Goal: Task Accomplishment & Management: Manage account settings

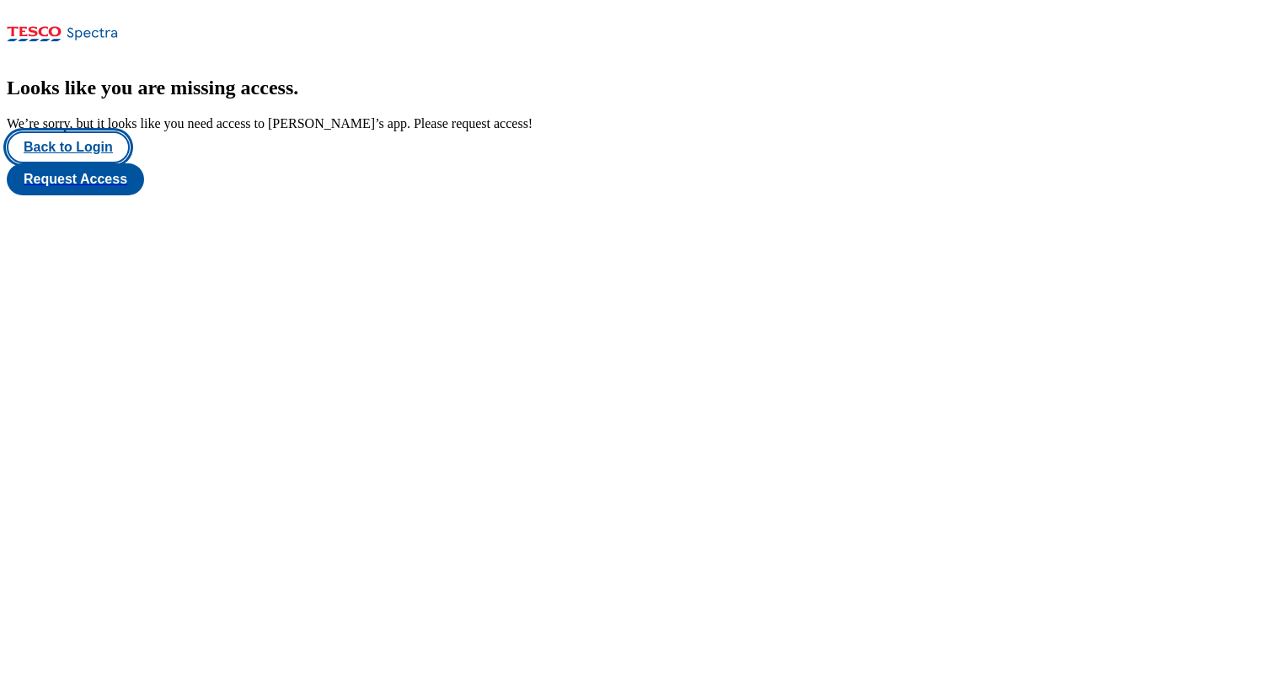
click at [72, 163] on button "Back to Login" at bounding box center [68, 147] width 123 height 32
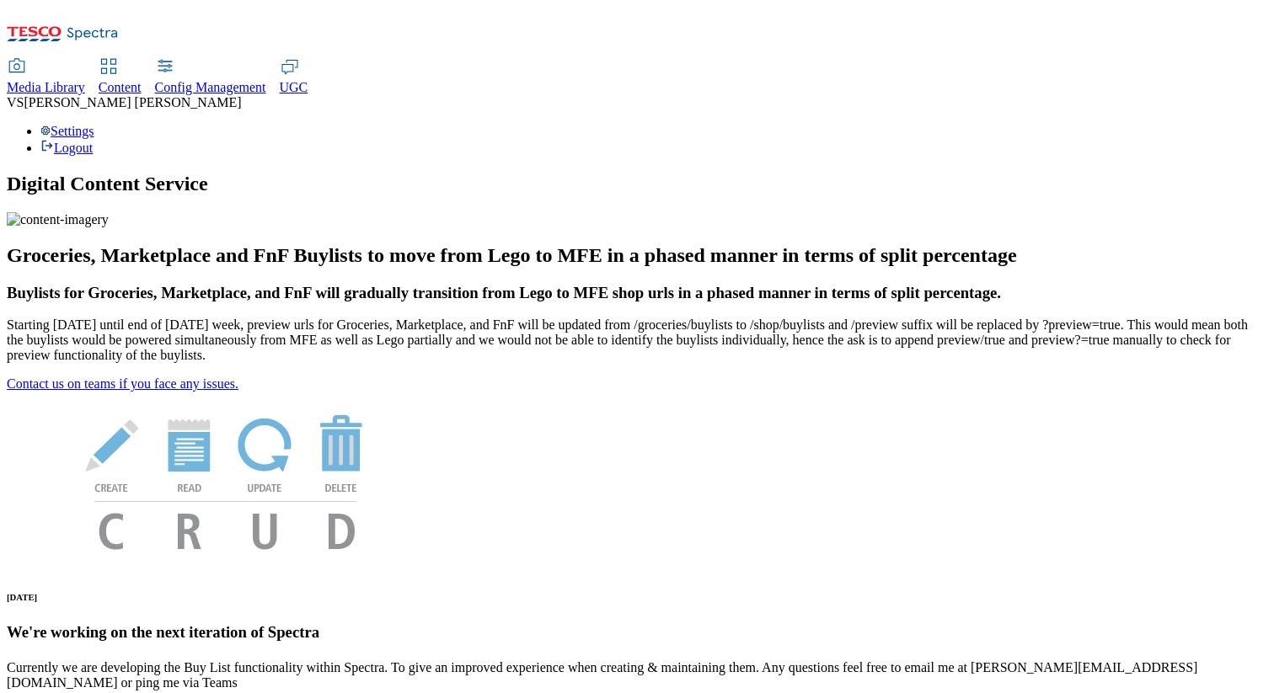
click at [1206, 124] on div "Settings Logout" at bounding box center [637, 140] width 1260 height 32
click at [94, 124] on link "Settings" at bounding box center [67, 131] width 54 height 14
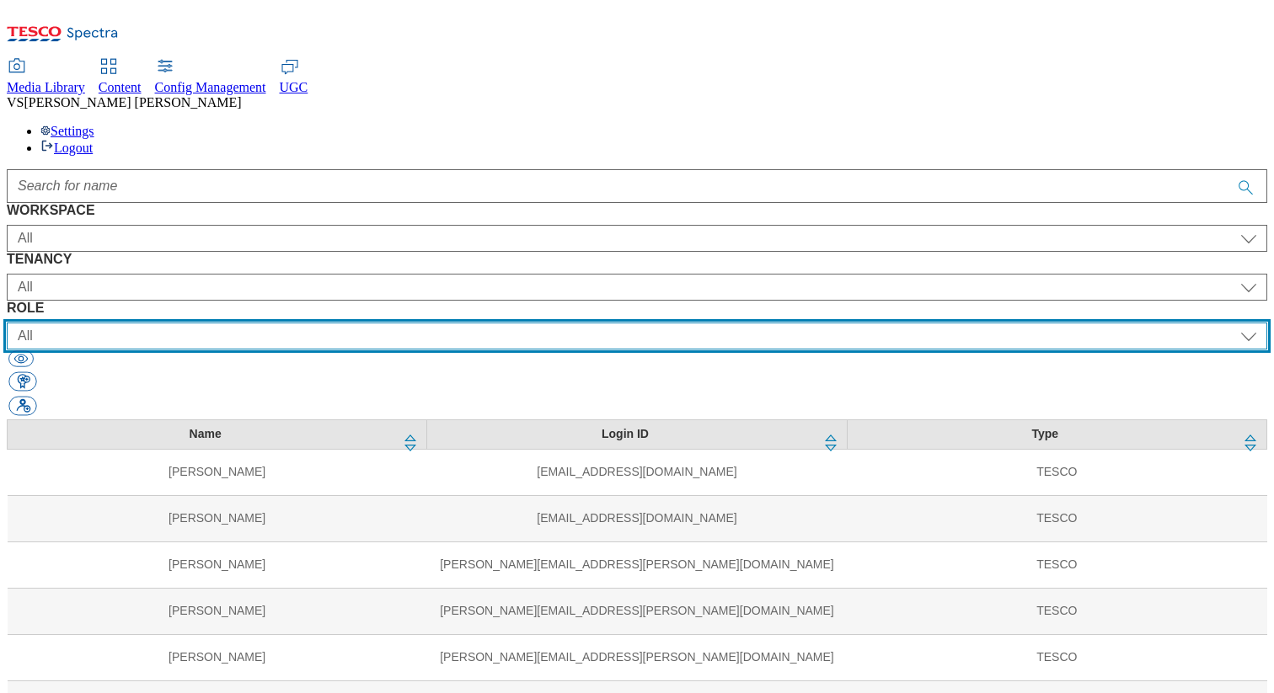
click at [800, 323] on select "All content_designer content_editor content_read developer guest media_admin mo…" at bounding box center [637, 336] width 1260 height 27
select select "targeting_rules_editor"
click at [735, 323] on select "All content_designer content_editor content_read developer guest media_admin mo…" at bounding box center [637, 336] width 1260 height 27
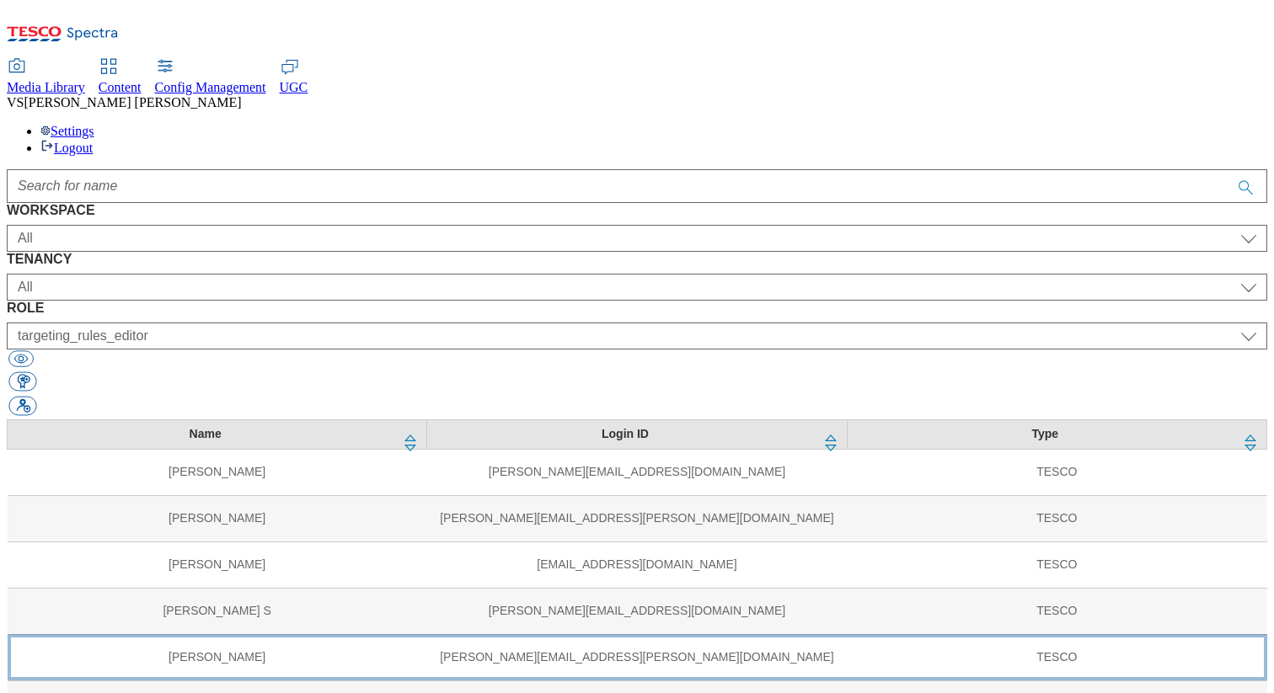
scroll to position [1044, 0]
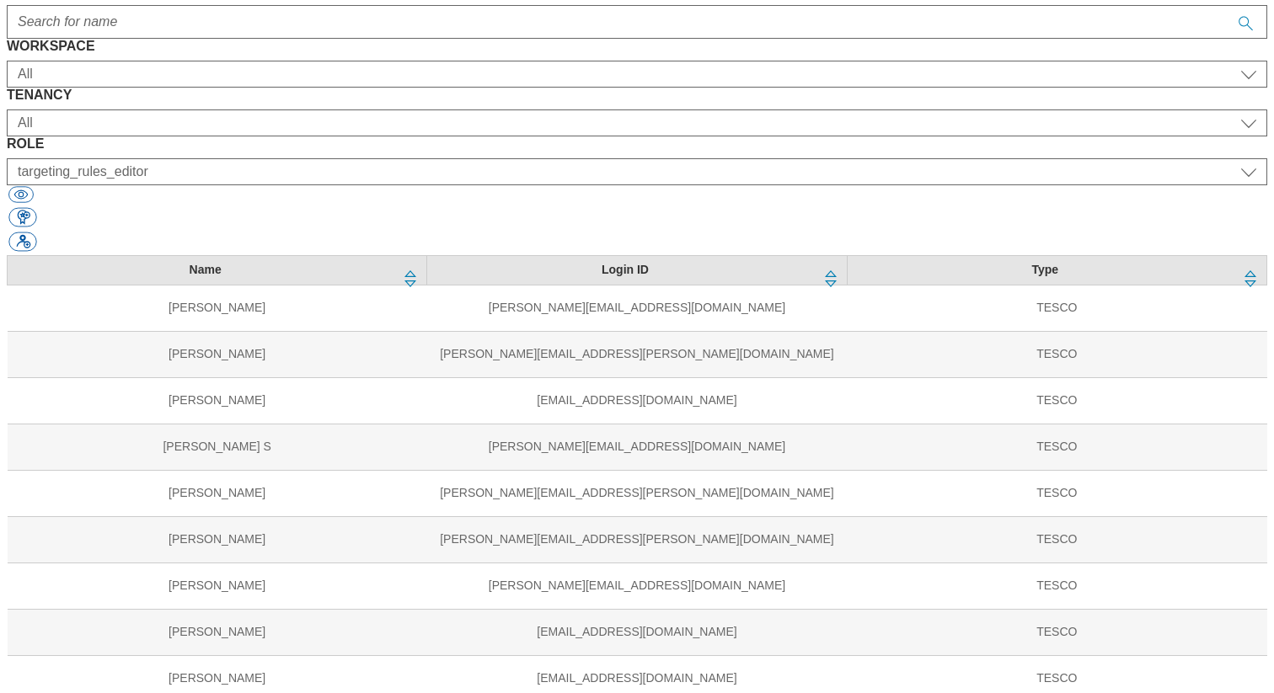
scroll to position [192, 0]
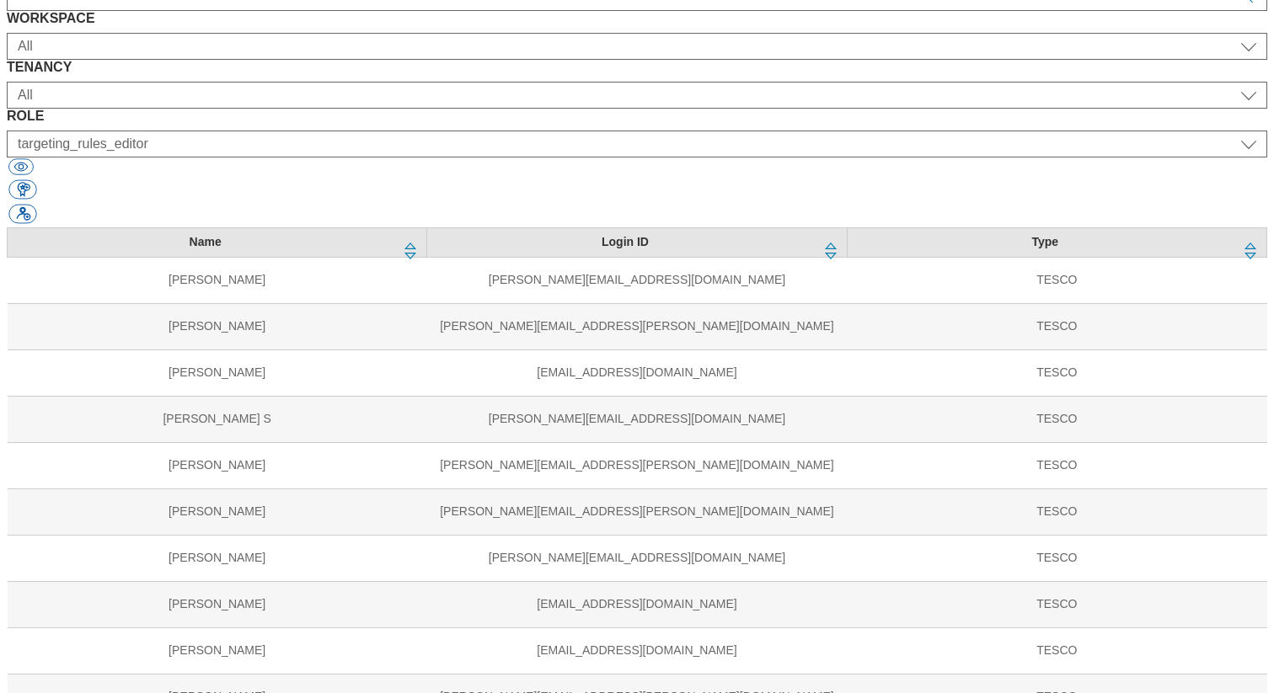
select select "ghs-[GEOGRAPHIC_DATA]"
select select "splash_senior_editor"
select select "ghs-roi"
select select "splash_senior_editor"
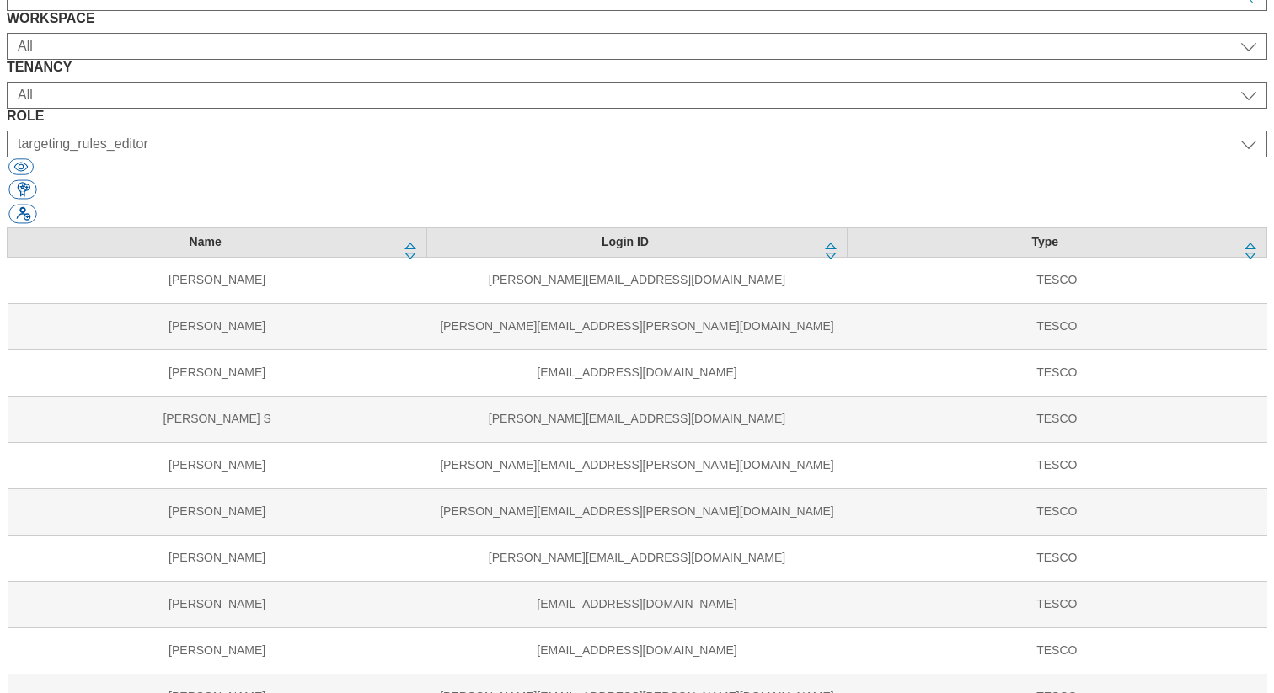
select select "ghs-roi"
select select "buylist_senior_editor"
select select "ghs-[GEOGRAPHIC_DATA]"
select select "buylist_senior_editor"
select select "clubcard-website"
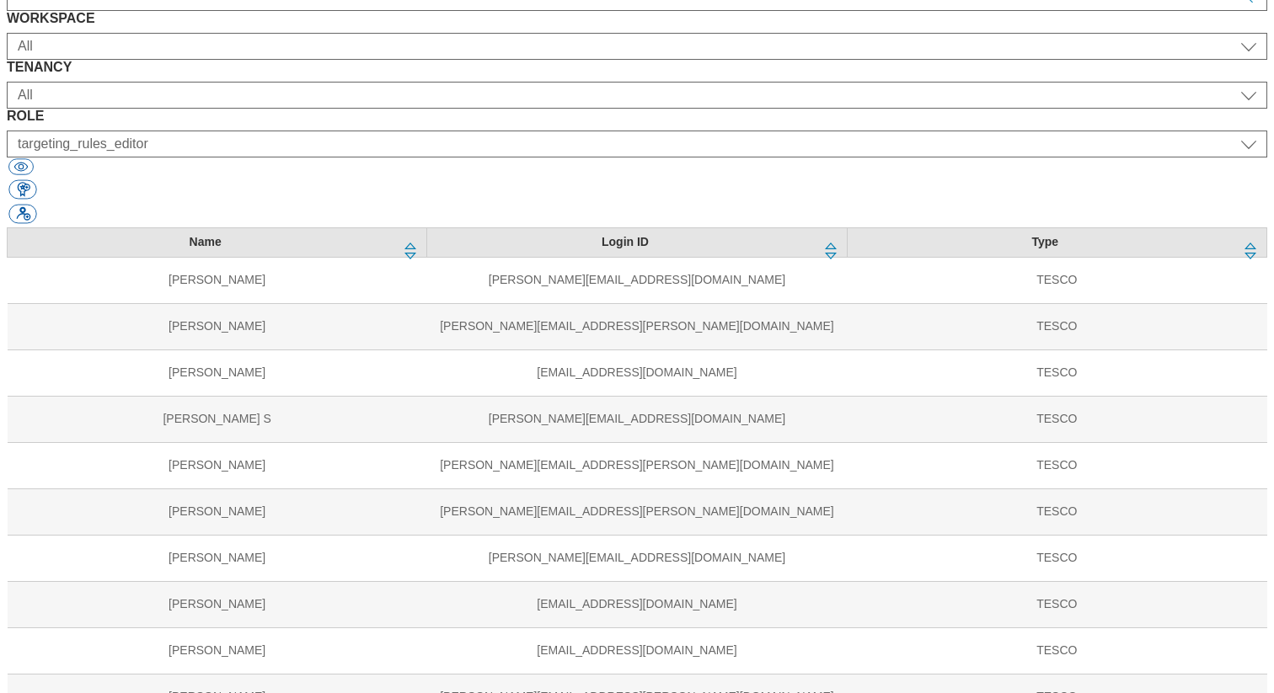
select select "targeting_rules_editor"
select select "ghs-[GEOGRAPHIC_DATA]"
select select "targeting_rules_editor"
select select "ghs-roi"
select select "targeting_rules_editor"
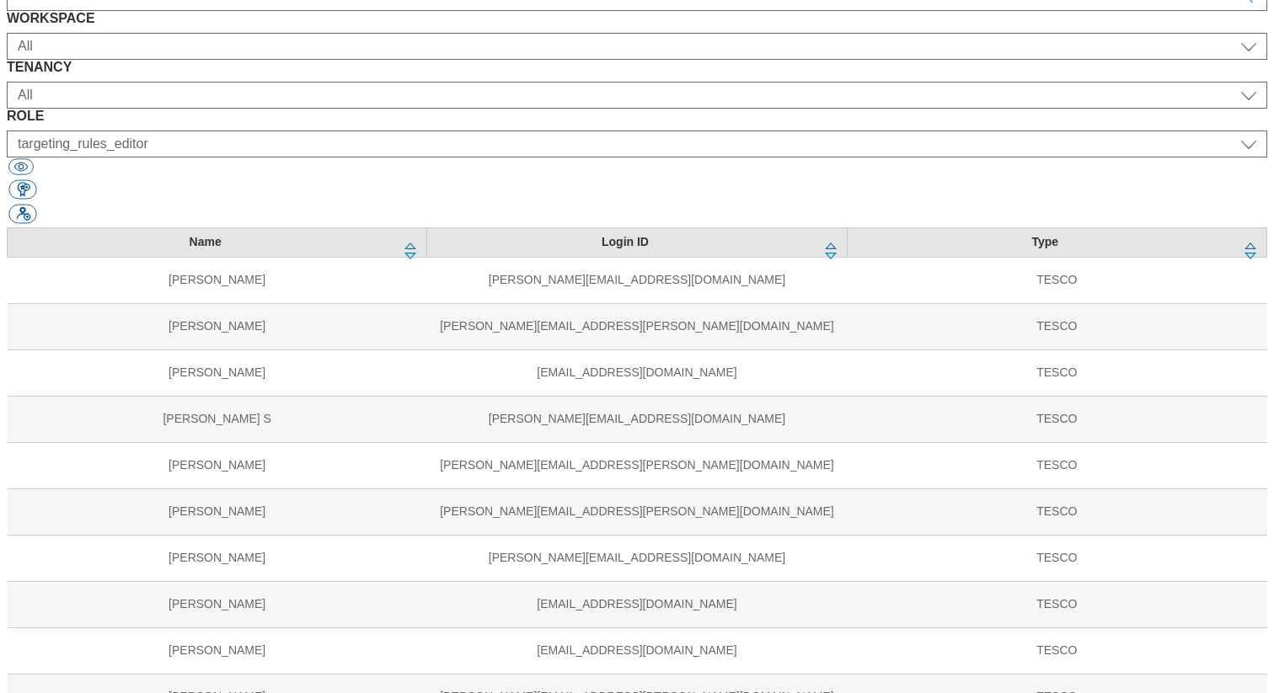
select select "Media"
select select "flare-mca-sk"
select select "content_editor"
select select "Media"
select select "flare-mca-hu"
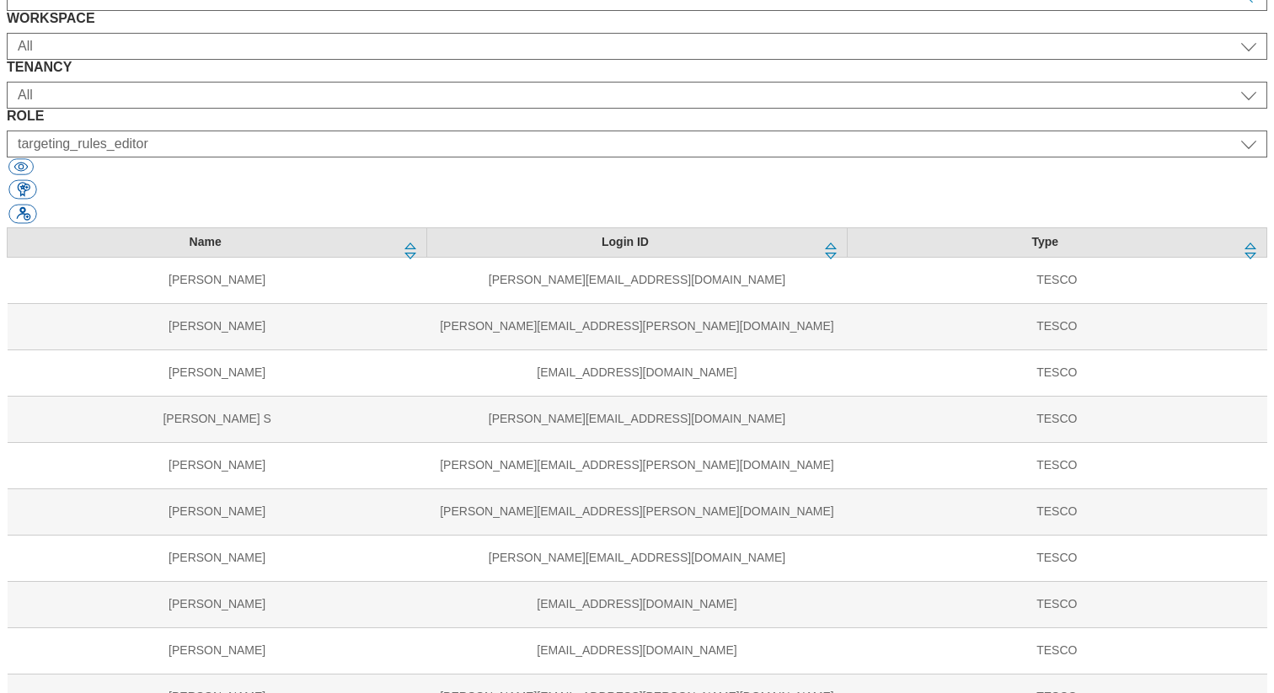
select select "content_editor"
select select "Media"
select select "flare-mca-cz"
select select "content_editor"
select select "Media"
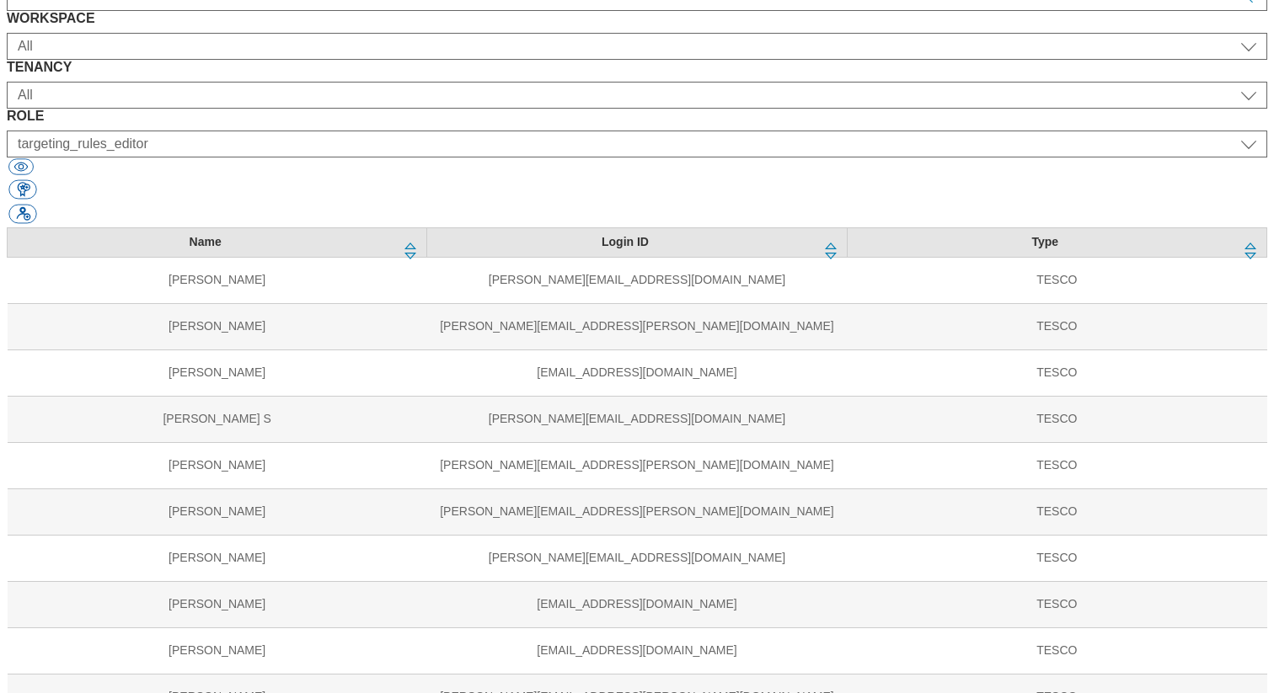
select select "flare-ghs-roi"
select select "content_editor"
select select "Media"
select select "flare-clubcard-mktg"
select select "content_editor"
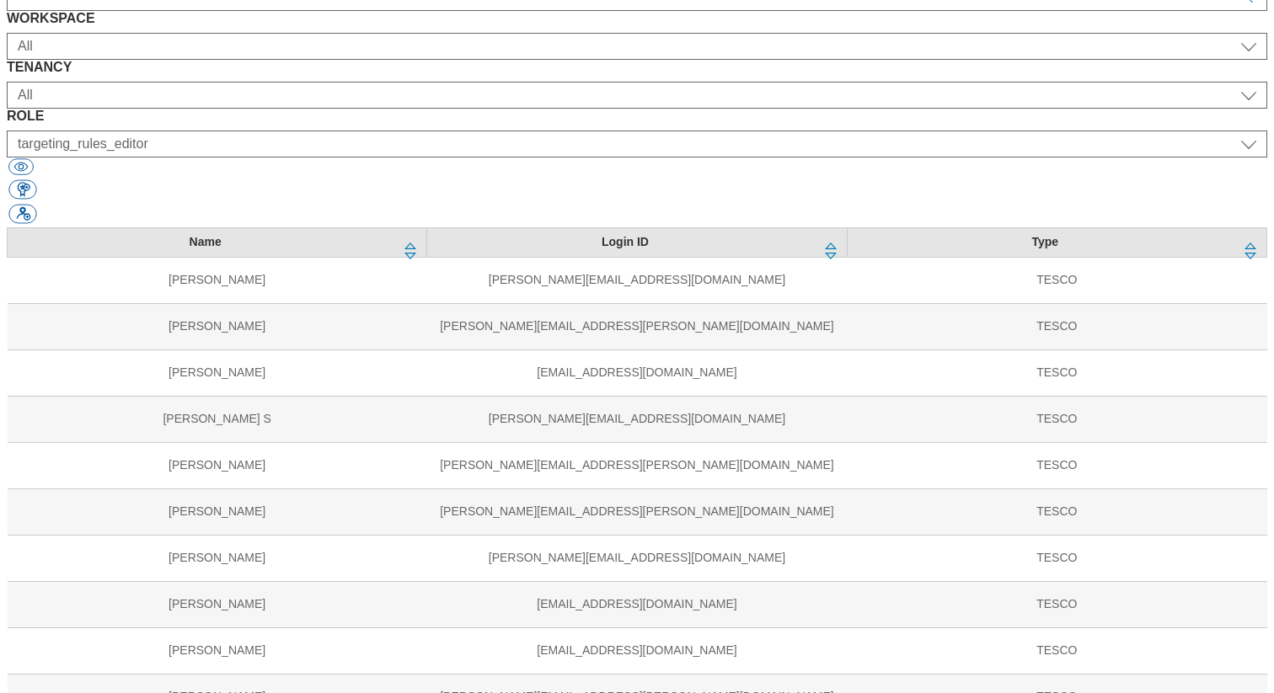
select select "Media"
select select "flare-homepage"
select select "content_editor"
select select "Media"
select select "flare-ghs-mktg"
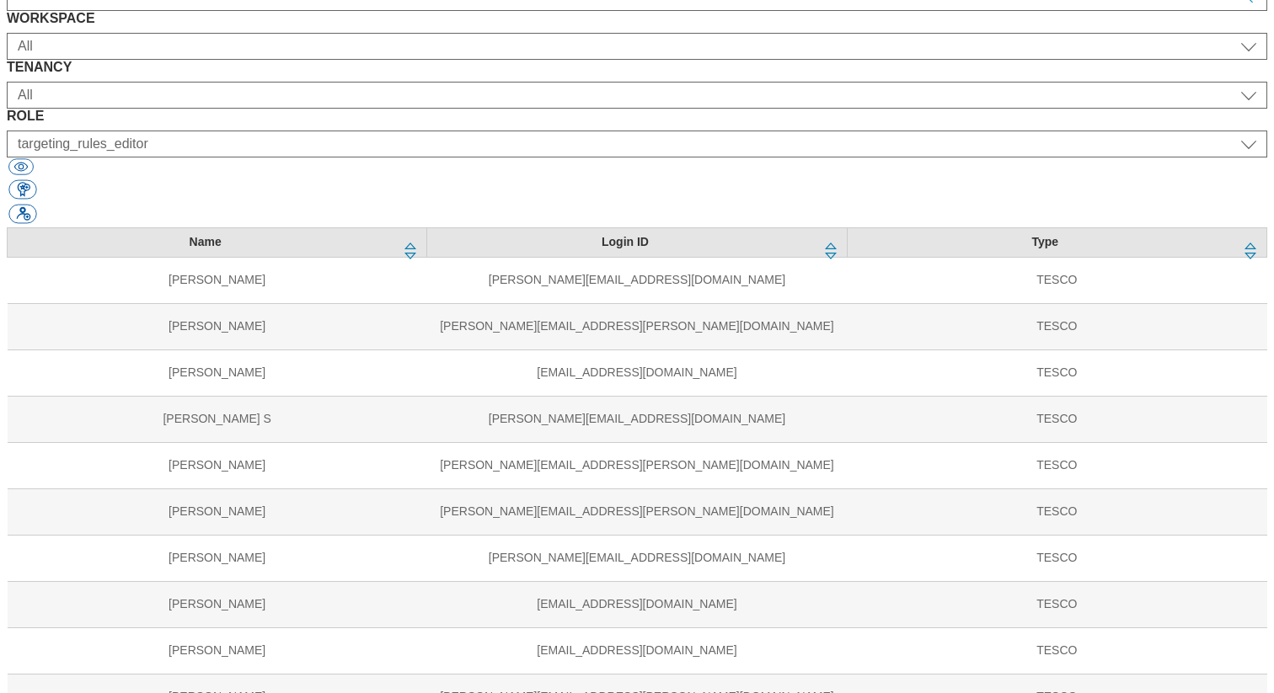
select select "content_editor"
select select "Media"
select select "flare-tescomobile"
select select "content_editor"
select select "Media"
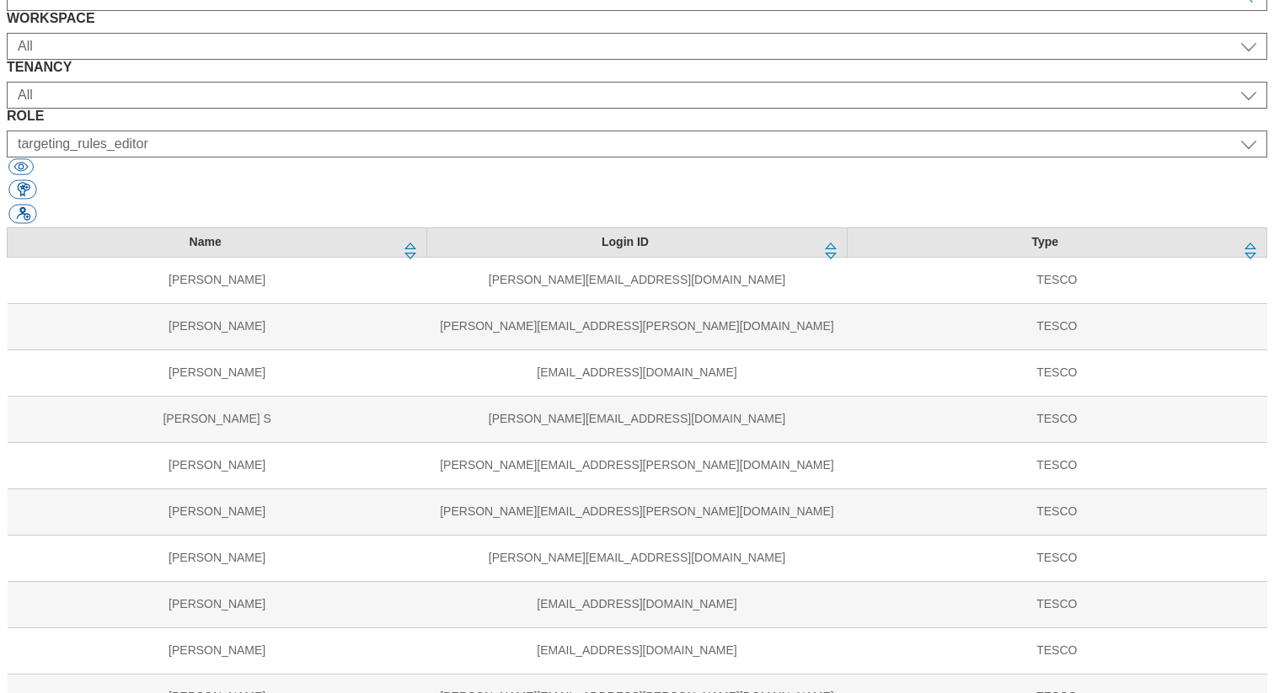
select select "flare-ighs-ce-mktg"
select select "content_editor"
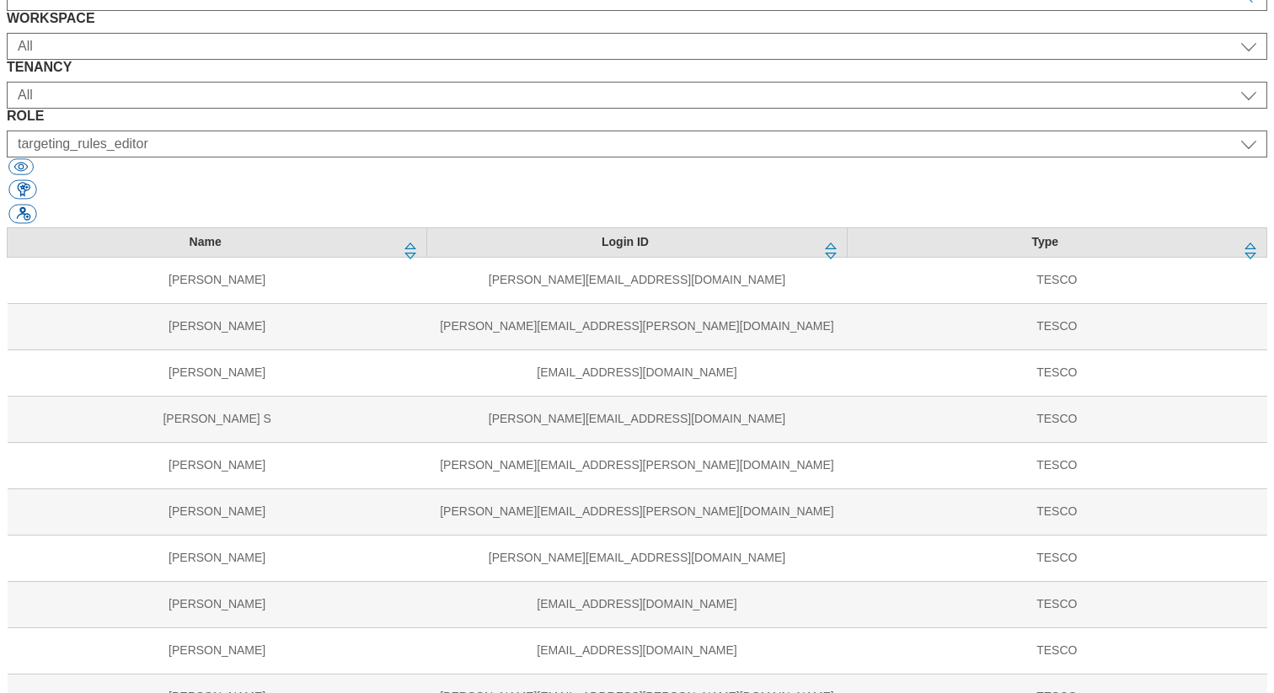
select select "UK"
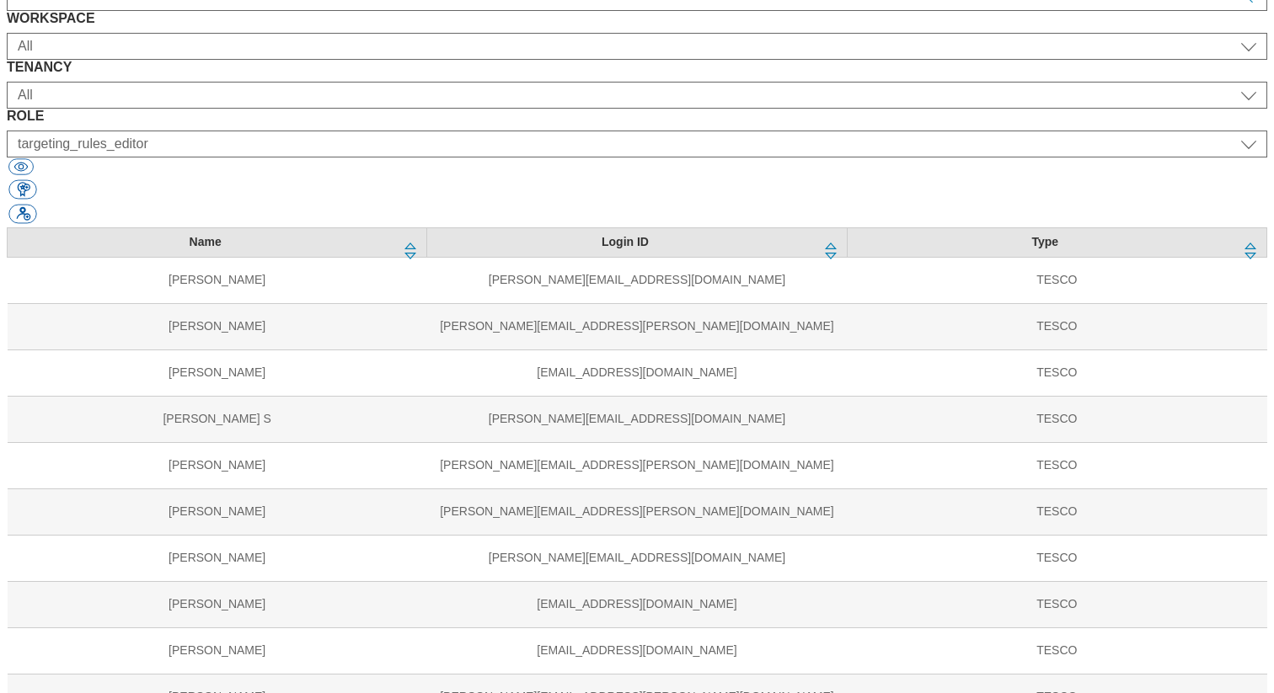
select select "ROI"
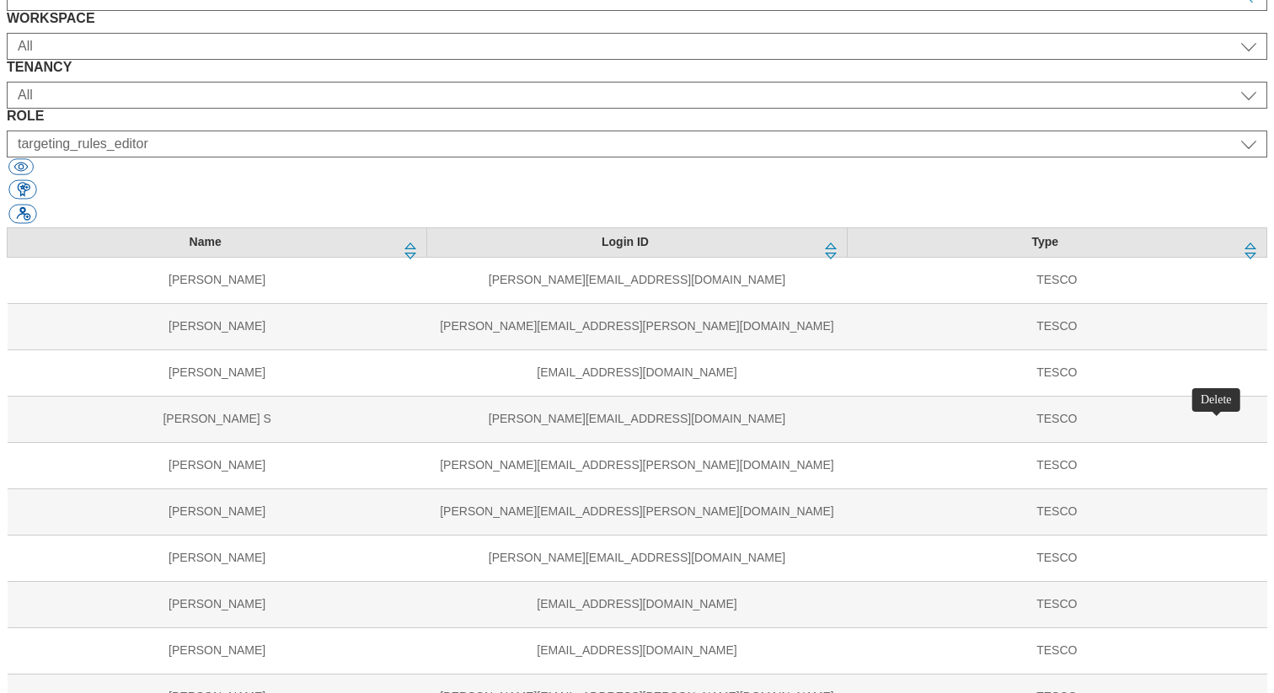
select select "Media"
select select "flare-mca-sk"
select select "content_editor"
select select "flare-mca-hu"
select select "flare-mca-cz"
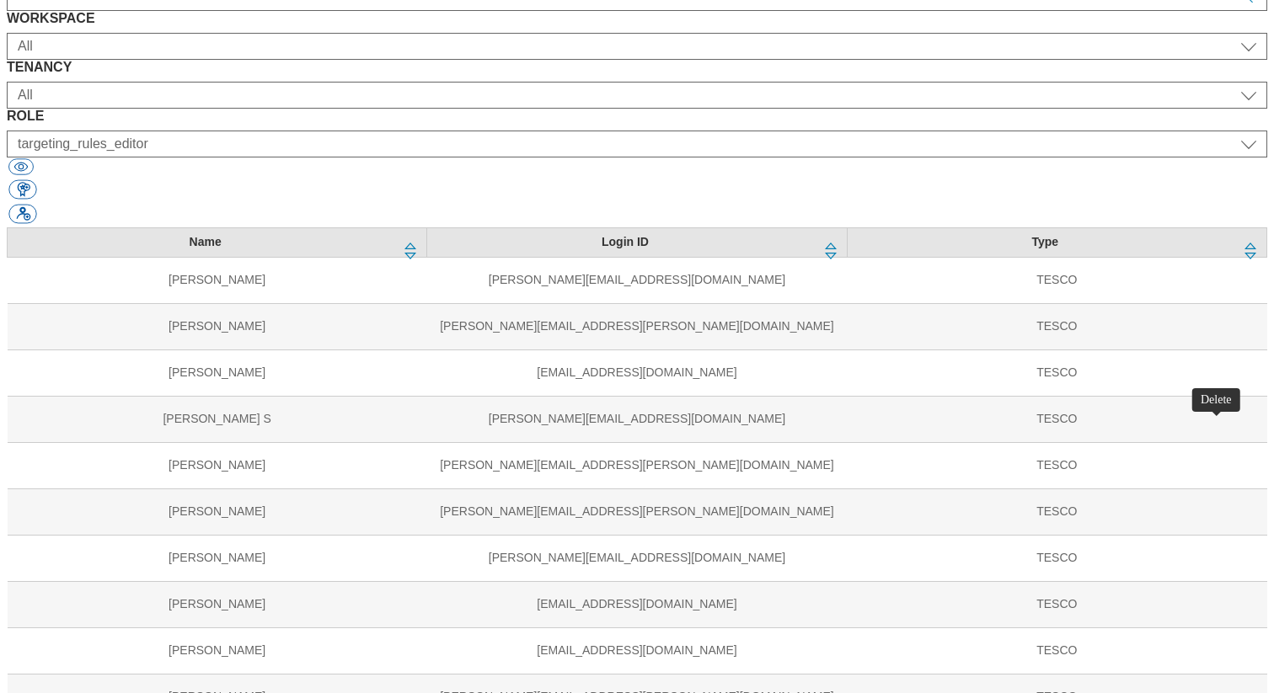
select select "flare-ghs-roi"
select select "flare-clubcard-mktg"
select select "flare-homepage"
select select "flare-ghs-mktg"
select select "flare-tescomobile"
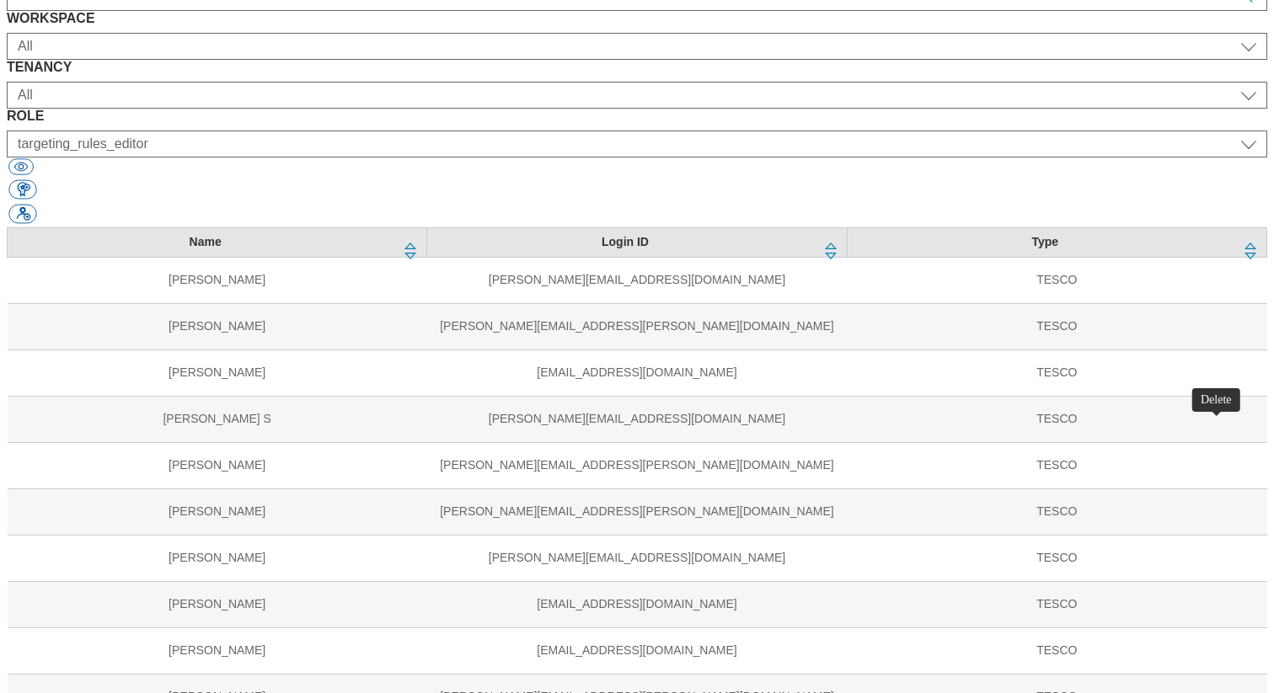
select select "flare-ighs-ce-mktg"
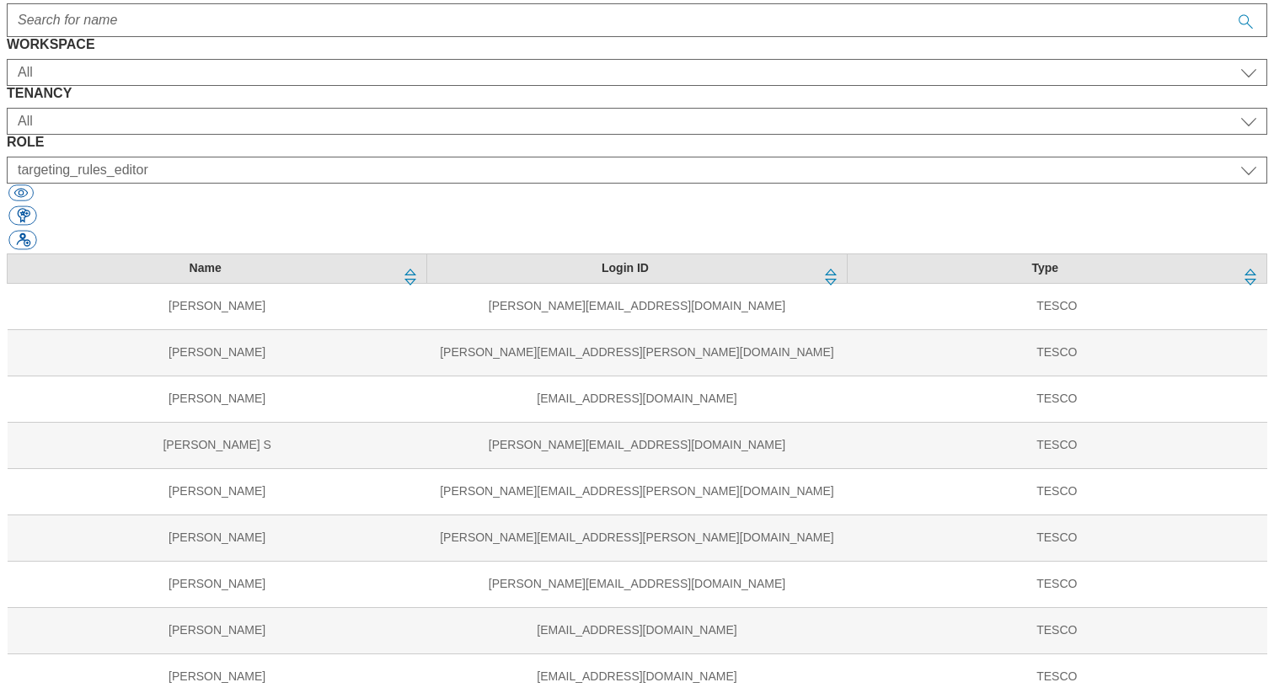
scroll to position [1044, 0]
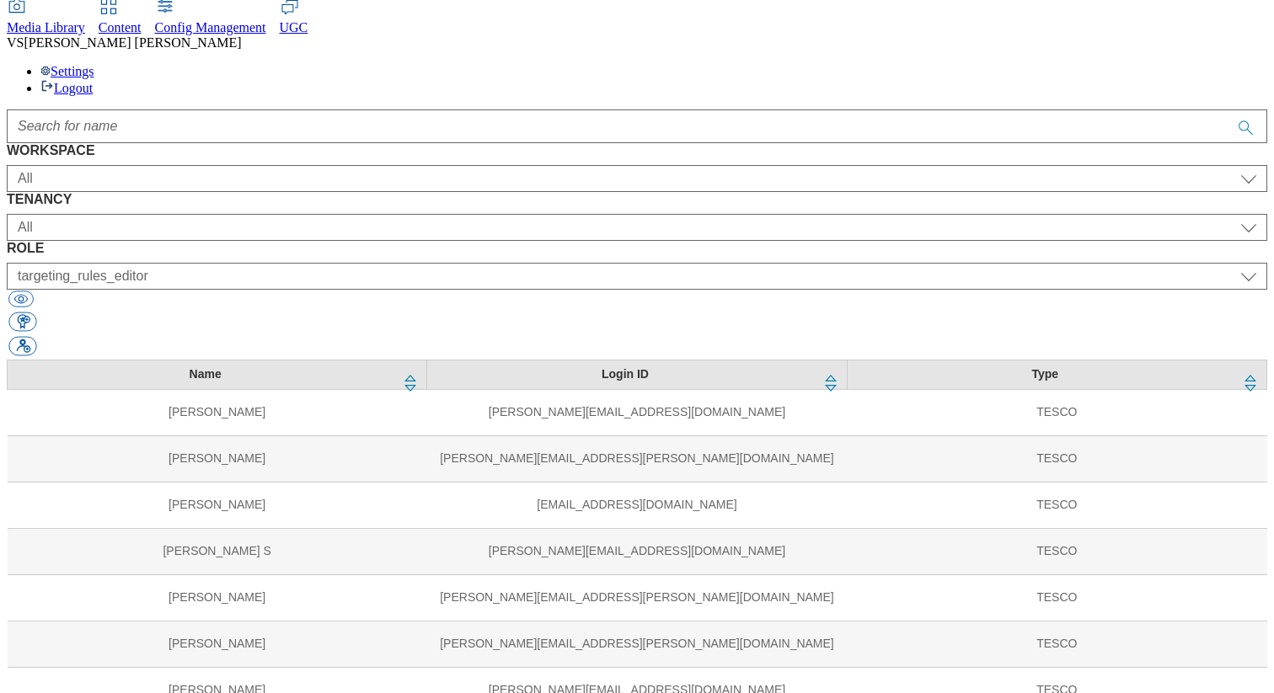
select select "ighs-hu"
select select "splash_senior_editor"
select select "ighs-sk"
select select "splash_senior_editor"
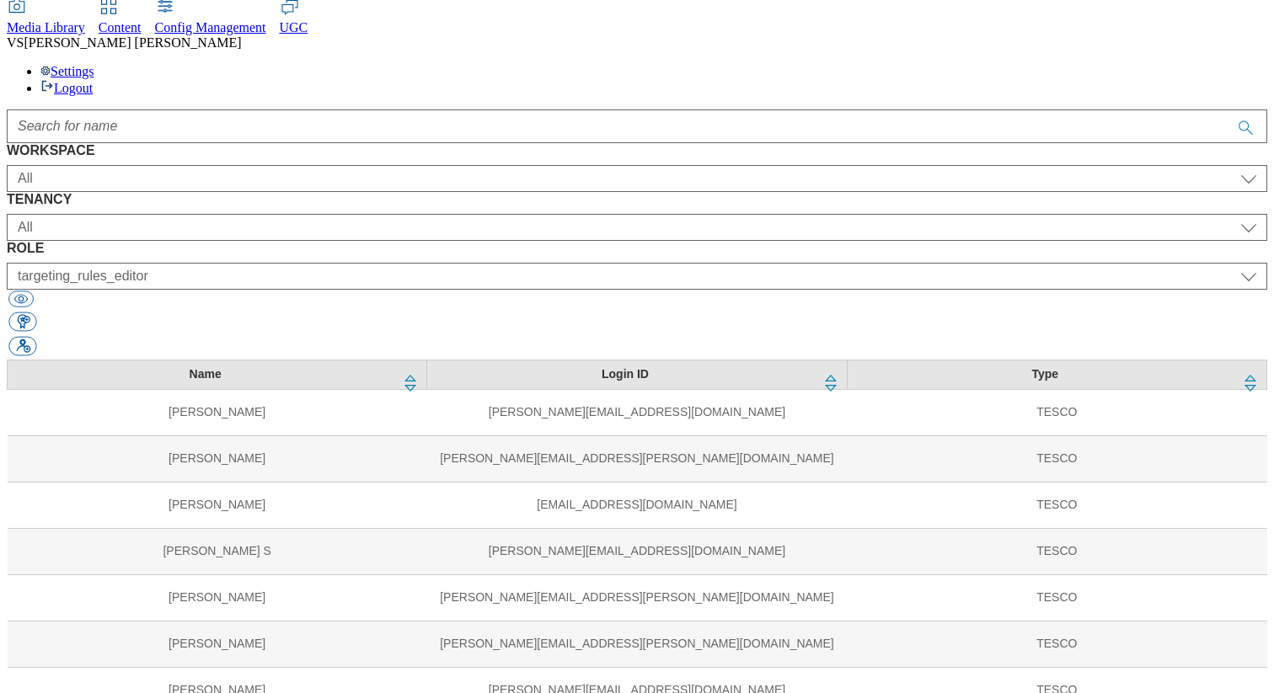
select select "ighs-cz"
select select "splash_senior_editor"
select select "ighs-sk"
select select "targeting_rules_editor"
select select "ighs-hu"
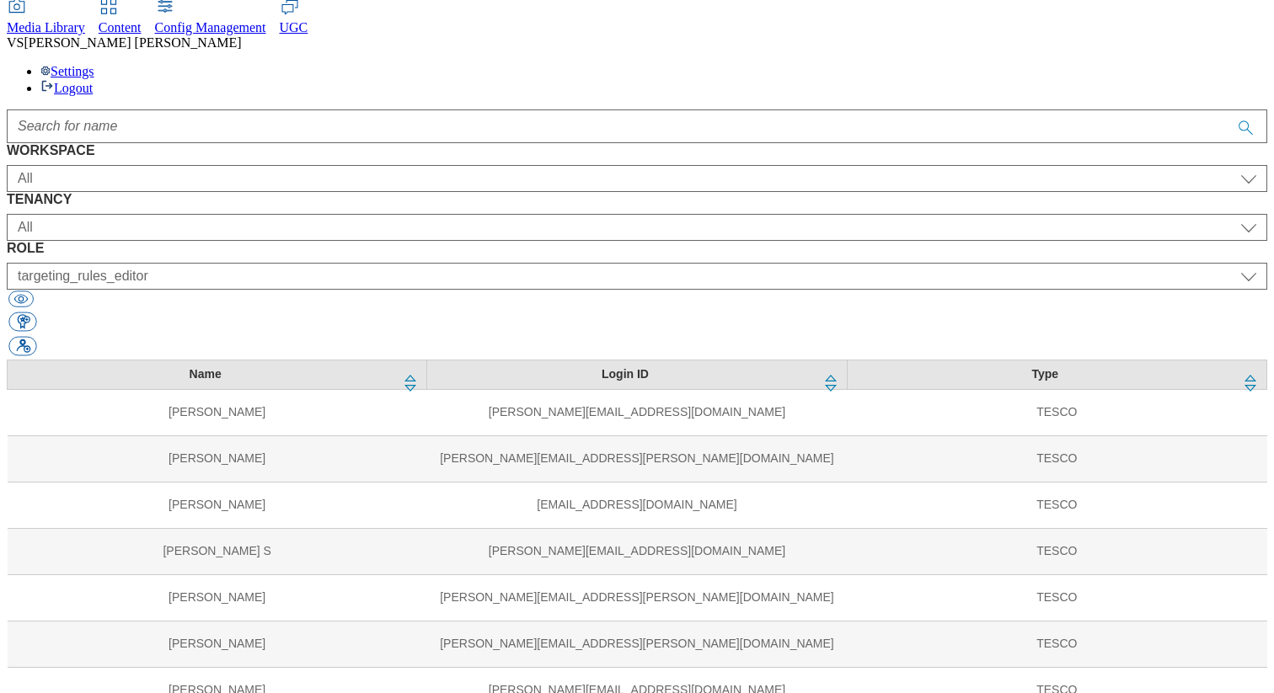
select select "targeting_rules_editor"
select select "ighs-cz"
select select "targeting_rules_editor"
select select "ghs-[GEOGRAPHIC_DATA]"
select select "targeting_rules_editor"
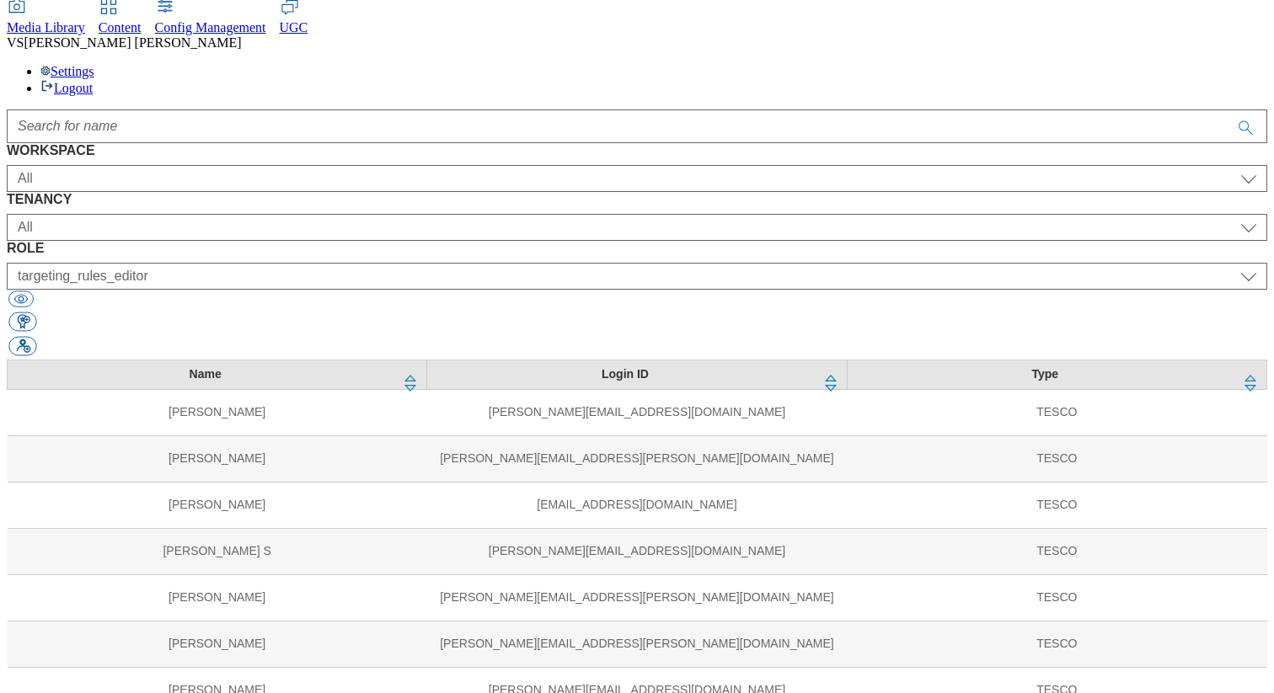
select select "Media"
select select "flare-mca-hu"
select select "content_editor"
select select "Media"
select select "flare-mca-cz"
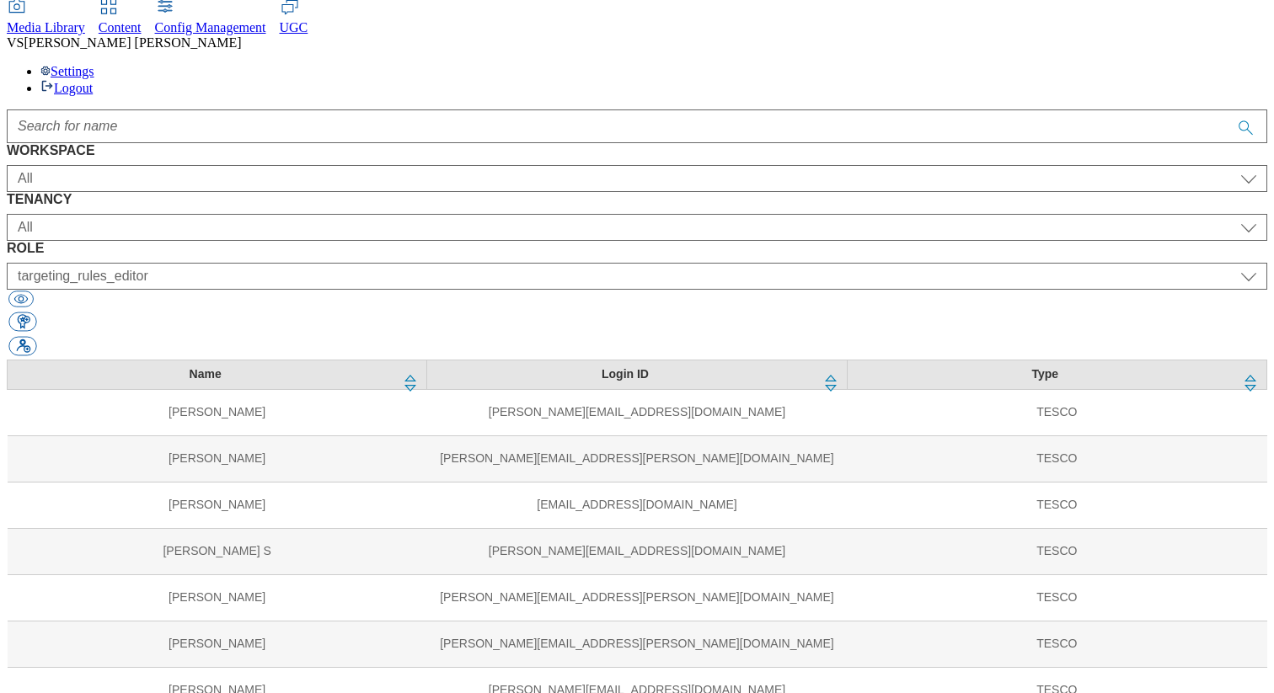
select select "content_editor"
select select "Media"
select select "flare-mca-sk"
select select "content_editor"
select select "Media"
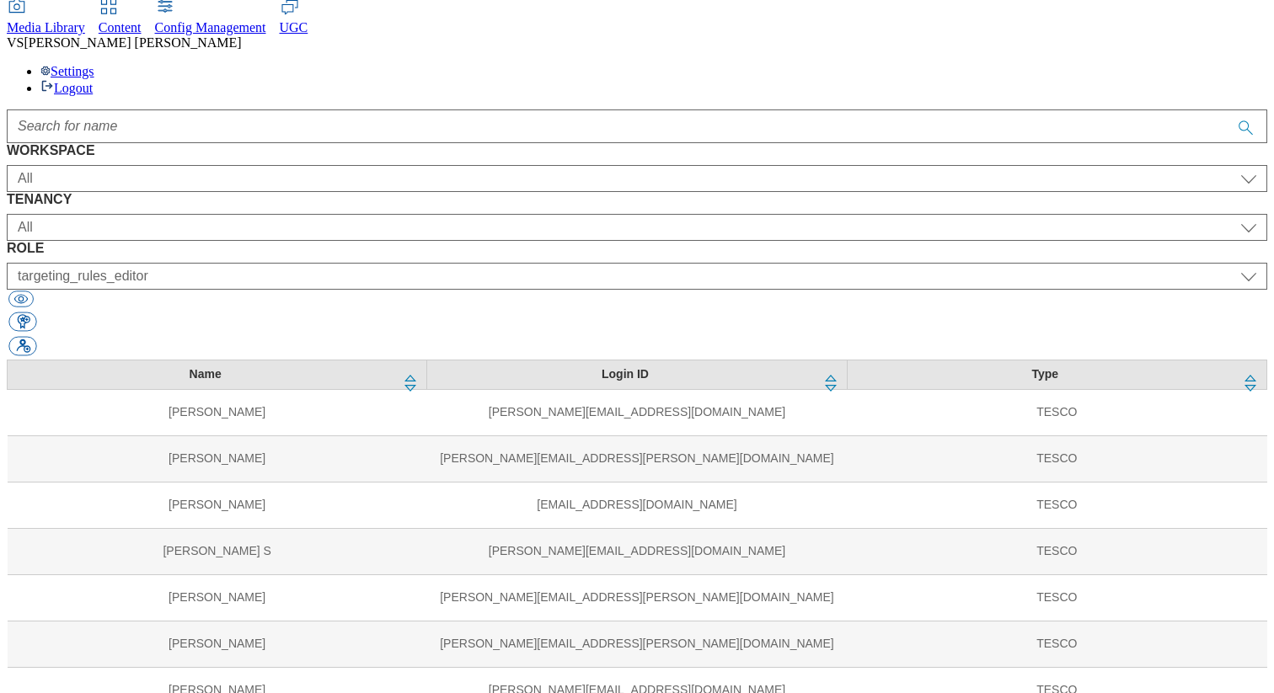
select select "flare-ighs-ce-mktg"
select select "content_editor"
select select "HU"
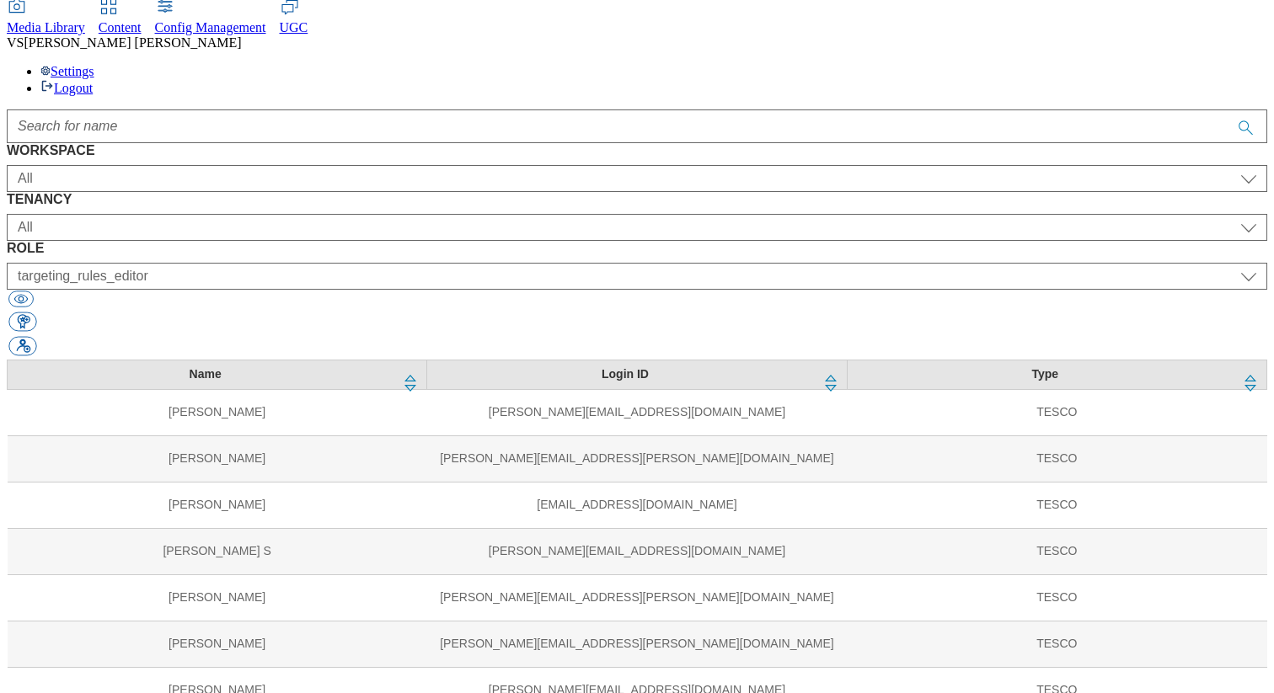
select select "SK"
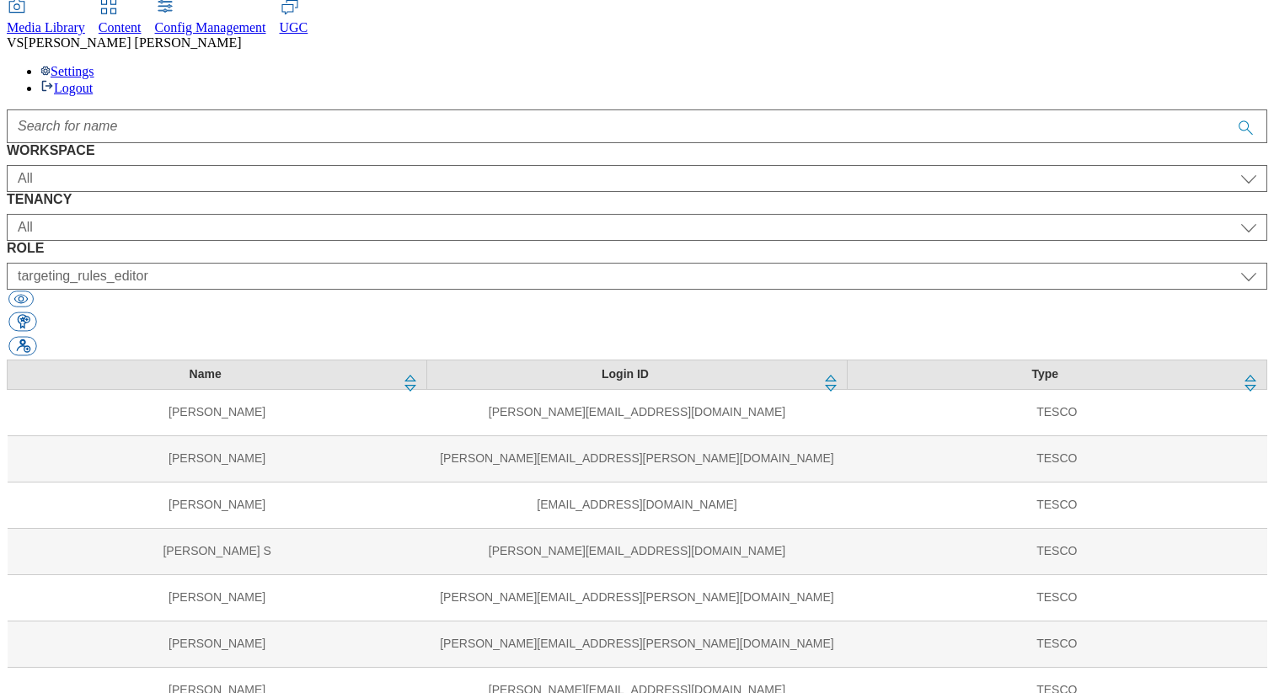
select select "SK"
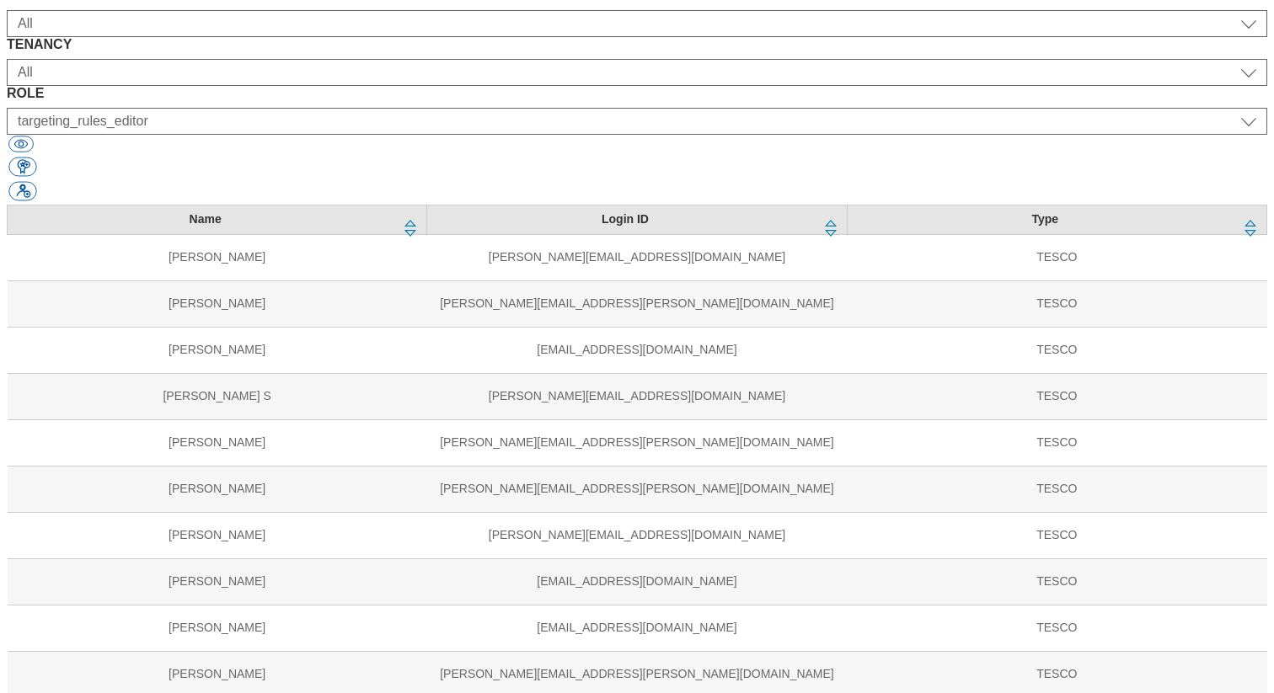
scroll to position [266, 0]
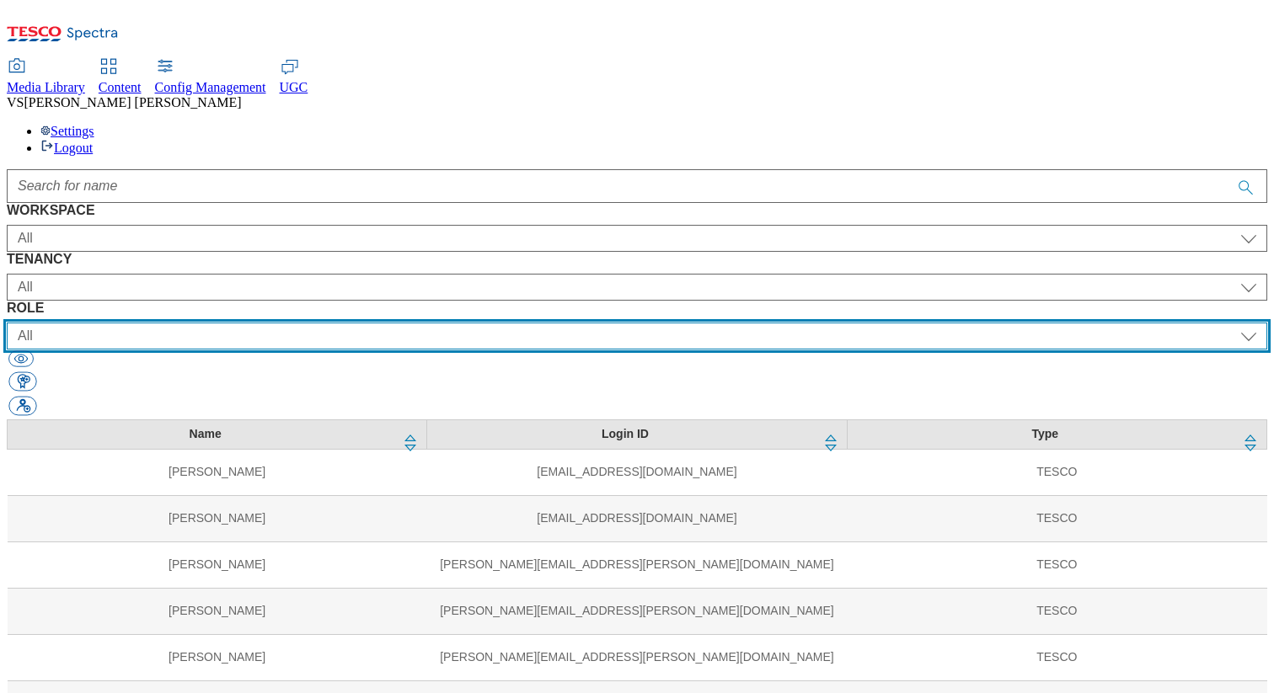
click at [811, 323] on select "All content_designer content_editor content_read developer guest media_admin mo…" at bounding box center [637, 336] width 1260 height 27
select select "targeting_rules_editor"
click at [735, 323] on select "All content_designer content_editor content_read developer guest media_admin mo…" at bounding box center [637, 336] width 1260 height 27
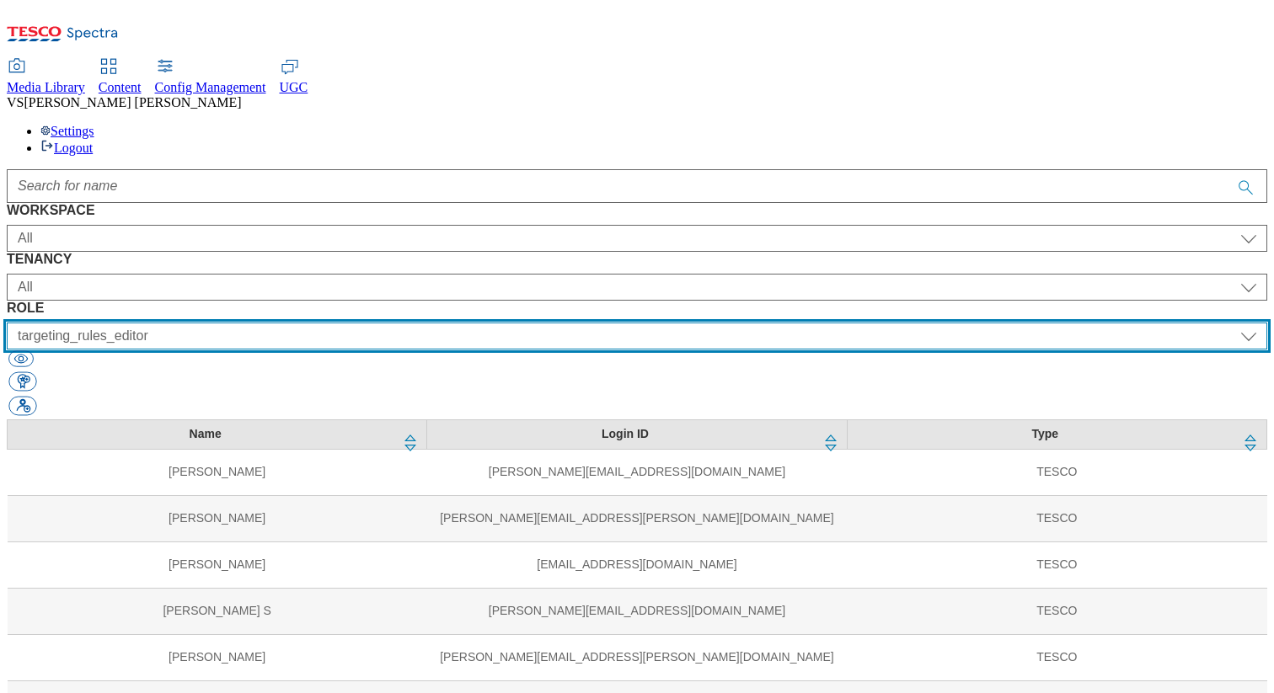
scroll to position [1044, 0]
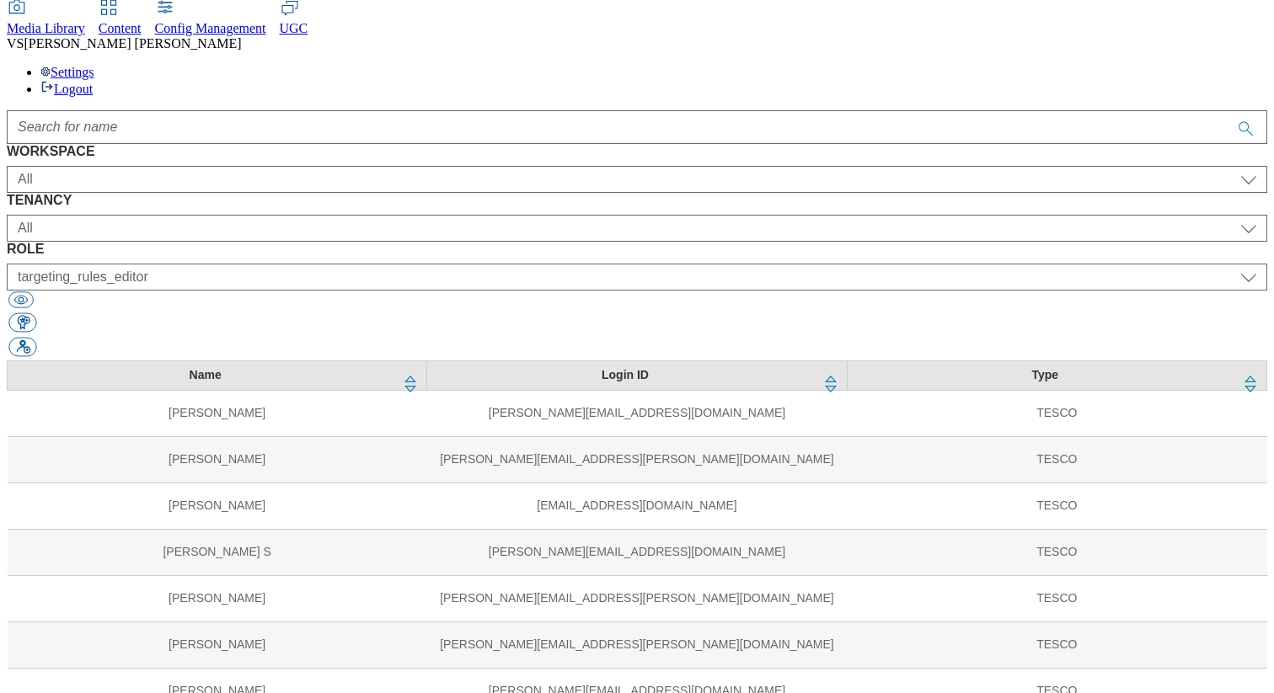
scroll to position [60, 0]
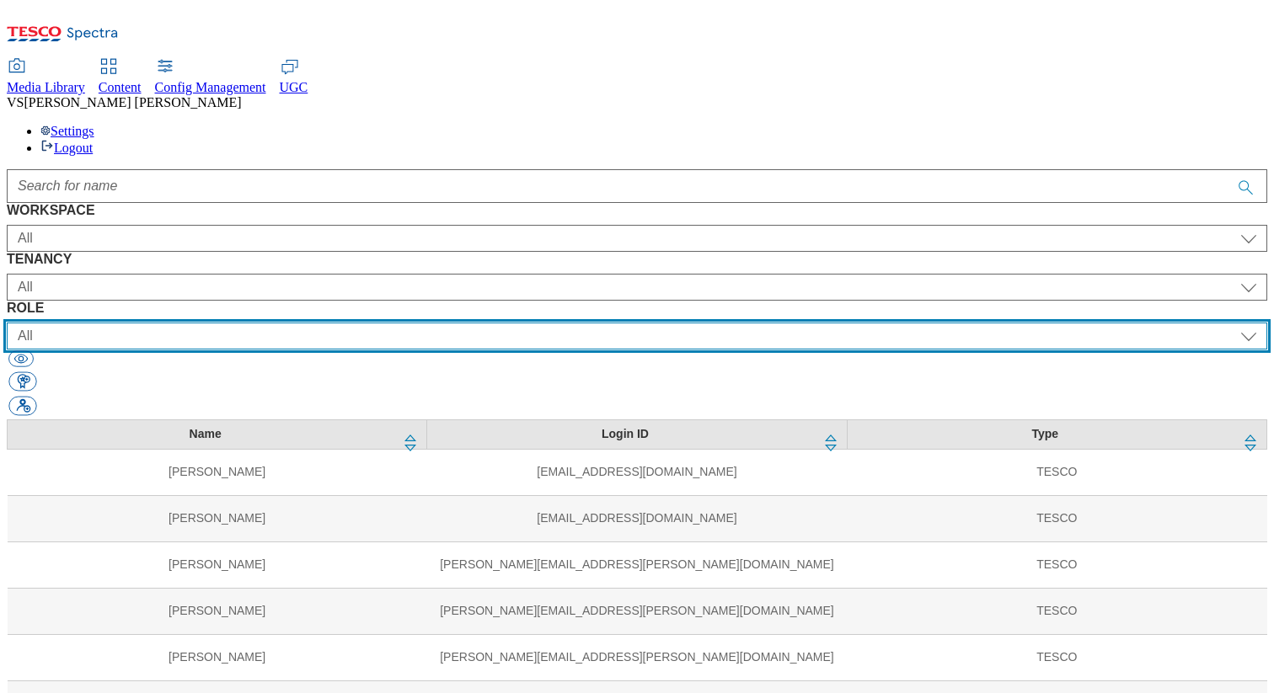
click at [779, 323] on select "All content_designer content_editor content_read developer guest media_admin mo…" at bounding box center [637, 336] width 1260 height 27
select select "targeting_rules_editor"
click at [735, 323] on select "All content_designer content_editor content_read developer guest media_admin mo…" at bounding box center [637, 336] width 1260 height 27
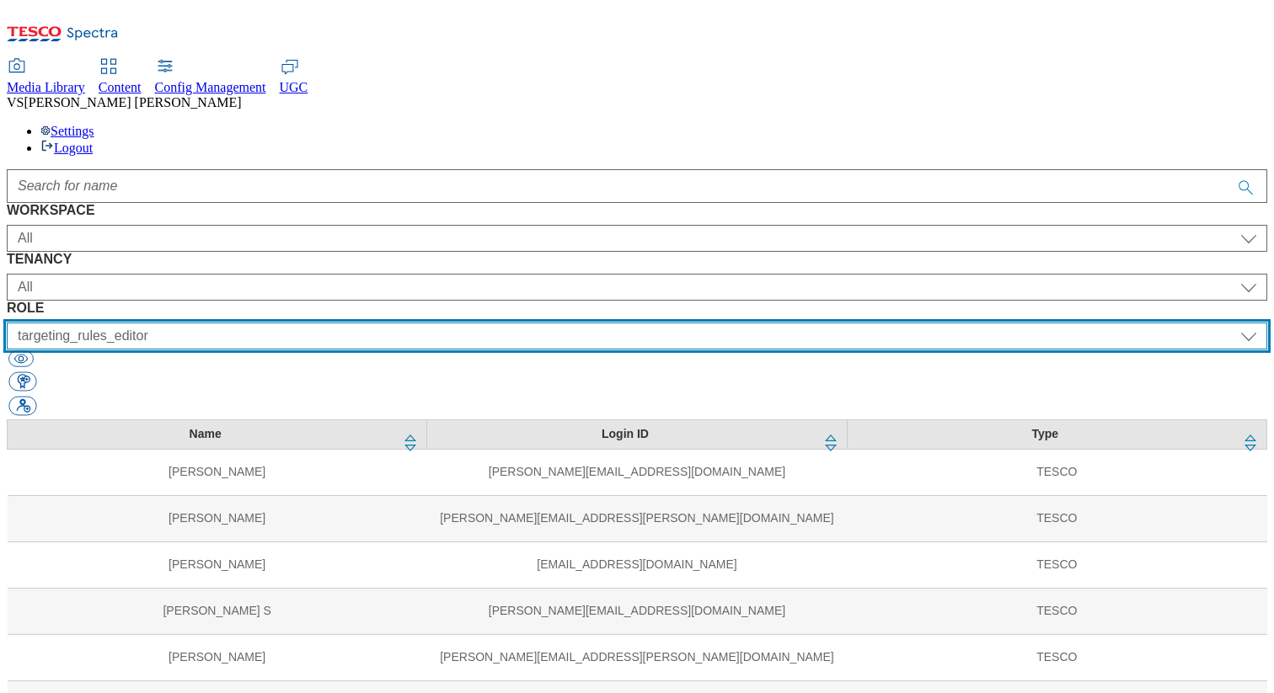
scroll to position [1044, 0]
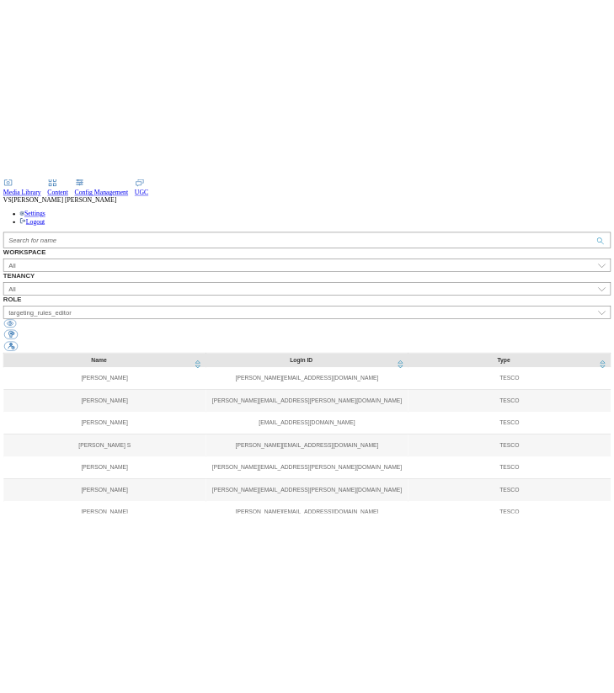
scroll to position [1087, 0]
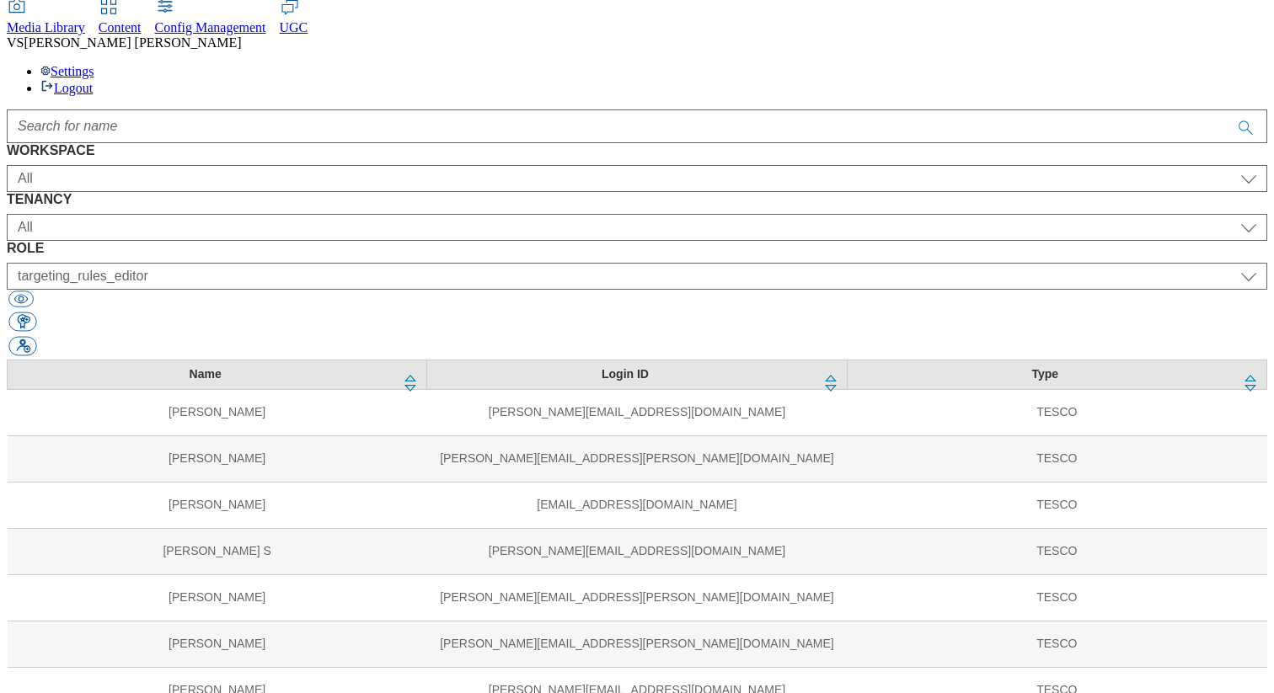
select select "ighs-hu"
select select "splash_senior_editor"
select select "ighs-sk"
select select "splash_senior_editor"
select select "ighs-cz"
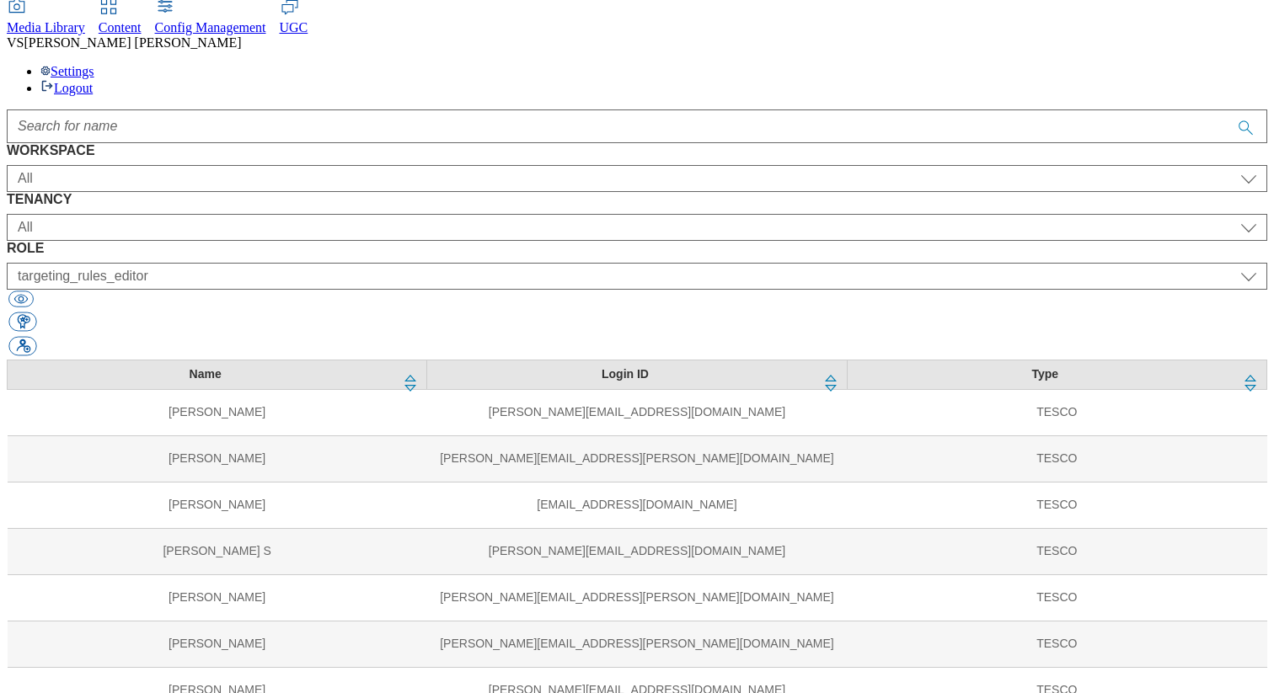
select select "splash_senior_editor"
select select "ighs-sk"
select select "targeting_rules_editor"
select select "ighs-hu"
select select "targeting_rules_editor"
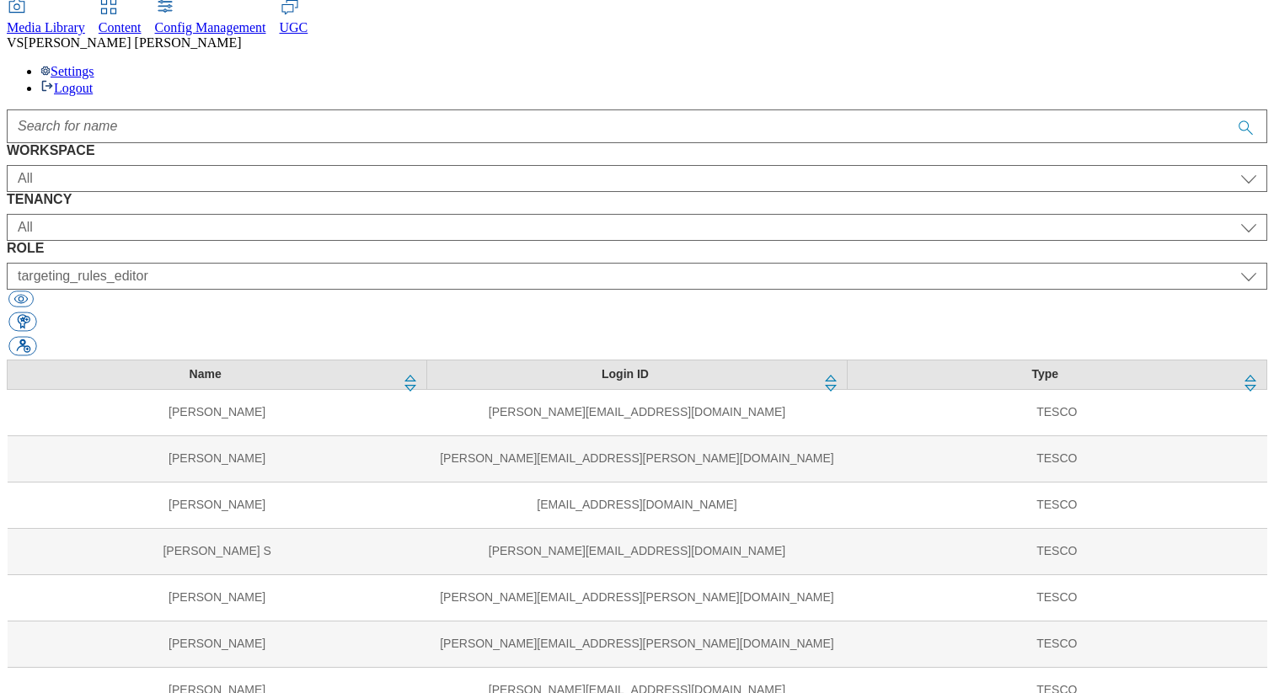
select select "ighs-cz"
select select "targeting_rules_editor"
select select "ghs-[GEOGRAPHIC_DATA]"
select select "targeting_rules_editor"
select select "Media"
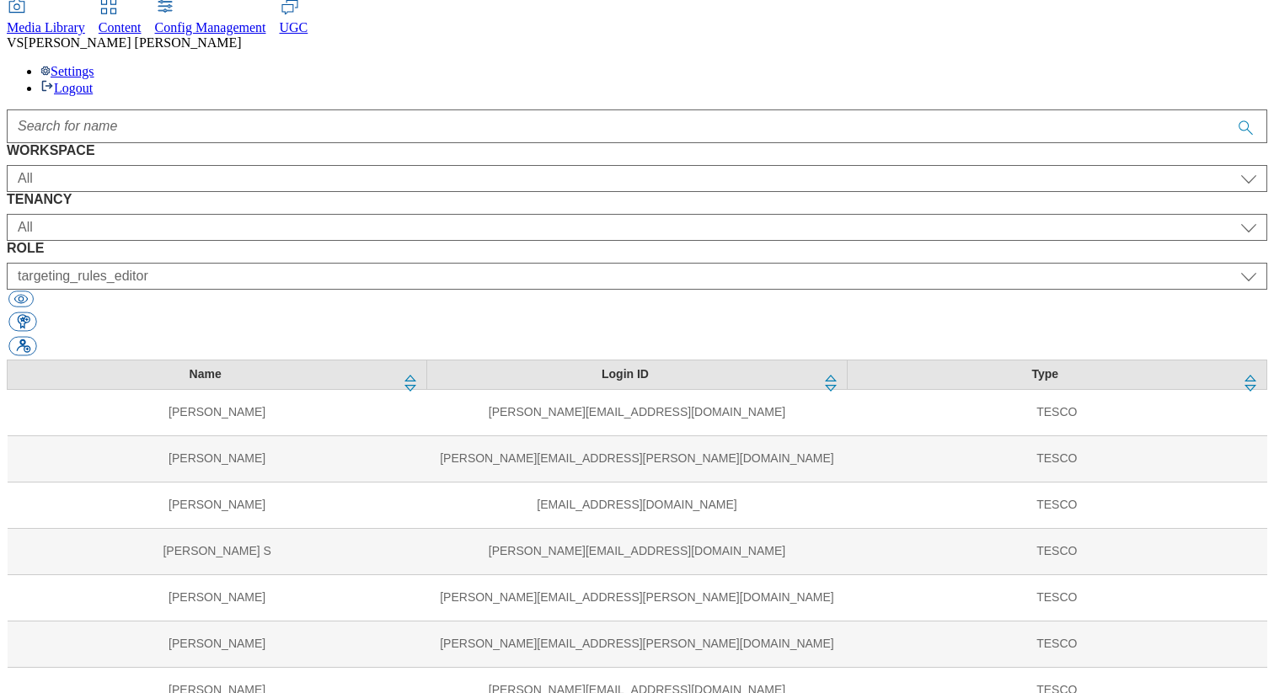
select select "flare-mca-hu"
select select "content_editor"
select select "Media"
select select "flare-mca-cz"
select select "content_editor"
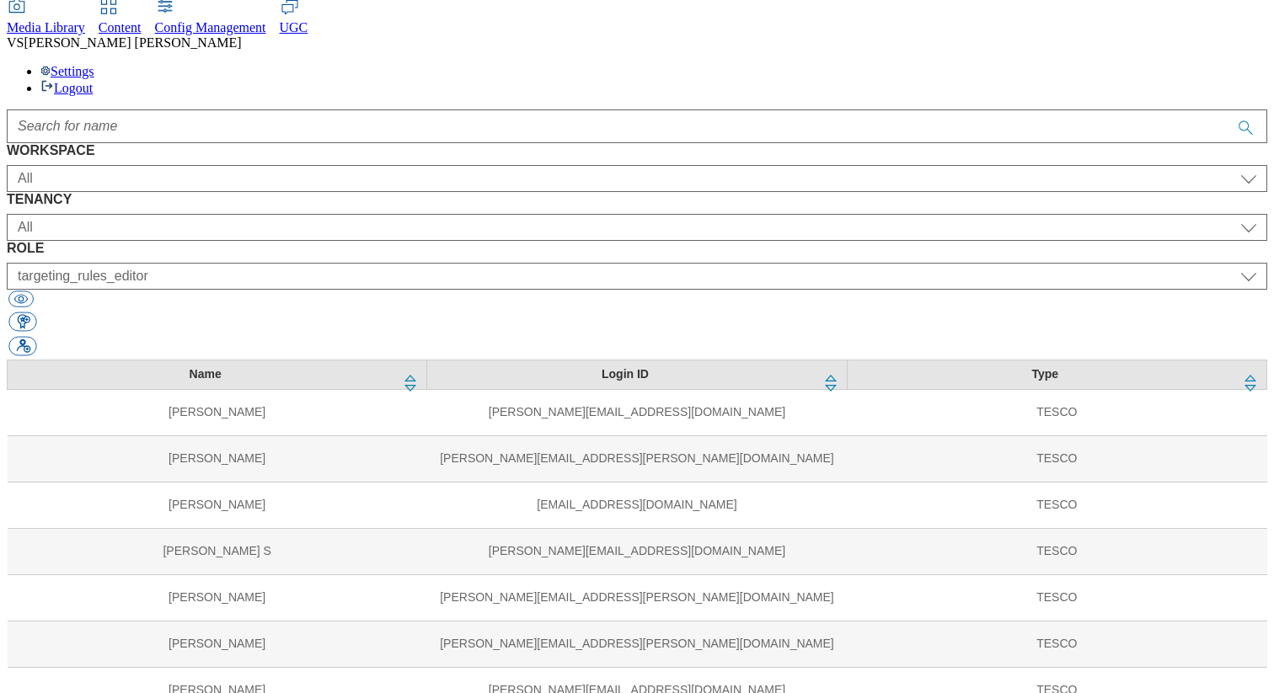
select select "Media"
select select "flare-mca-sk"
select select "content_editor"
select select "Media"
select select "flare-ighs-ce-mktg"
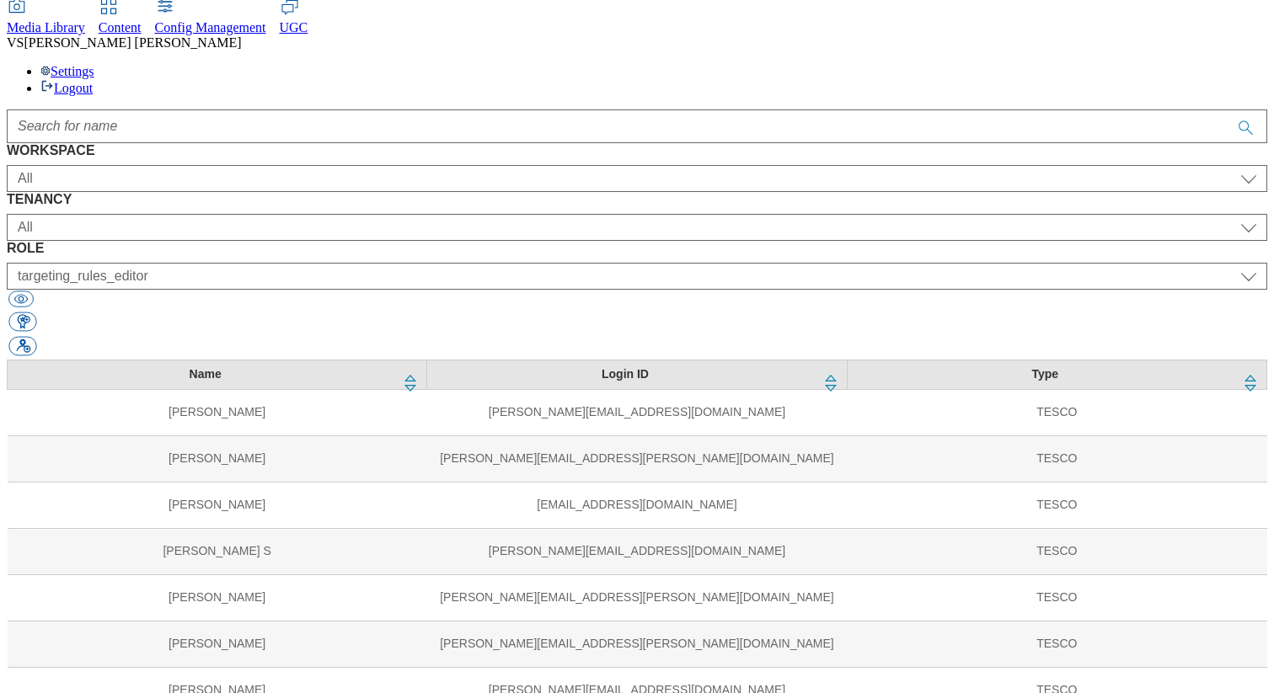
select select "content_editor"
select select "SK"
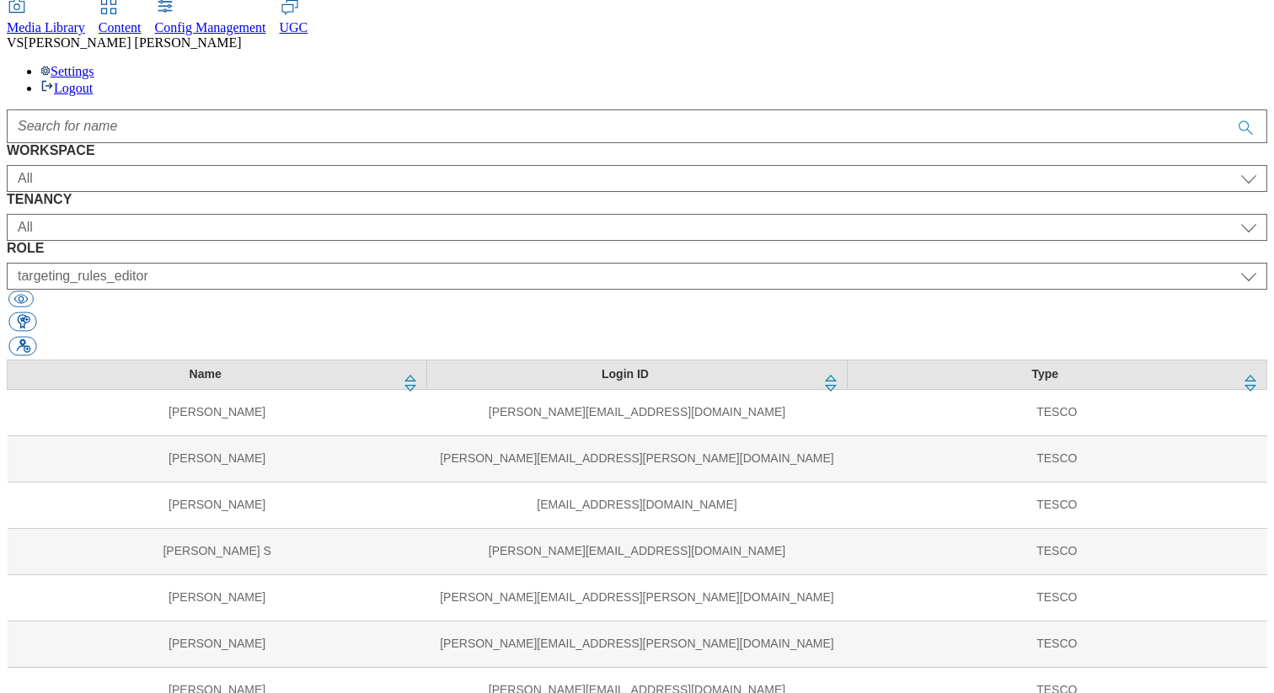
select select "HU"
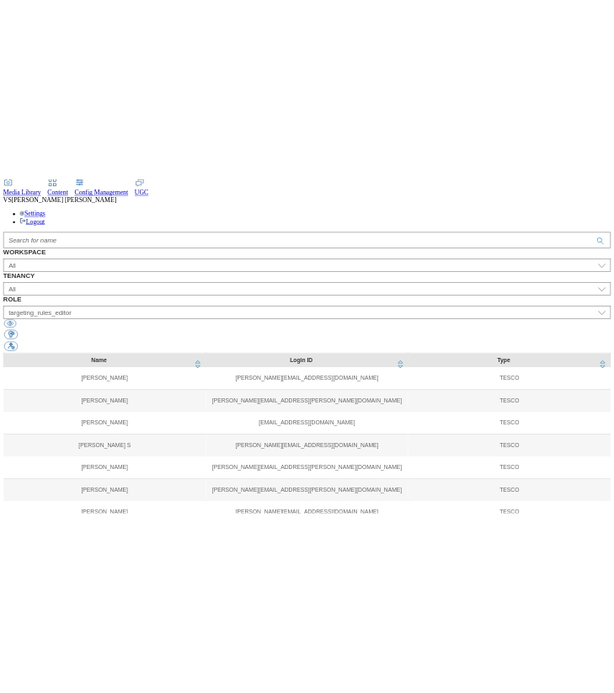
scroll to position [1634, 0]
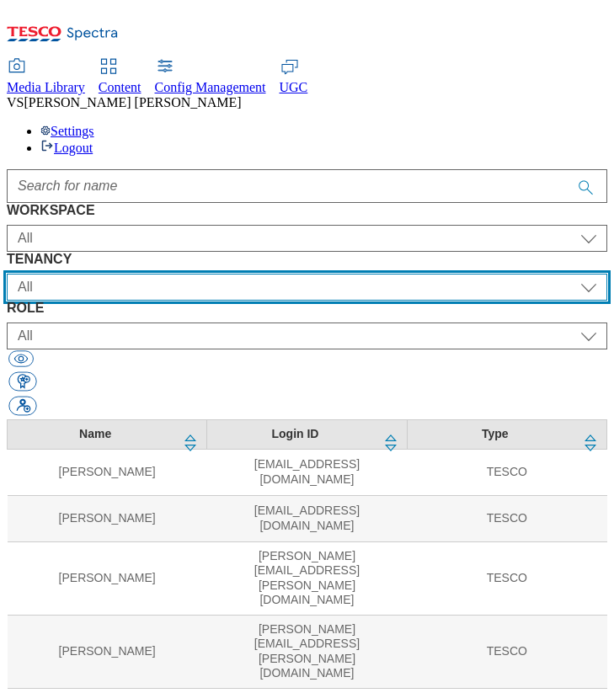
click at [232, 274] on select "All ALL All all Clubcard Boost UK Clubcard Marketing Clubcard ROI clubcard-boos…" at bounding box center [307, 287] width 601 height 27
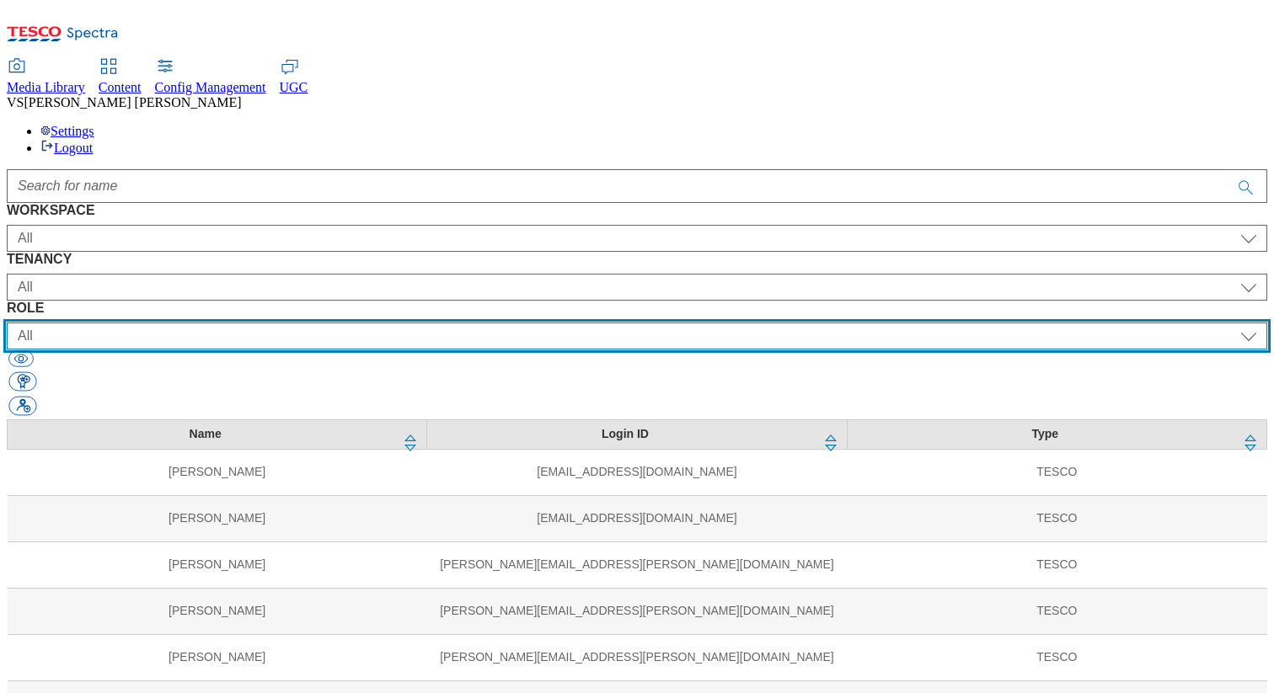
click at [613, 323] on select "All content_designer content_editor content_read developer guest media_admin mo…" at bounding box center [637, 336] width 1260 height 27
select select "targeting_rules_editor"
click at [613, 323] on select "All content_designer content_editor content_read developer guest media_admin mo…" at bounding box center [637, 336] width 1260 height 27
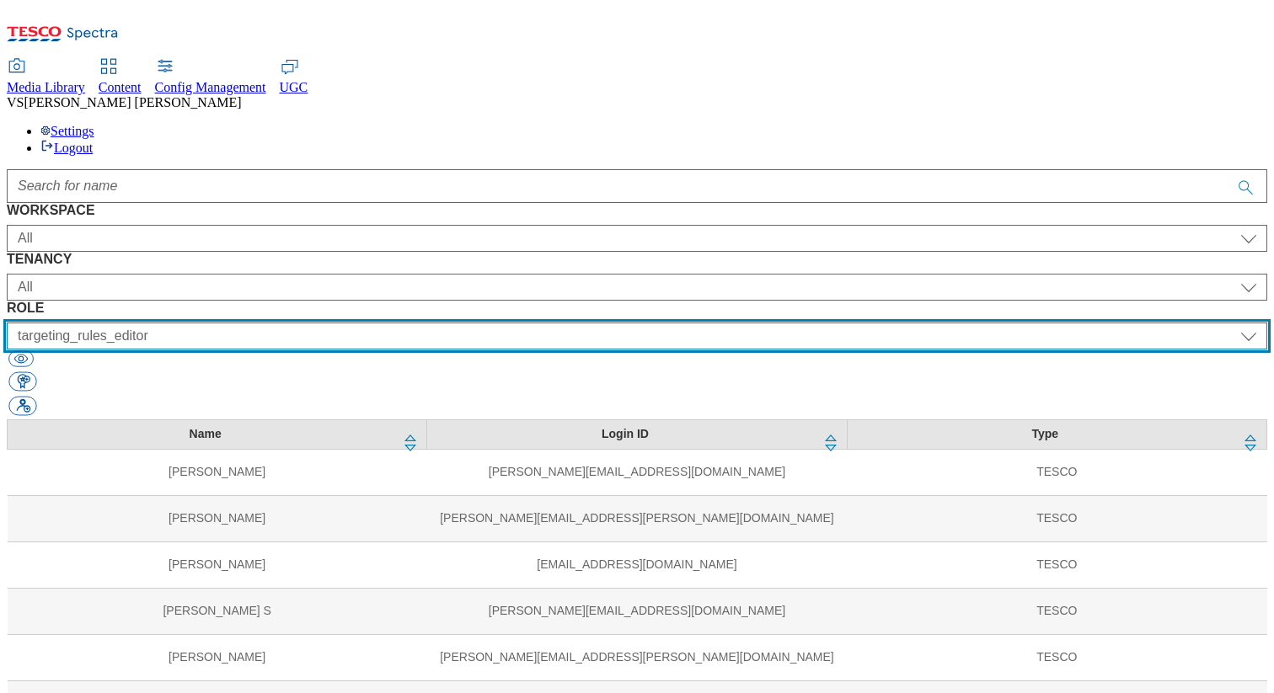
scroll to position [1044, 0]
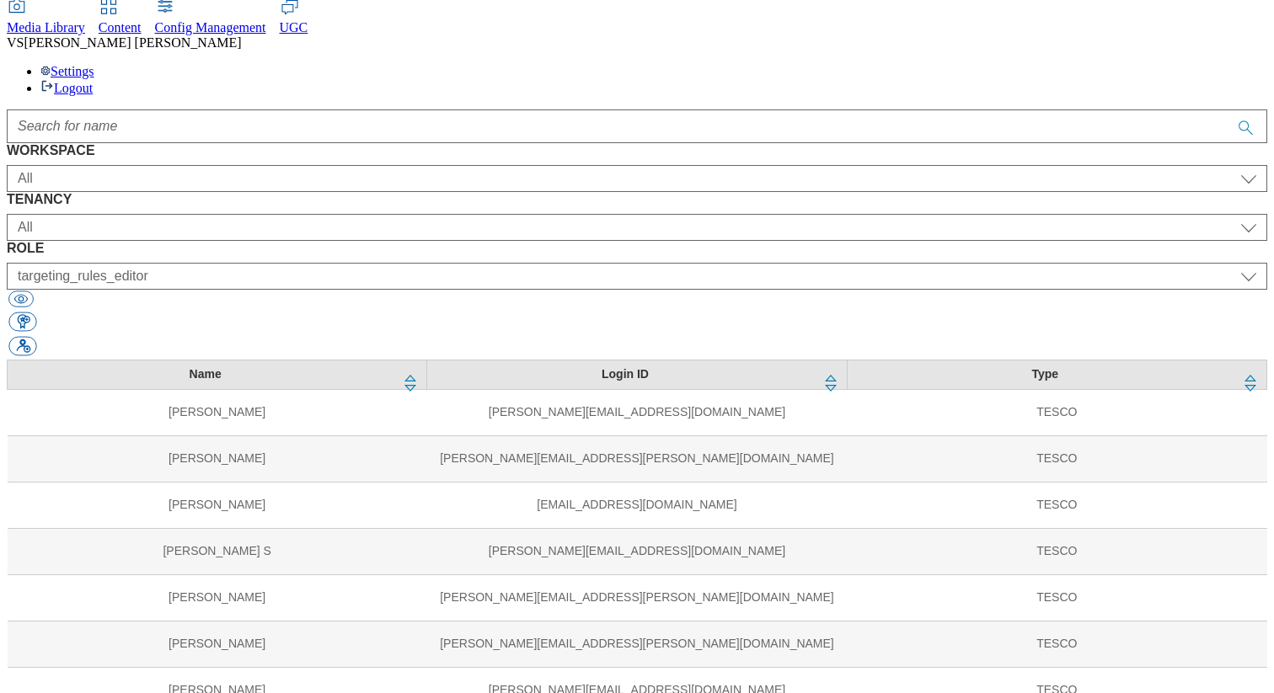
select select "ighs-hu"
select select "splash_senior_editor"
select select "ighs-sk"
select select "splash_senior_editor"
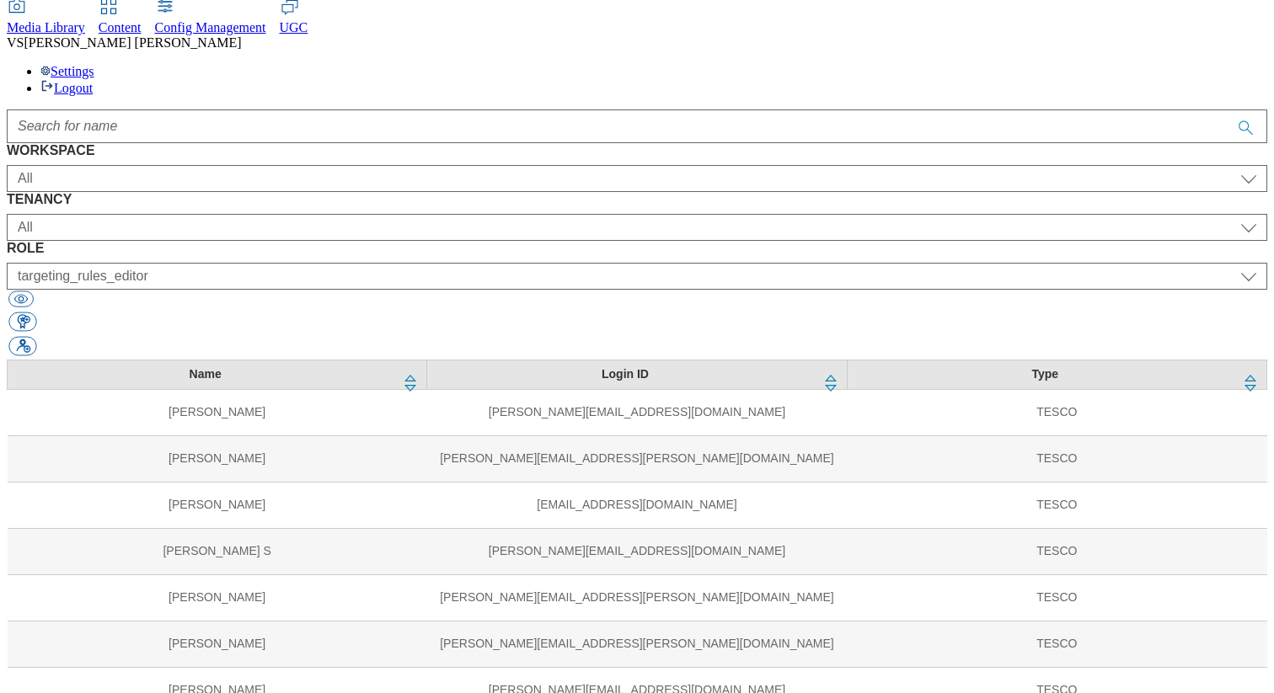
select select "ighs-cz"
select select "splash_senior_editor"
select select "ighs-sk"
select select "targeting_rules_editor"
select select "ighs-hu"
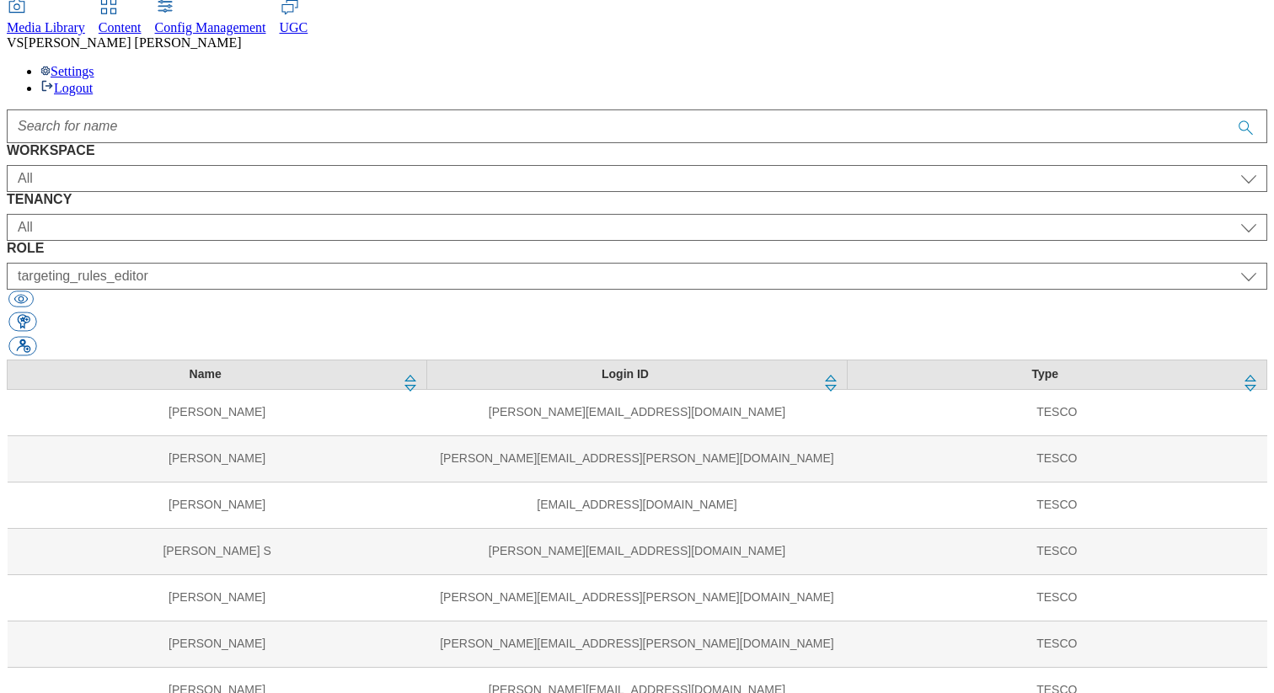
select select "targeting_rules_editor"
select select "ighs-cz"
select select "targeting_rules_editor"
select select "ghs-[GEOGRAPHIC_DATA]"
select select "targeting_rules_editor"
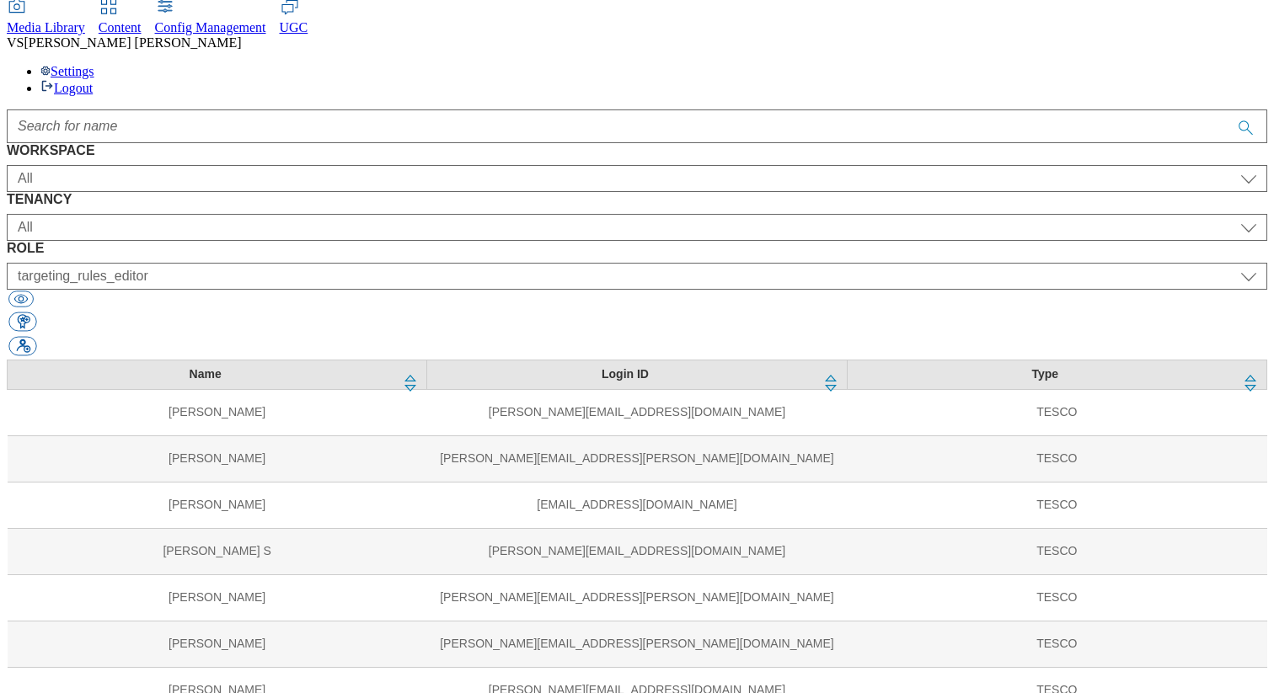
select select "Media"
select select "flare-mca-hu"
select select "content_editor"
select select "Media"
select select "flare-mca-cz"
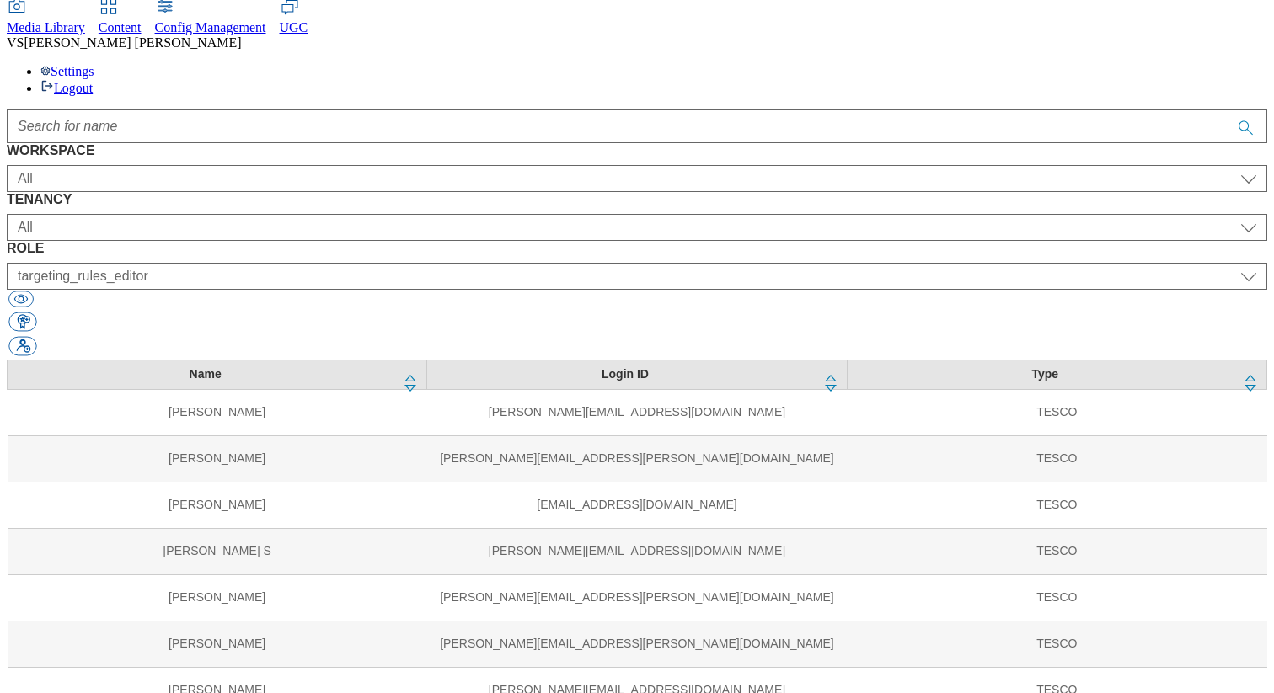
select select "content_editor"
select select "Media"
select select "flare-mca-sk"
select select "content_editor"
select select "Media"
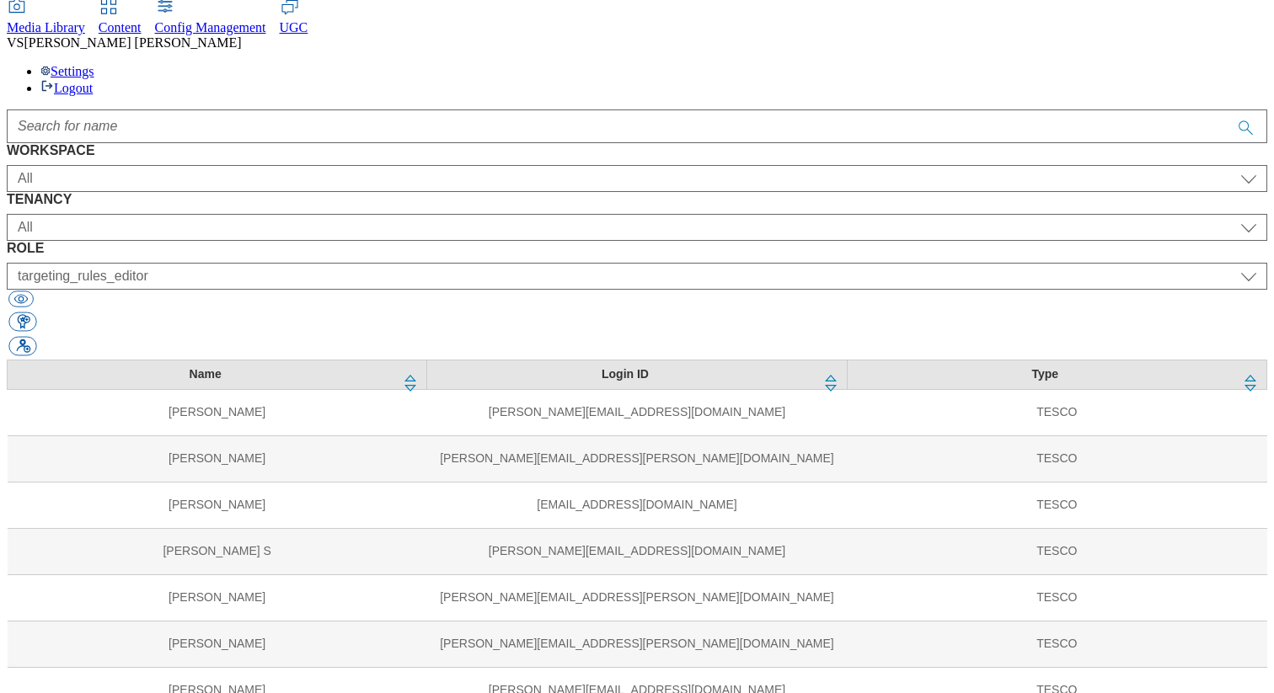
select select "flare-ighs-ce-mktg"
select select "content_editor"
select select "SK"
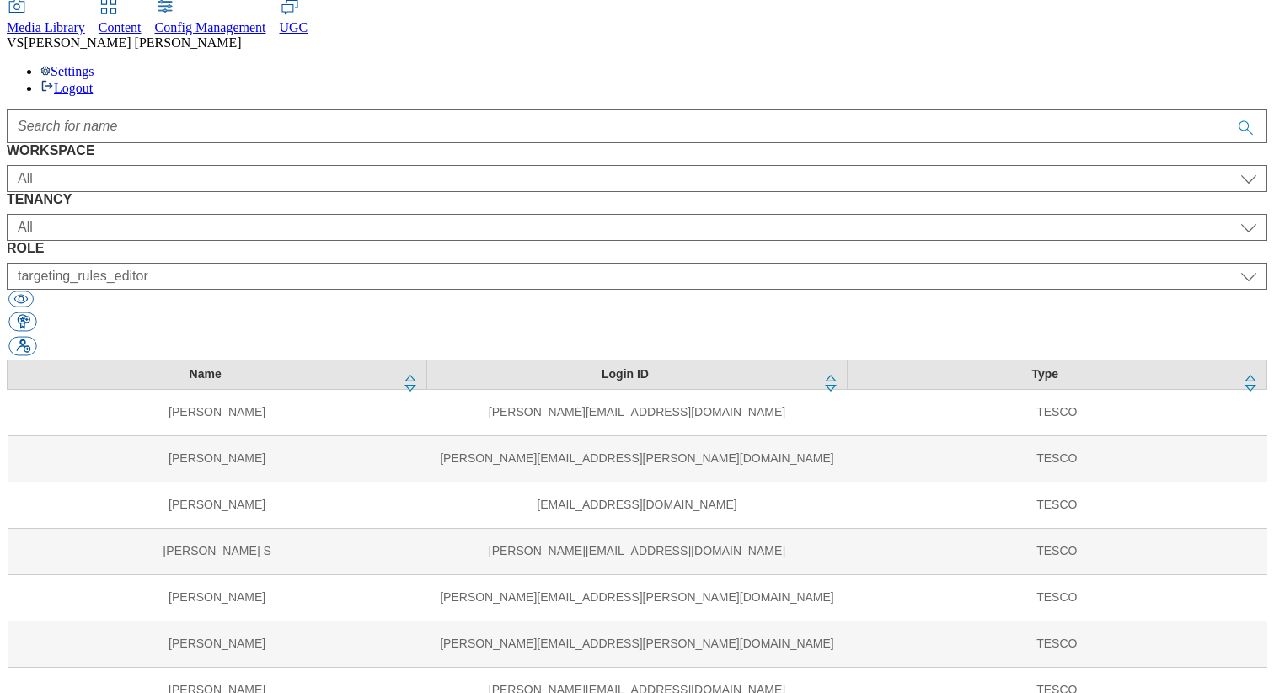
select select "HU"
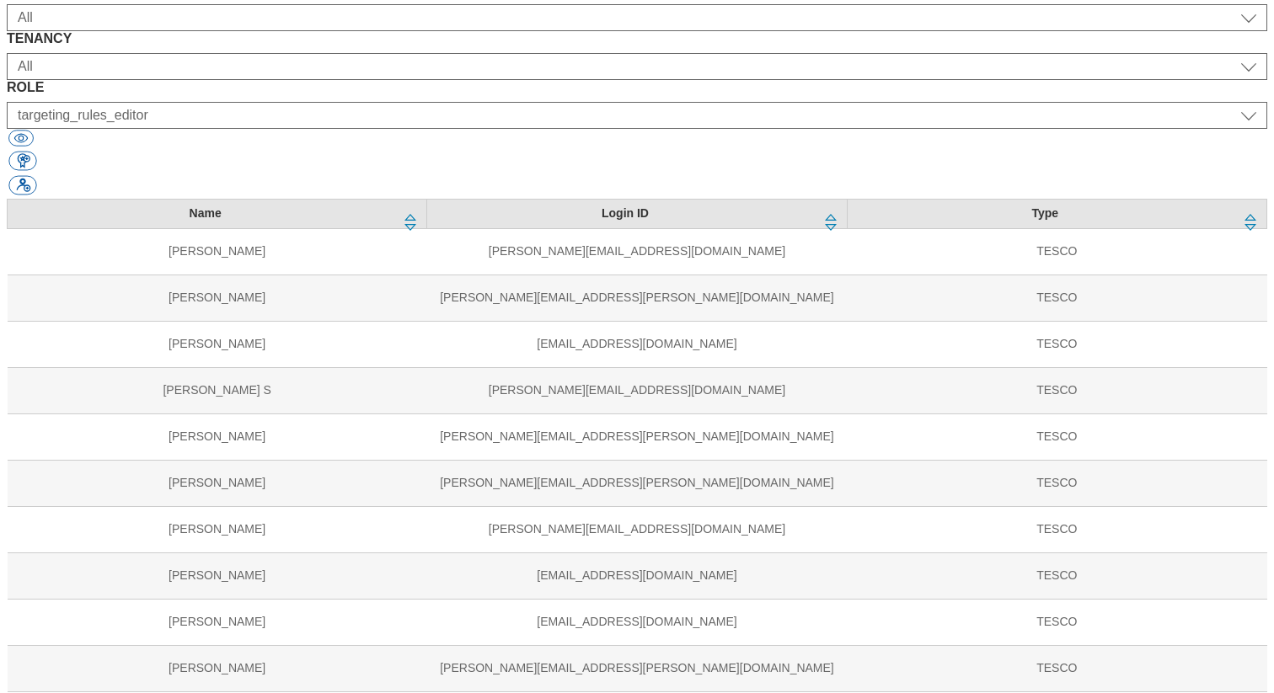
scroll to position [229, 0]
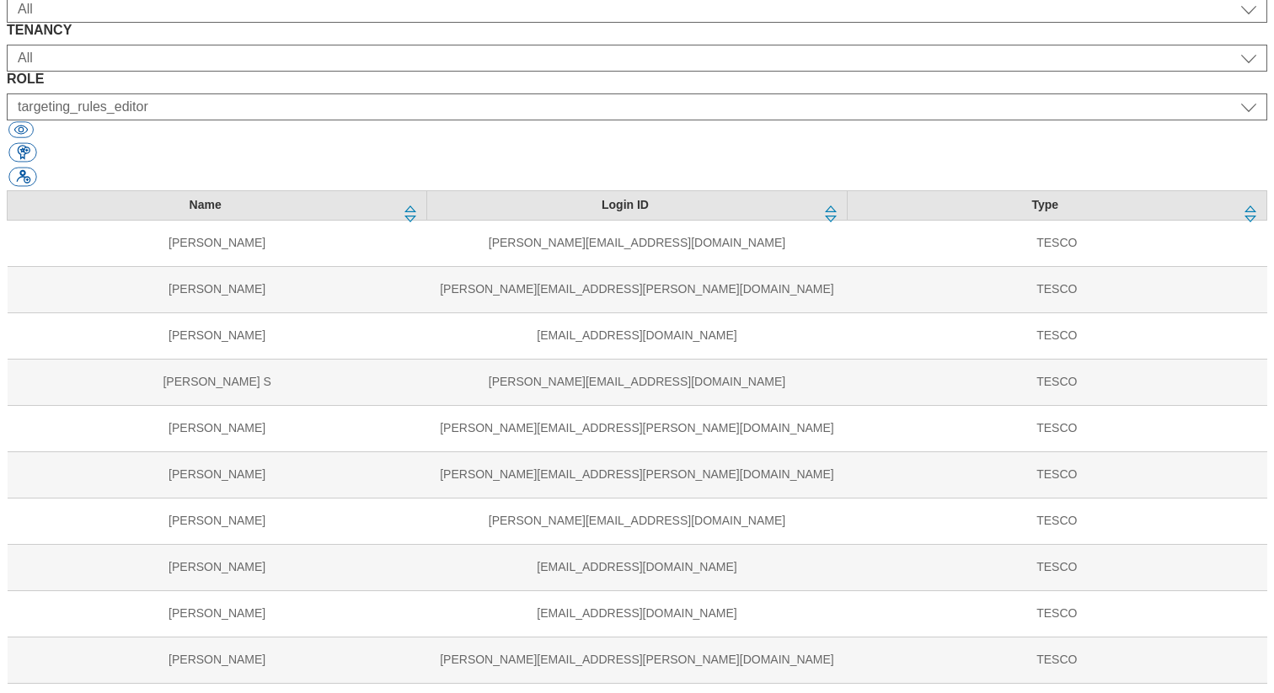
select select "UK"
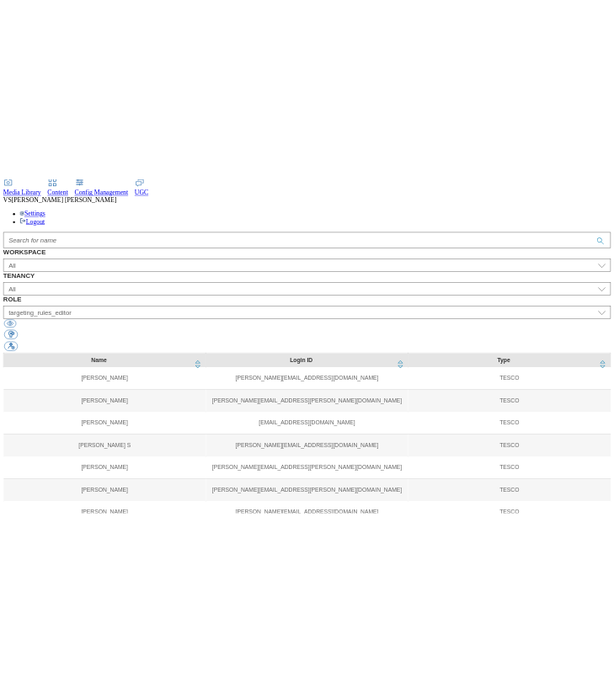
scroll to position [1489, 0]
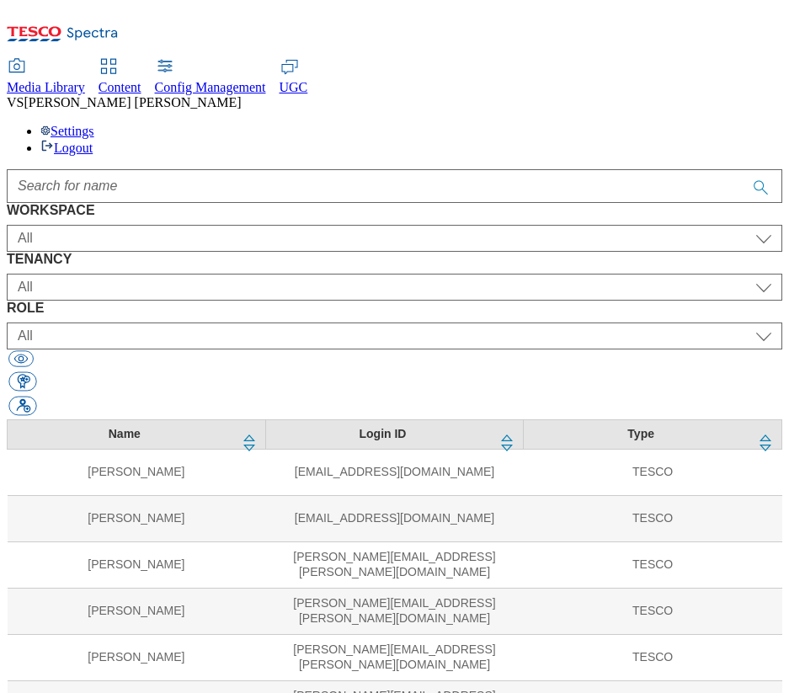
click at [613, 124] on div "Settings Logout" at bounding box center [395, 140] width 776 height 32
click at [93, 141] on link "Logout" at bounding box center [66, 148] width 52 height 14
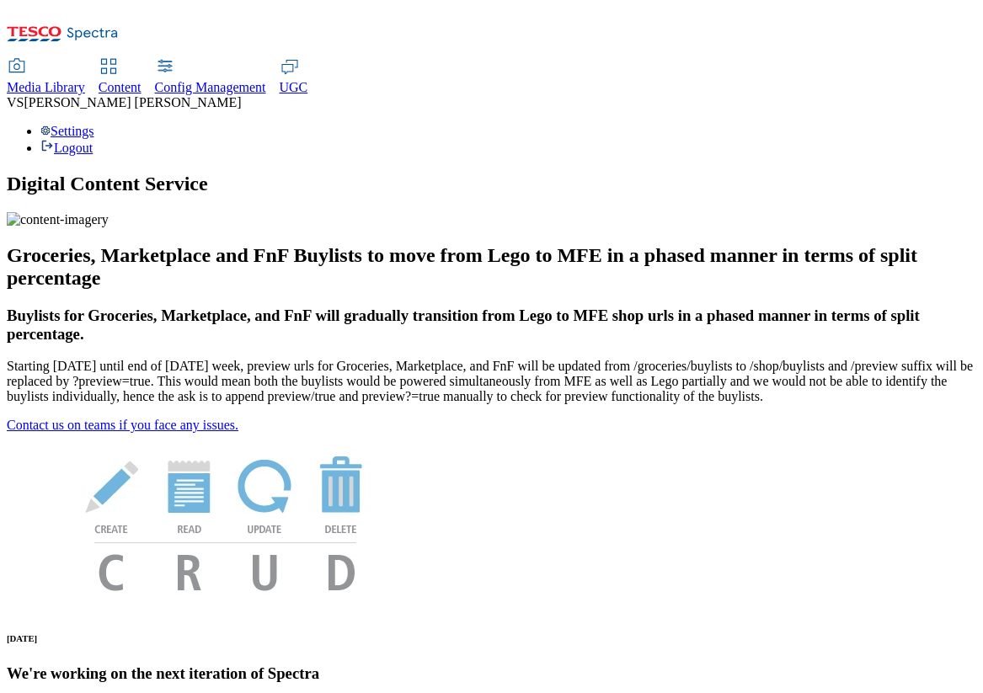
click at [788, 124] on div "Settings Logout" at bounding box center [491, 140] width 969 height 32
click at [94, 124] on link "Settings" at bounding box center [67, 131] width 54 height 14
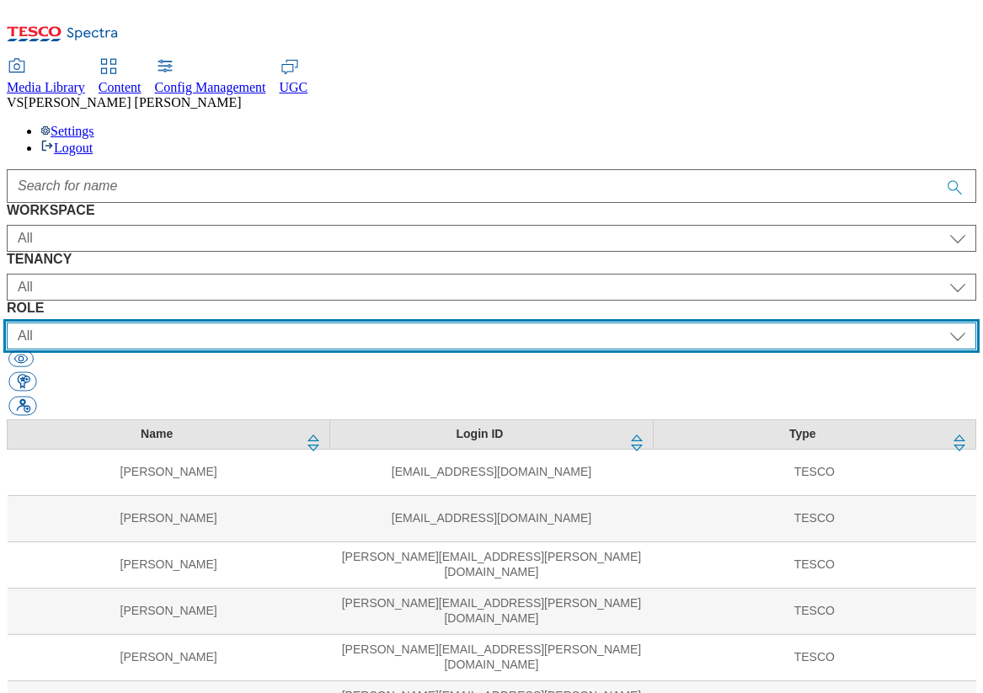
click at [654, 323] on select "All content_designer content_editor content_read developer guest media_admin mo…" at bounding box center [491, 336] width 969 height 27
select select "targeting_rules_editor"
click at [554, 323] on select "All content_designer content_editor content_read developer guest media_admin mo…" at bounding box center [491, 336] width 969 height 27
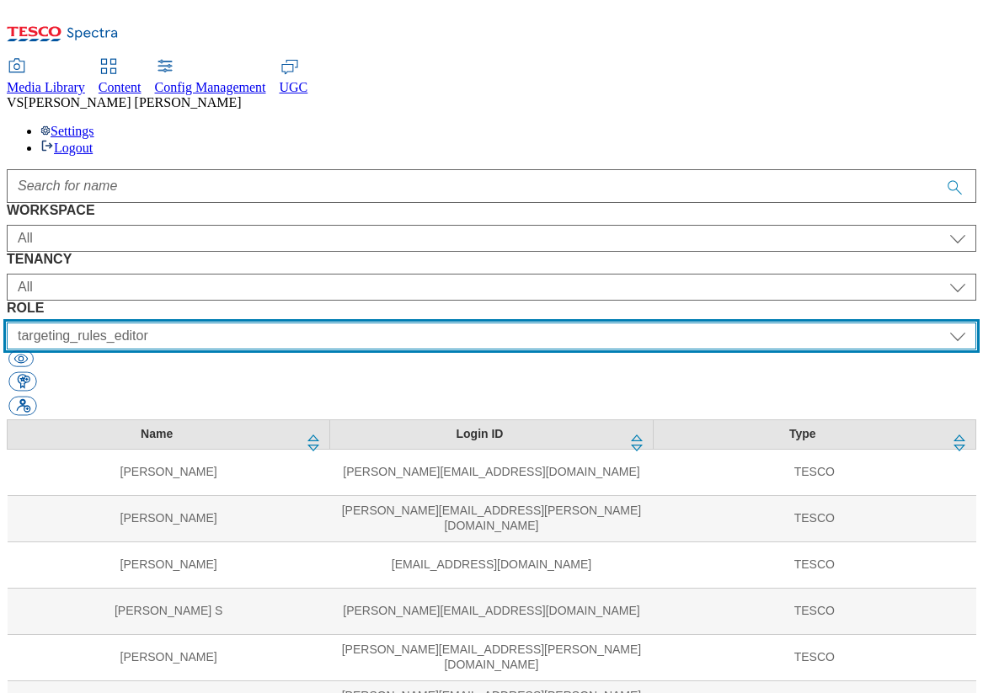
scroll to position [1044, 0]
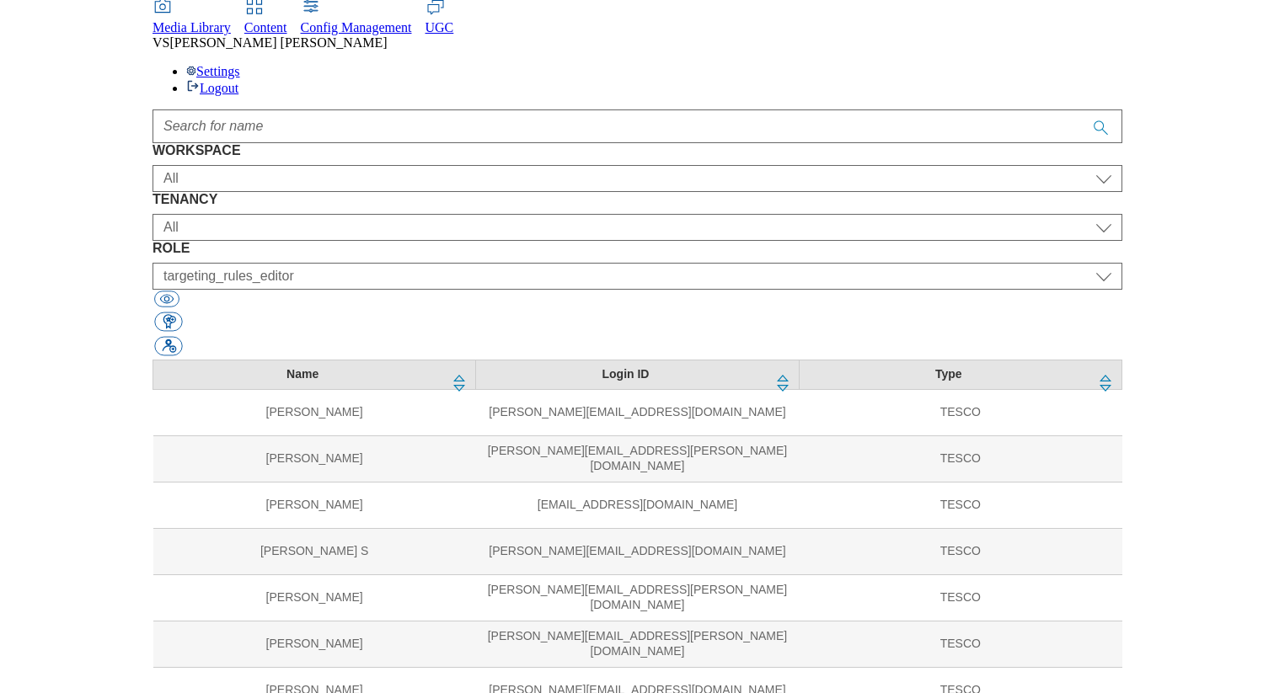
scroll to position [1159, 0]
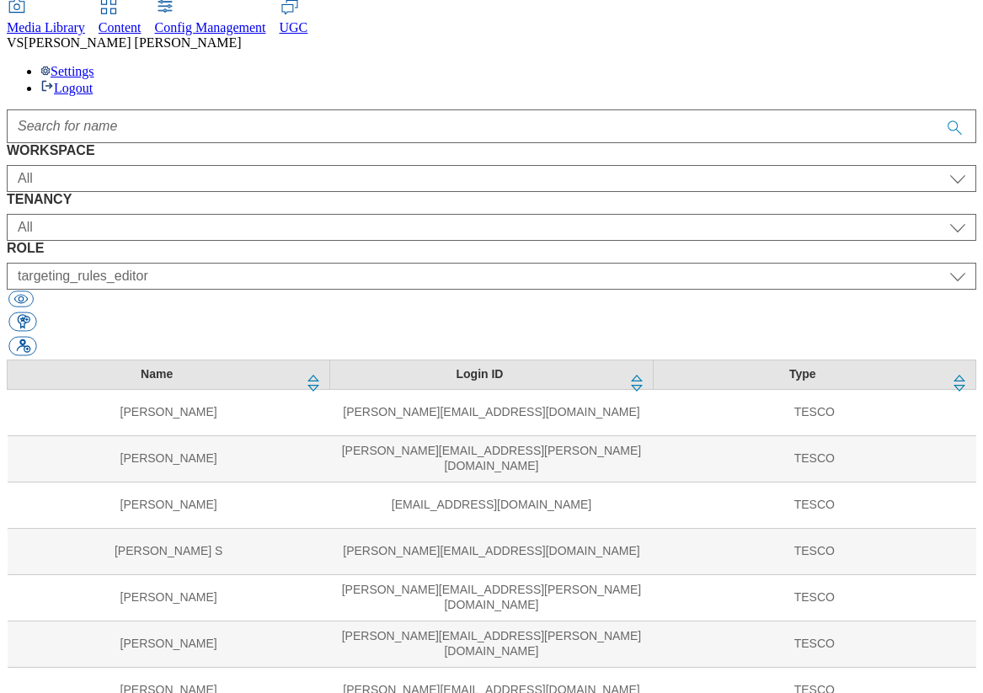
select select "UK"
select select "targeting_rules_editor"
select select "ighs-cz"
select select "targeting_rules_editor"
select select "HU"
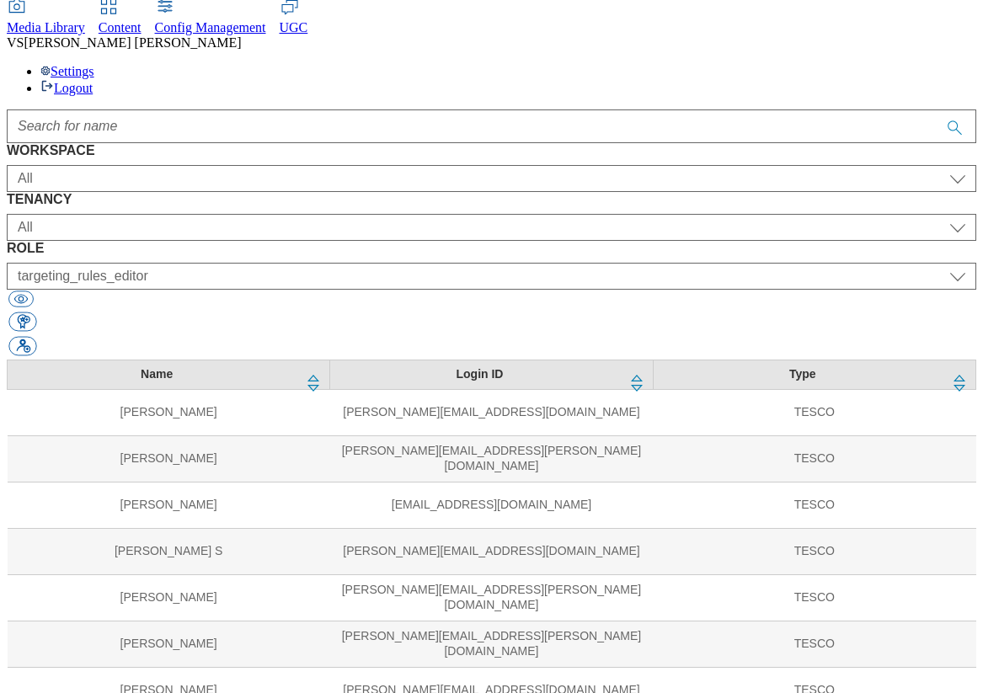
select select "targeting_rules_editor"
select select "SK"
select select "targeting_rules_editor"
select select "ighs-cz"
select select "splash_senior_editor"
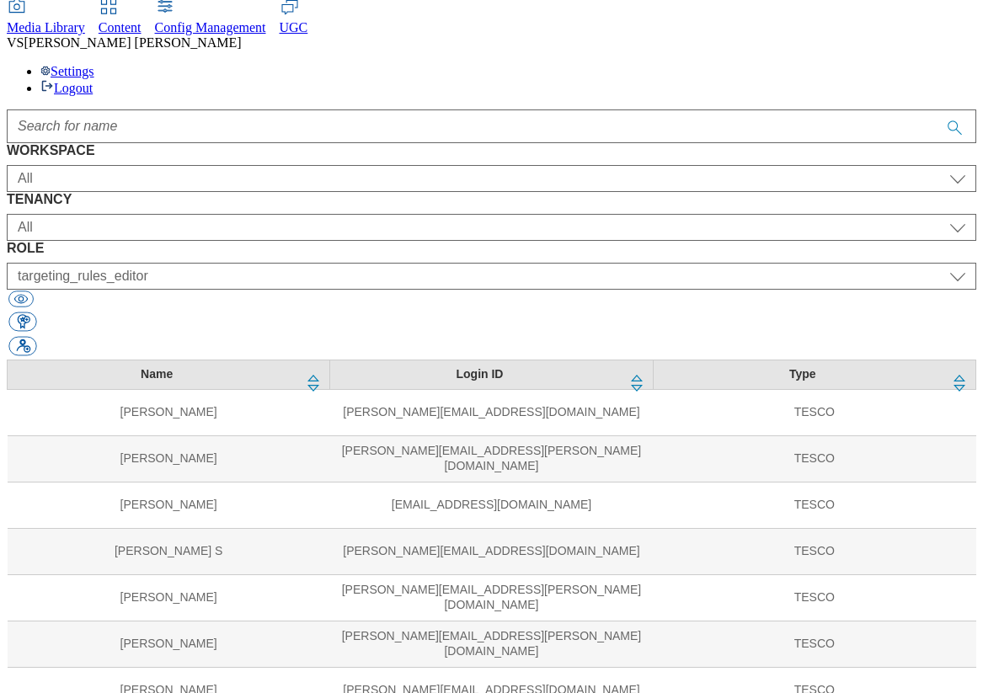
select select "ighs-sk"
select select "splash_senior_editor"
select select "ighs-hu"
select select "splash_senior_editor"
select select "Media"
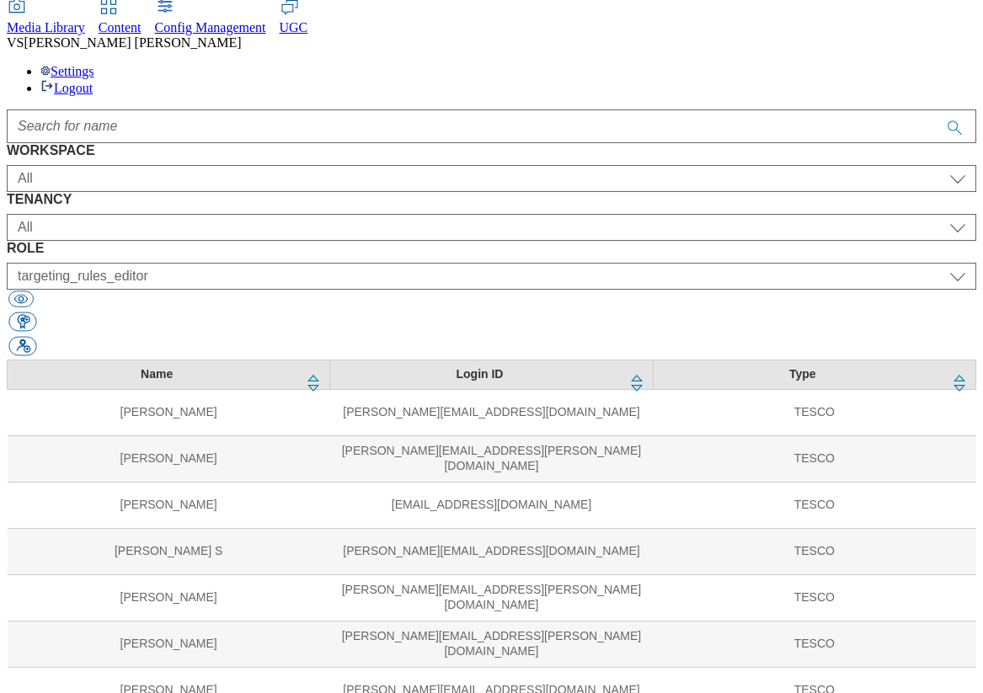
select select "flare-ighs-ce-mktg"
select select "content_editor"
select select "Media"
select select "flare-mca-sk"
select select "content_editor"
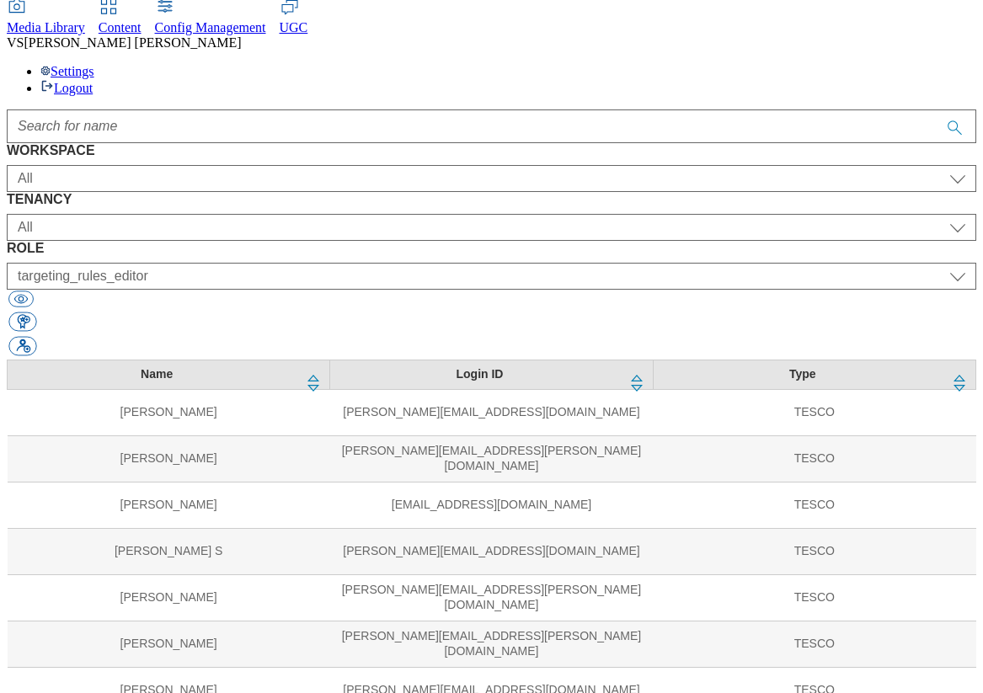
select select "Media"
select select "flare-mca-cz"
select select "content_editor"
select select "Media"
select select "flare-mca-hu"
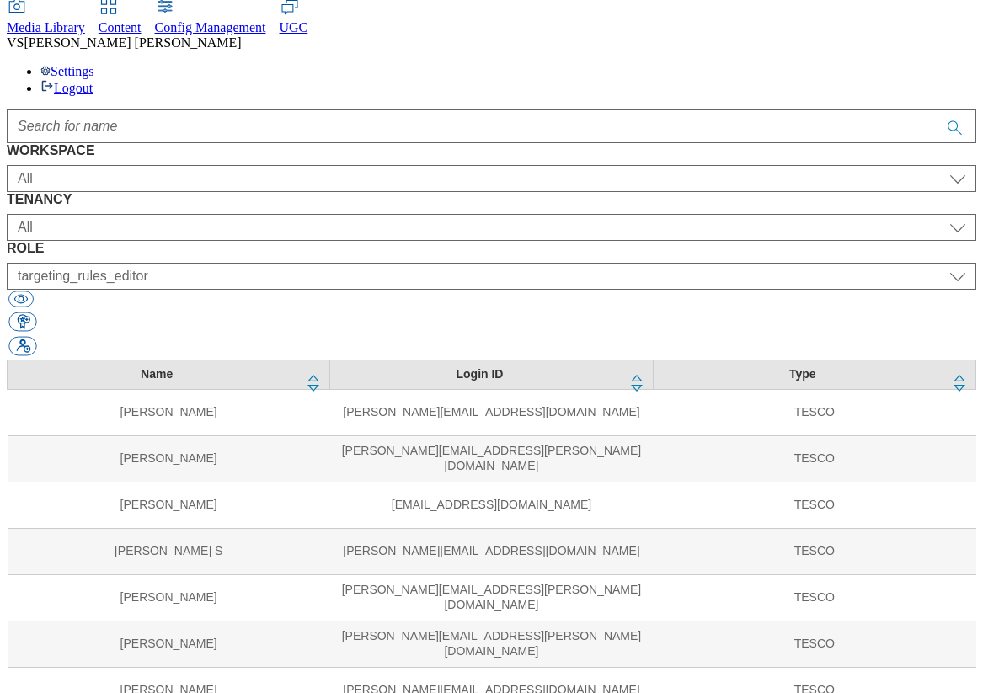
select select "content_editor"
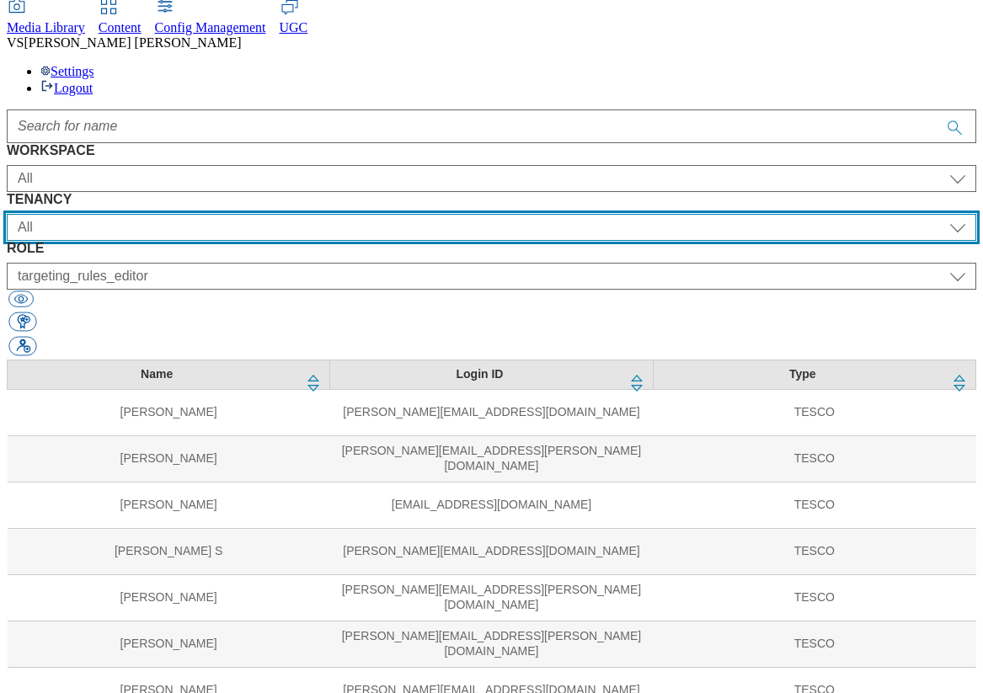
click at [352, 214] on select "All ALL All all Clubcard Boost UK Clubcard Marketing Clubcard ROI clubcard-boos…" at bounding box center [491, 227] width 969 height 27
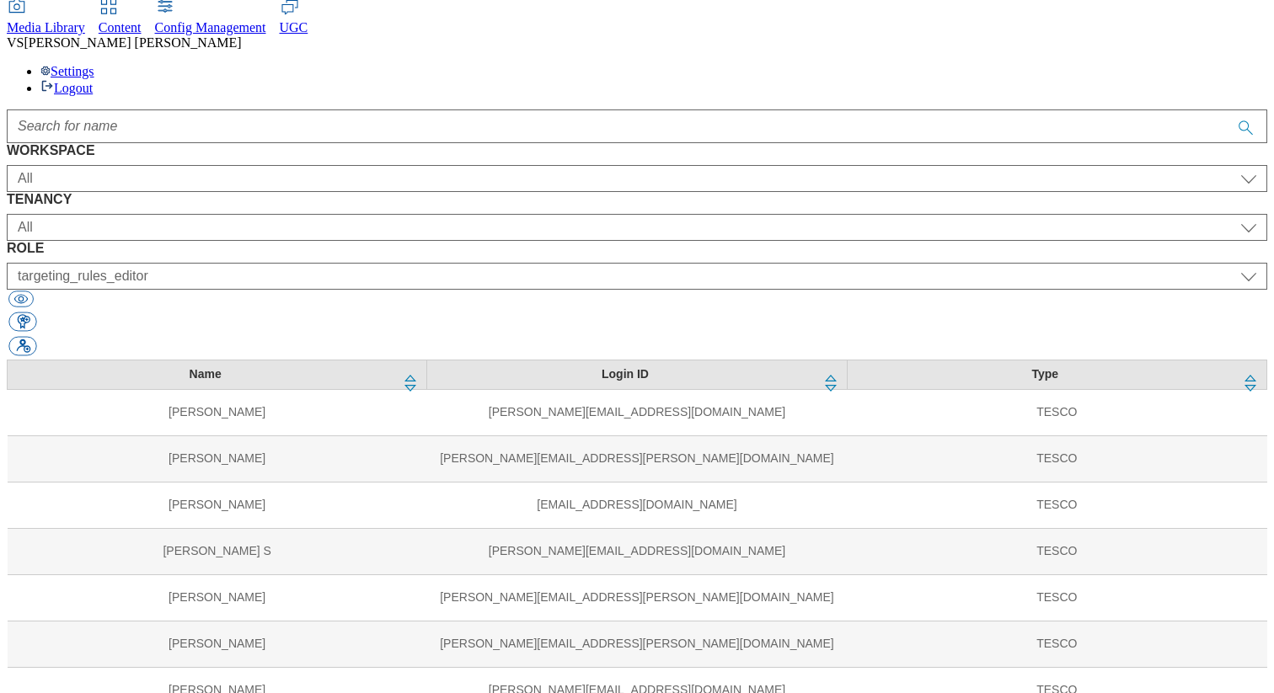
scroll to position [1087, 0]
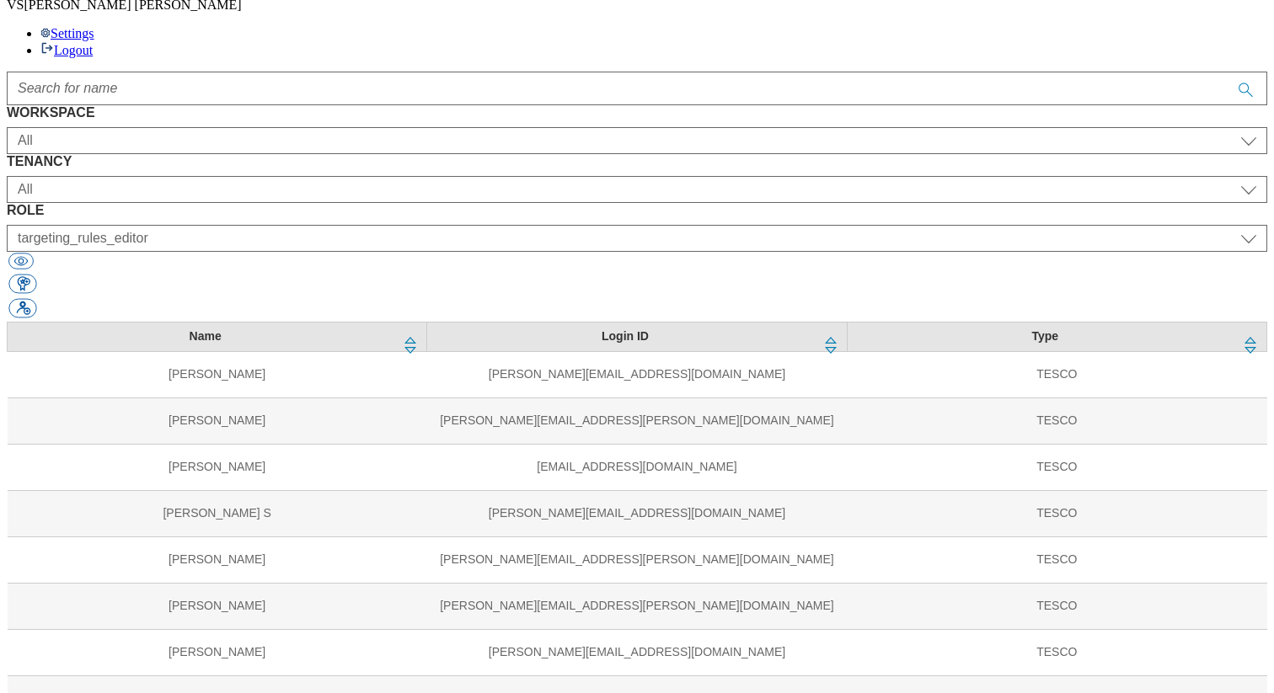
scroll to position [113, 0]
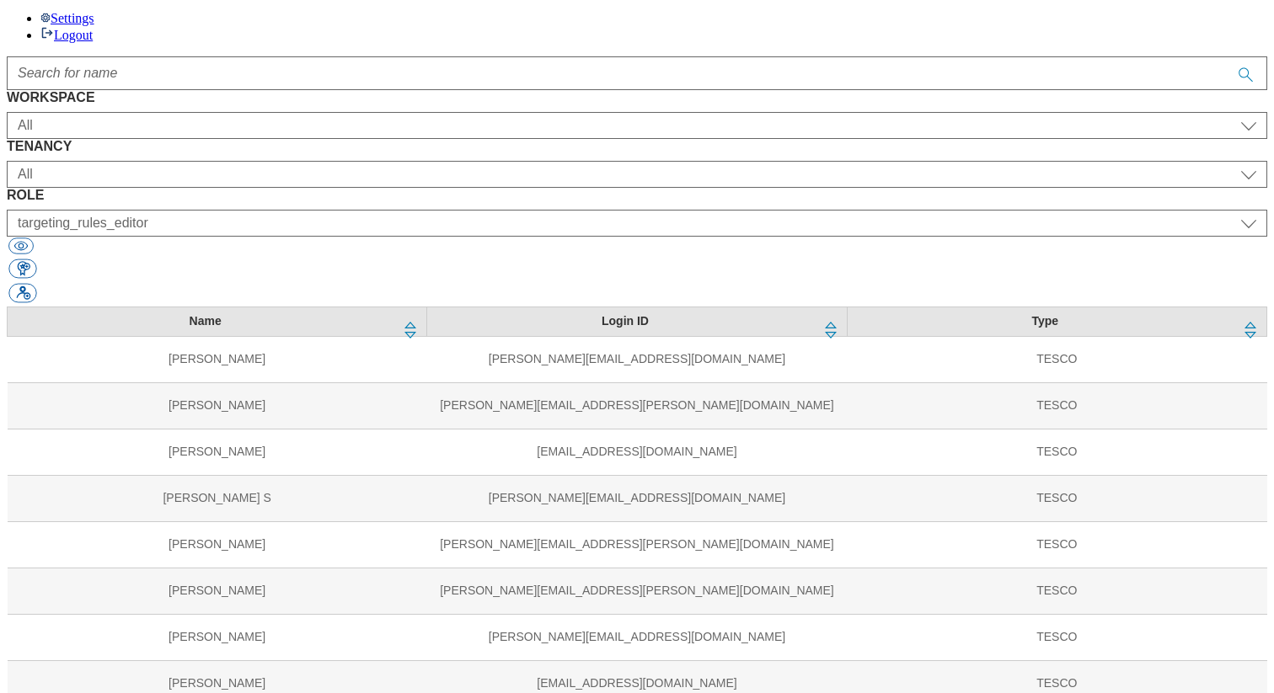
select select "ighs-sk"
select select "article_senior_editor"
select select "ighs-hu"
select select "article_senior_editor"
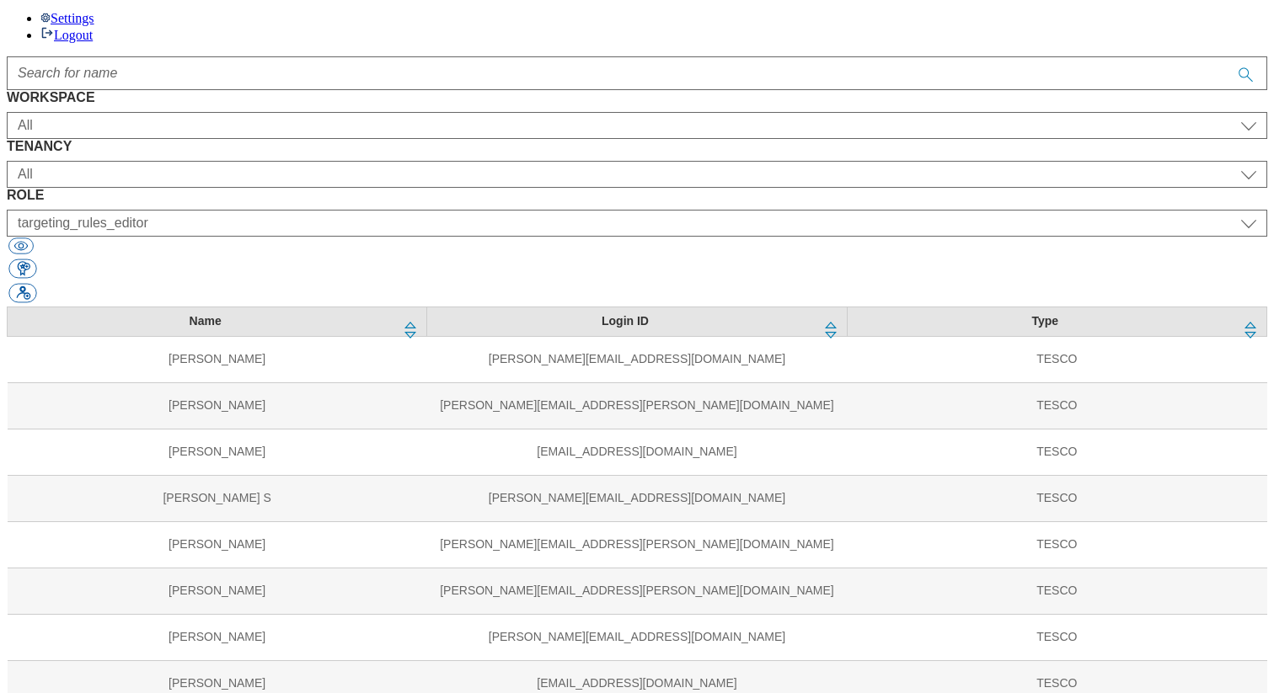
select select "ighs-cz"
select select "article_senior_editor"
select select "ighs-sk"
select select "splash_senior_editor"
select select "ighs-hu"
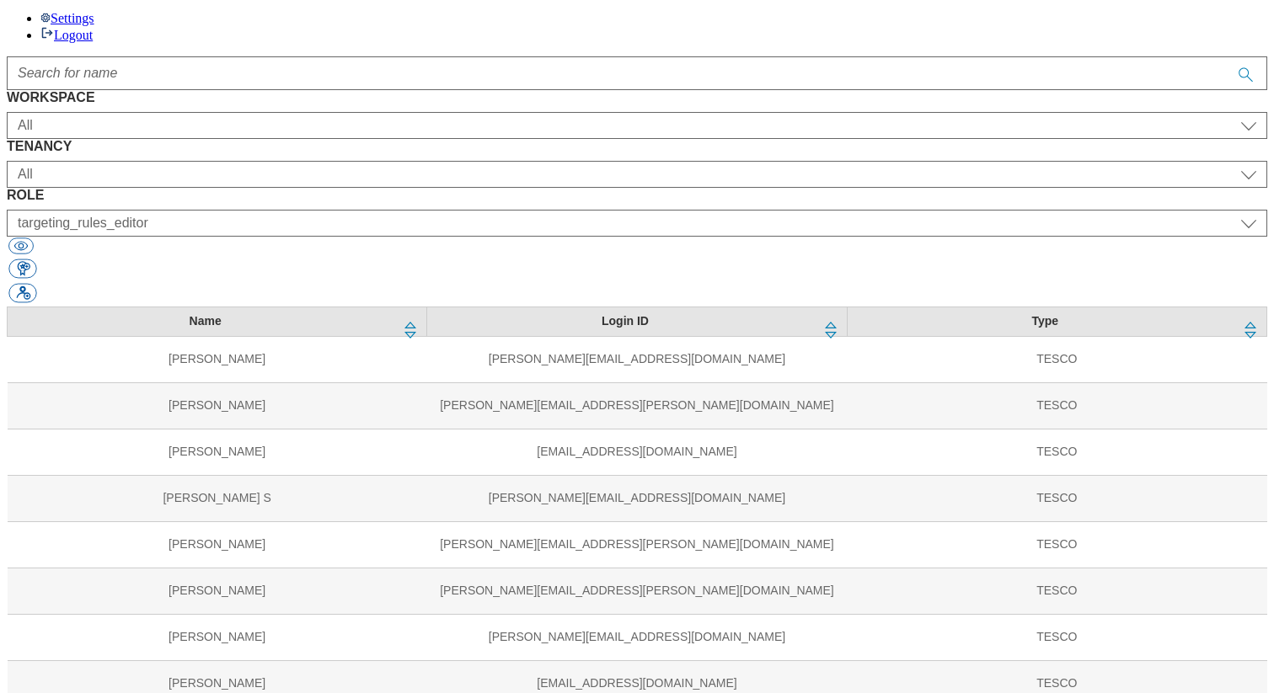
select select "splash_senior_editor"
select select "ighs-cz"
select select "splash_senior_editor"
select select "ighs-sk"
select select "buylist_senior_editor"
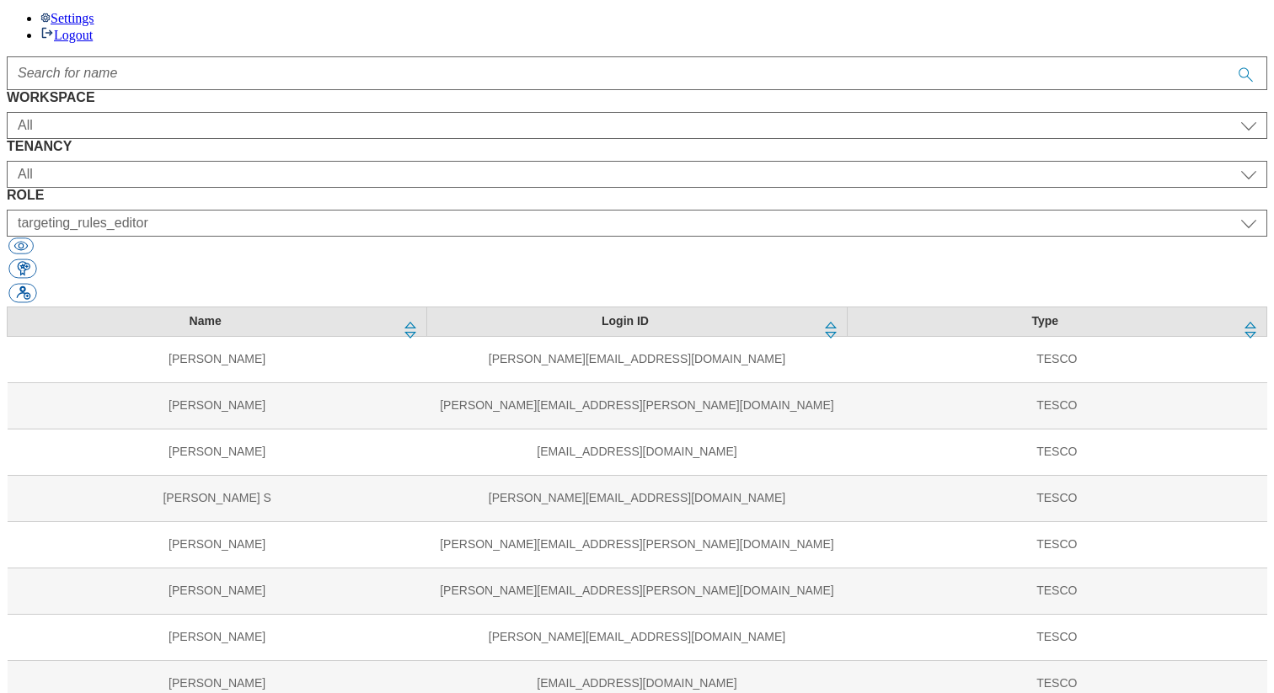
select select "ighs-hu"
select select "buylist_senior_editor"
select select "ighs-cz"
select select "buylist_senior_editor"
select select "ighs-sk"
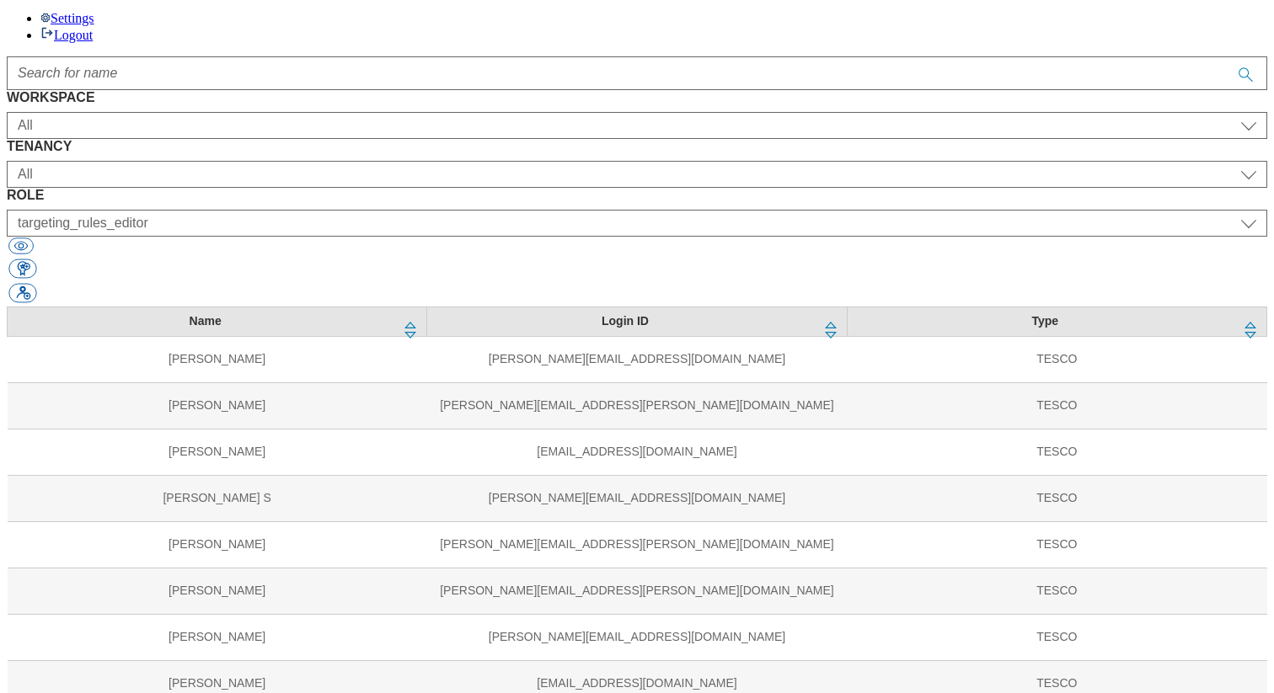
select select "targeting_rules_editor"
select select "ighs-hu"
select select "targeting_rules_editor"
select select "ighs-cz"
select select "targeting_rules_editor"
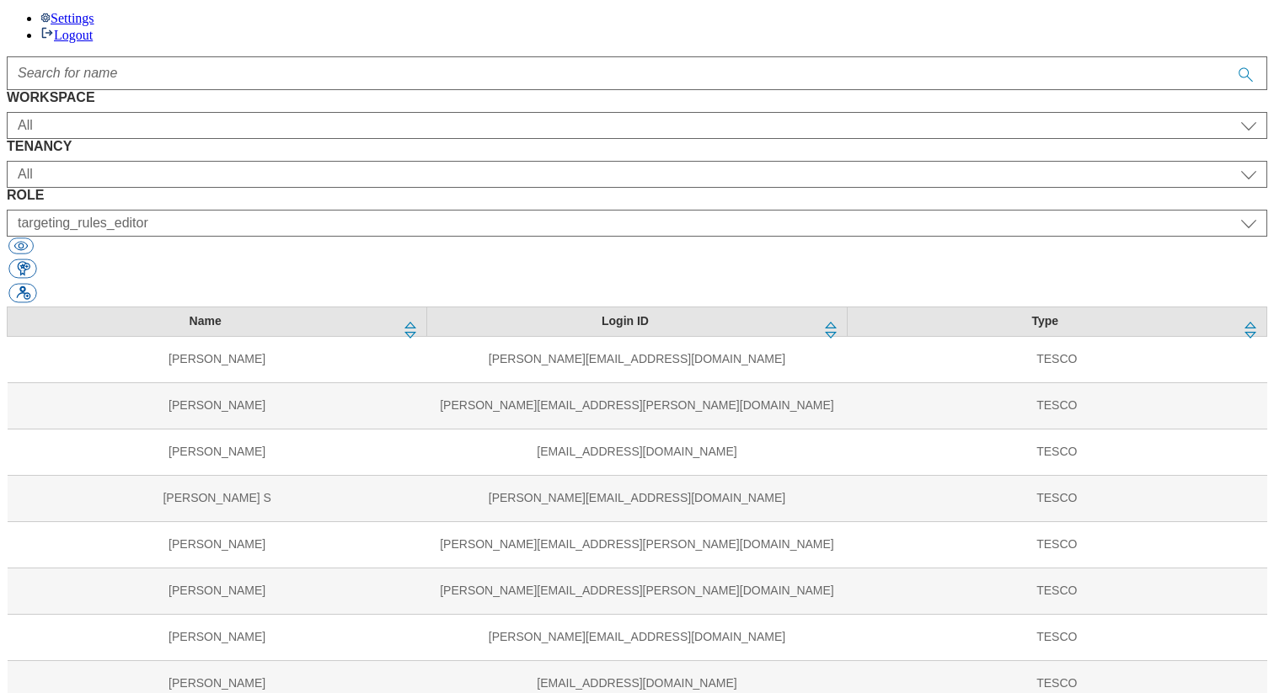
select select "Media"
select select "flare-ighs-ce-mktg"
select select "content_editor"
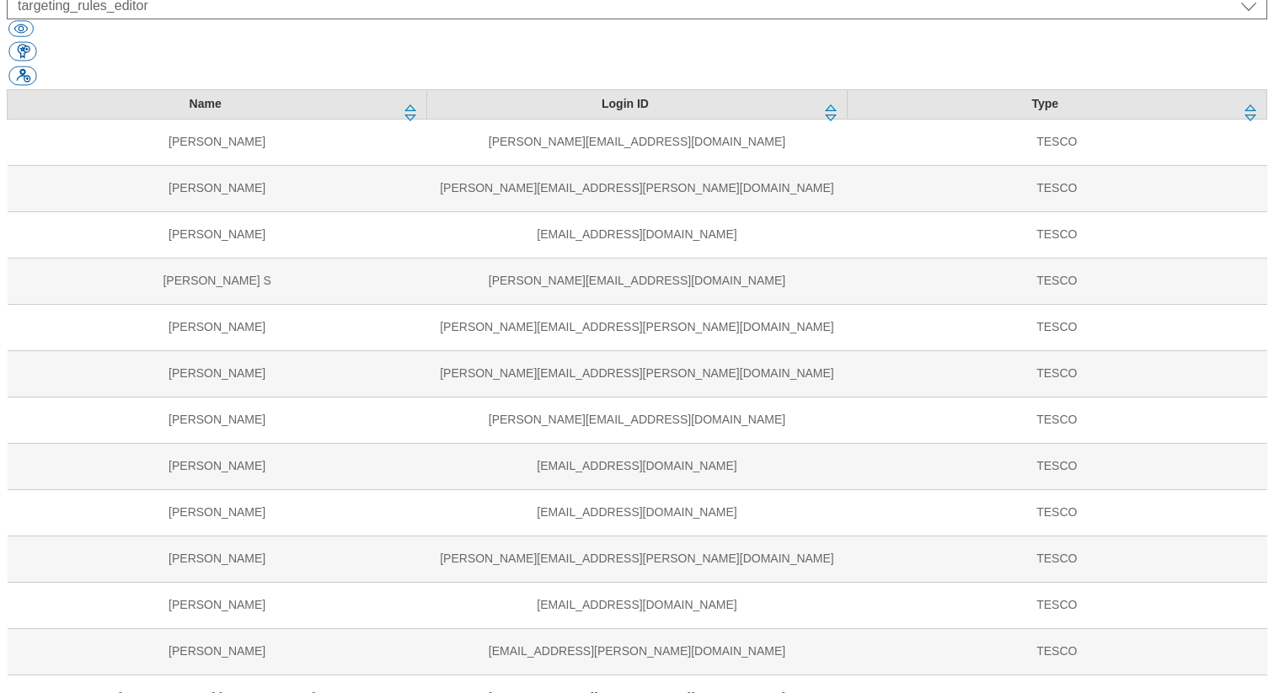
scroll to position [342, 0]
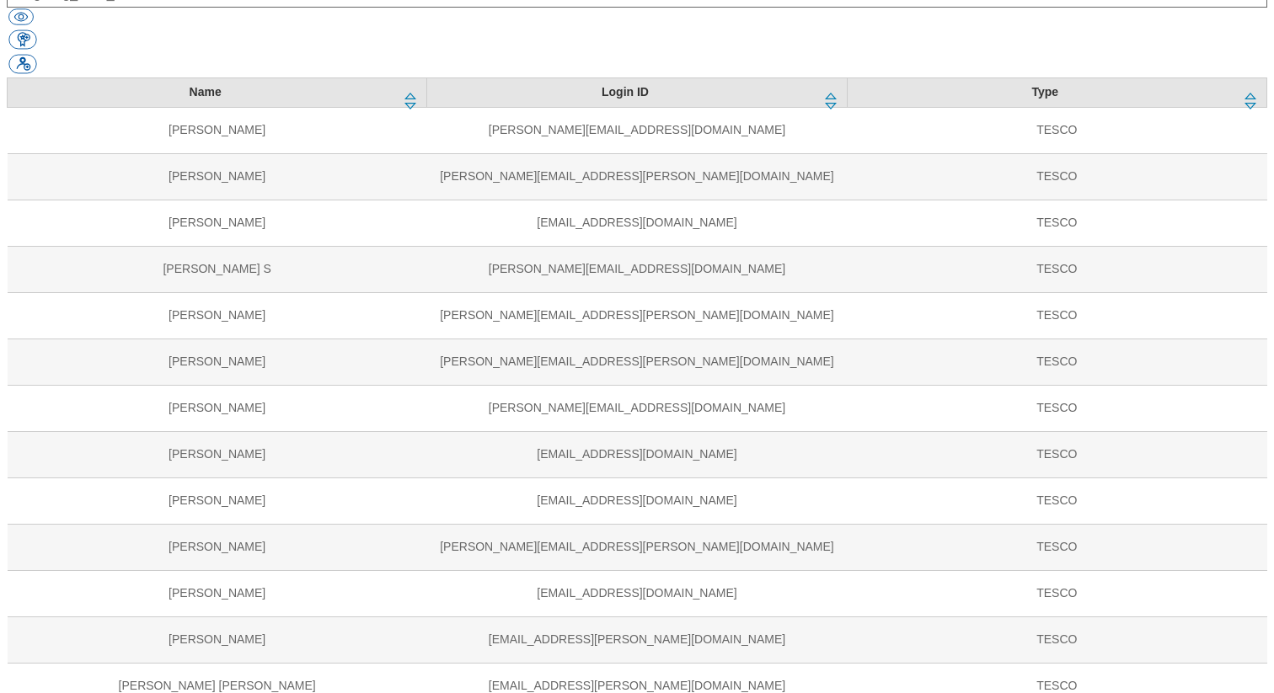
select select "SK"
select select "HU"
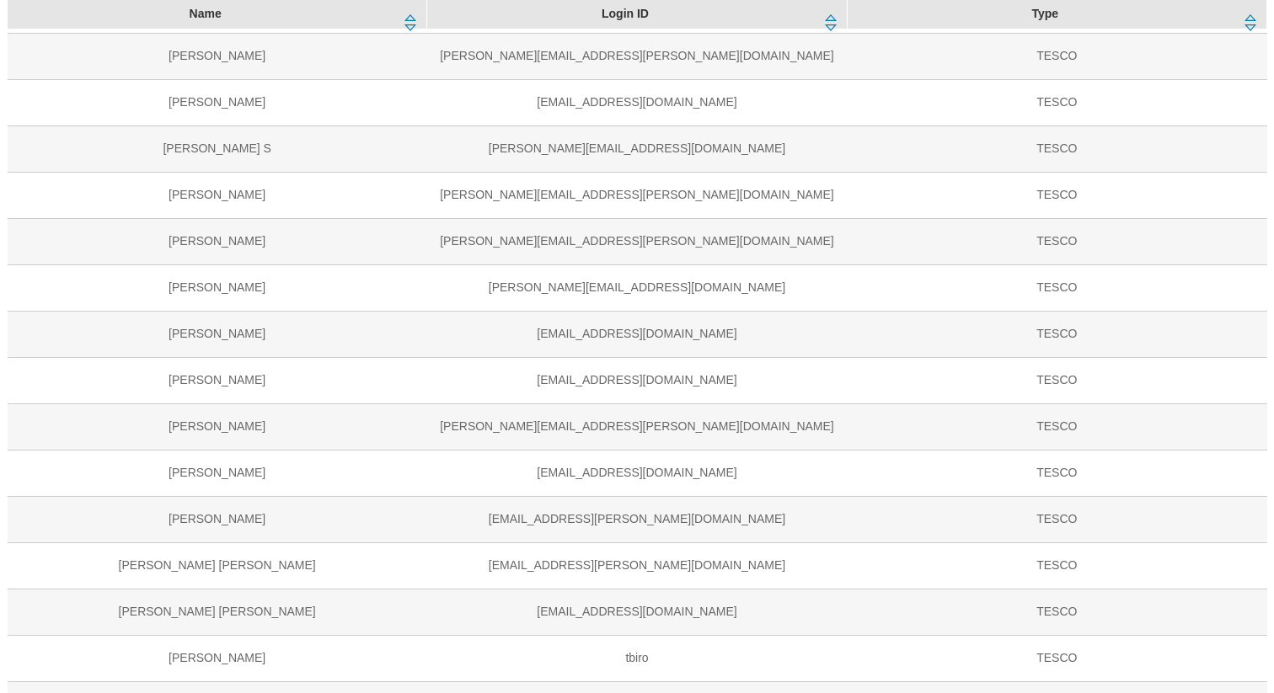
scroll to position [536, 0]
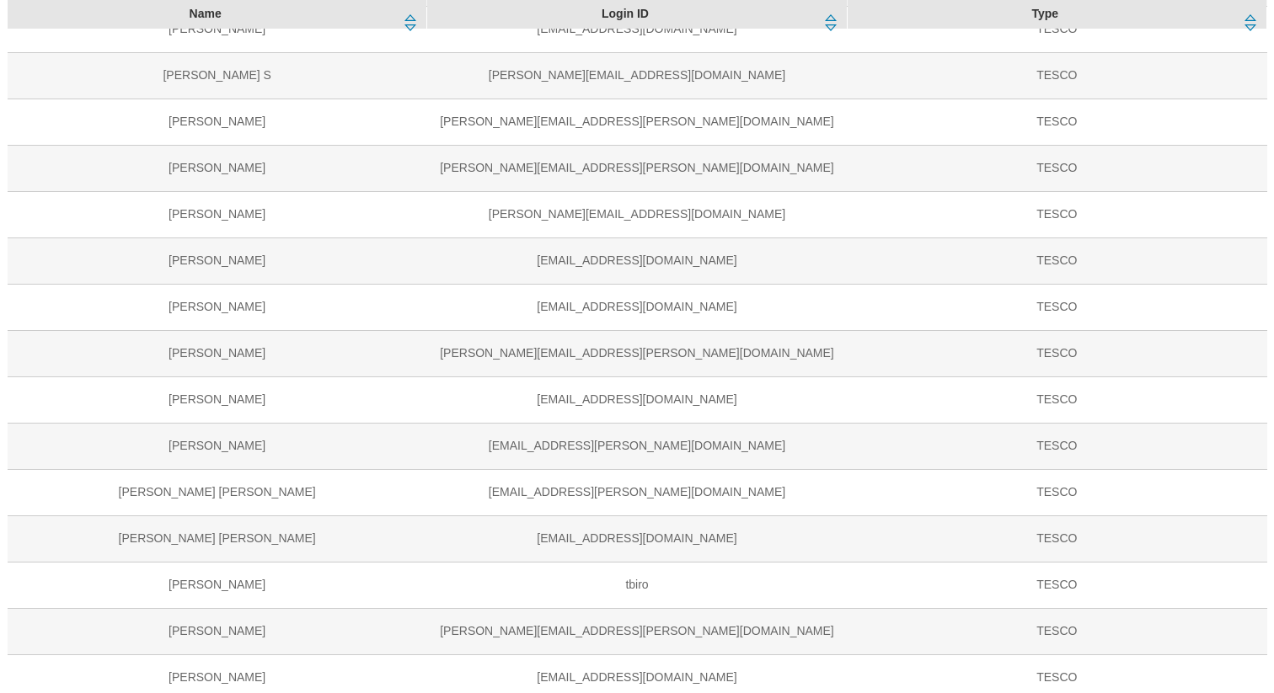
select select "phones-[GEOGRAPHIC_DATA]"
select select "targeting_rules_senior_editor"
select select "phones-[GEOGRAPHIC_DATA]"
select select "splash_senior_editor"
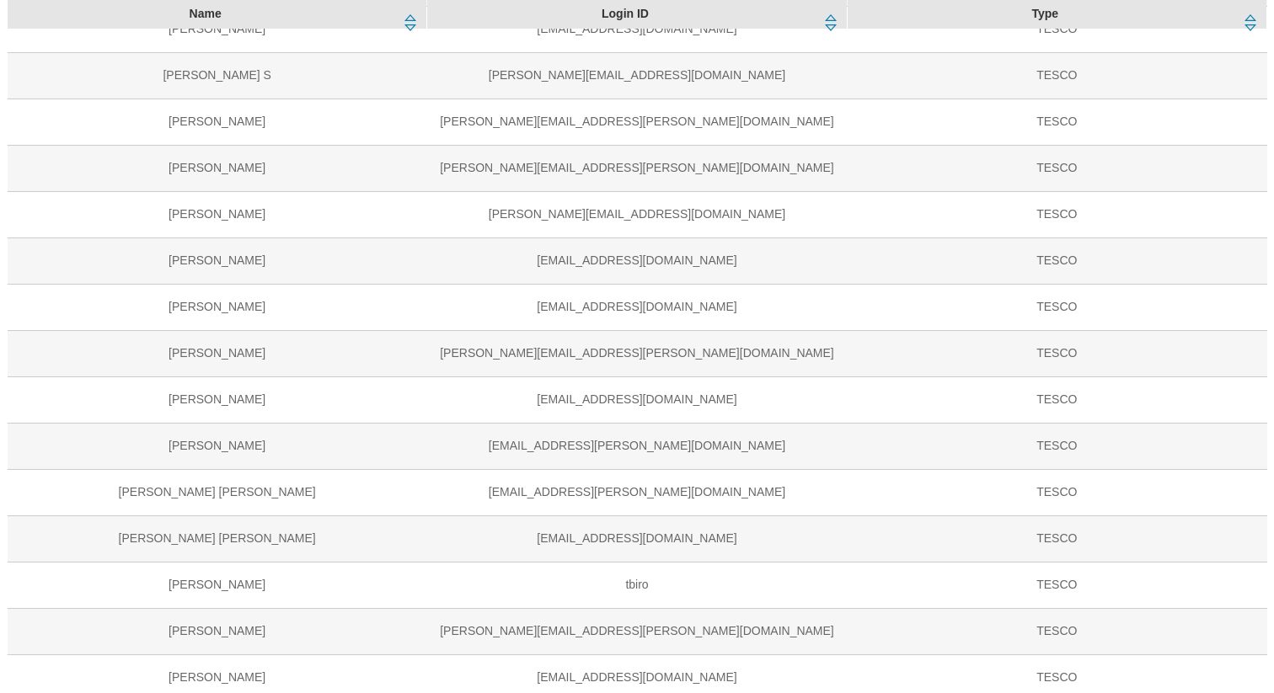
select select "phones-[GEOGRAPHIC_DATA]"
select select "buylist_senior_editor"
select select "ighs-sk"
select select "splash_senior_editor"
select select "ighs-hu"
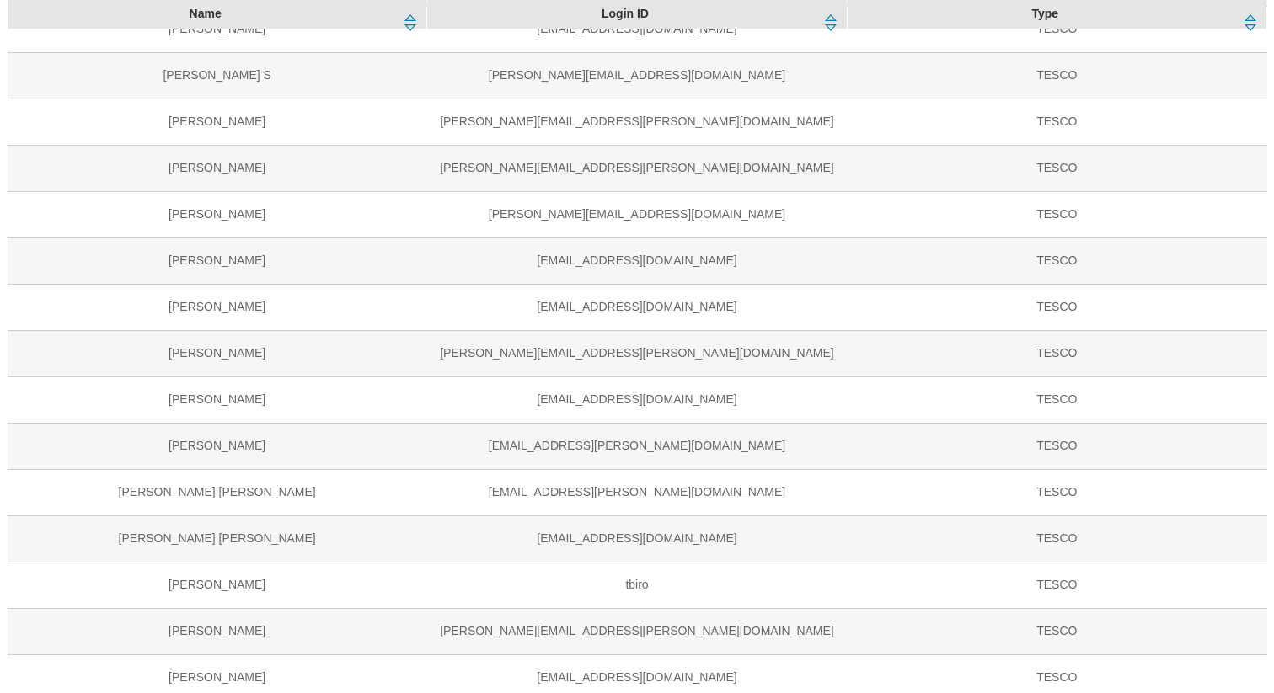
select select "splash_senior_editor"
select select "ighs-cz"
select select "splash_senior_editor"
select select "All"
select select "content_read"
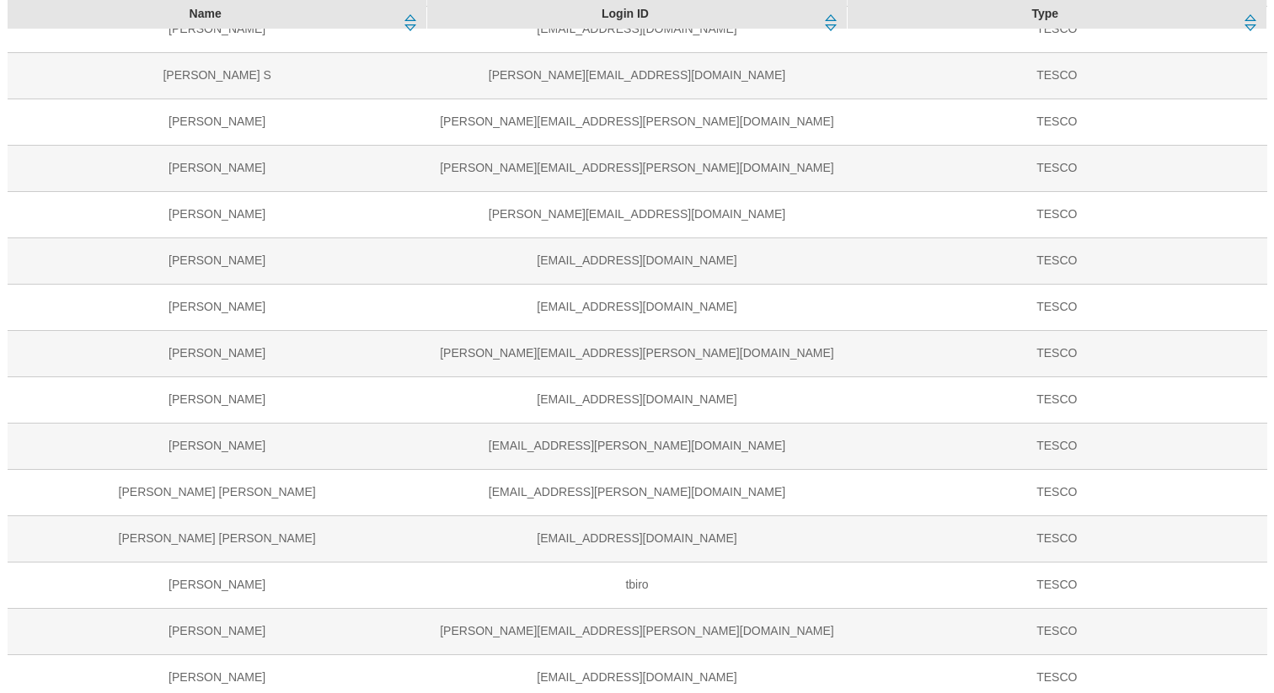
select select "ghs-roi"
select select "targeting_rules_editor"
select select "ghs-[GEOGRAPHIC_DATA]"
select select "targeting_rules_editor"
select select "clubcard-website"
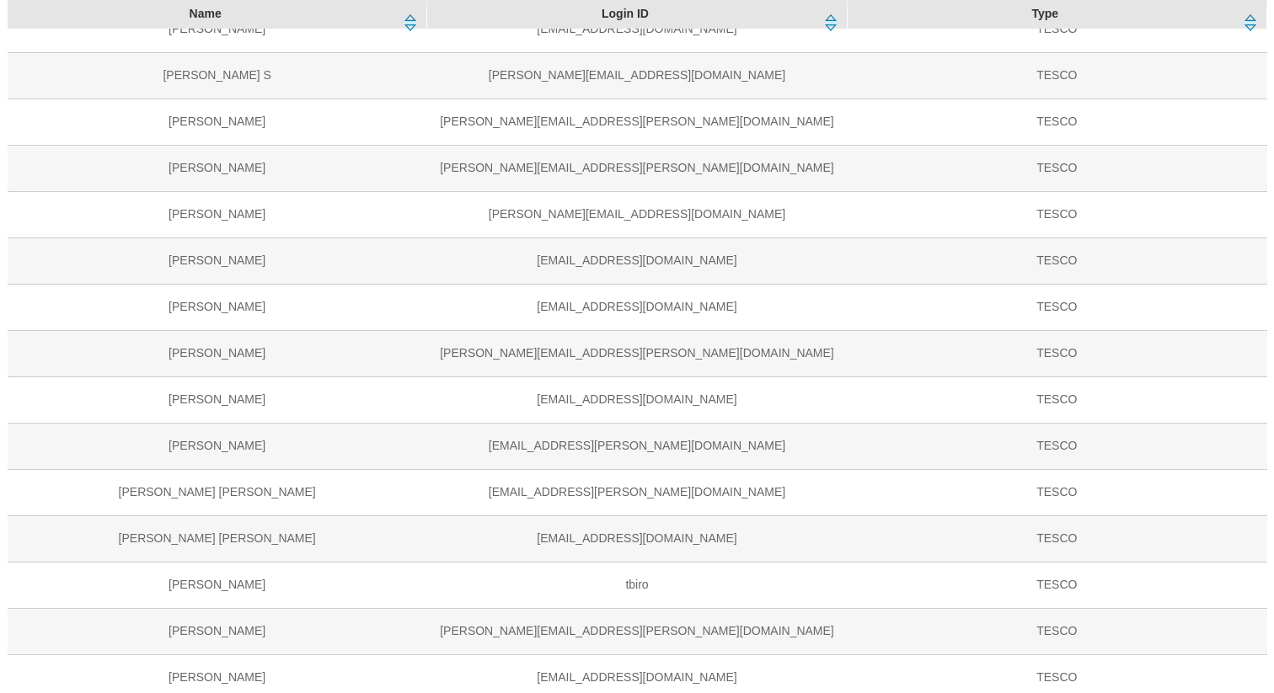
select select "targeting_rules_editor"
select select "customer-engagement"
select select "targeting_rules_editor"
select select "ghs-[GEOGRAPHIC_DATA]"
select select "buylist_senior_editor"
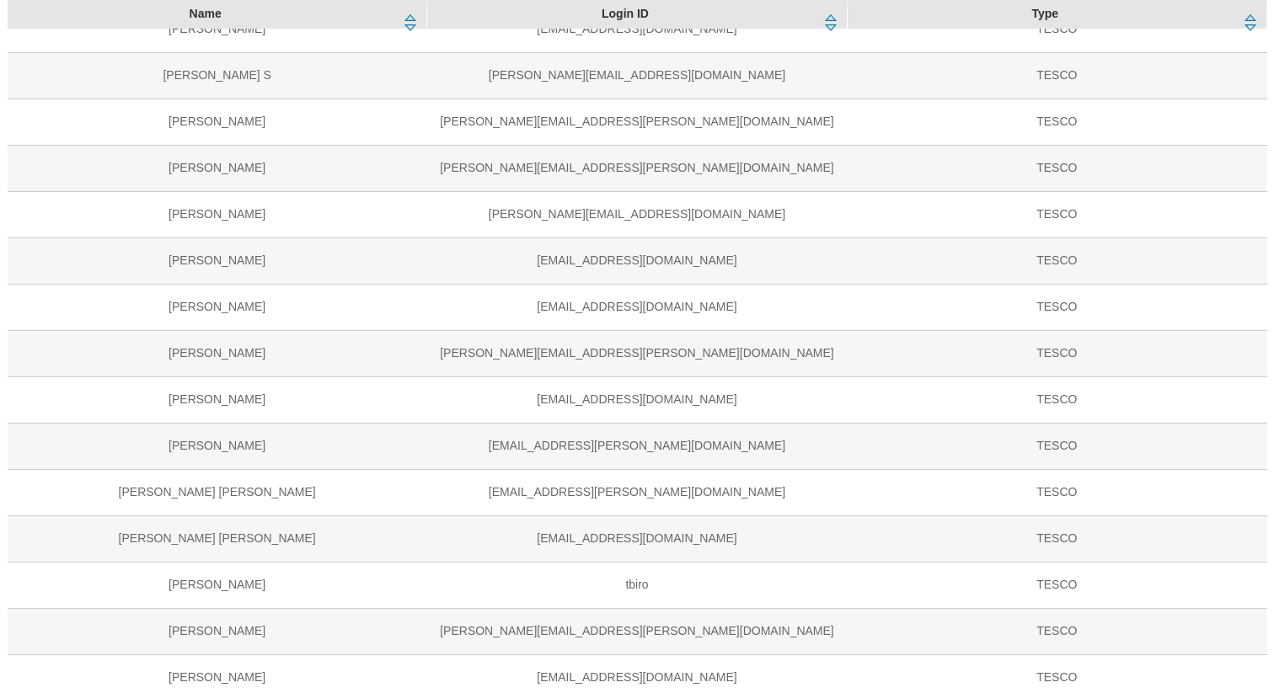
select select "ghs-roi"
select select "buylist_senior_editor"
select select "ghs-roi"
select select "splash_senior_editor"
select select "ghs-[GEOGRAPHIC_DATA]"
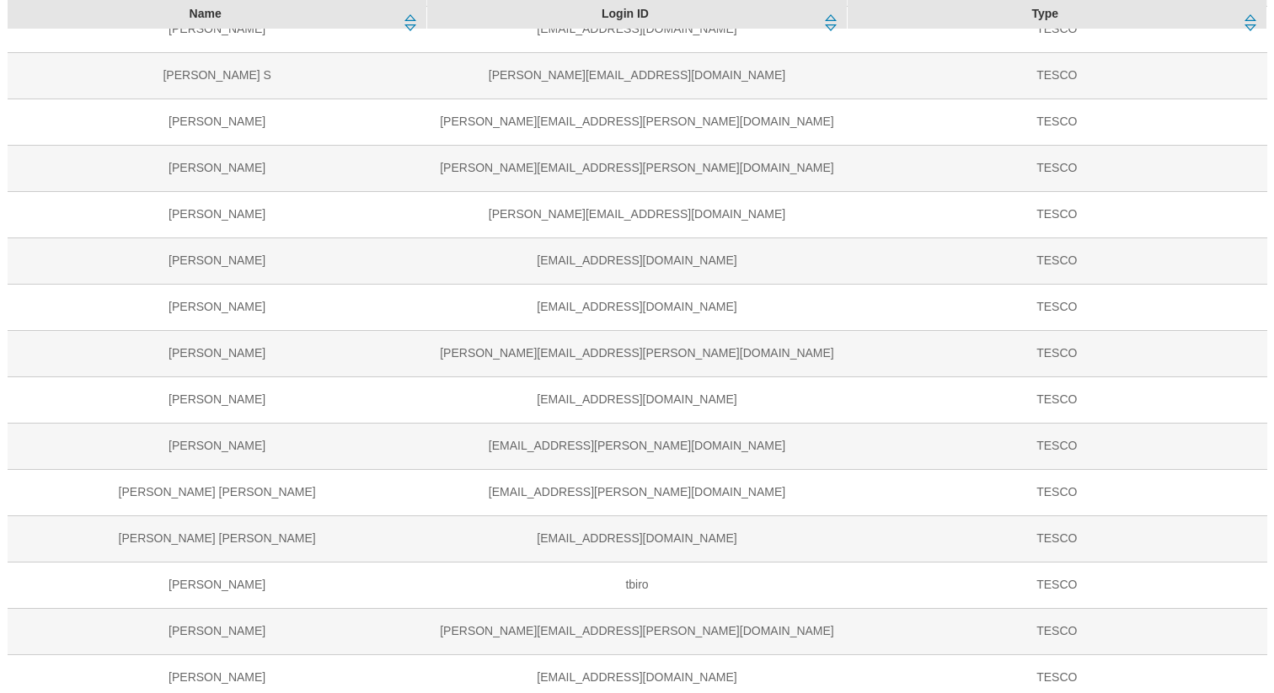
select select "splash_senior_editor"
select select "Media"
select select "flare-mca-sk"
select select "content_editor"
select select "Media"
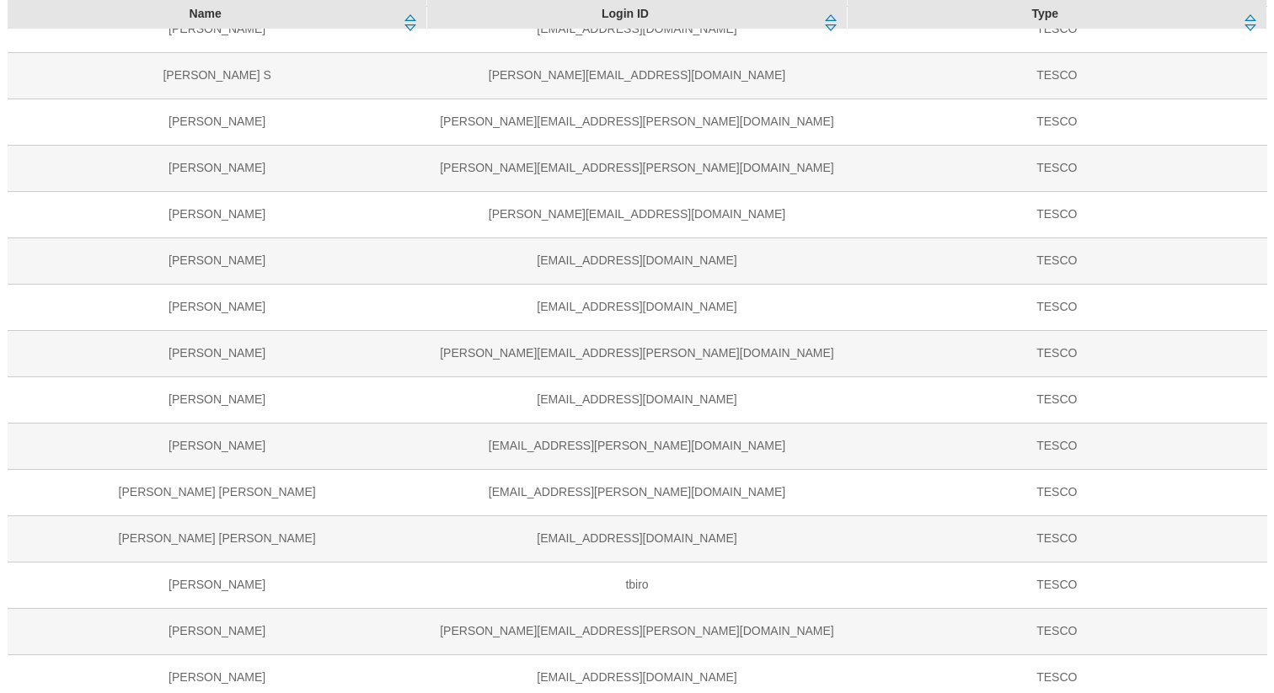
select select "flare-mca-hu"
select select "content_editor"
select select "Media"
select select "flare-mca-cz"
select select "content_editor"
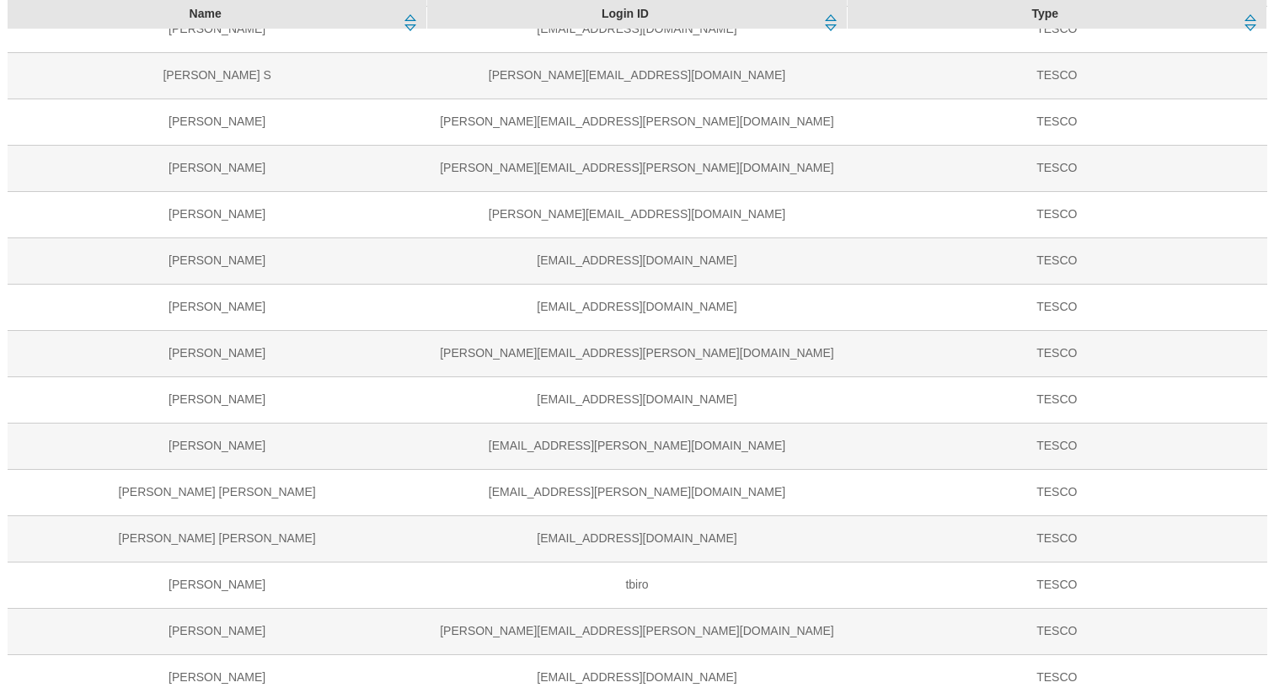
select select "Media"
select select "flare-tescomobile"
select select "Media"
select select "flare-ghs-mktg"
select select "Media"
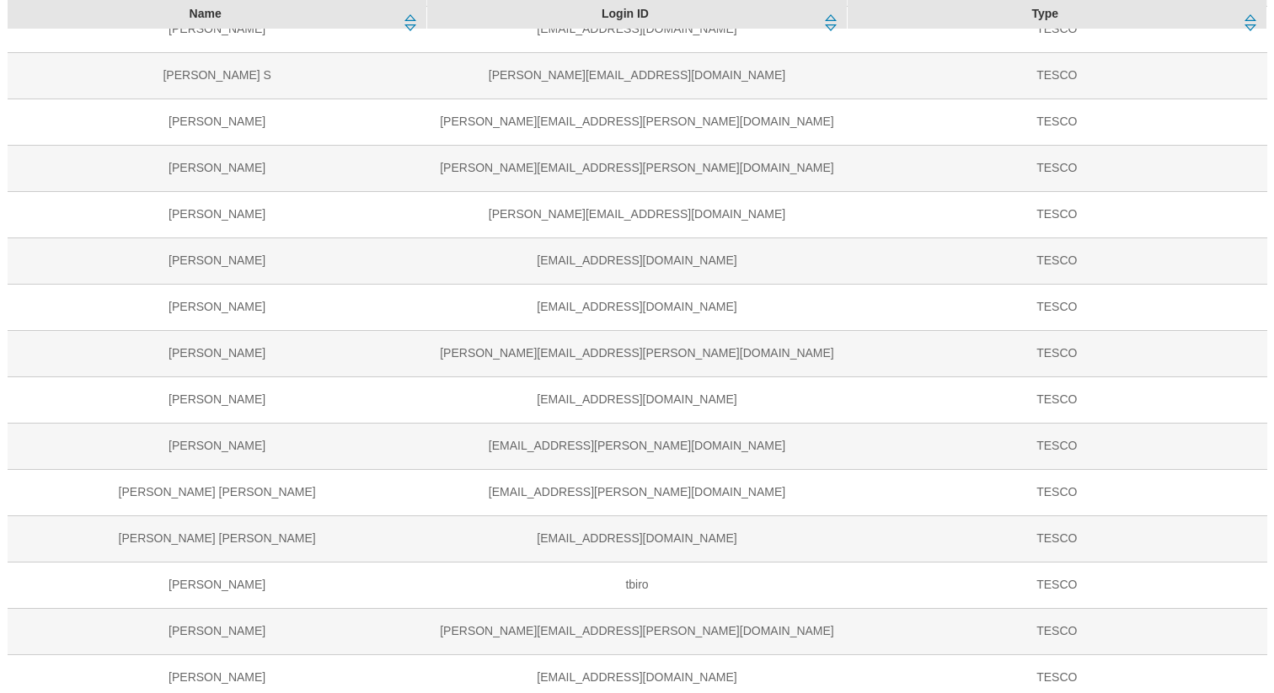
select select "flare-homepage"
select select "Media"
select select "flare-fnf"
select select "guest"
select select "Media"
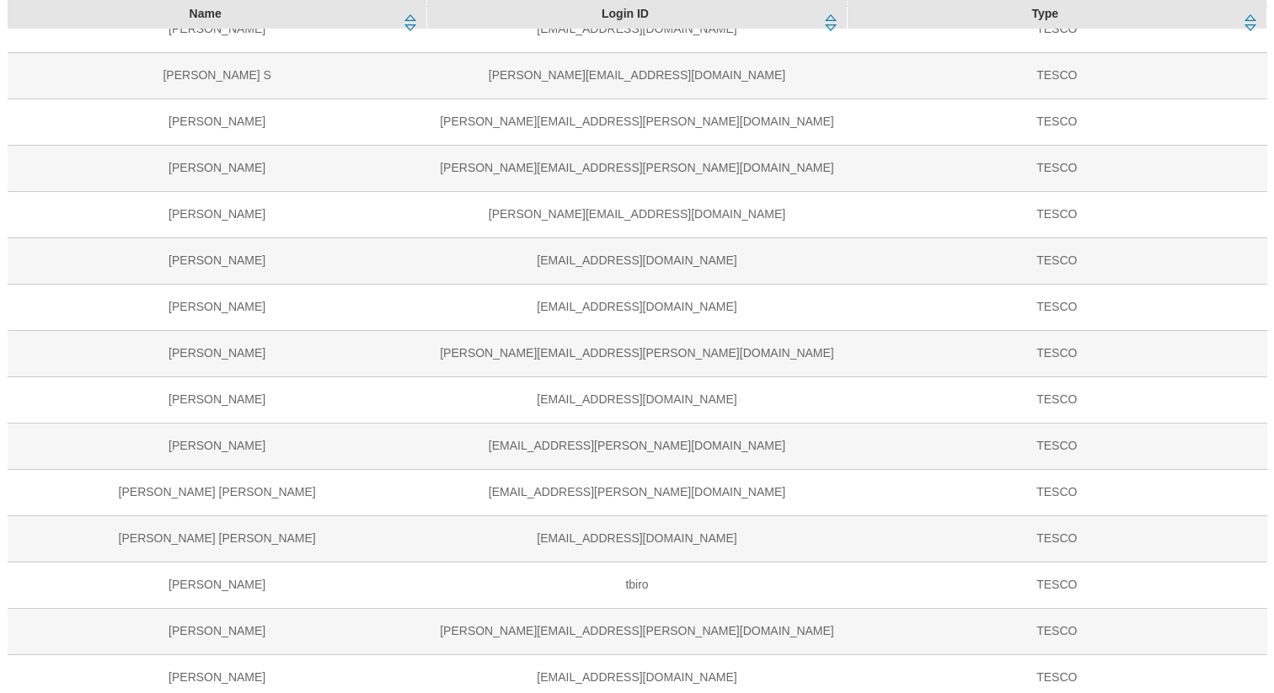
select select "flare-mca-uk"
select select "Media"
select select "flare-clubcard-boost-uk"
select select "Media"
select select "flare-clubcard-mktg"
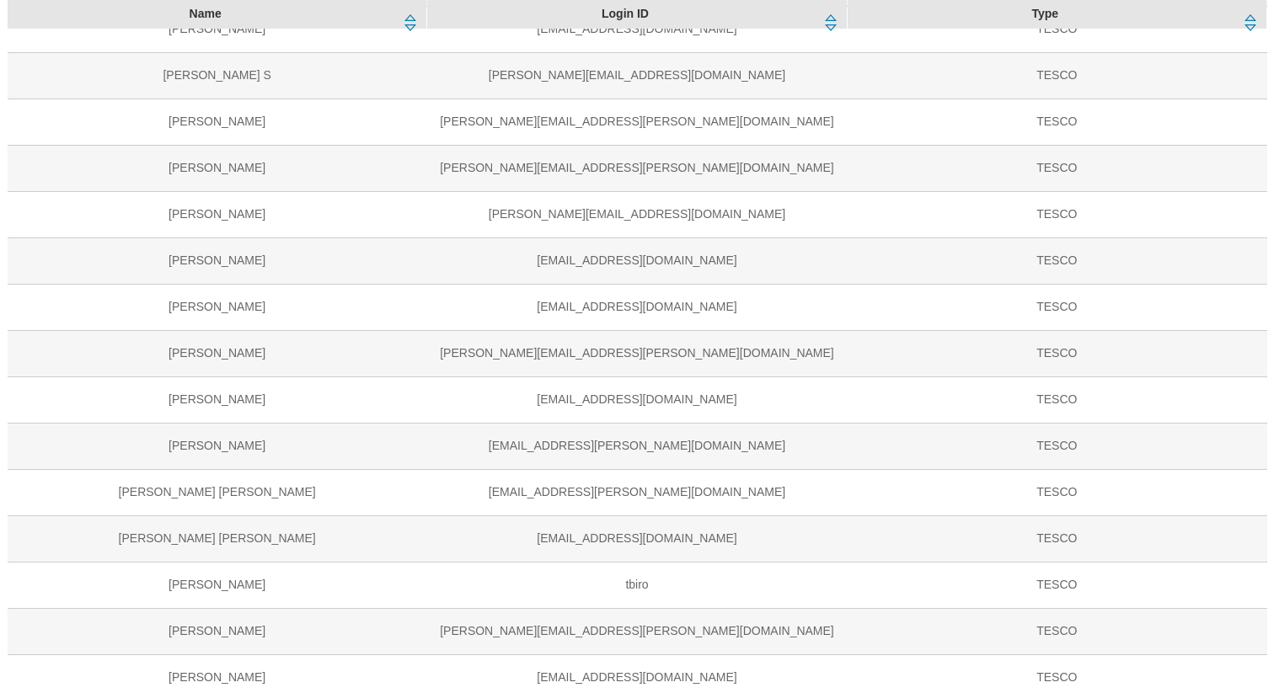
select select "Media"
select select "flare-ghs-roi"
select select "Media"
select select "flare-emails"
select select "Media"
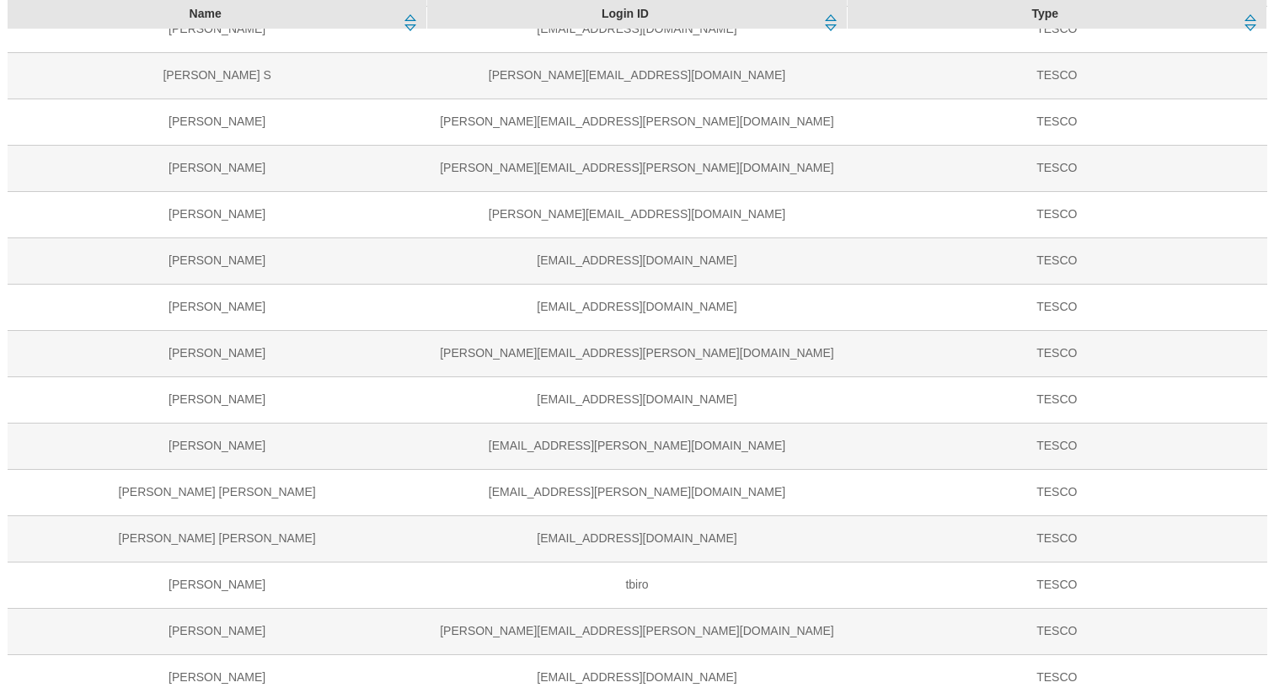
select select "do-not-use"
select select "guest"
select select "Media"
select select "flare-ighs-ce-mktg"
select select "content_editor"
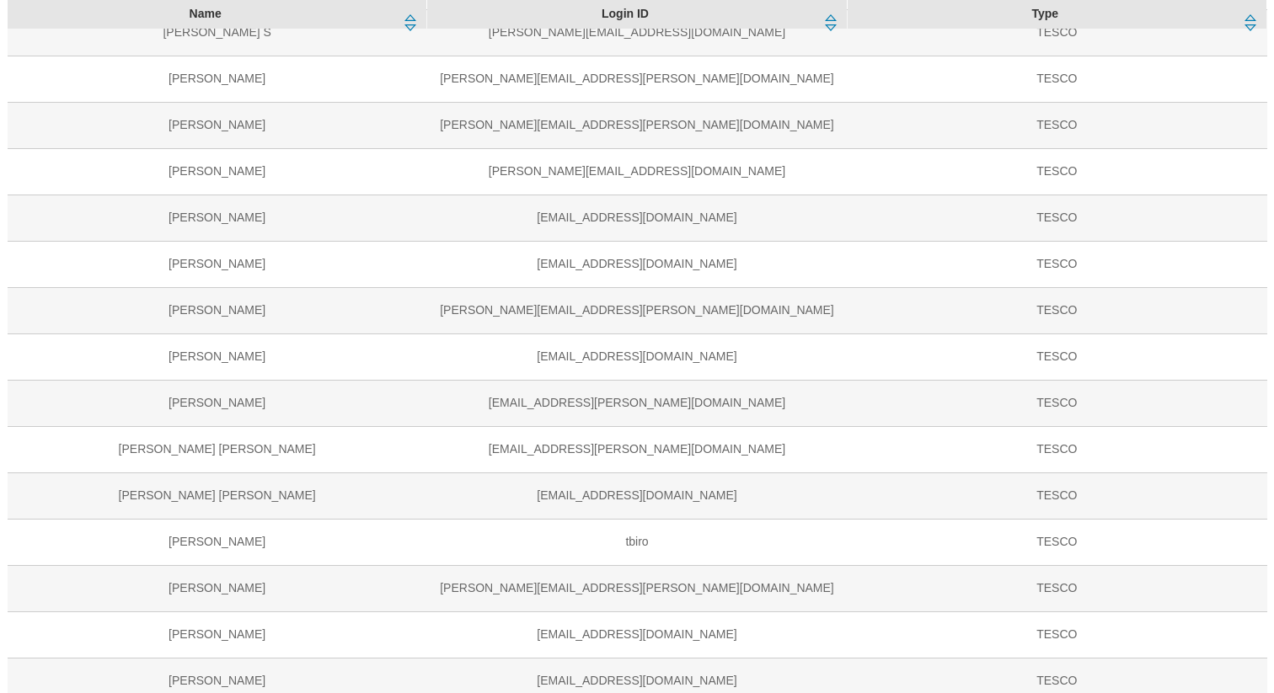
scroll to position [1087, 0]
select select "ROI"
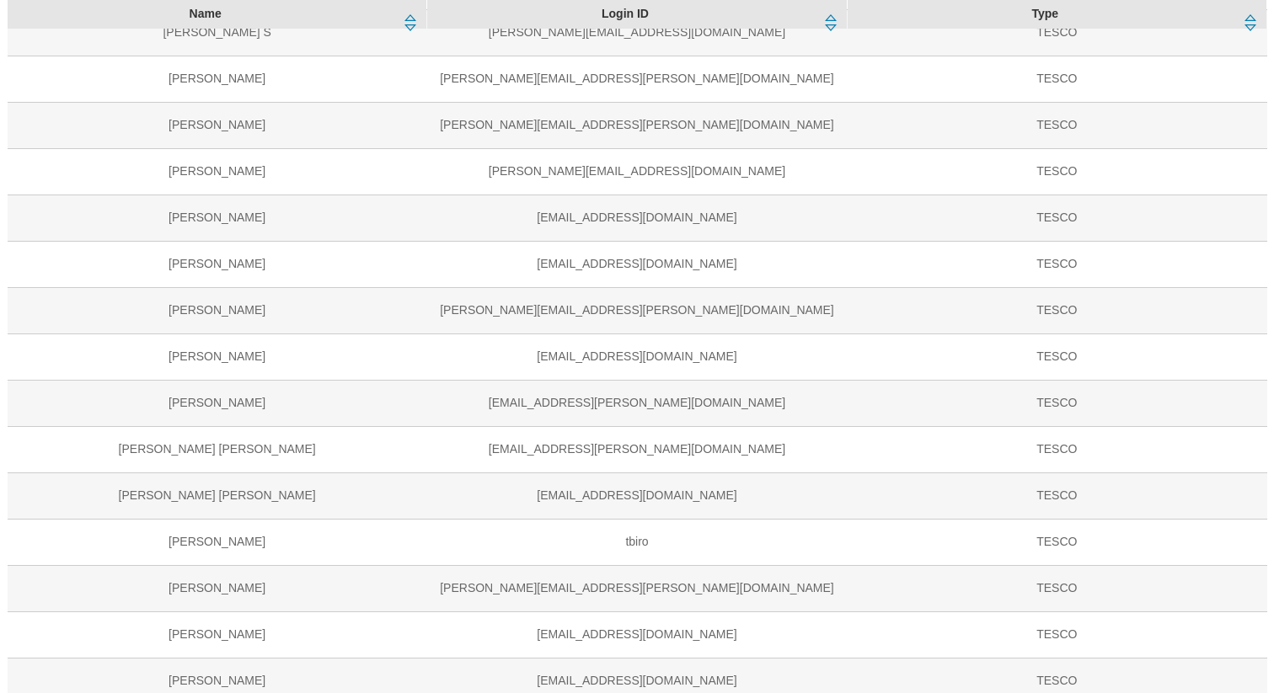
select select "UK"
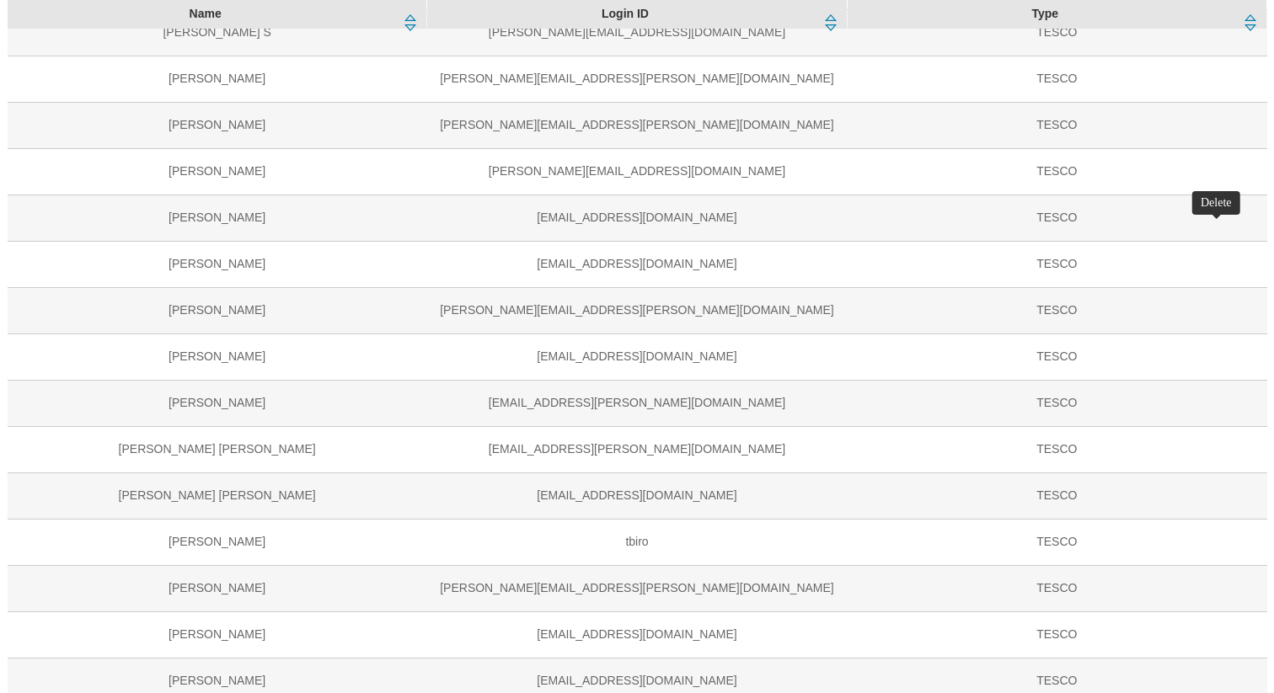
select select "customer-engagement"
select select "ghs-[GEOGRAPHIC_DATA]"
select select "buylist_senior_editor"
select select "ghs-roi"
select select "splash_senior_editor"
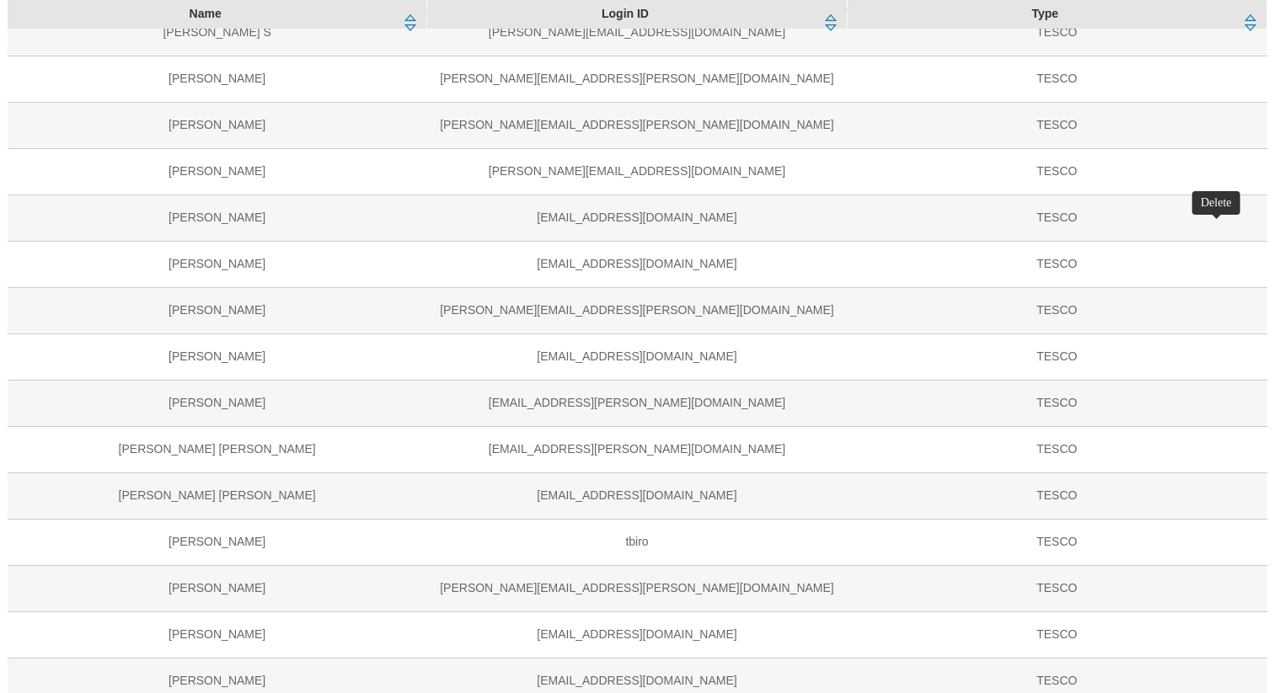
select select "ghs-[GEOGRAPHIC_DATA]"
select select "Media"
select select "flare-mca-sk"
select select "content_editor"
select select "flare-mca-hu"
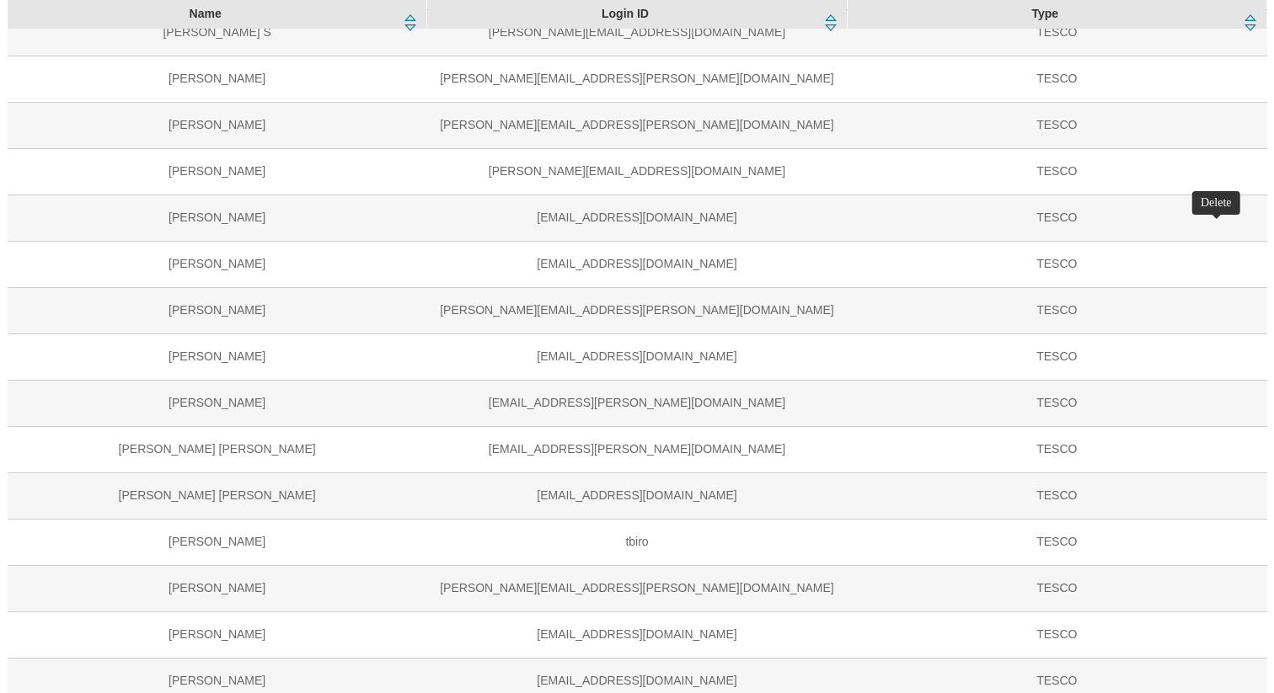
select select "flare-mca-cz"
select select "flare-tescomobile"
select select "content_designer"
select select "flare-ghs-mktg"
select select "flare-homepage"
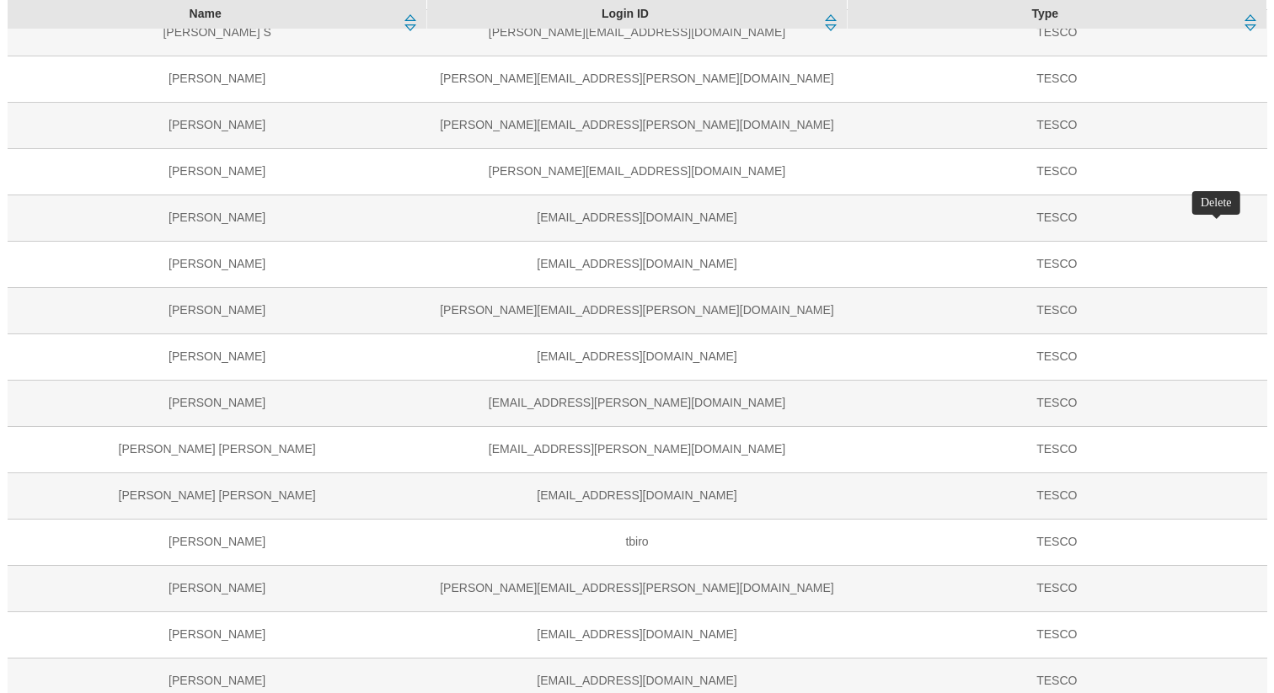
select select "flare-fnf"
select select "guest"
select select "flare-mca-uk"
select select "content_designer"
select select "flare-clubcard-boost-uk"
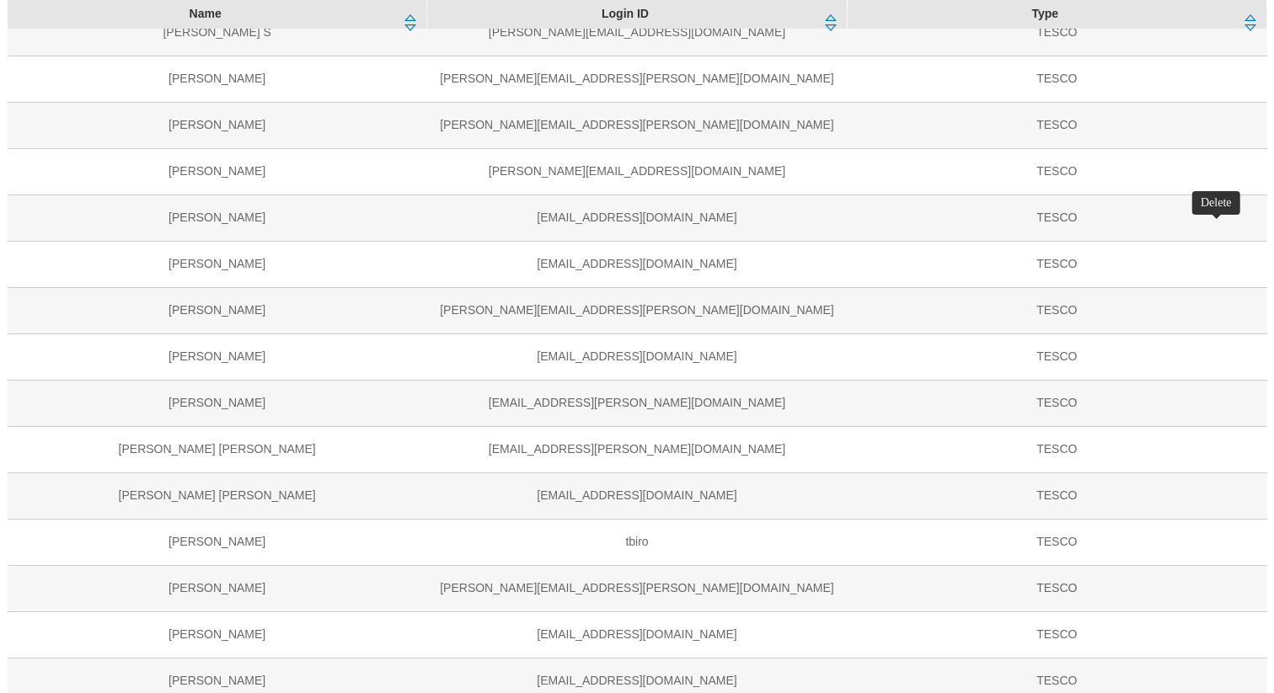
select select "flare-clubcard-mktg"
select select "flare-ghs-roi"
select select "flare-emails"
select select "do-not-use"
select select "guest"
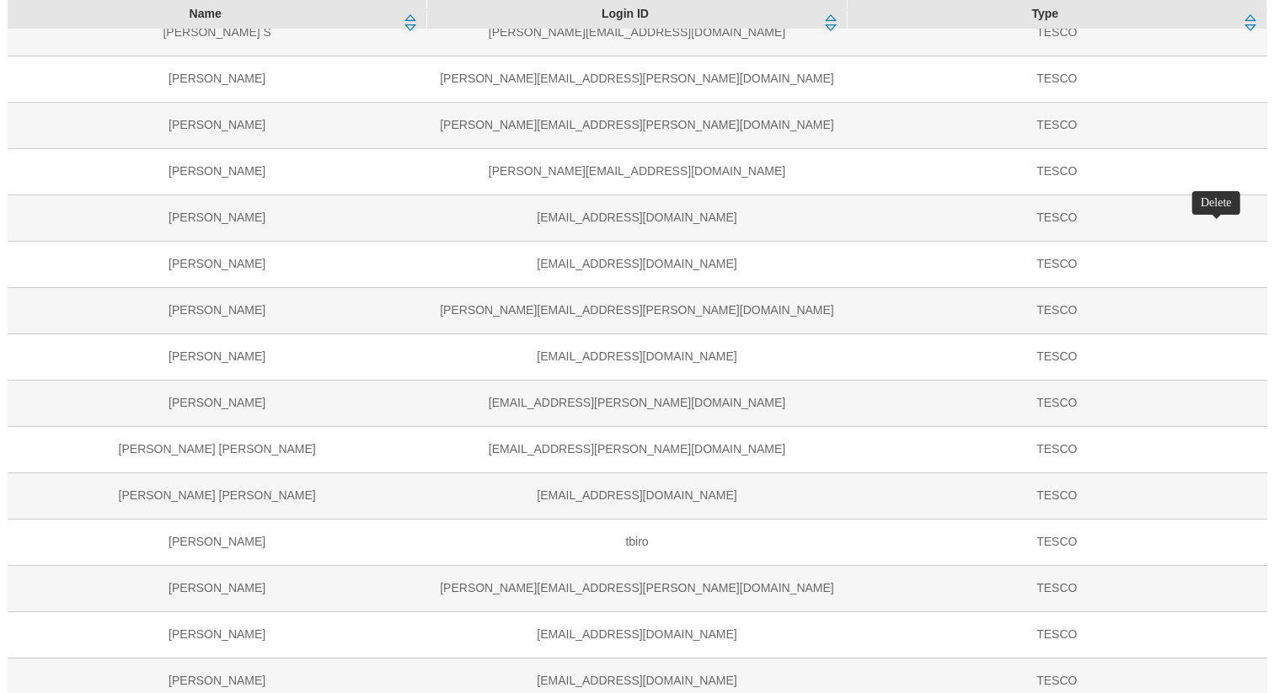
select select "flare-ighs-ce-mktg"
select select "content_editor"
select select "ghs-[GEOGRAPHIC_DATA]"
select select "buylist_senior_editor"
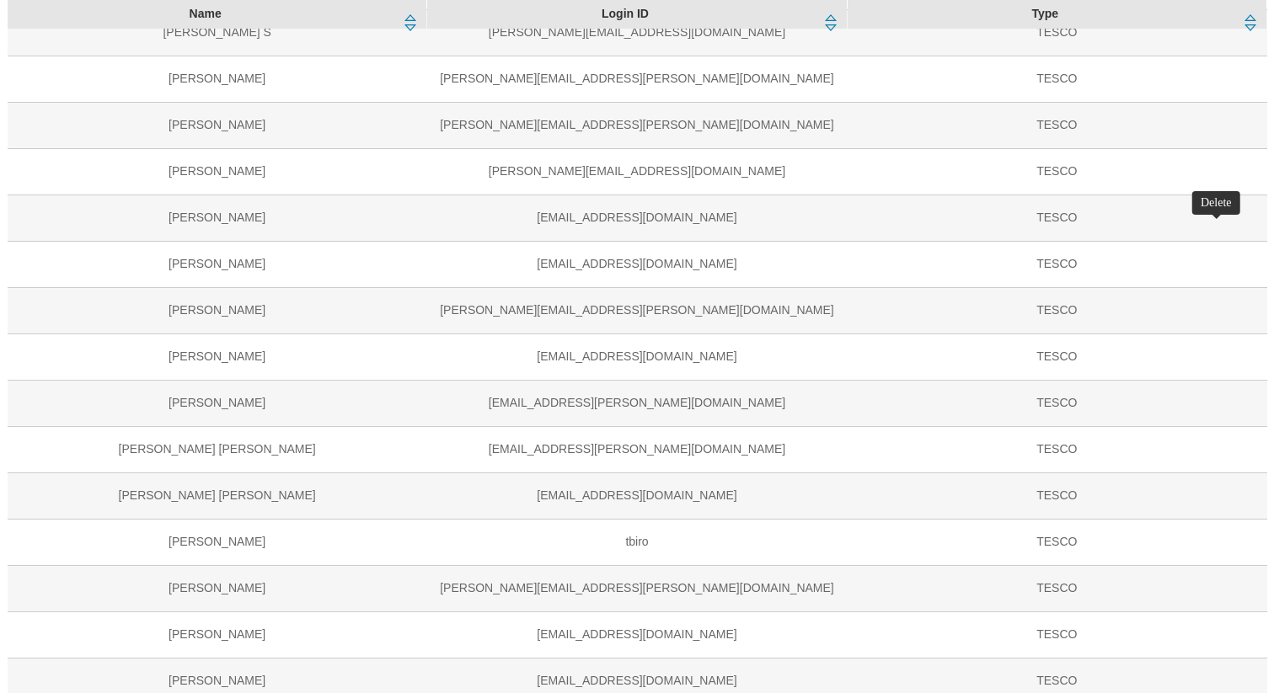
select select "ghs-roi"
select select "splash_senior_editor"
select select "ghs-[GEOGRAPHIC_DATA]"
select select "Media"
select select "flare-mca-sk"
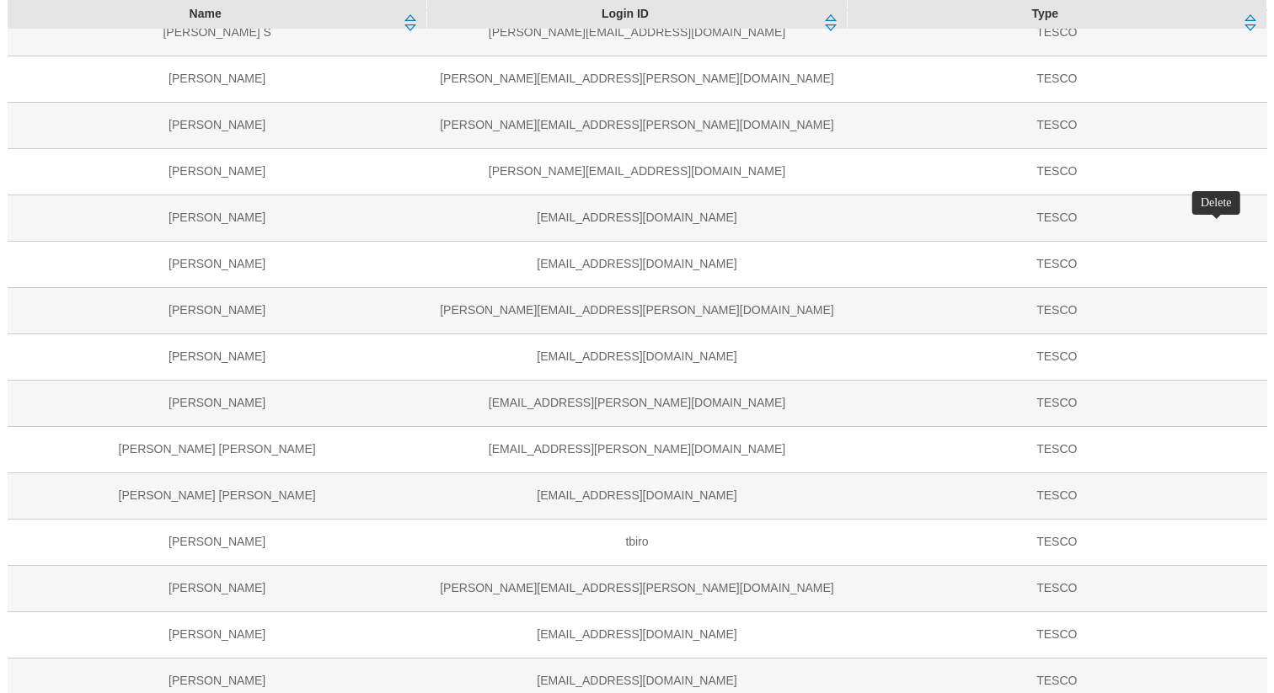
select select "content_editor"
select select "flare-mca-hu"
select select "flare-mca-cz"
select select "flare-tescomobile"
select select "content_designer"
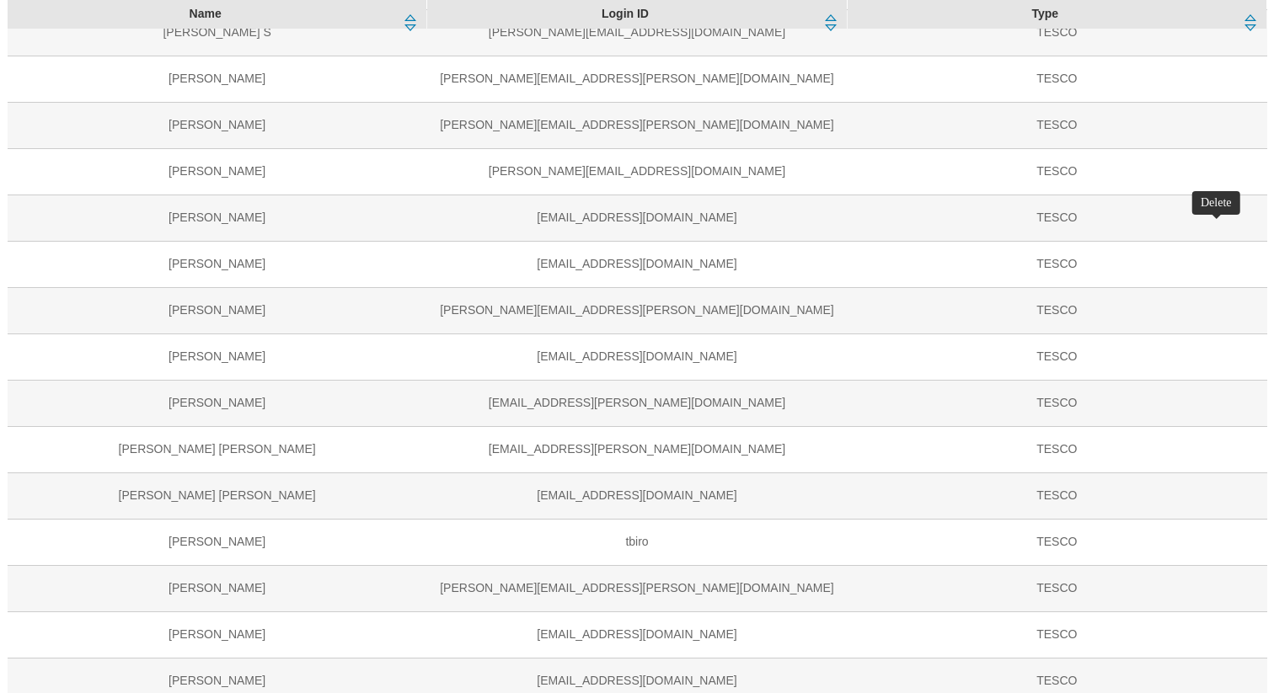
select select "flare-ghs-mktg"
select select "flare-homepage"
select select "flare-fnf"
select select "guest"
select select "flare-mca-uk"
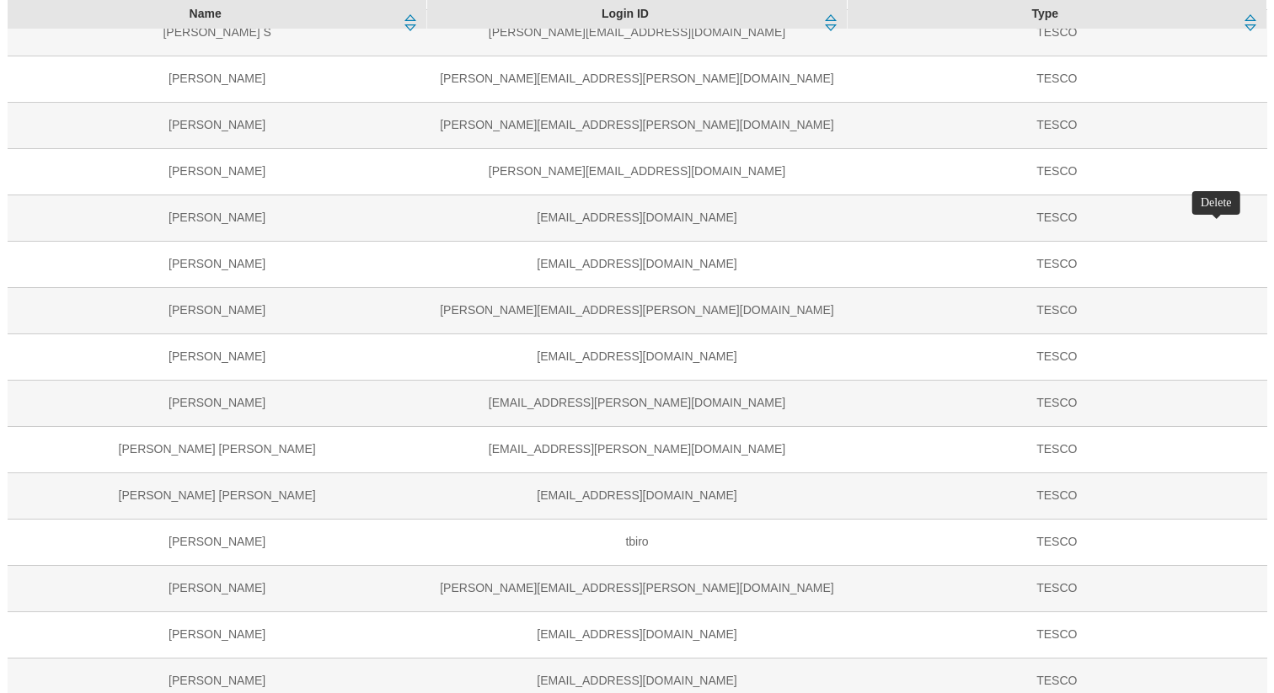
select select "content_designer"
select select "flare-clubcard-boost-uk"
select select "flare-clubcard-mktg"
select select "flare-ghs-roi"
select select "flare-emails"
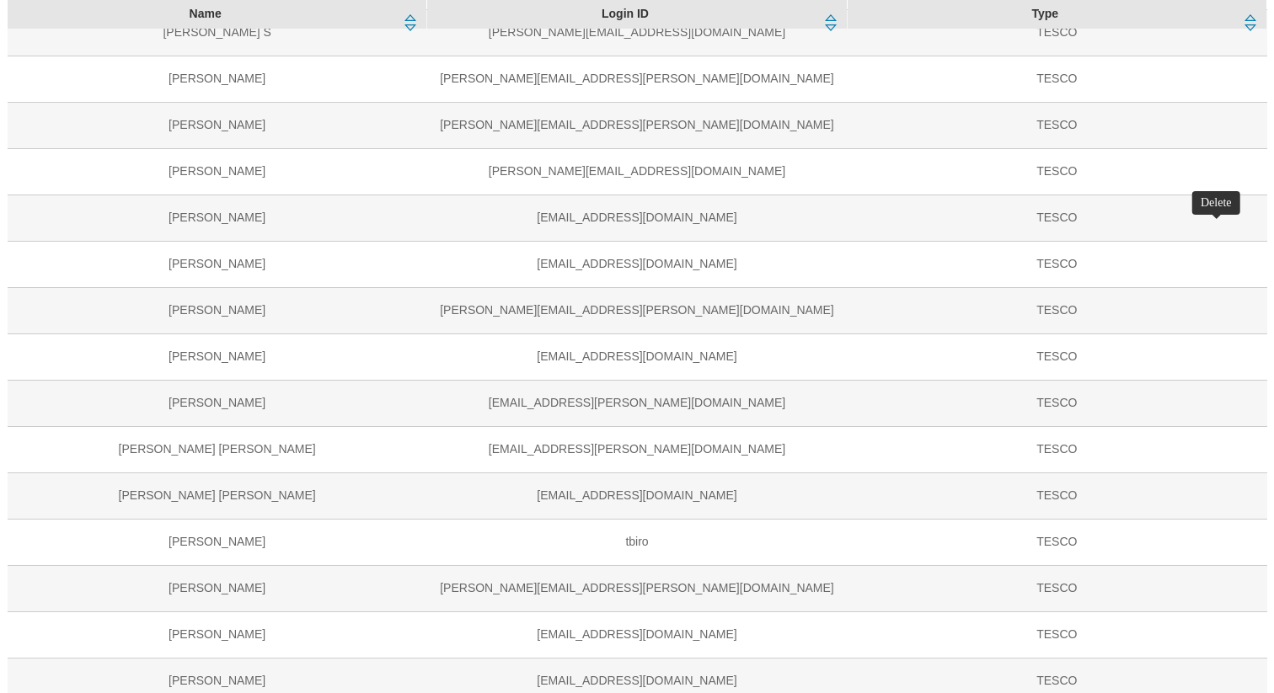
select select "do-not-use"
select select "guest"
select select "flare-ighs-ce-mktg"
select select "content_editor"
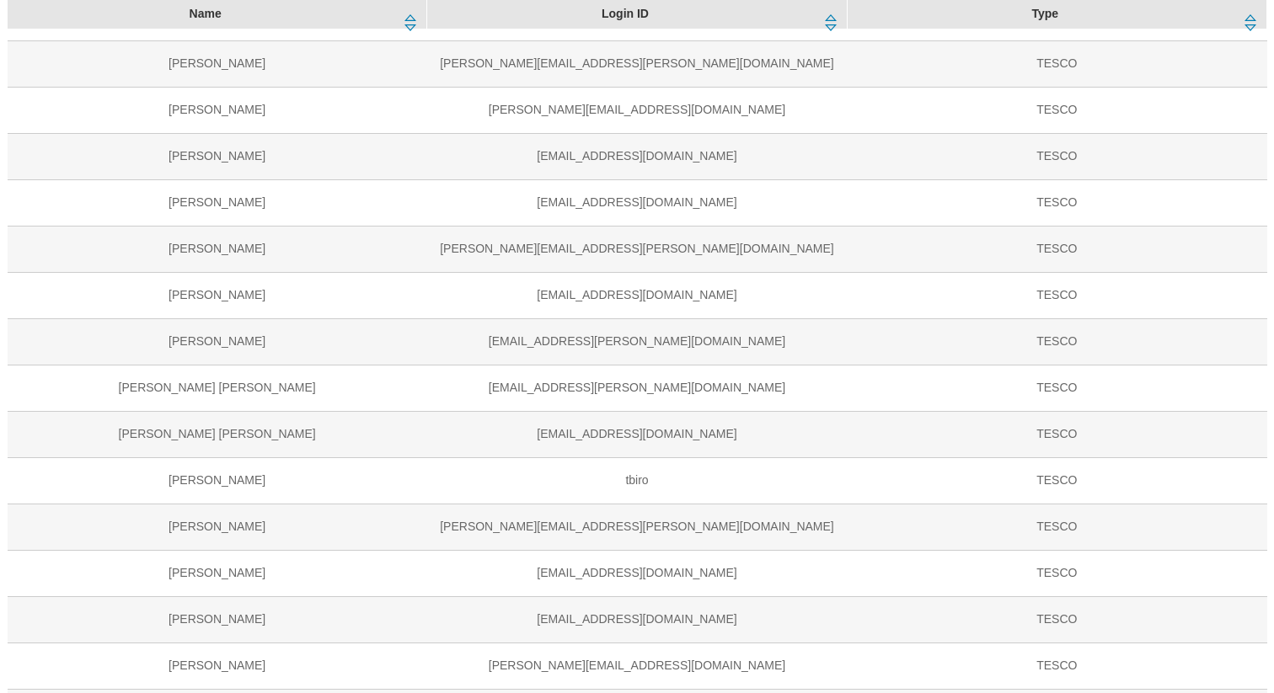
scroll to position [873, 0]
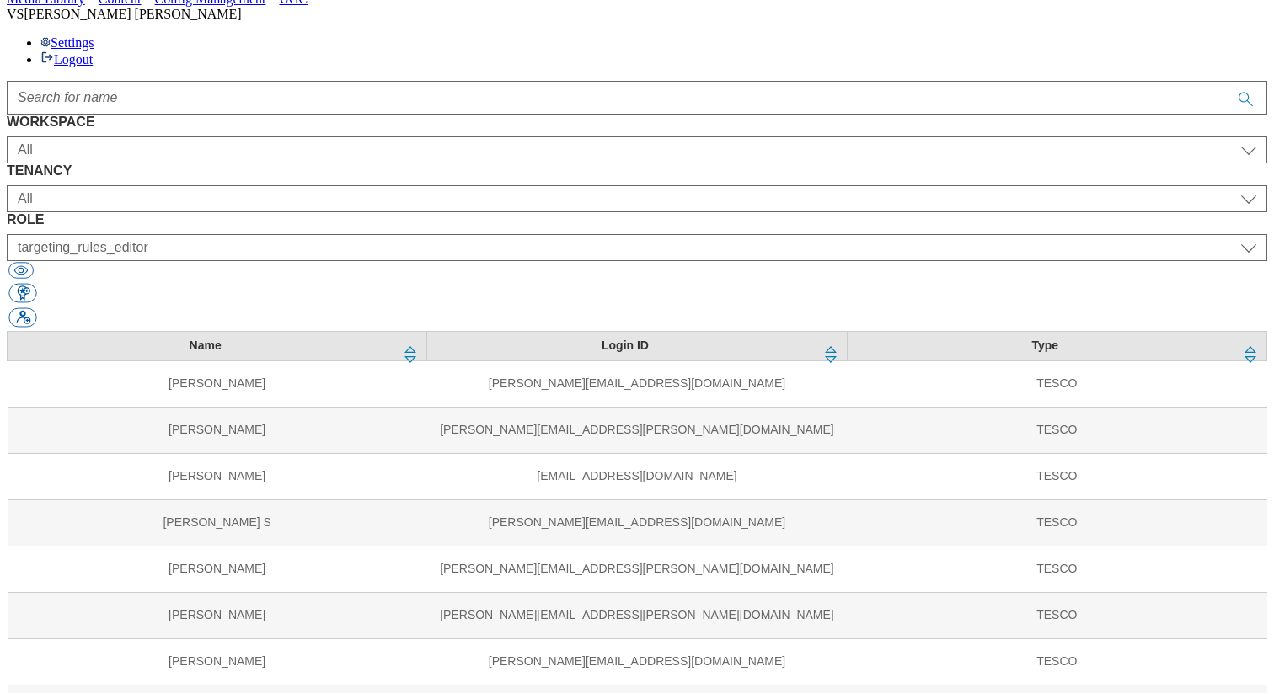
scroll to position [1044, 0]
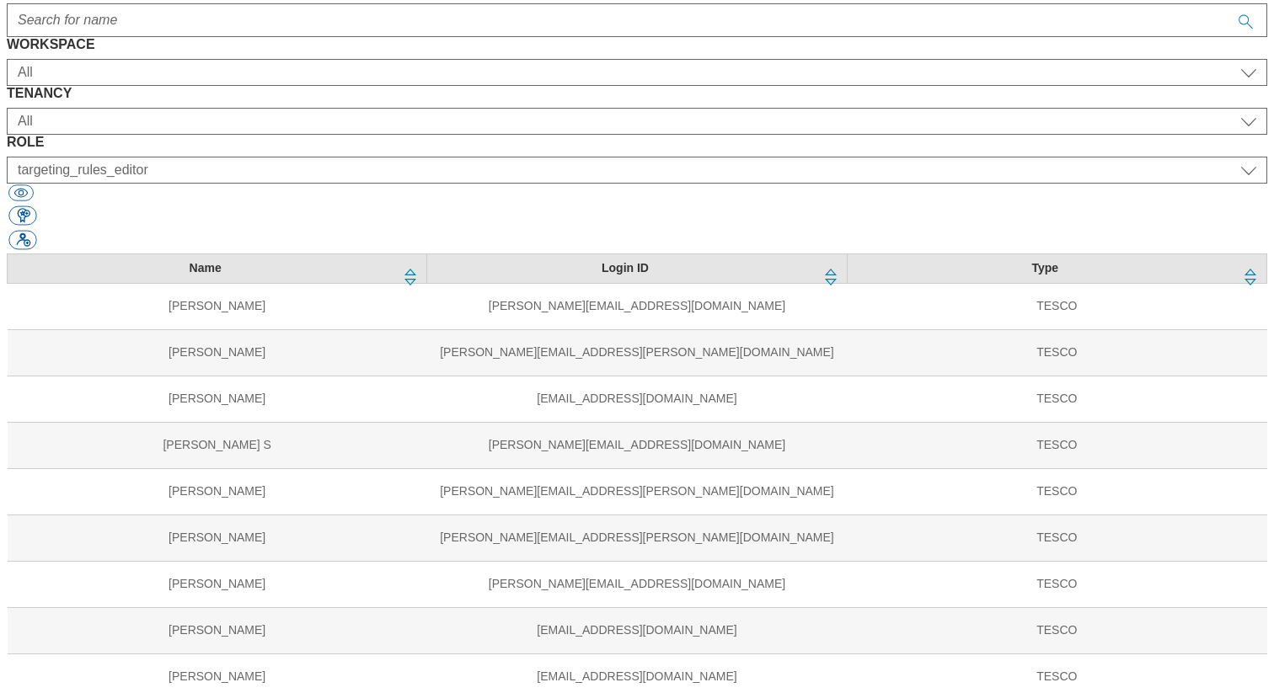
select select "ighs-cz"
select select "targeting_rules_editor"
select select "ighs-sk"
select select "targeting_rules_editor"
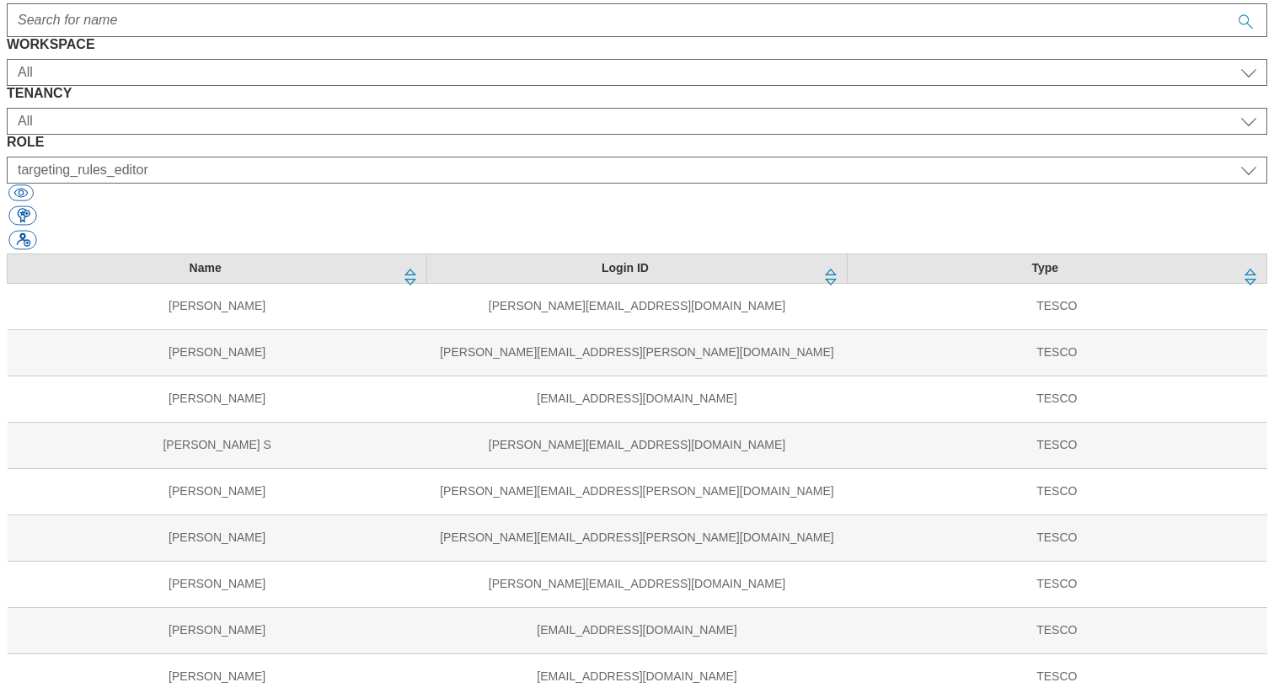
select select "ighs-hu"
select select "targeting_rules_editor"
select select "ighs-cz"
select select "charity_senior_editor"
select select "ighs-sk"
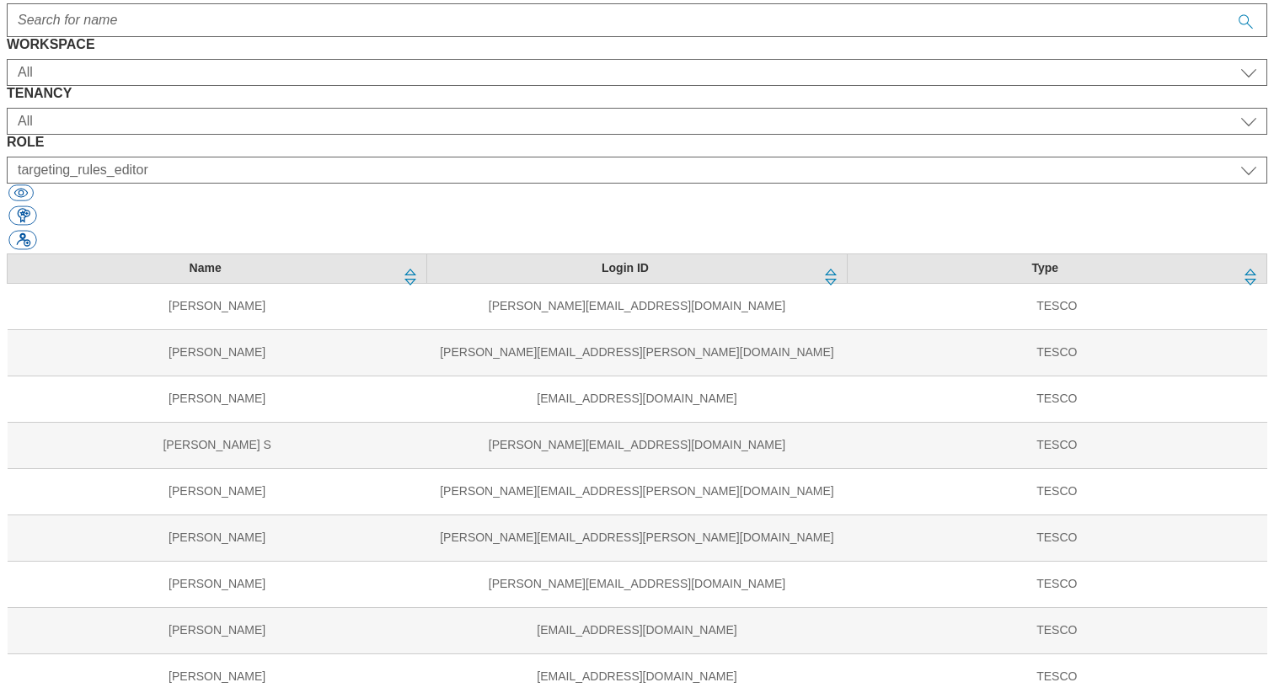
select select "charity_senior_editor"
select select "ighs-hu"
select select "charity_senior_editor"
select select "ighs-cz"
select select "article_senior_editor"
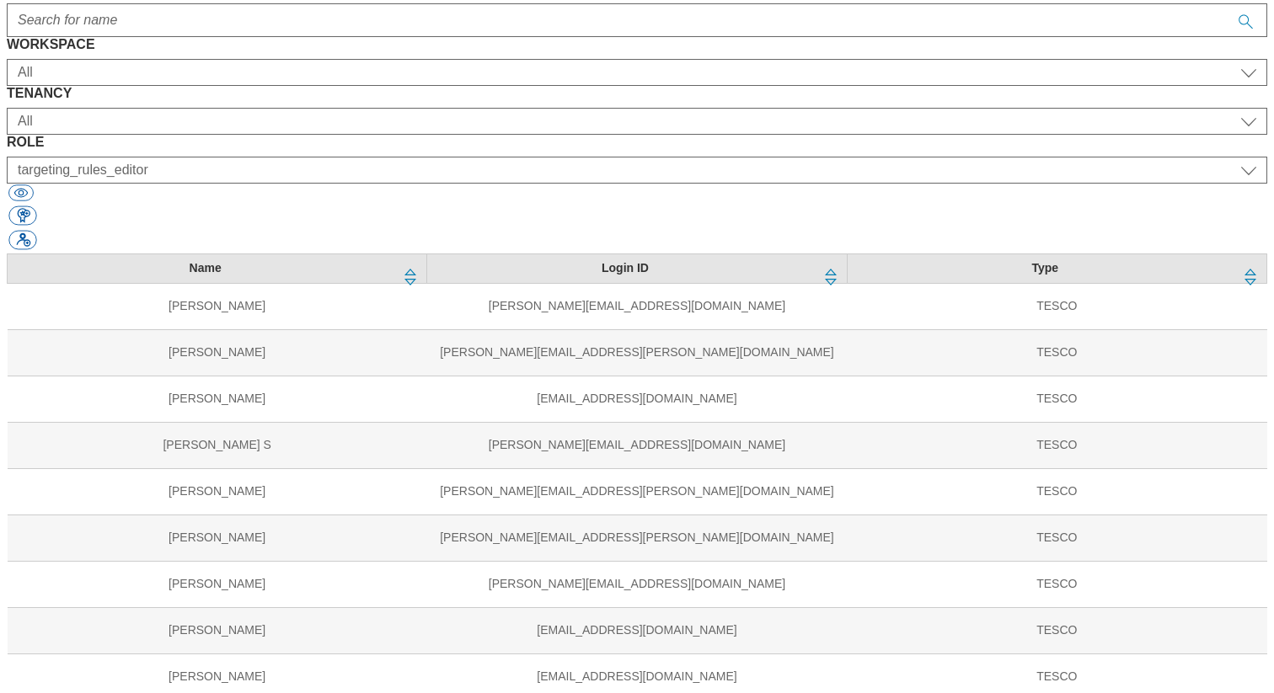
select select "ighs-sk"
select select "article_senior_editor"
select select "ighs-hu"
select select "article_senior_editor"
select select "ighs-cz"
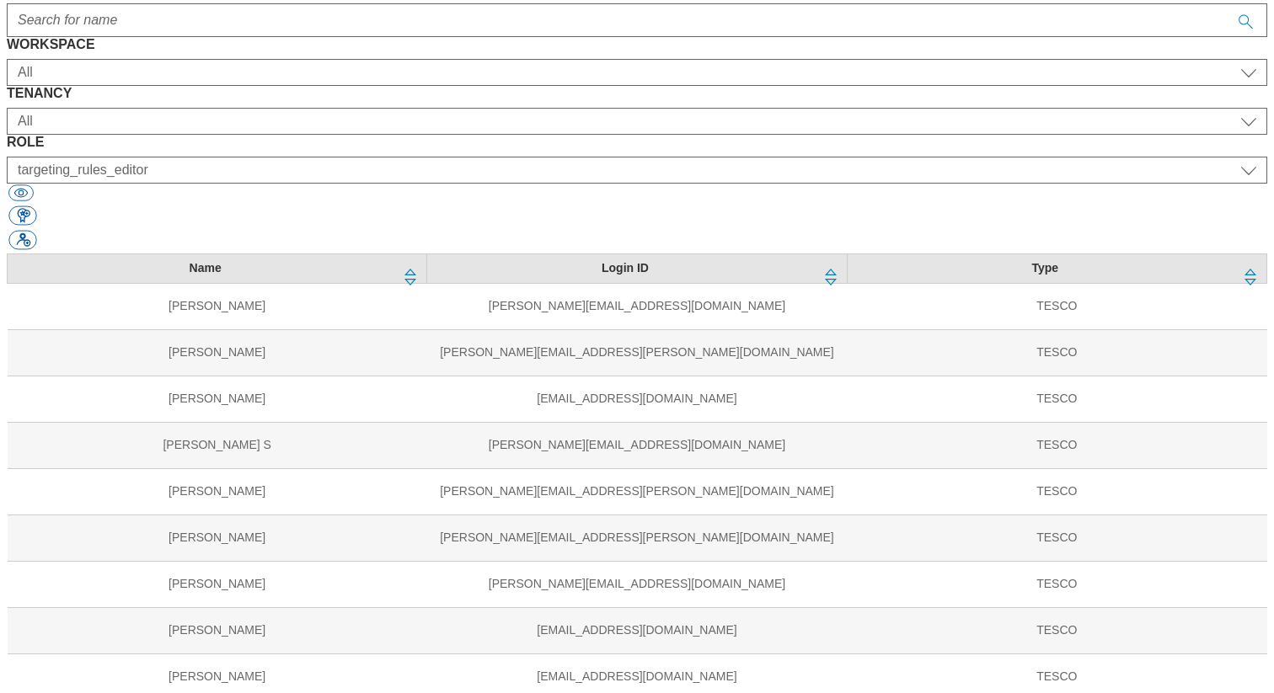
select select "splash_senior_editor"
select select "ighs-sk"
select select "splash_senior_editor"
select select "ighs-hu"
select select "splash_senior_editor"
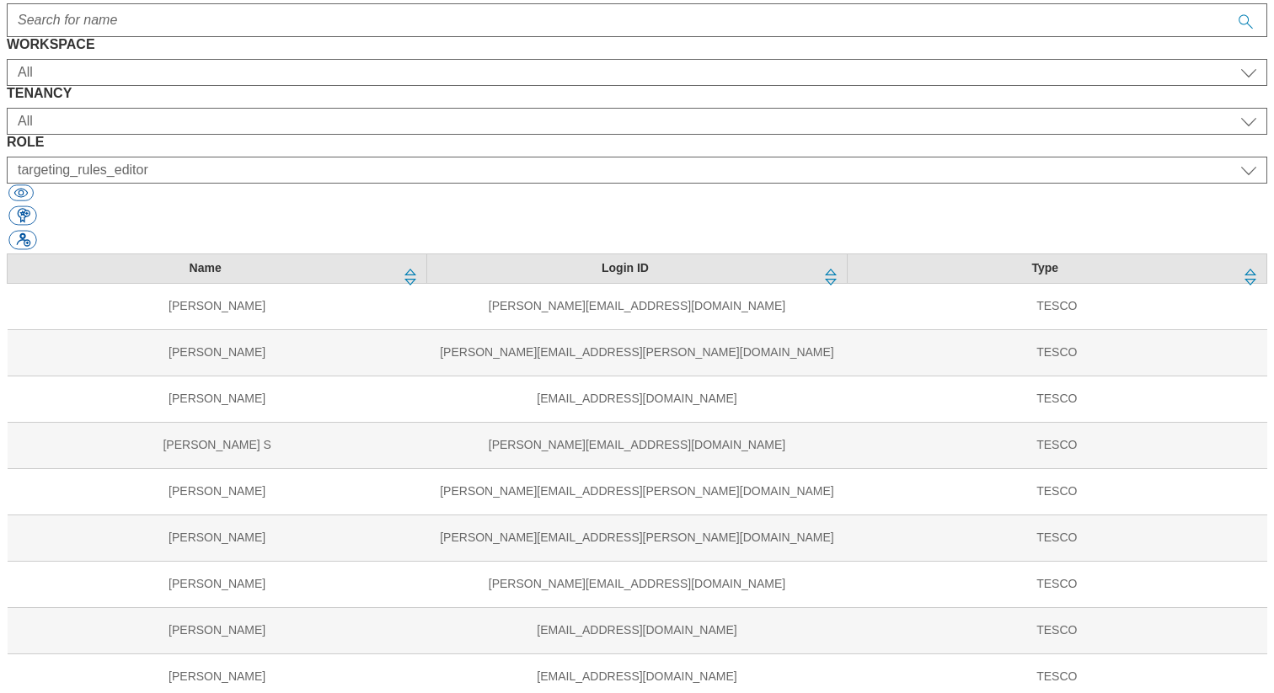
select select "ighs-hu"
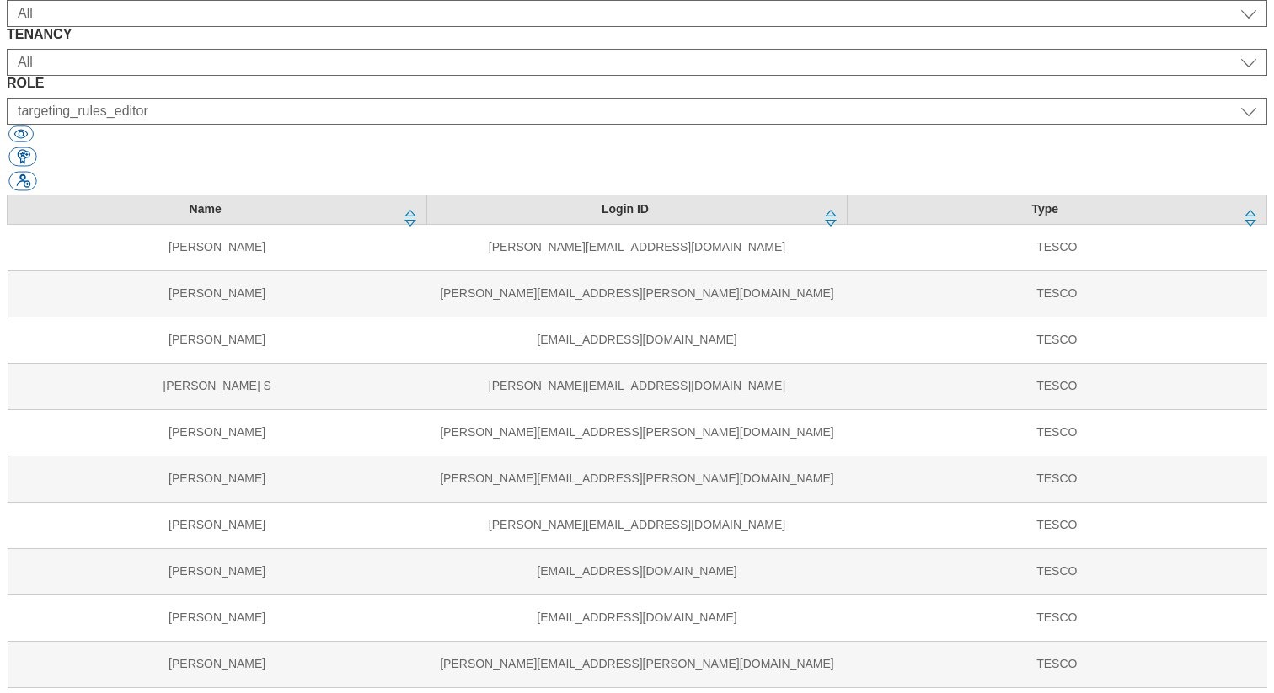
scroll to position [213, 0]
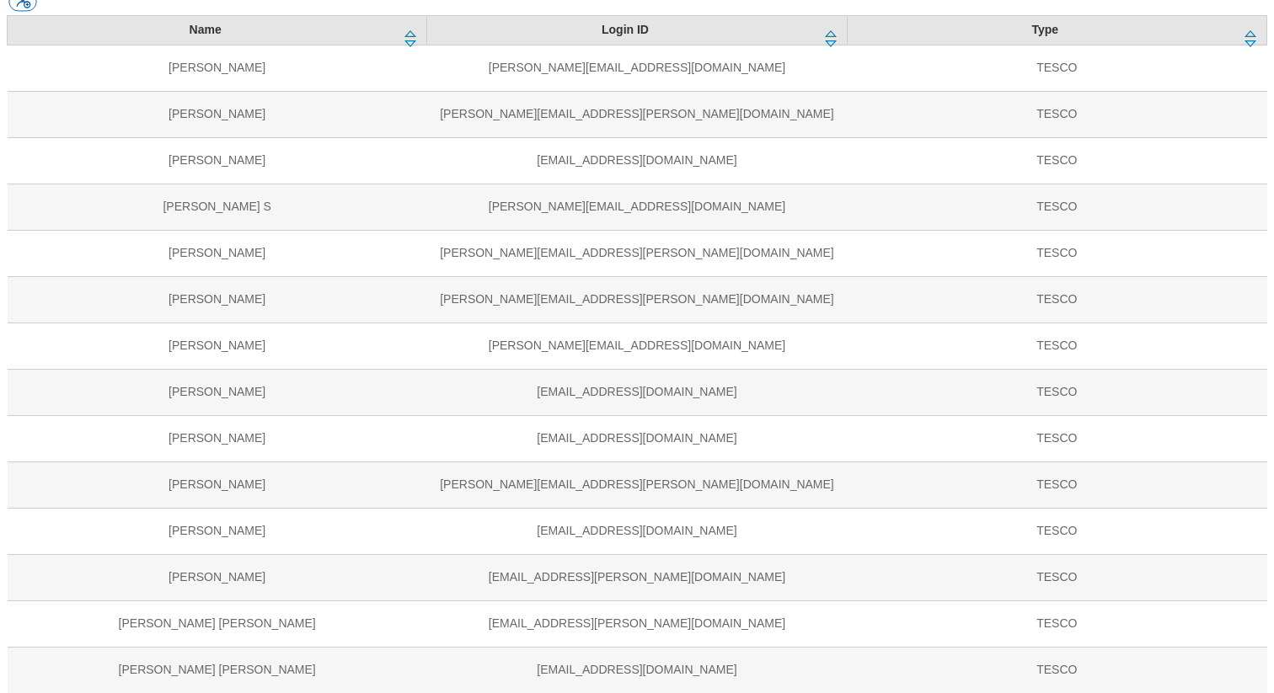
scroll to position [418, 0]
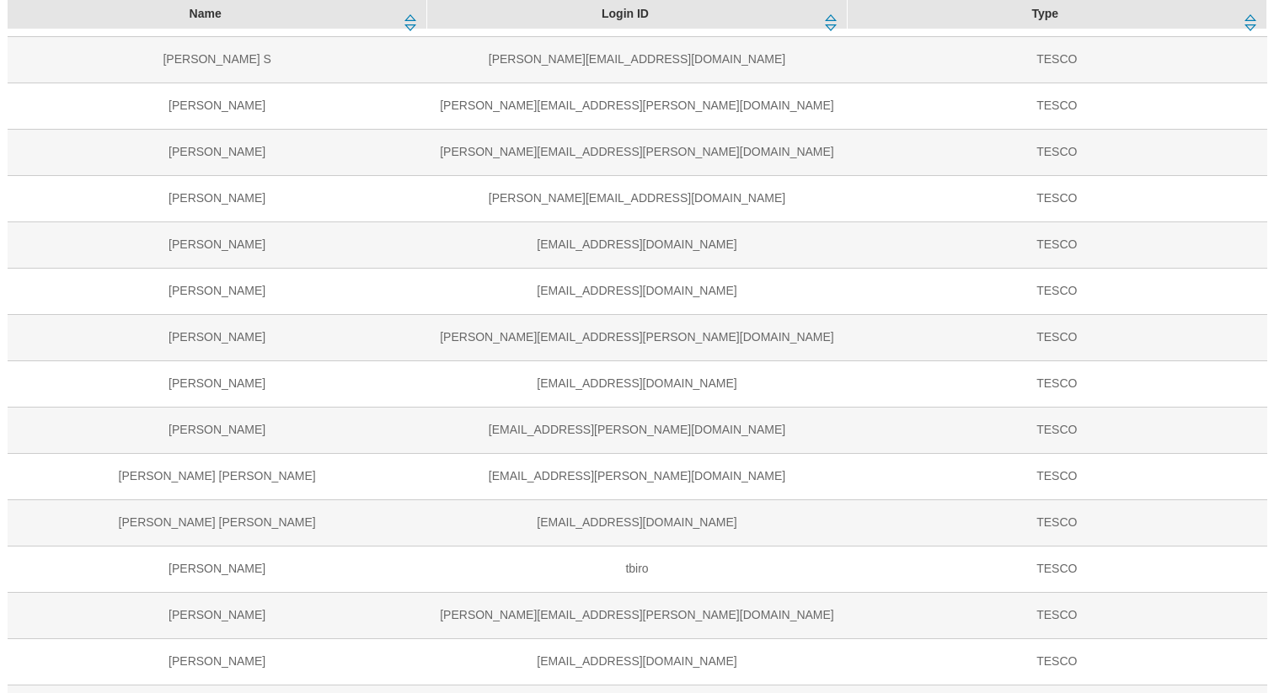
scroll to position [615, 0]
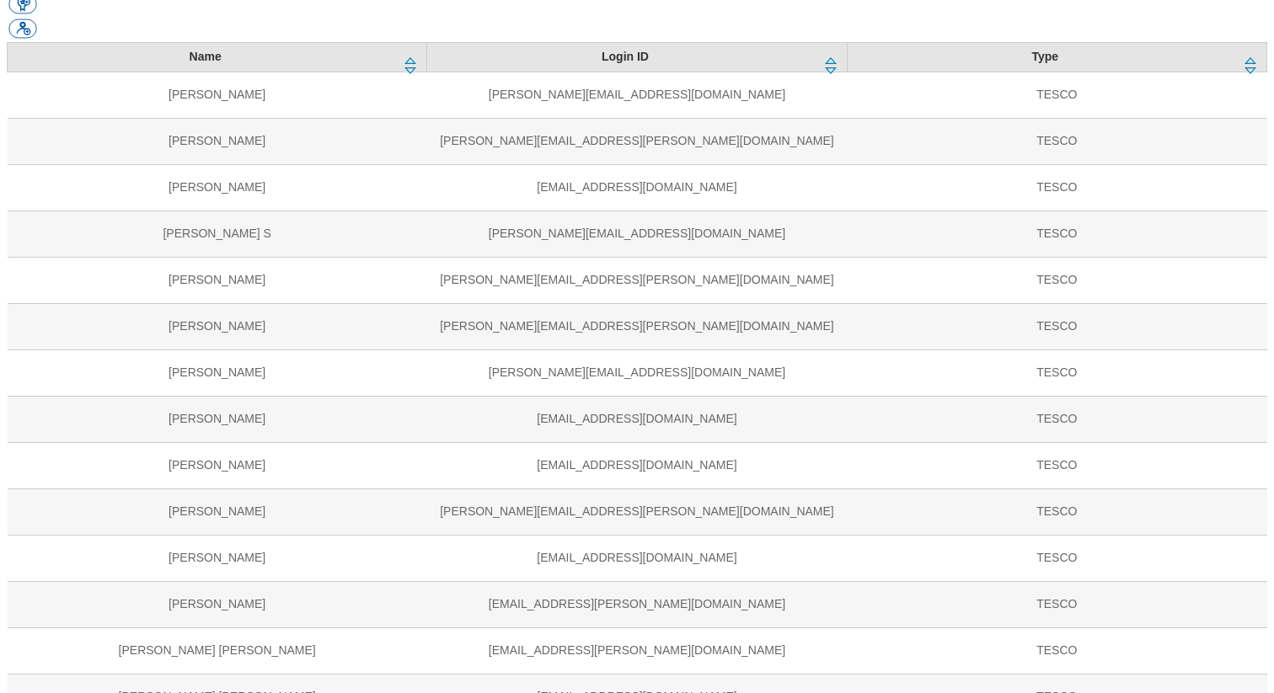
scroll to position [363, 0]
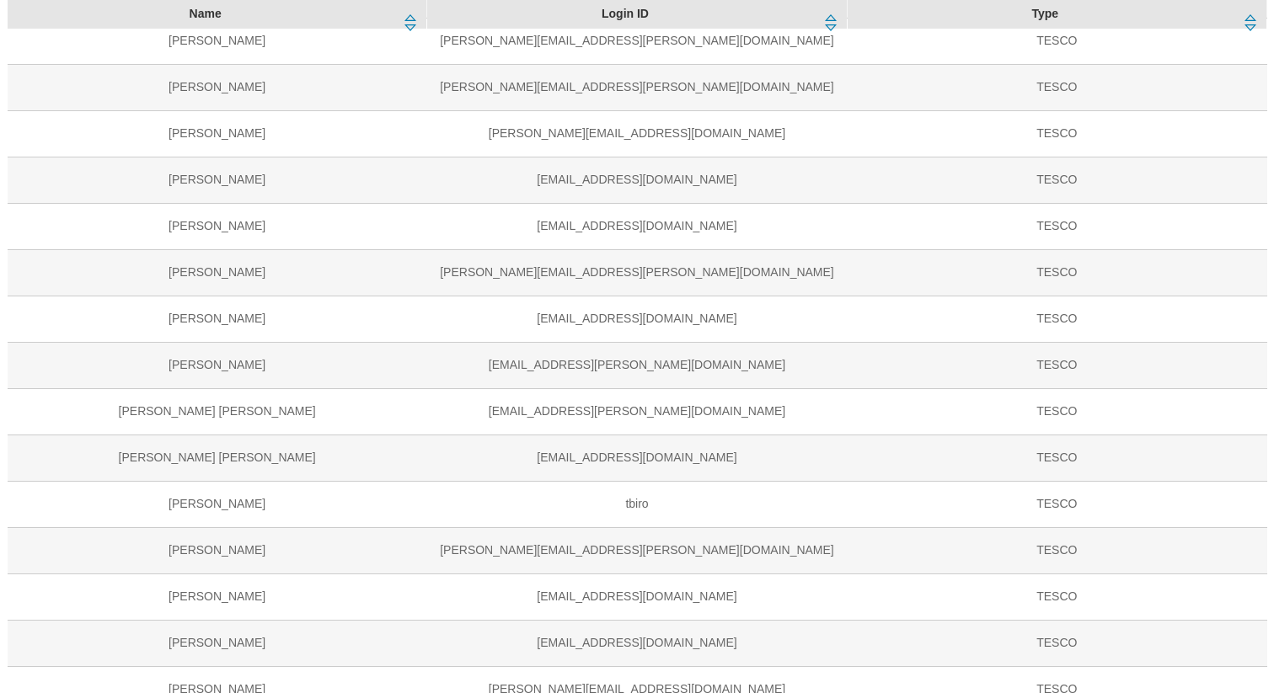
scroll to position [624, 0]
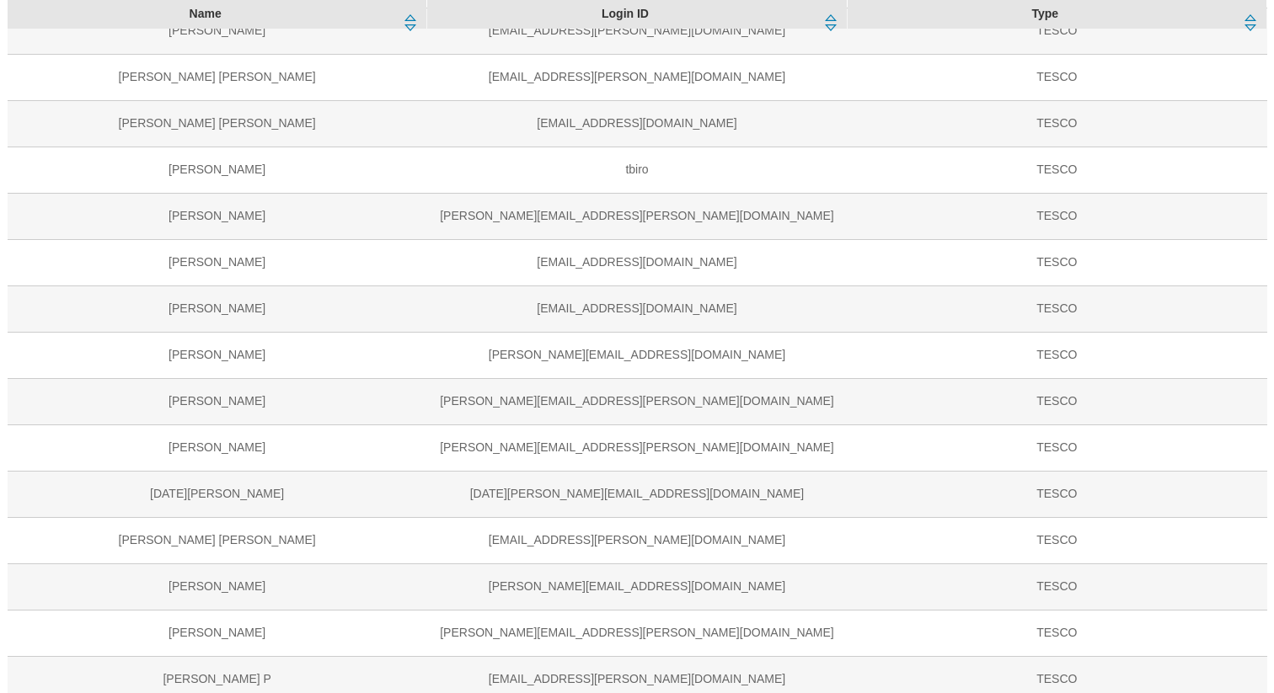
scroll to position [956, 0]
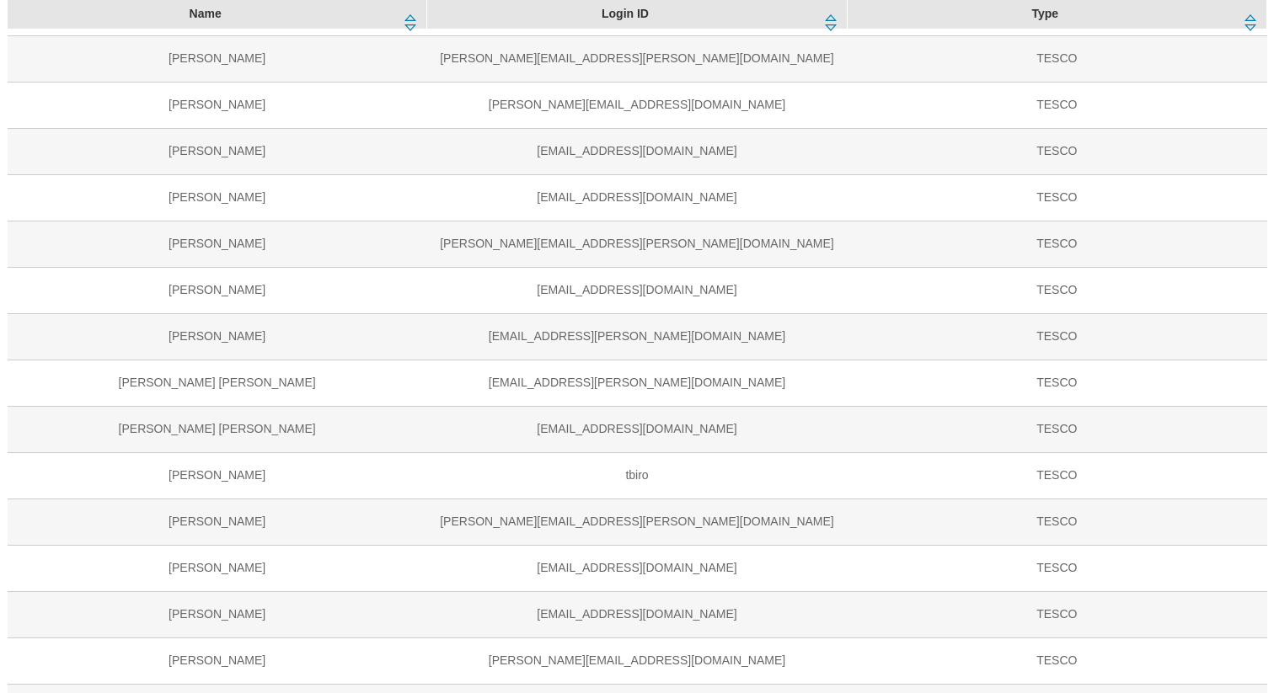
scroll to position [649, 0]
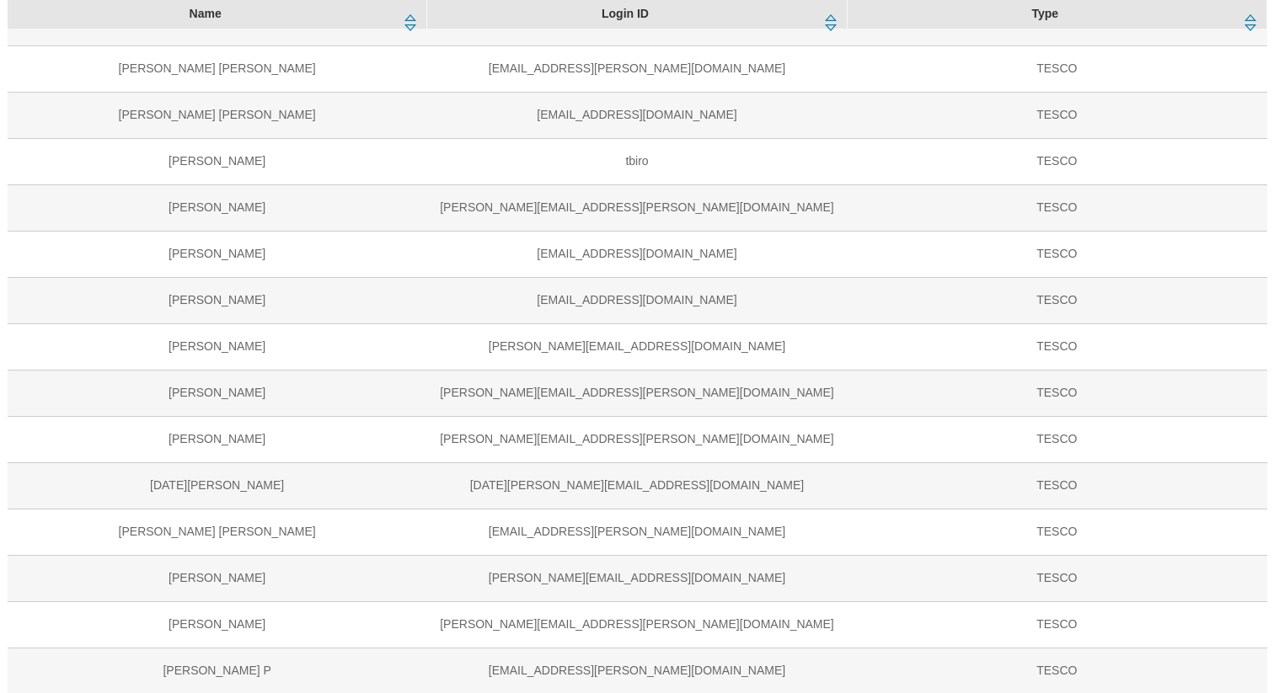
scroll to position [1024, 0]
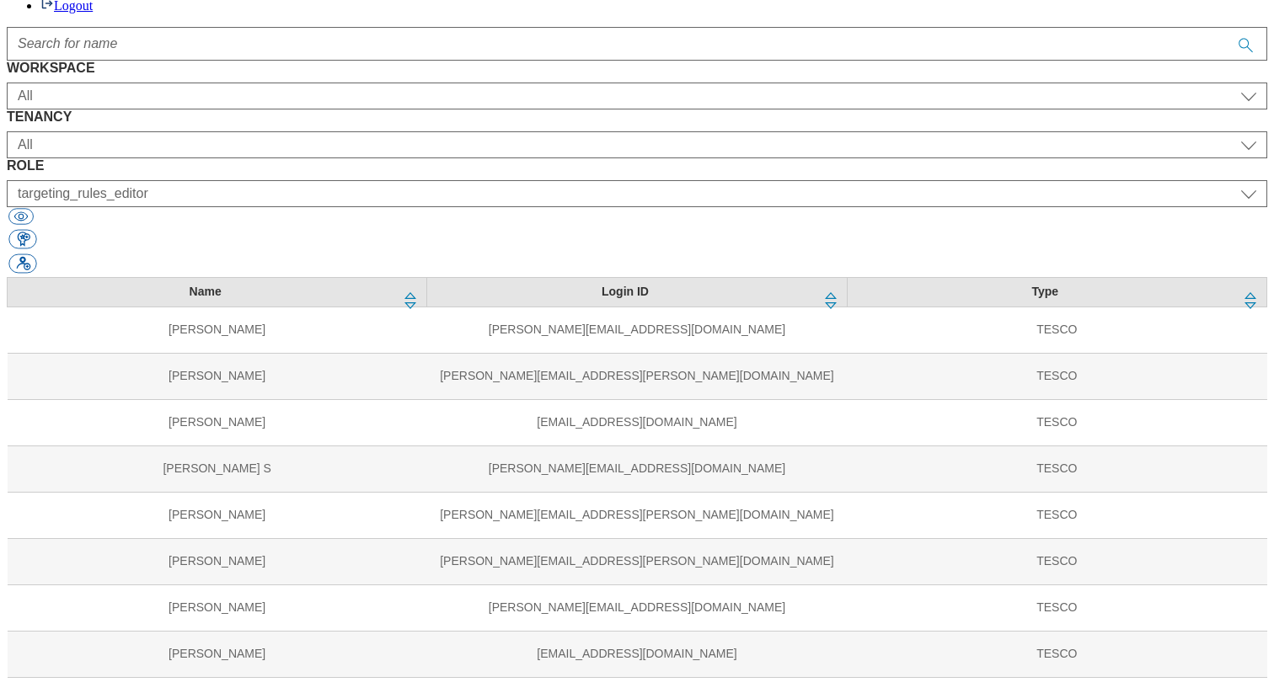
scroll to position [139, 0]
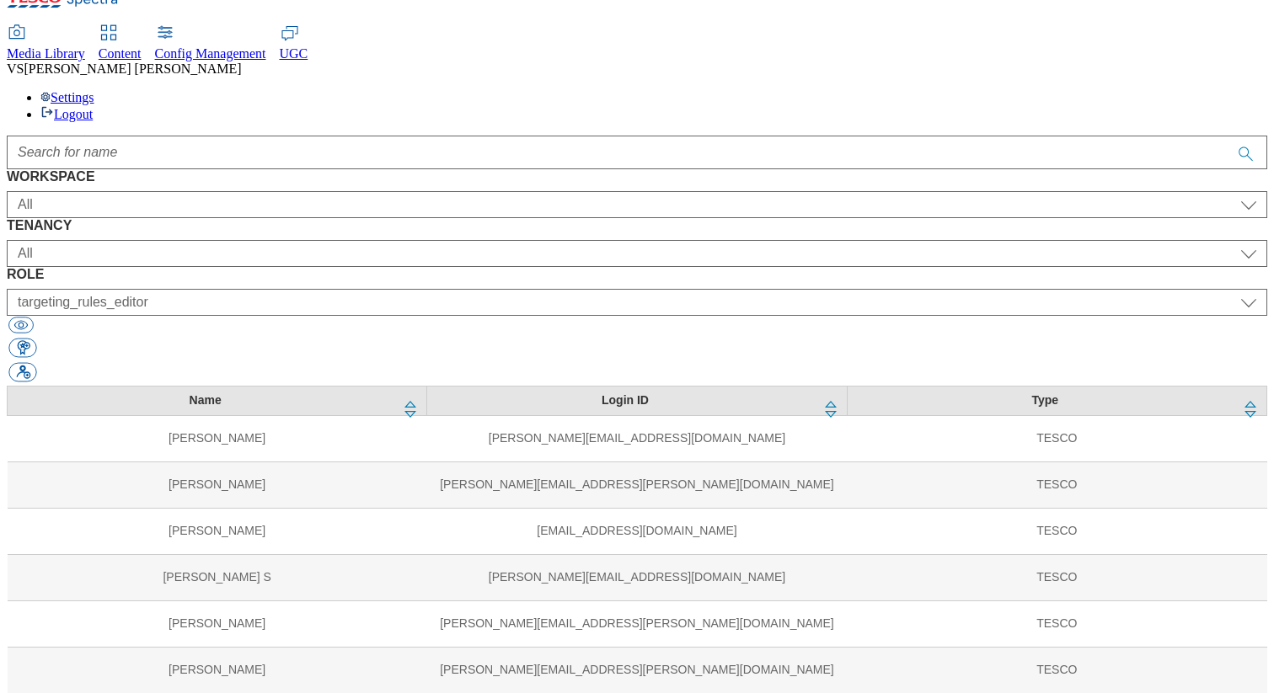
scroll to position [39, 0]
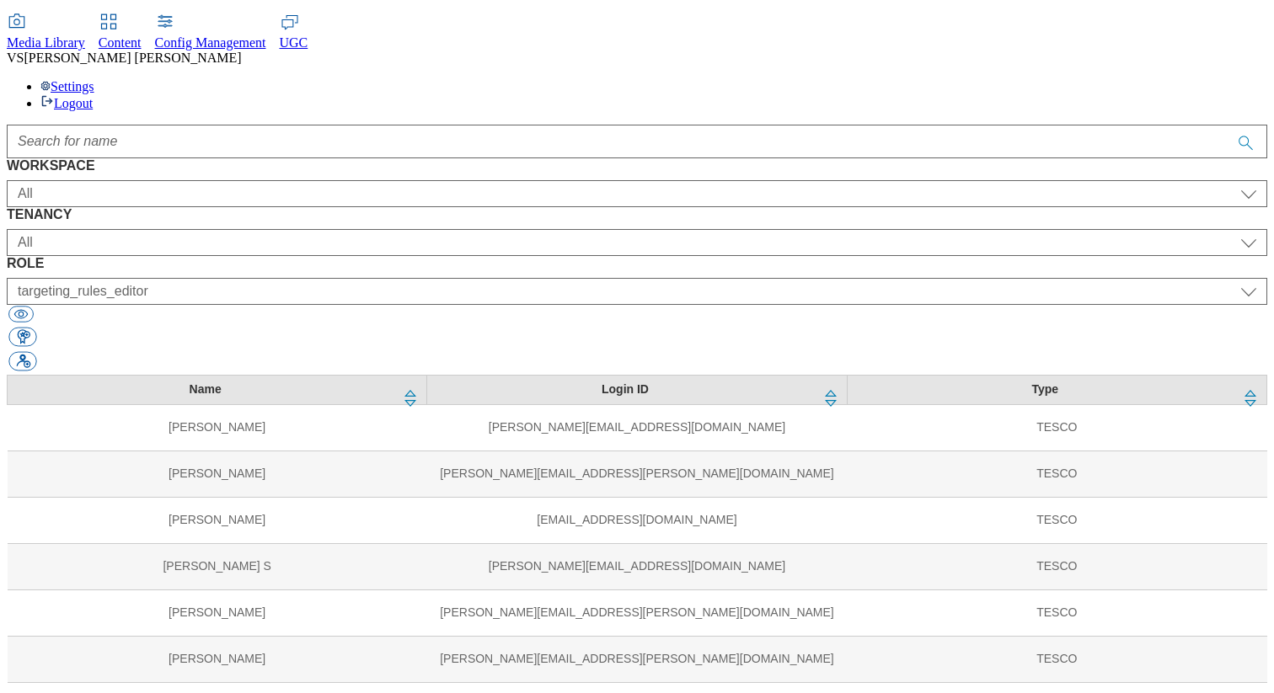
scroll to position [87, 0]
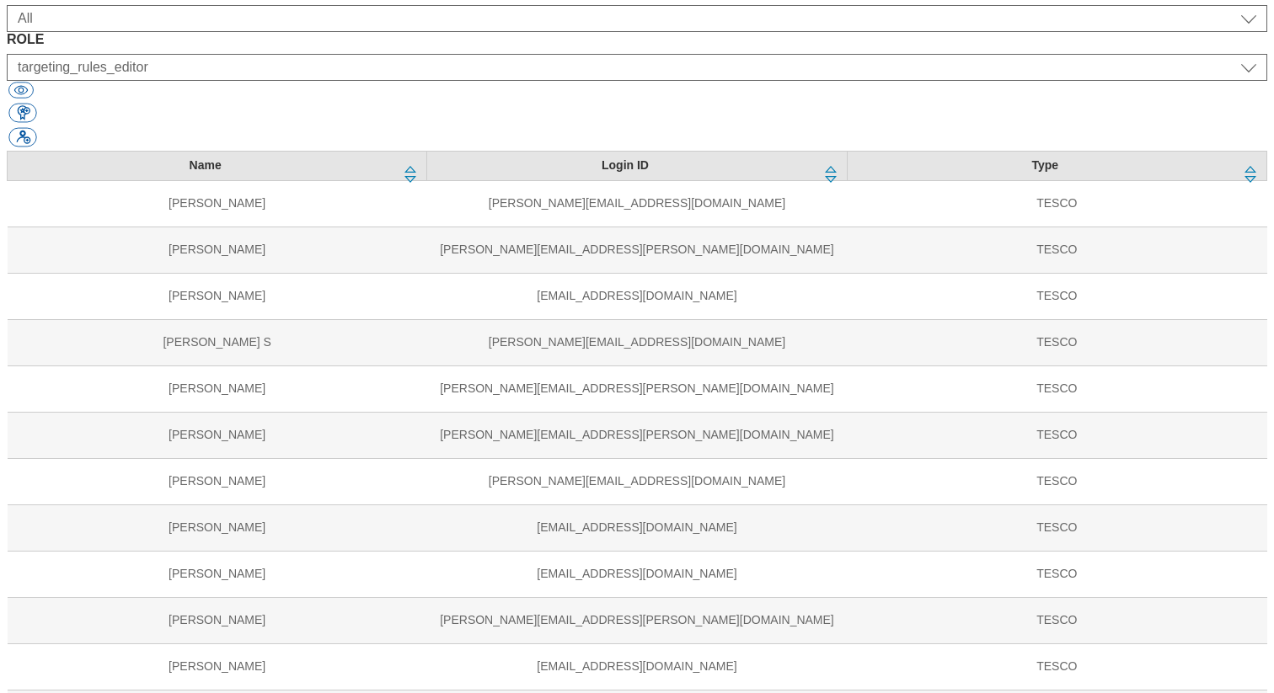
scroll to position [304, 0]
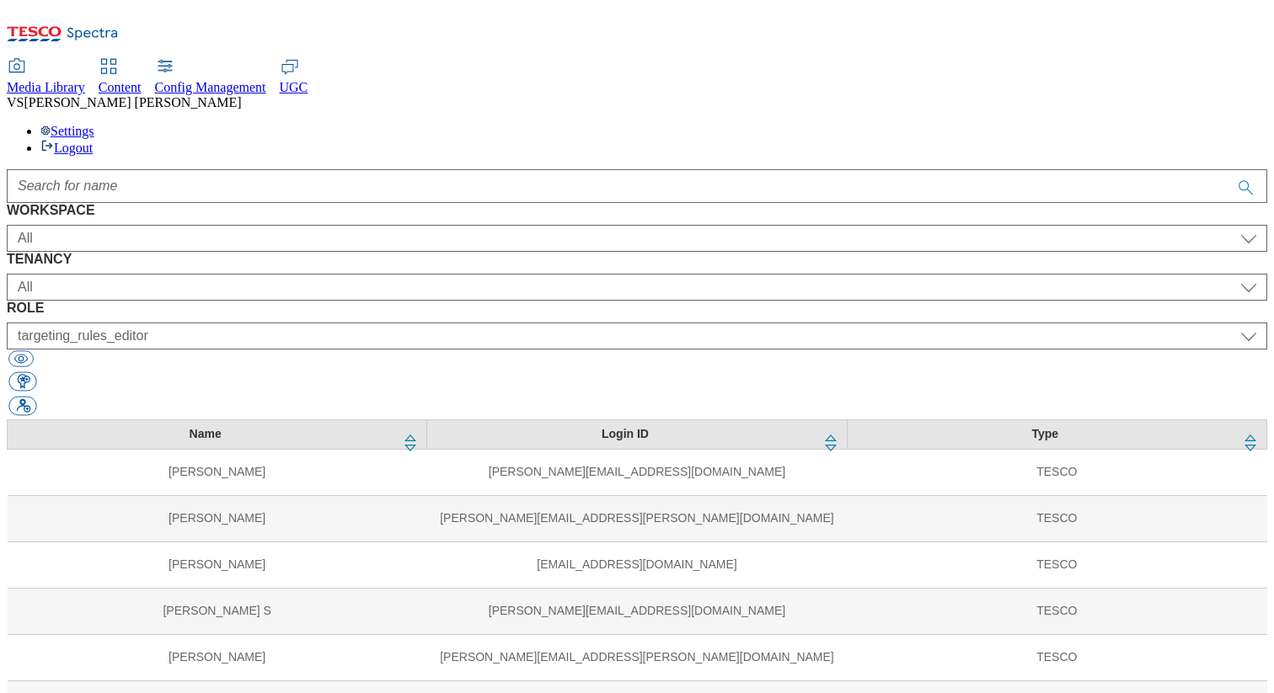
scroll to position [1044, 0]
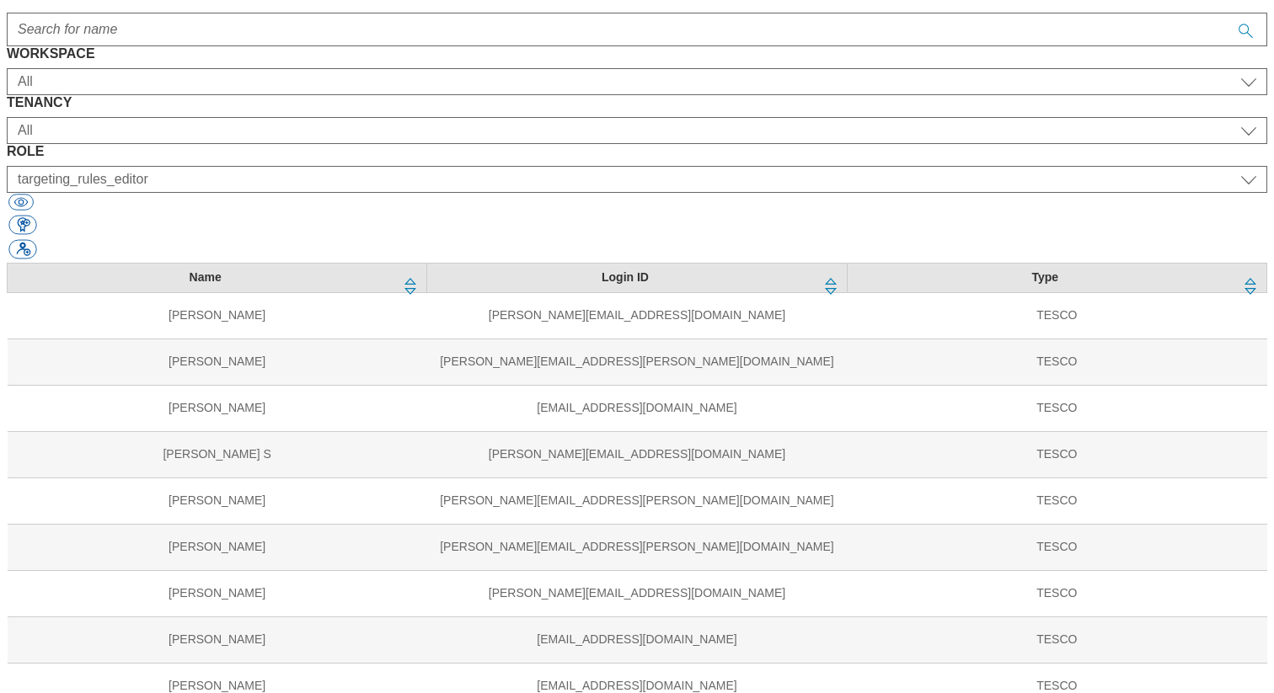
scroll to position [192, 0]
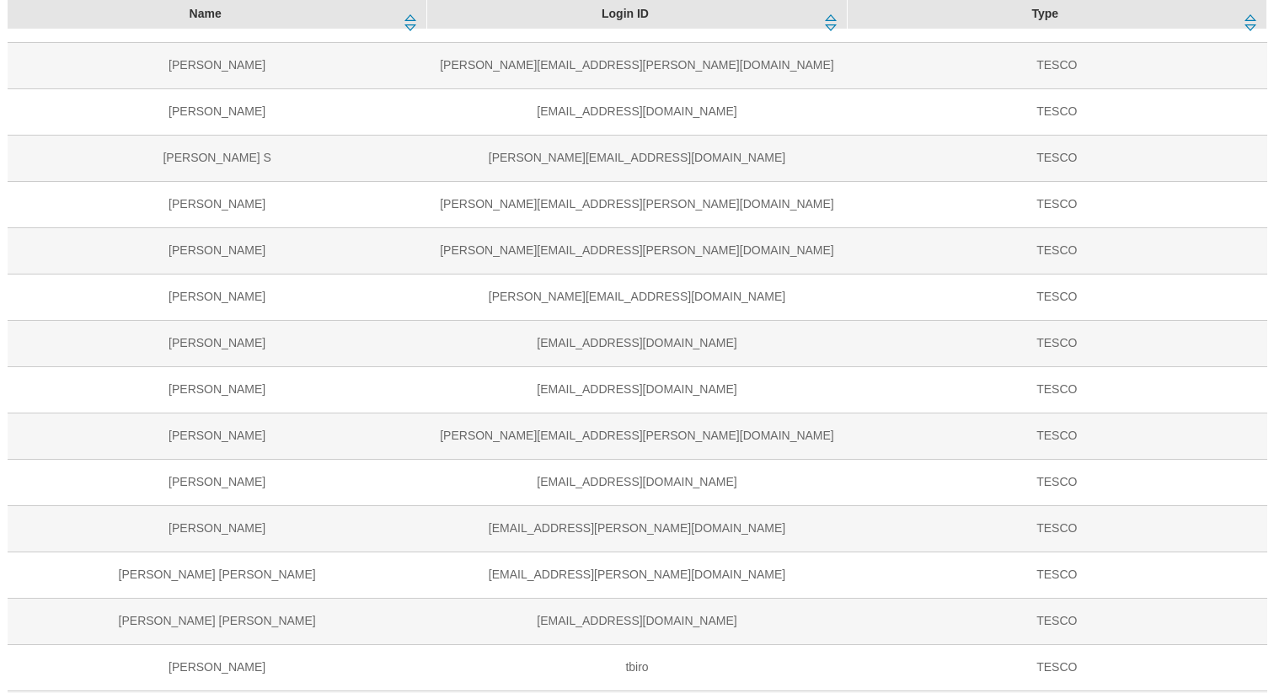
scroll to position [456, 0]
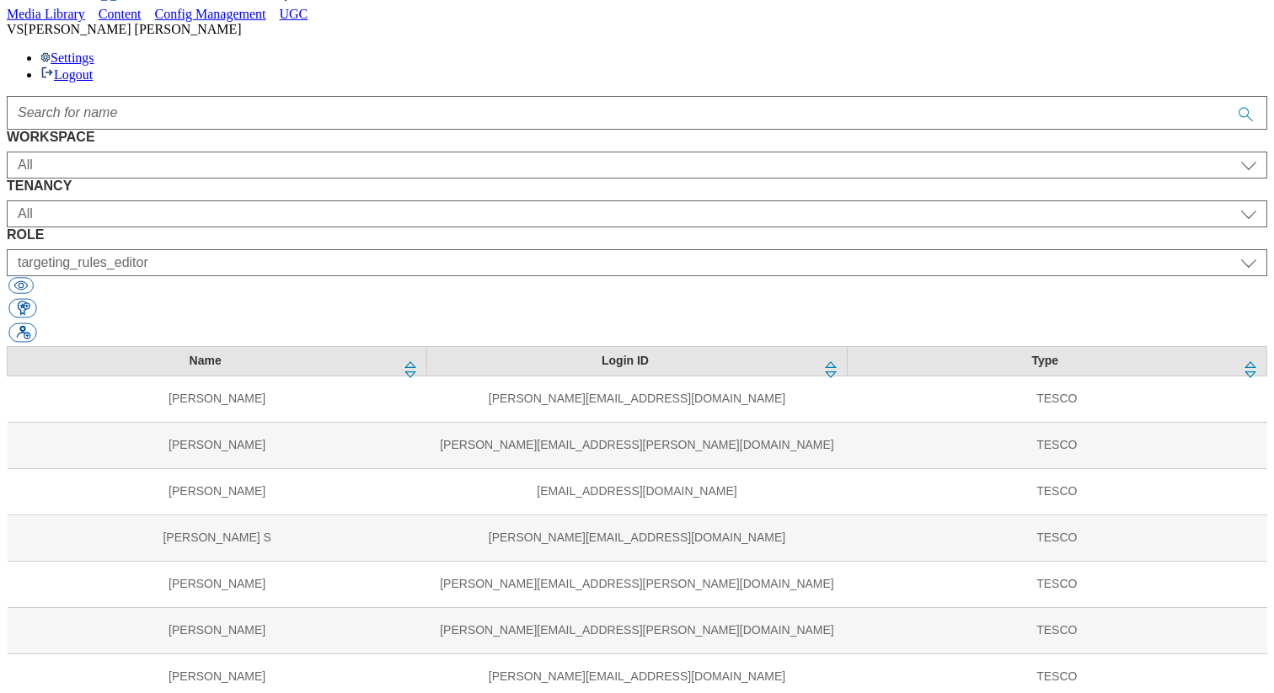
scroll to position [68, 0]
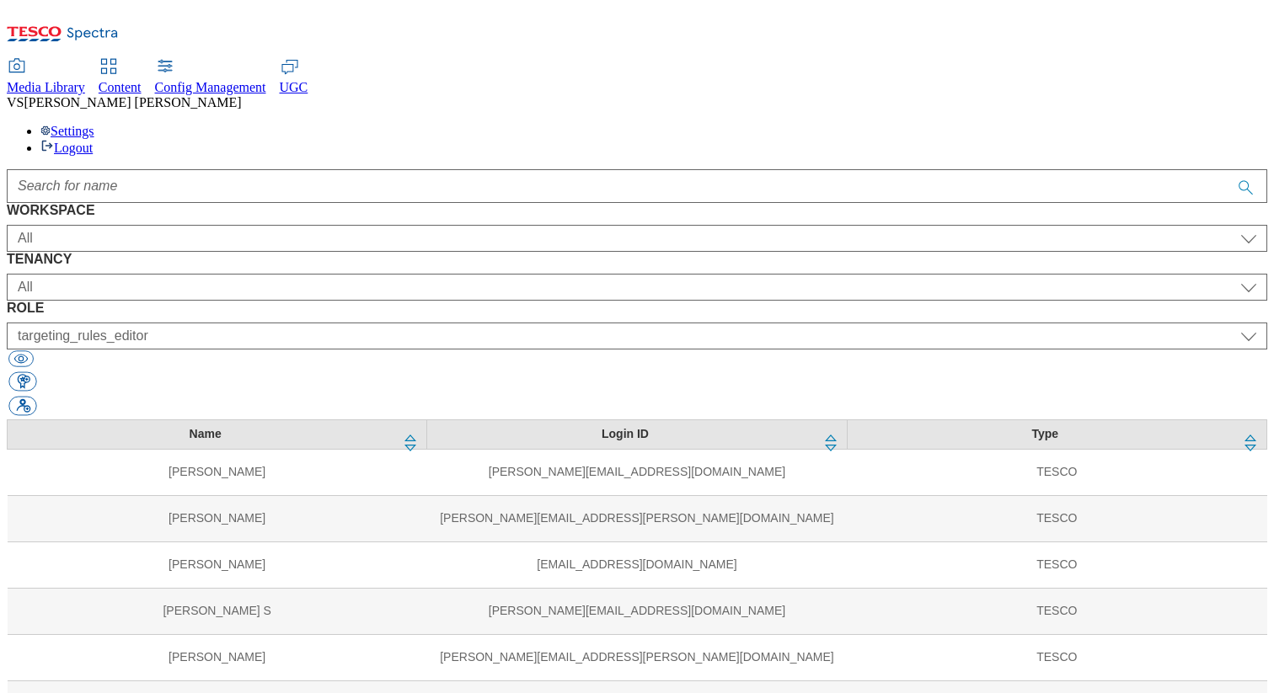
scroll to position [927, 0]
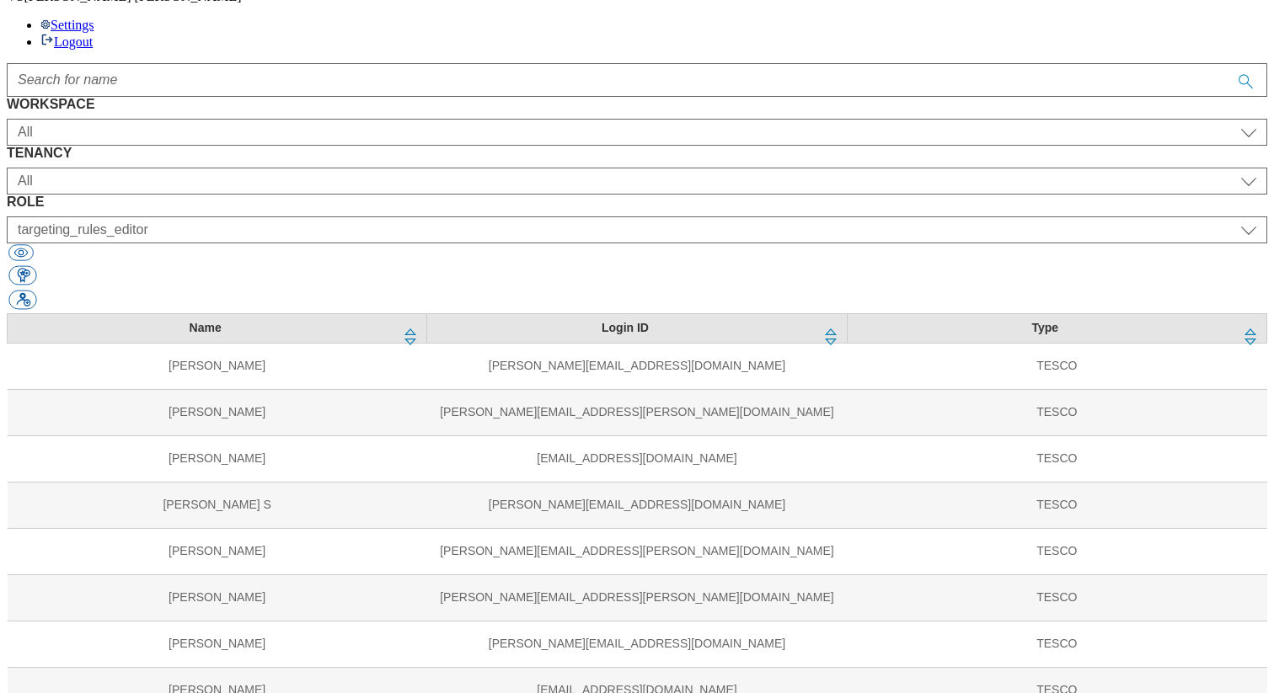
scroll to position [113, 0]
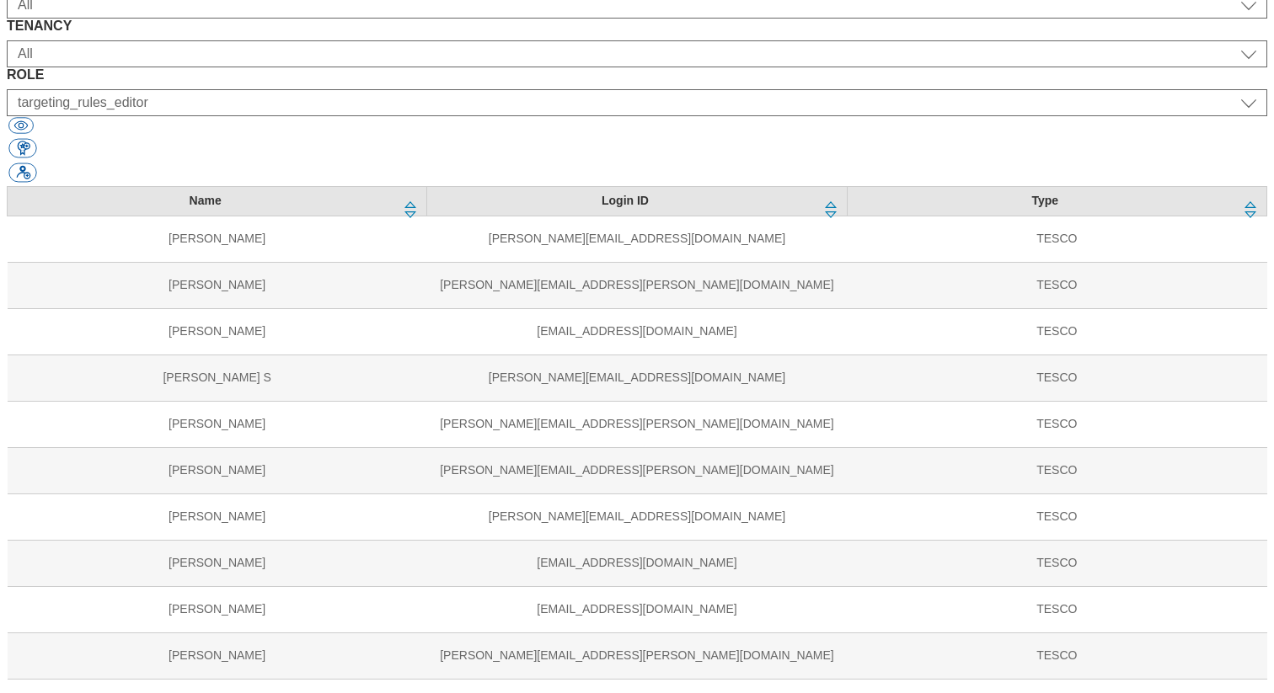
scroll to position [304, 0]
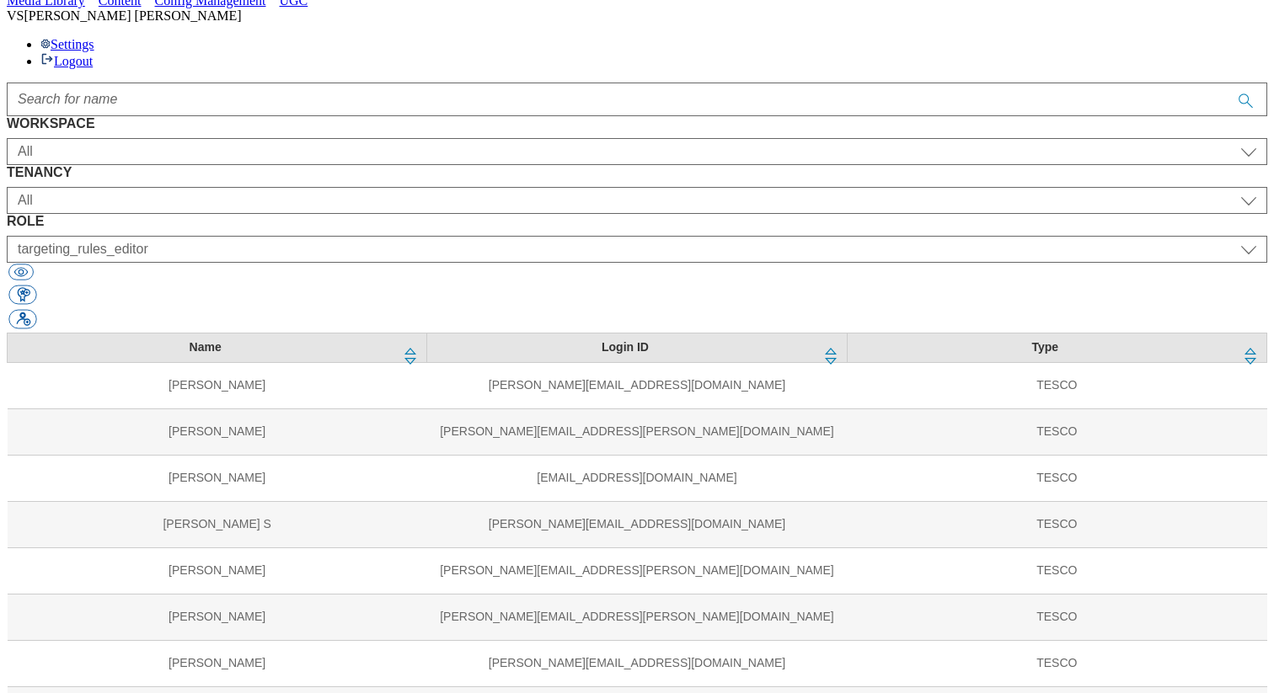
scroll to position [901, 0]
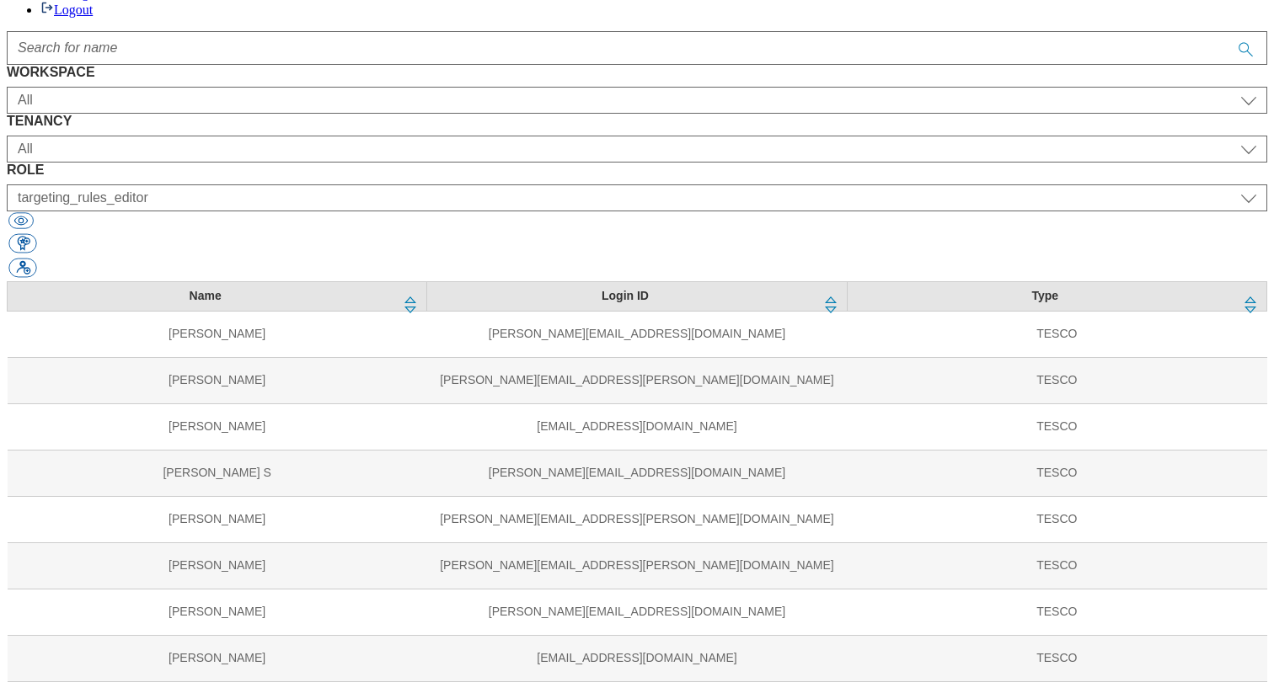
scroll to position [152, 0]
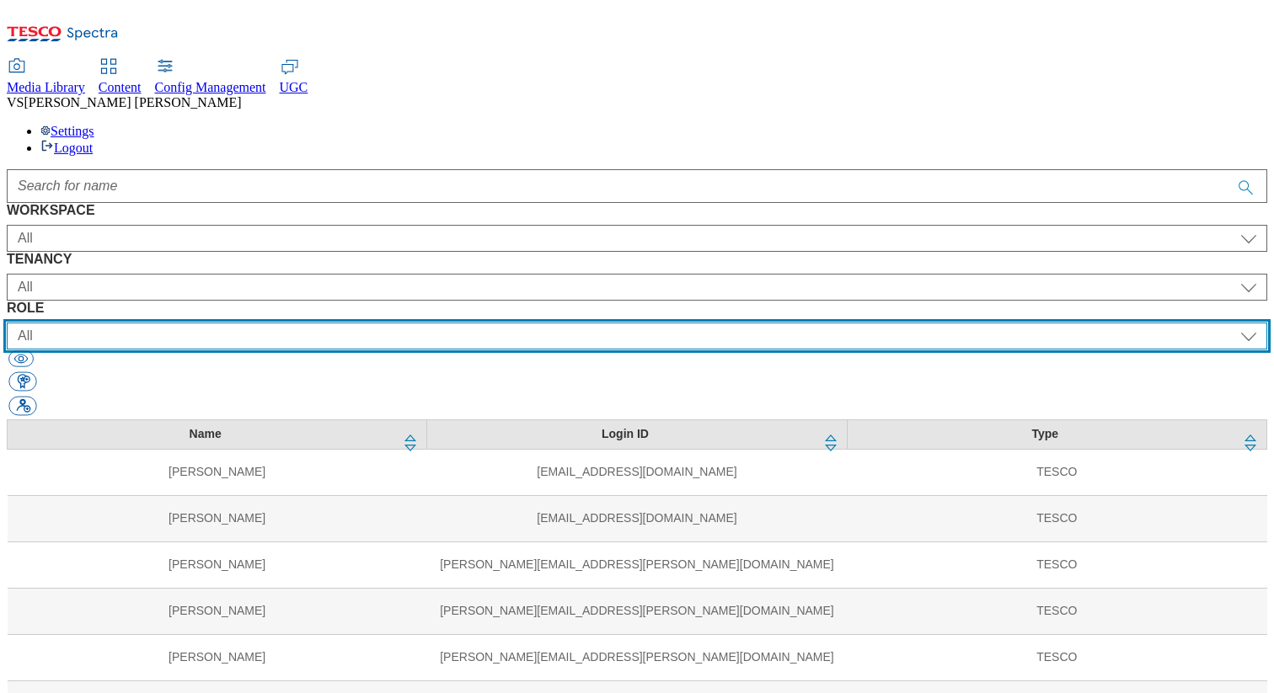
click at [805, 323] on select "All content_designer content_editor content_read developer guest media_admin mo…" at bounding box center [637, 336] width 1260 height 27
select select "targeting_rules_editor"
click at [735, 323] on select "All content_designer content_editor content_read developer guest media_admin mo…" at bounding box center [637, 336] width 1260 height 27
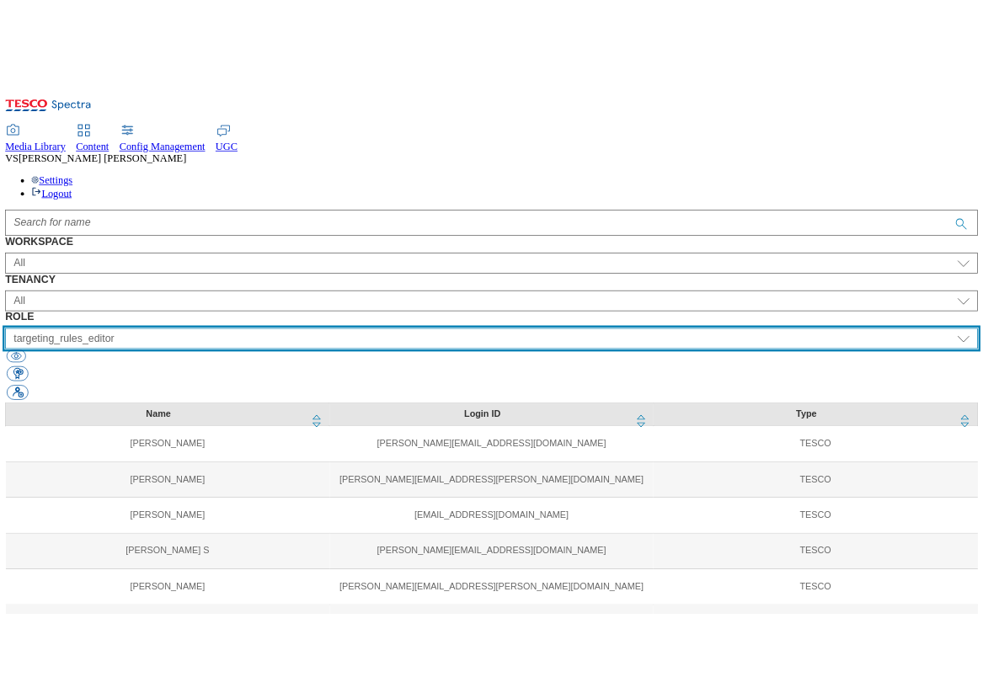
scroll to position [929, 0]
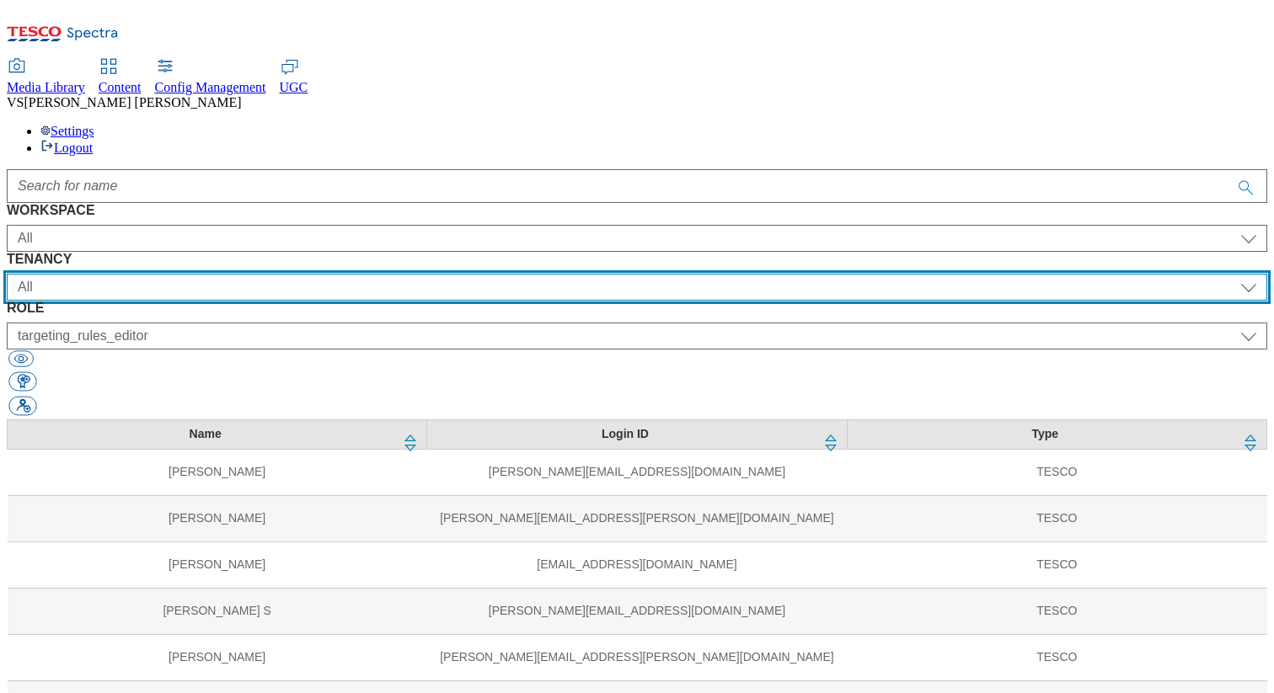
click at [537, 274] on select "All ALL All all Clubcard Boost UK Clubcard Marketing Clubcard ROI clubcard-boos…" at bounding box center [637, 287] width 1260 height 27
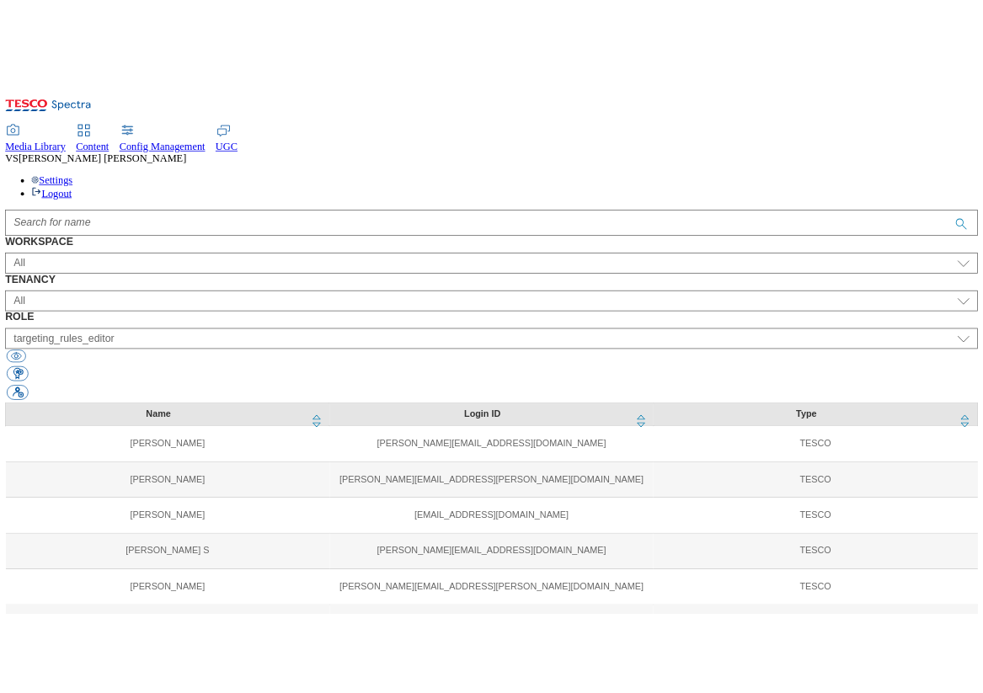
scroll to position [972, 0]
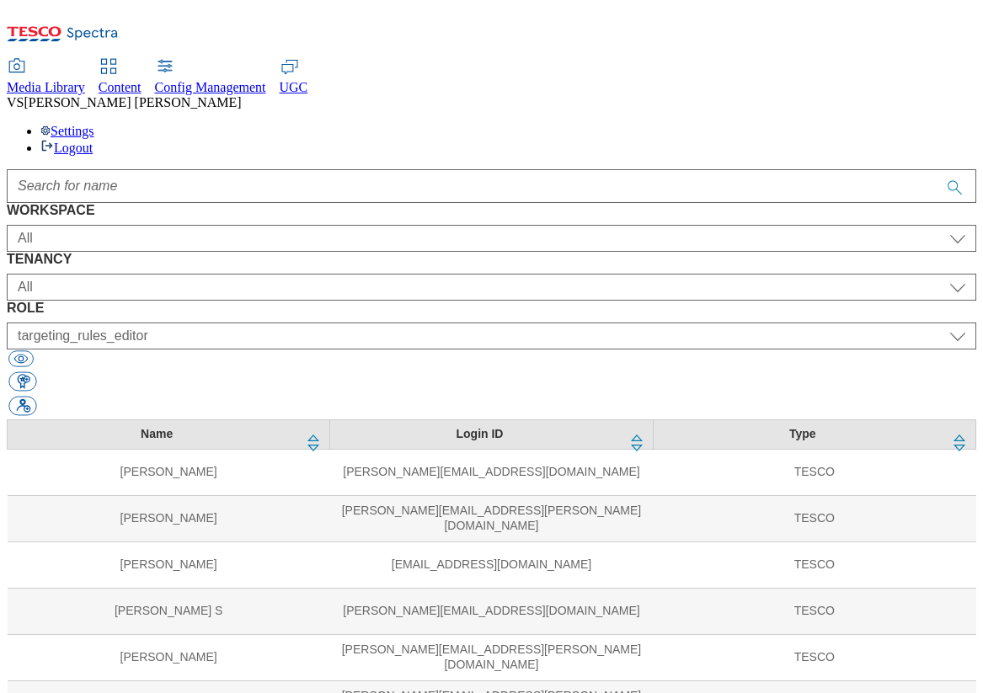
select select "All"
select select "content_read"
select select "HU"
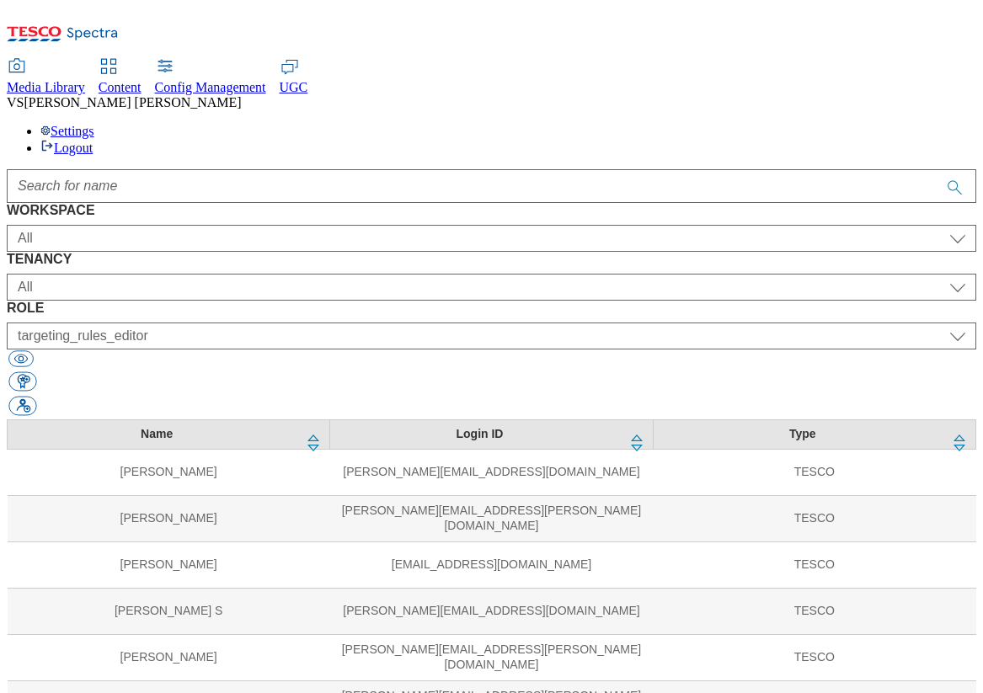
select select "targeting_rules_editor"
select select "SK"
select select "targeting_rules_editor"
select select "ighs-cz"
select select "targeting_rules_editor"
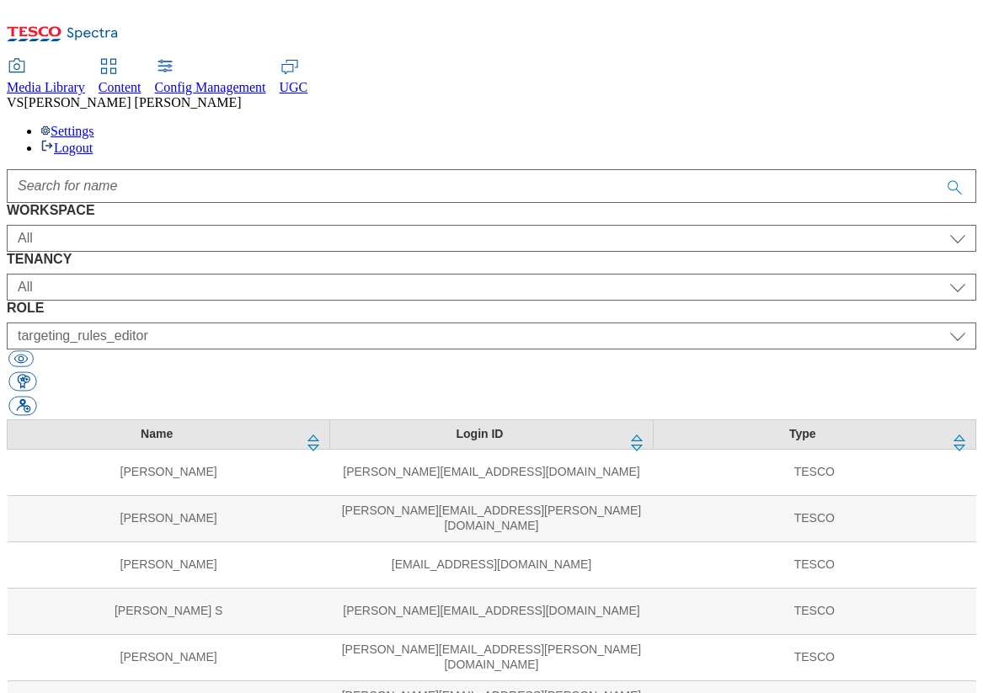
select select "Media"
select select "flare-mca-sk"
select select "content_editor"
select select "Media"
select select "flare-mca-cz"
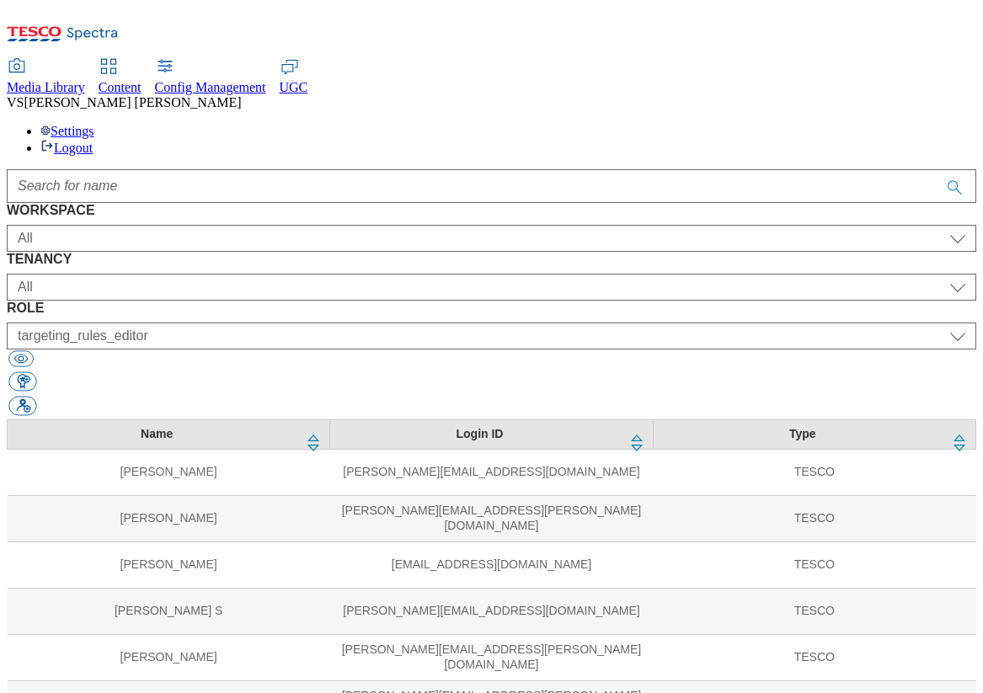
select select "content_editor"
select select "Media"
select select "flare-mca-hu"
select select "content_editor"
select select "Media"
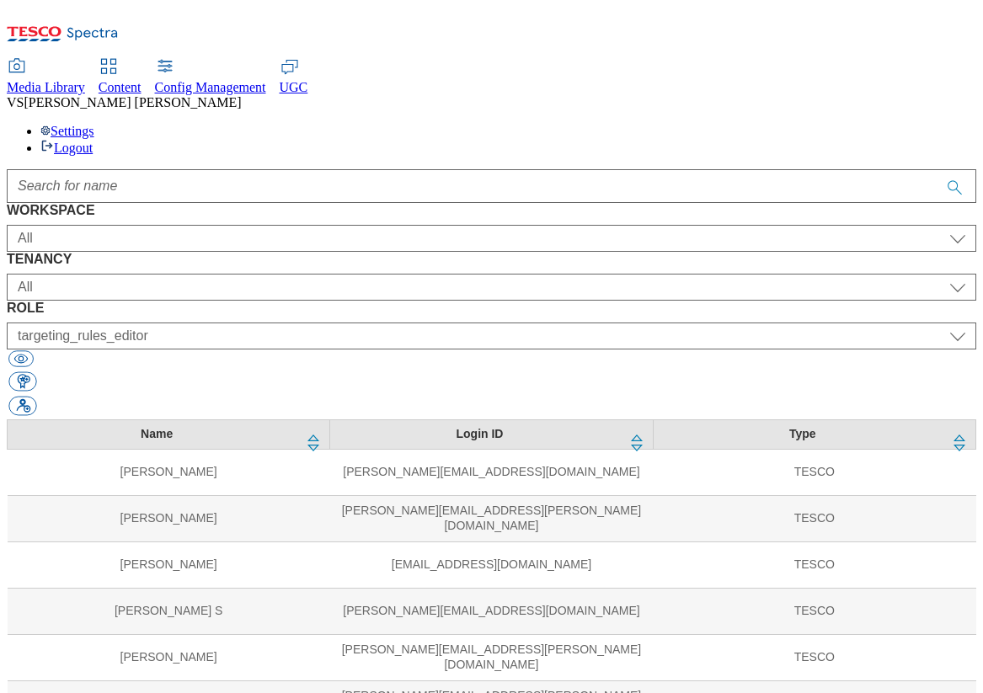
select select "flare-ighs-ce-mktg"
select select "content_editor"
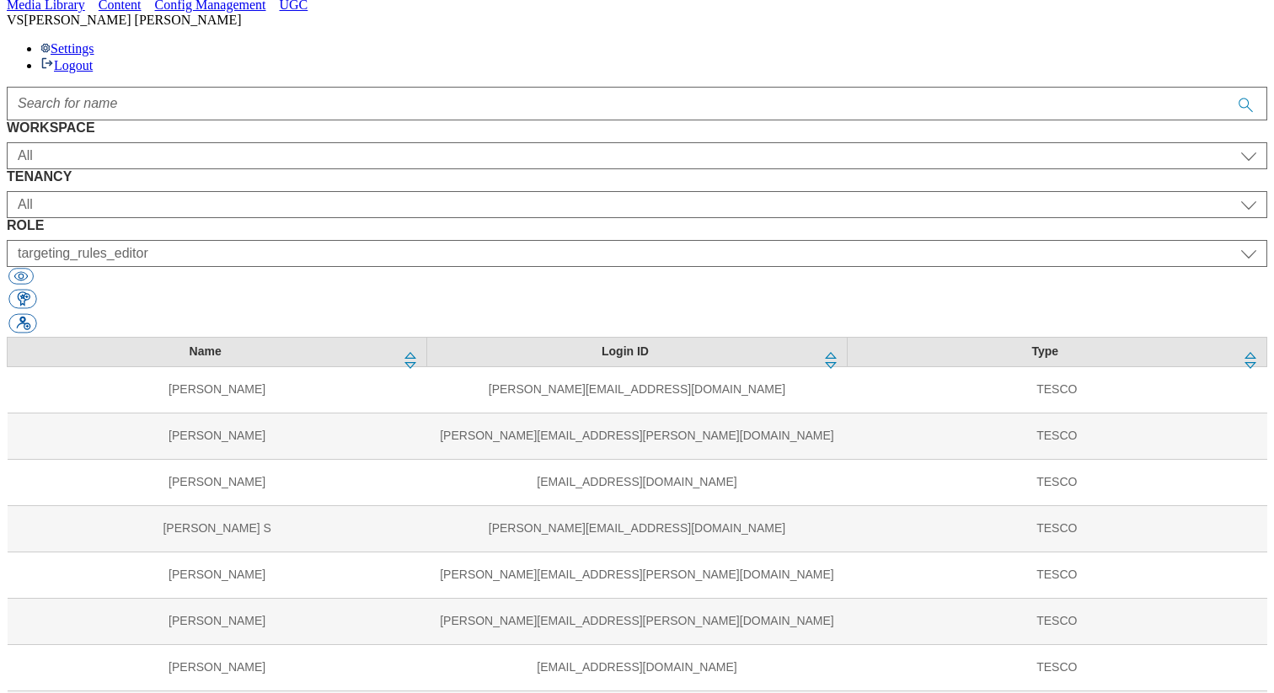
scroll to position [87, 0]
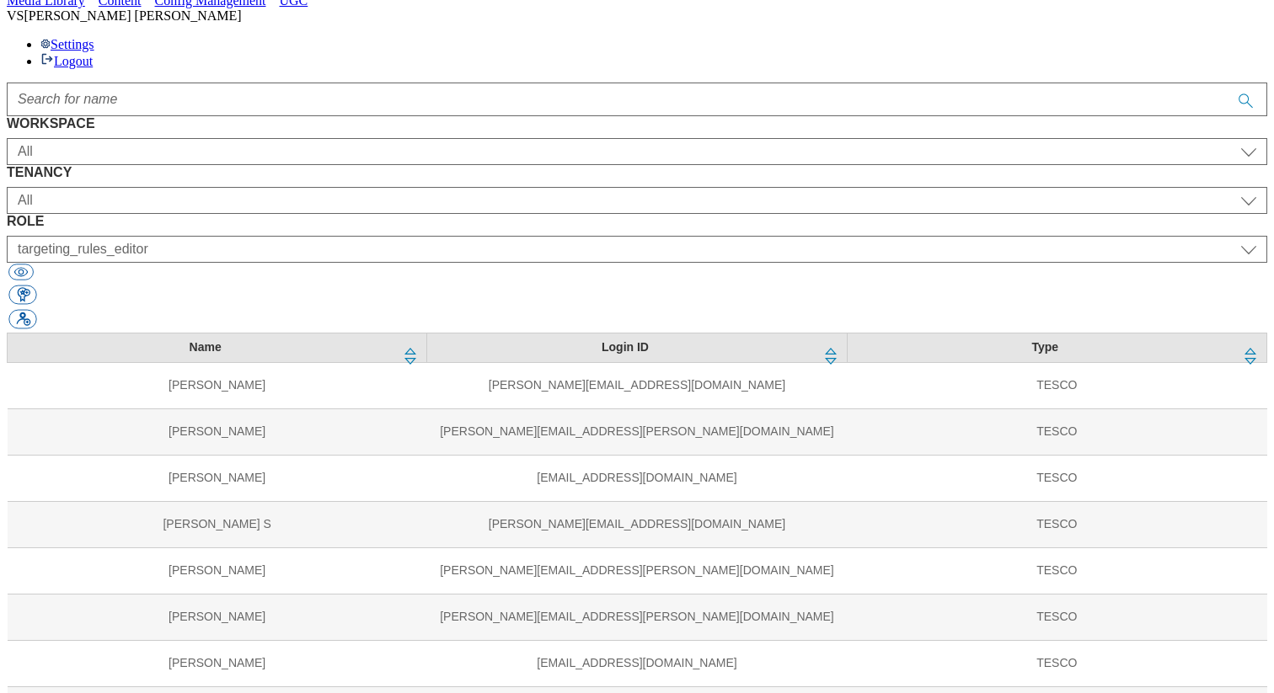
select select "ighs-cz"
select select "splash_senior_editor"
select select "ighs-sk"
select select "splash_senior_editor"
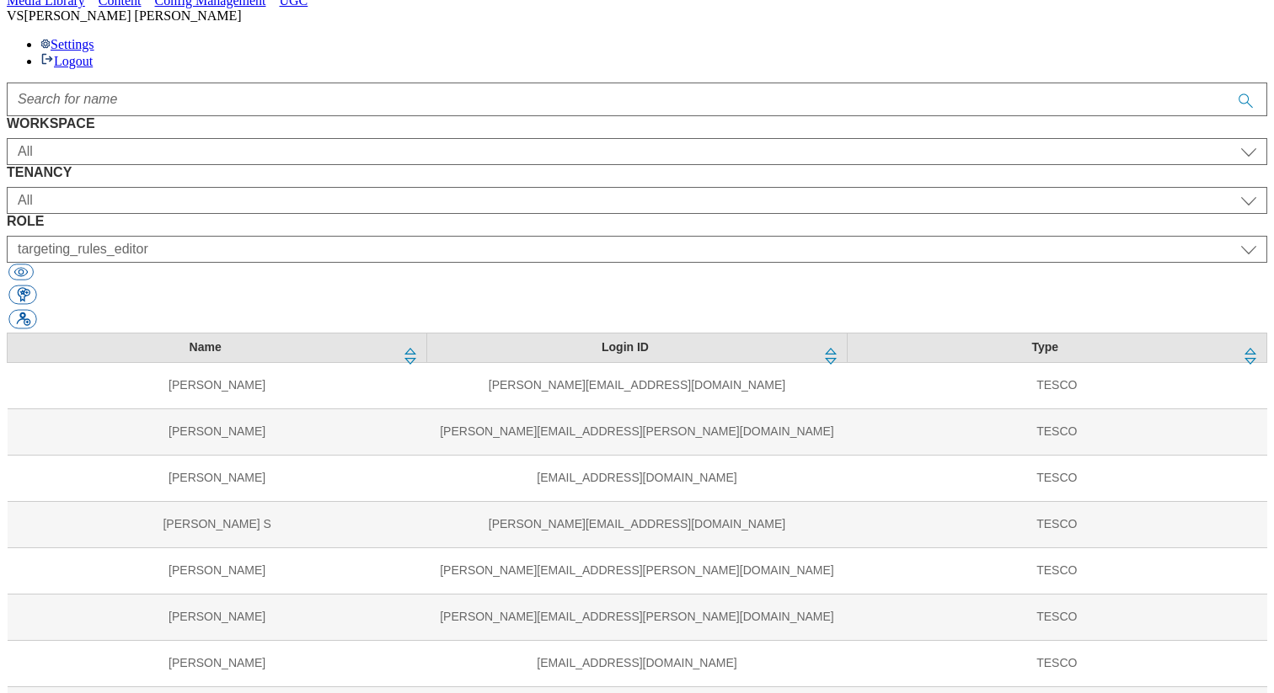
select select "ighs-hu"
select select "splash_senior_editor"
select select "ighs-sk"
select select "targeting_rules_editor"
select select "ighs-hu"
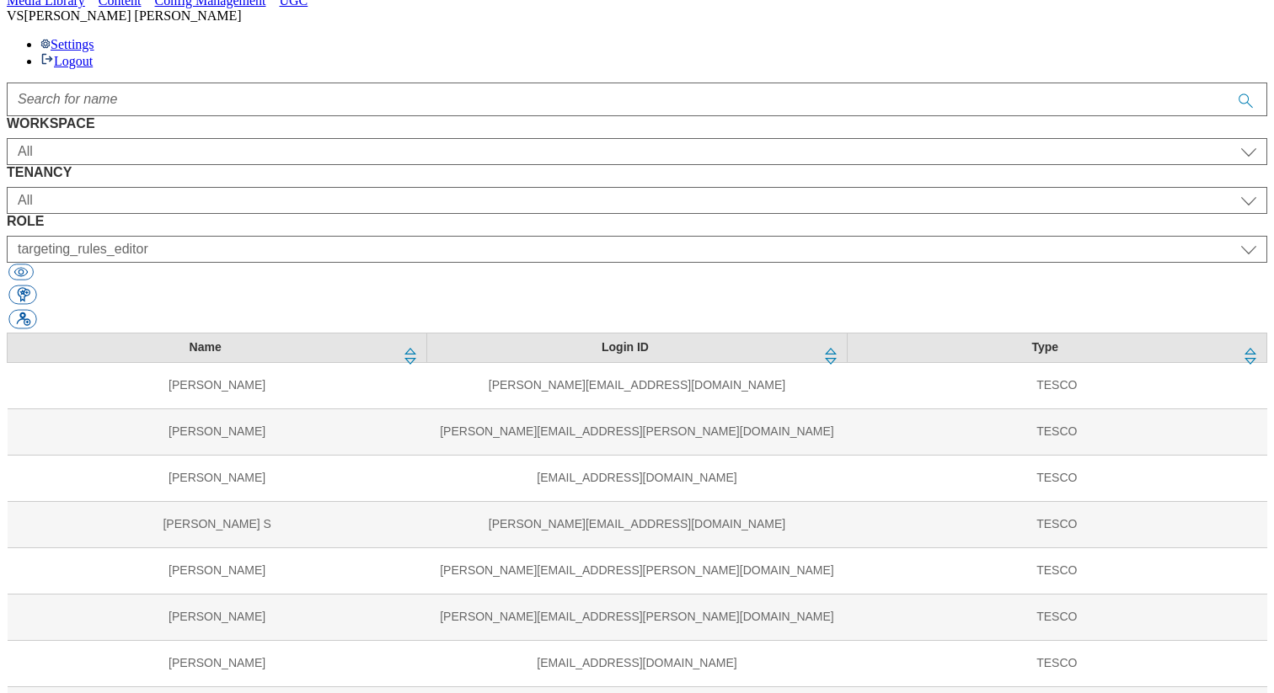
select select "targeting_rules_editor"
select select "ighs-cz"
select select "targeting_rules_editor"
select select "ghs-[GEOGRAPHIC_DATA]"
select select "targeting_rules_editor"
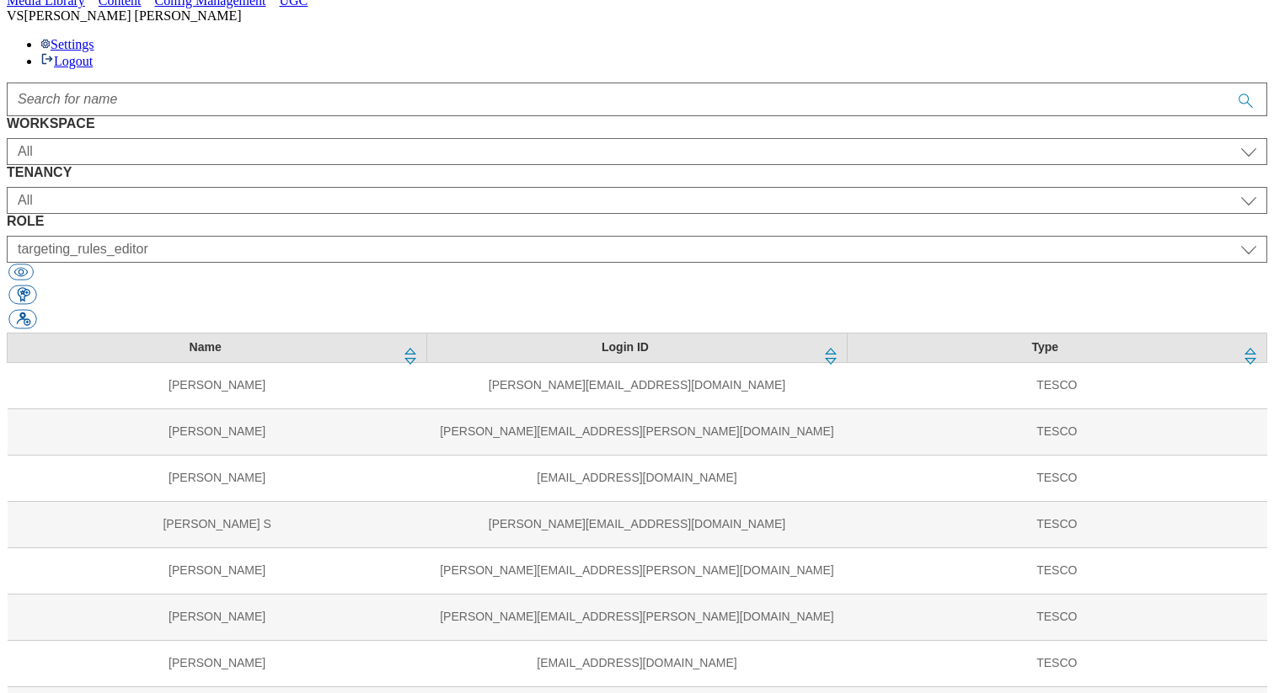
select select "Media"
select select "flare-ghs-mktg"
select select "Media"
select select "flare-ighs-ce-mktg"
select select "Media"
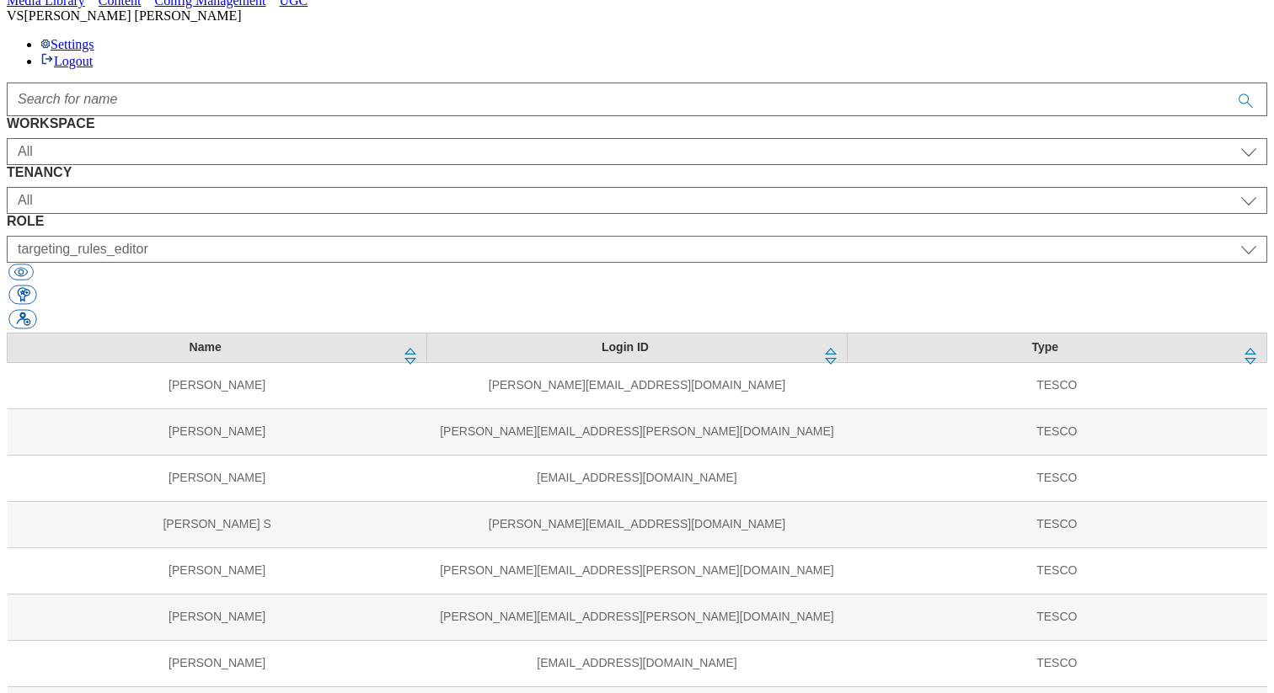
select select "flare-mca-cz"
select select "Media"
select select "flare-mca-hu"
select select "Media"
select select "flare-mca-sk"
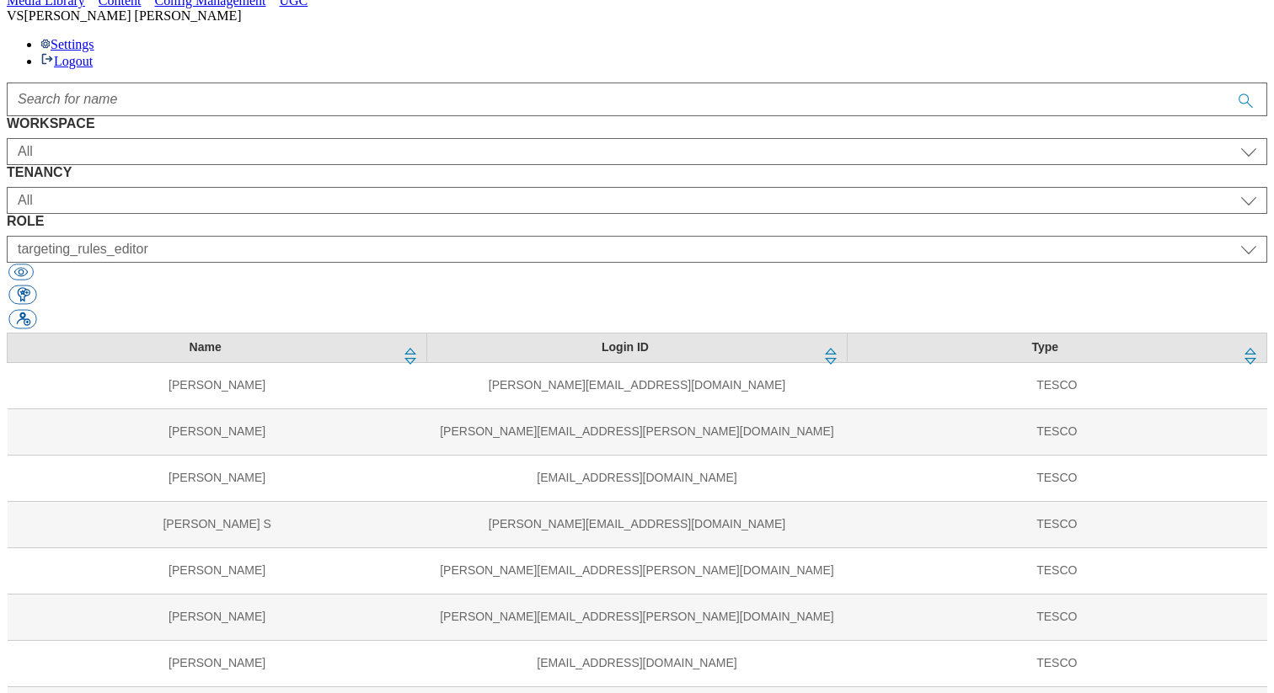
scroll to position [972, 0]
select select "HU"
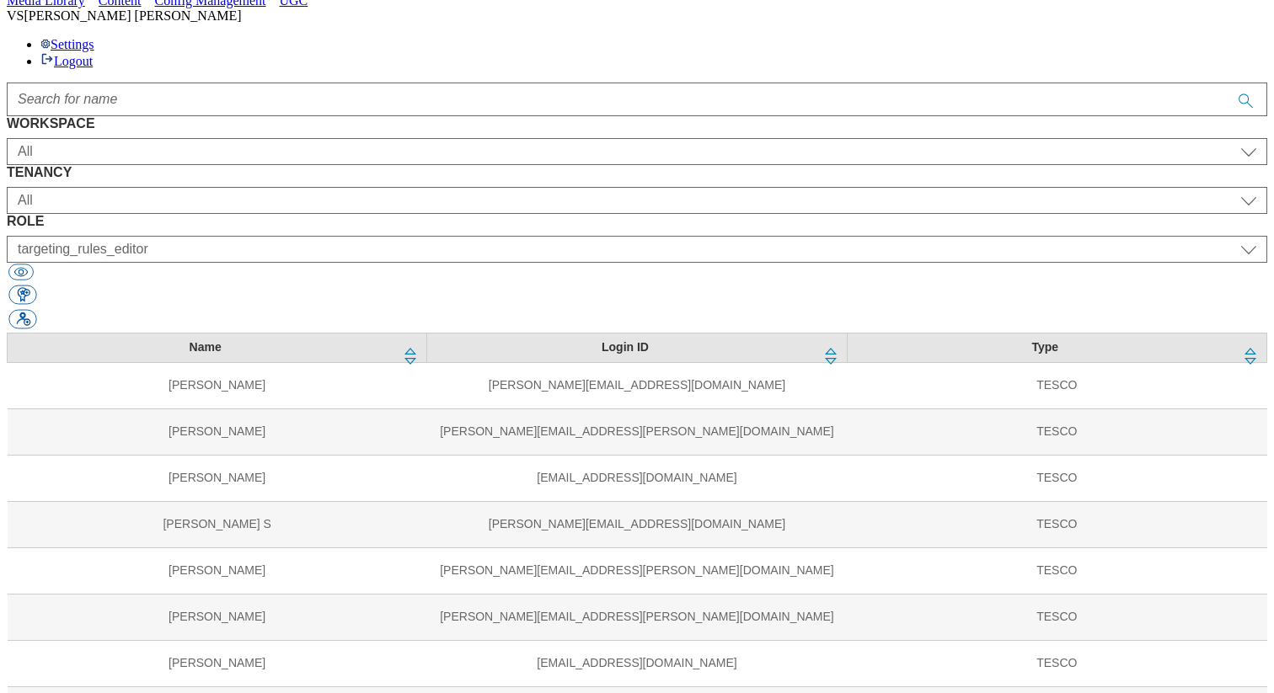
select select "SK"
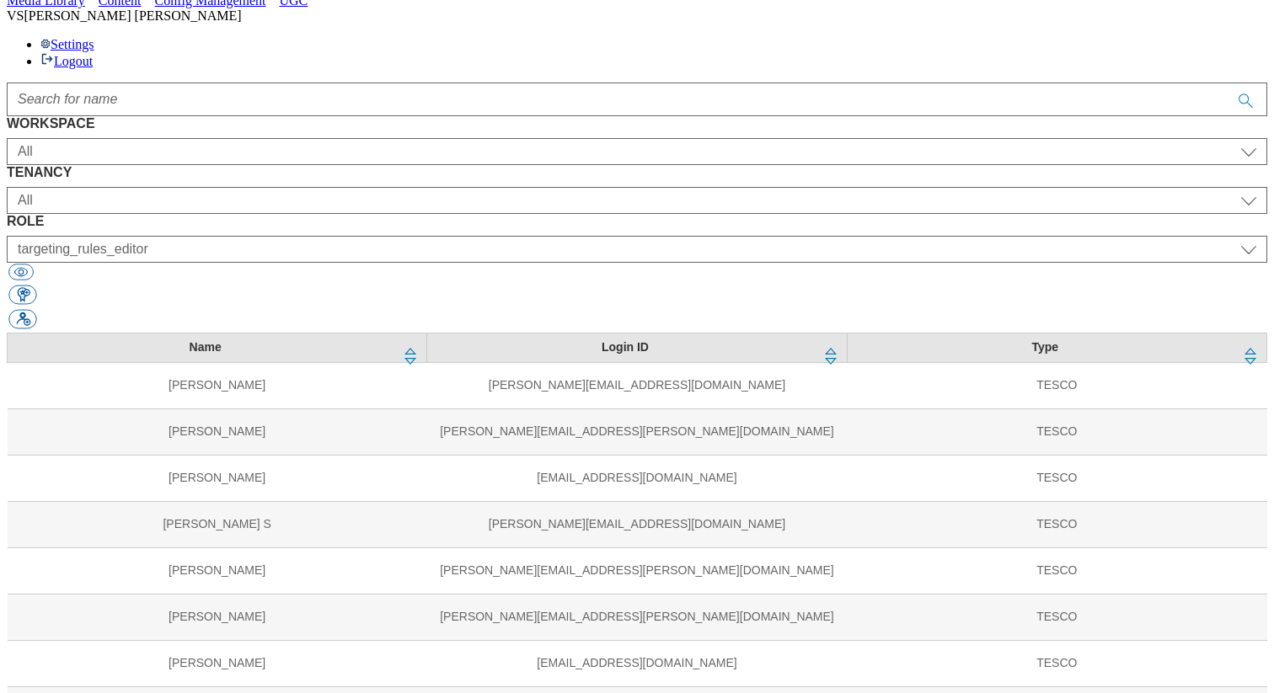
select select "UK"
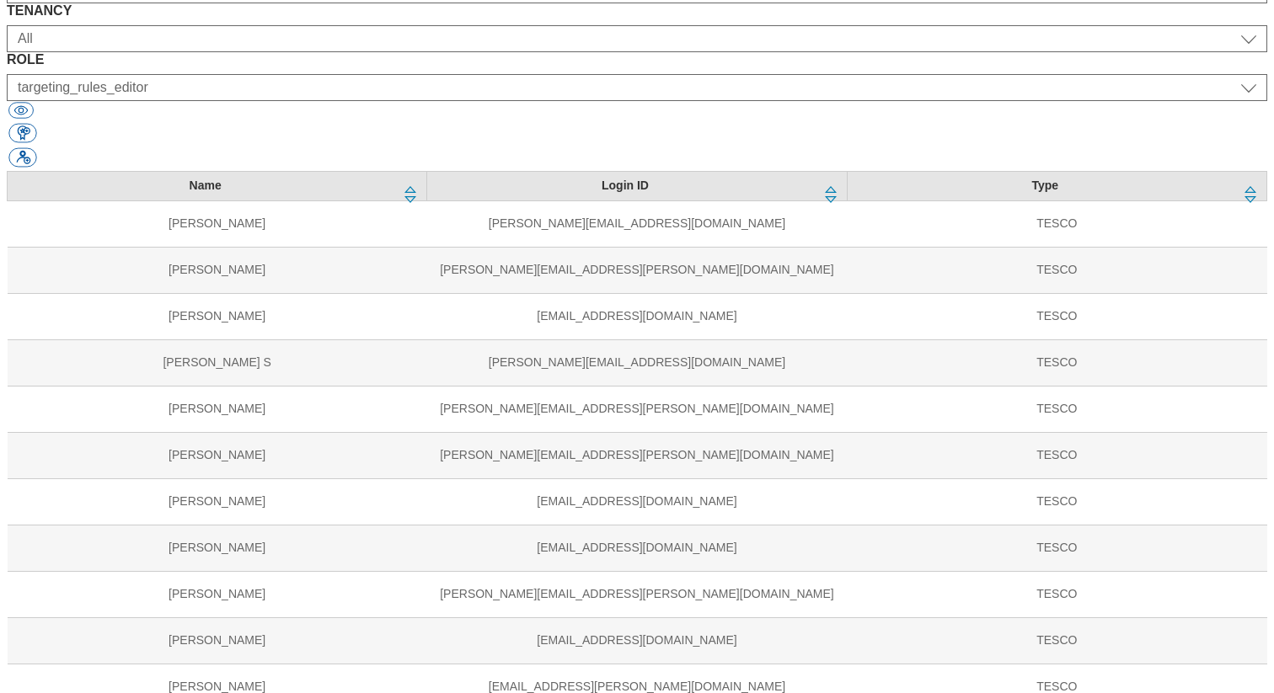
scroll to position [304, 0]
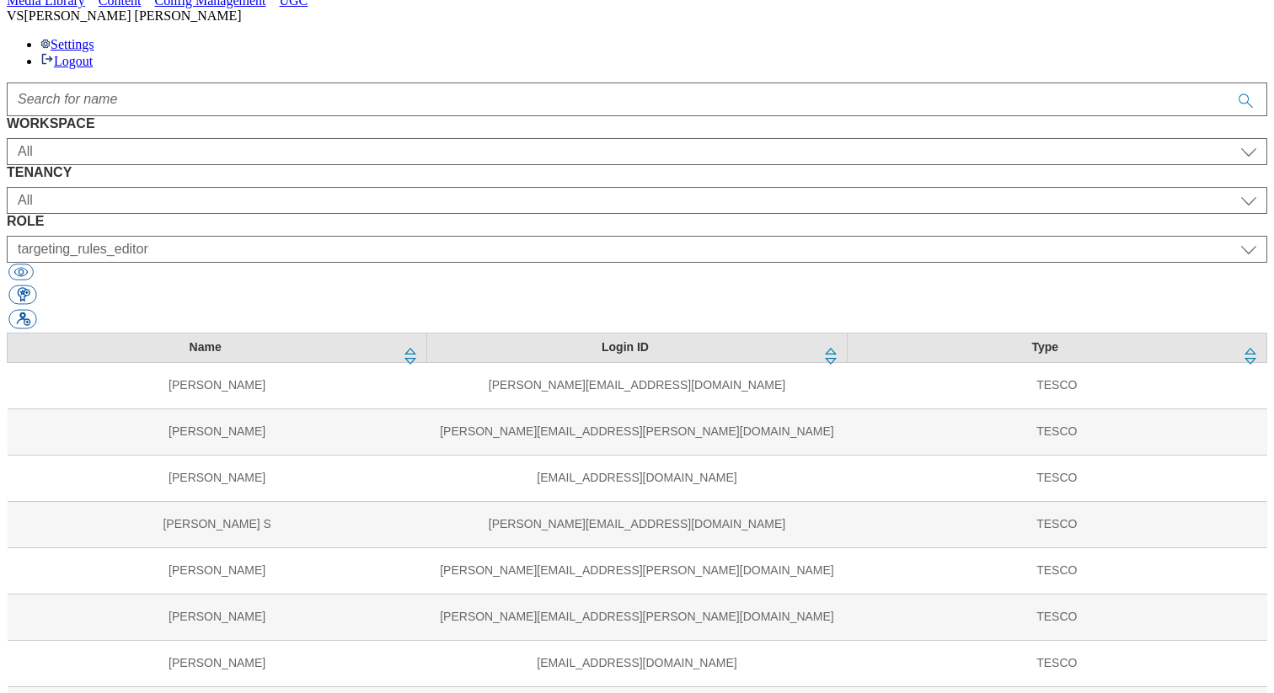
scroll to position [639, 0]
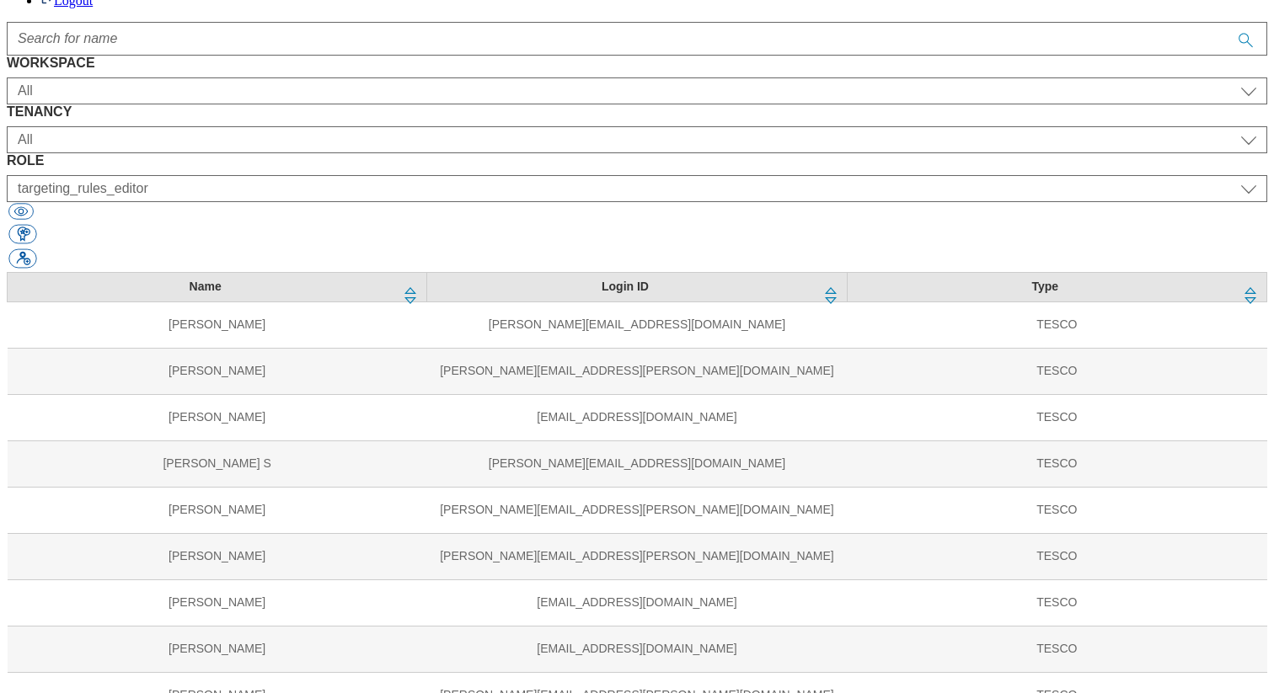
scroll to position [166, 0]
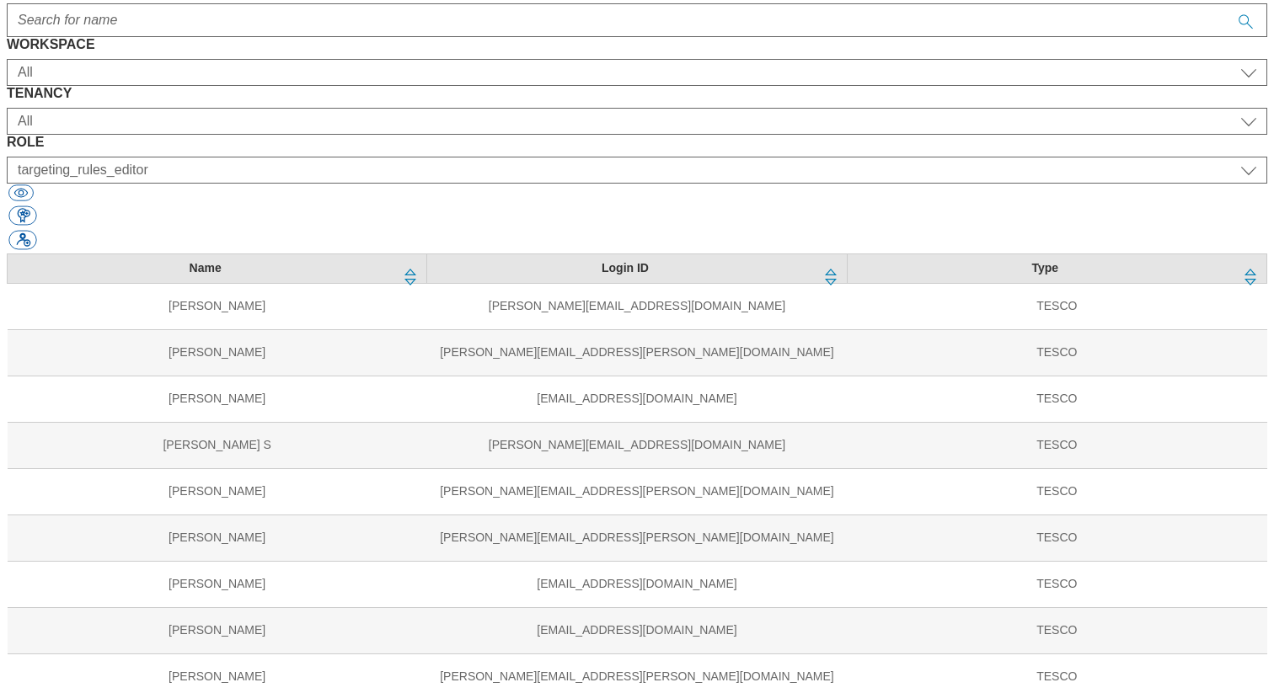
select select "ighs-cz"
select select "targeting_rules_editor"
select select "ighs-sk"
select select "targeting_rules_editor"
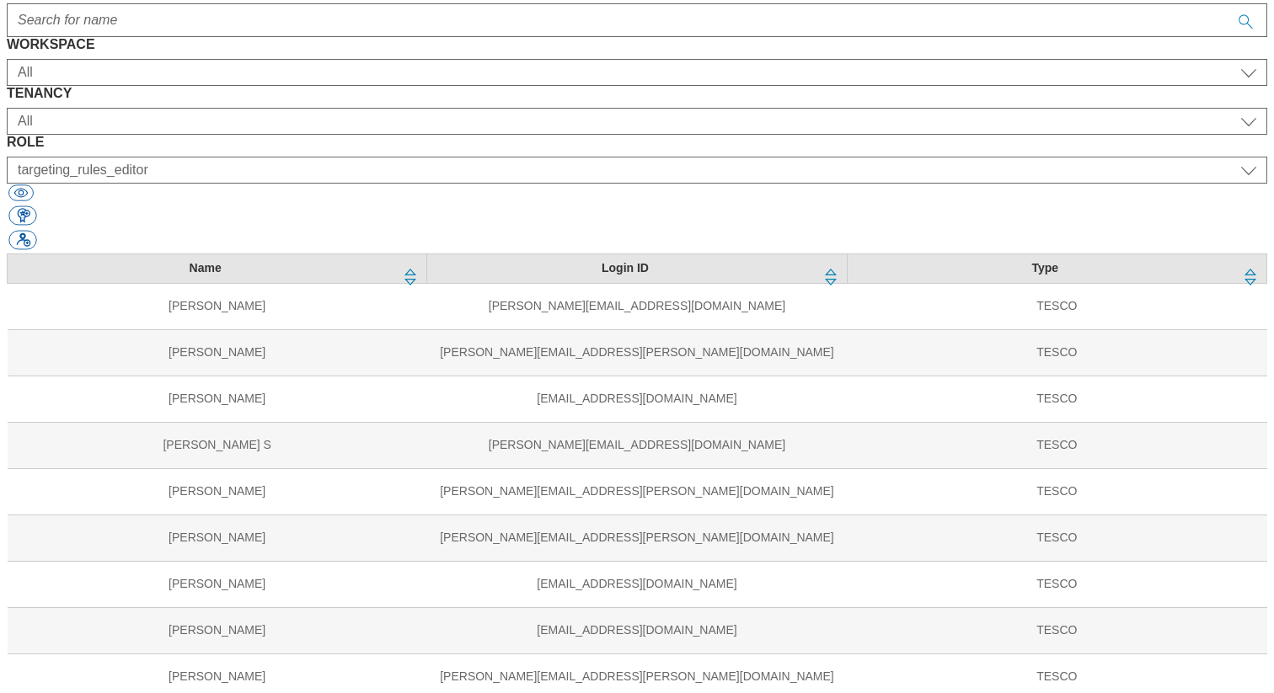
select select "ighs-hu"
select select "targeting_rules_editor"
select select "ighs-cz"
select select "splash_senior_editor"
select select "ighs-sk"
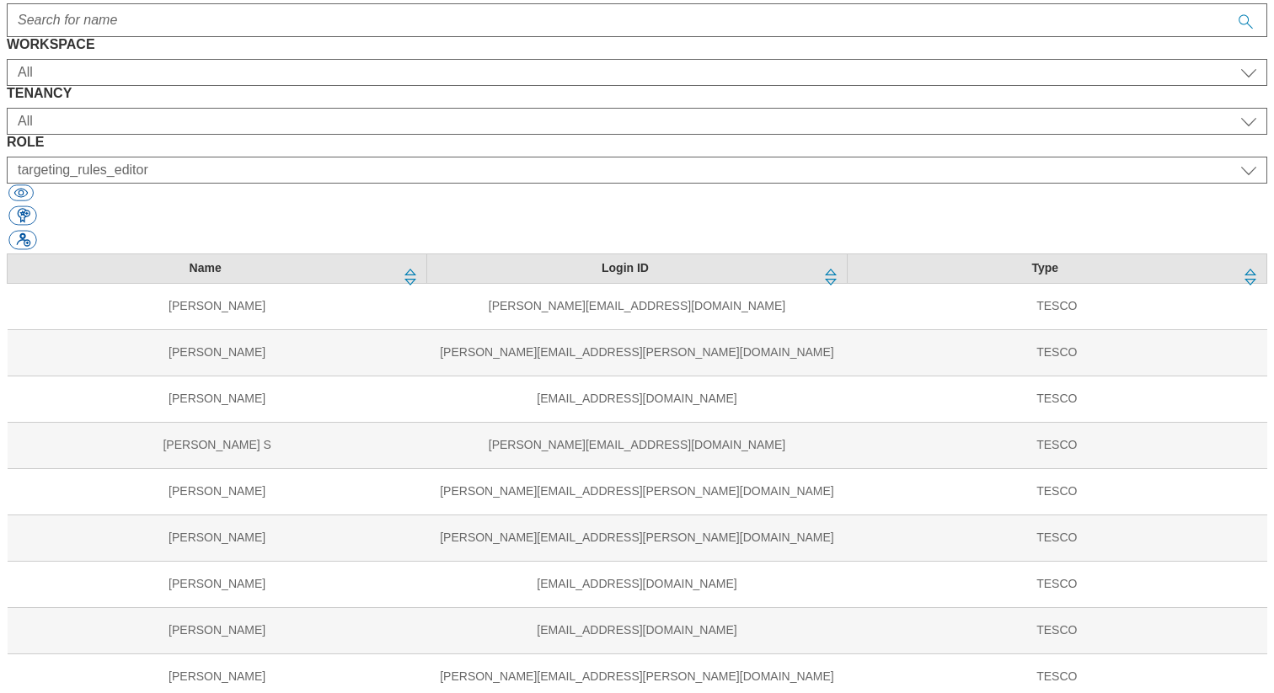
select select "splash_senior_editor"
select select "ighs-hu"
select select "splash_senior_editor"
select select "ighs-cz"
select select "buylist_senior_editor"
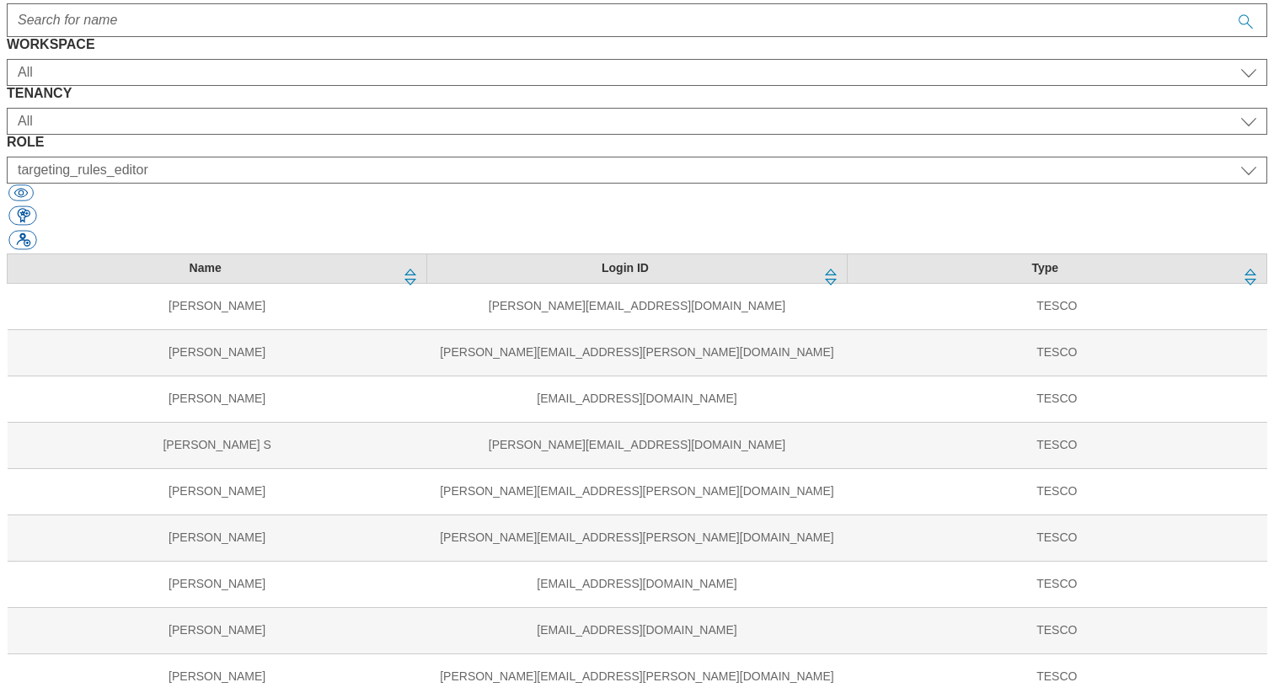
select select "ighs-sk"
select select "buylist_senior_editor"
select select "ighs-hu"
select select "buylist_senior_editor"
select select "dotcom-sk"
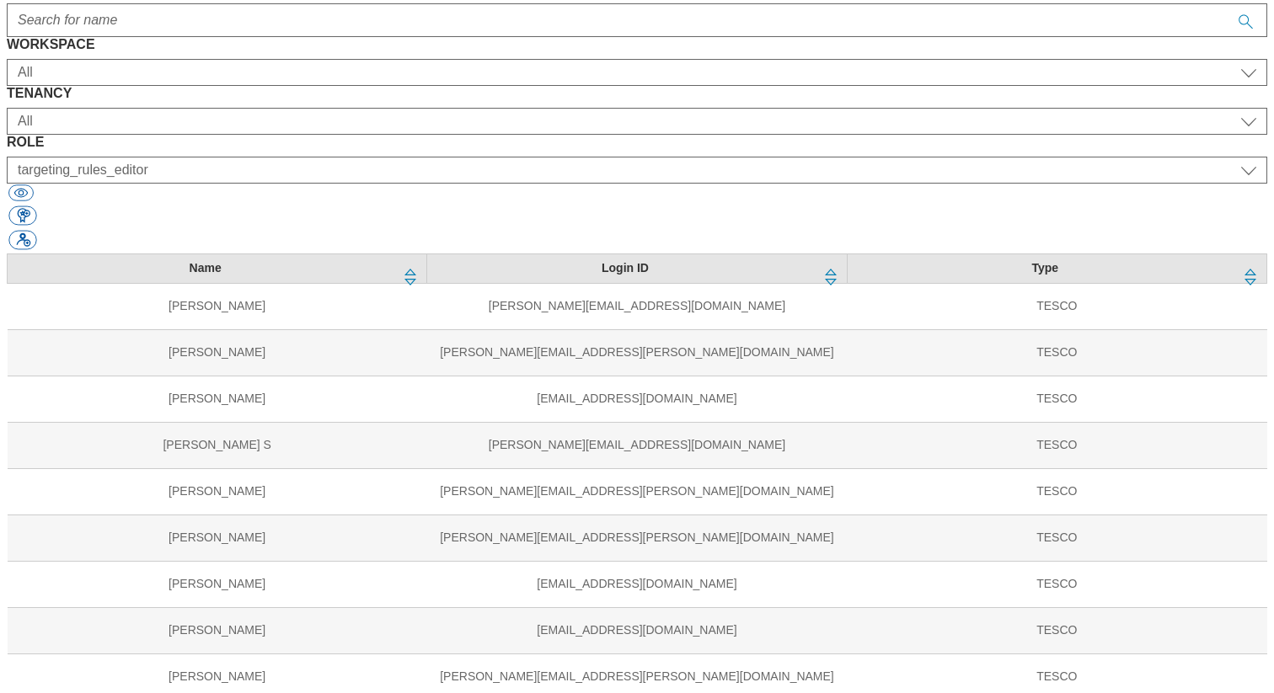
select select "targeting_rules_editor"
select select "dotcom-roi"
select select "targeting_rules_editor"
select select "dotcom-cz"
select select "targeting_rules_editor"
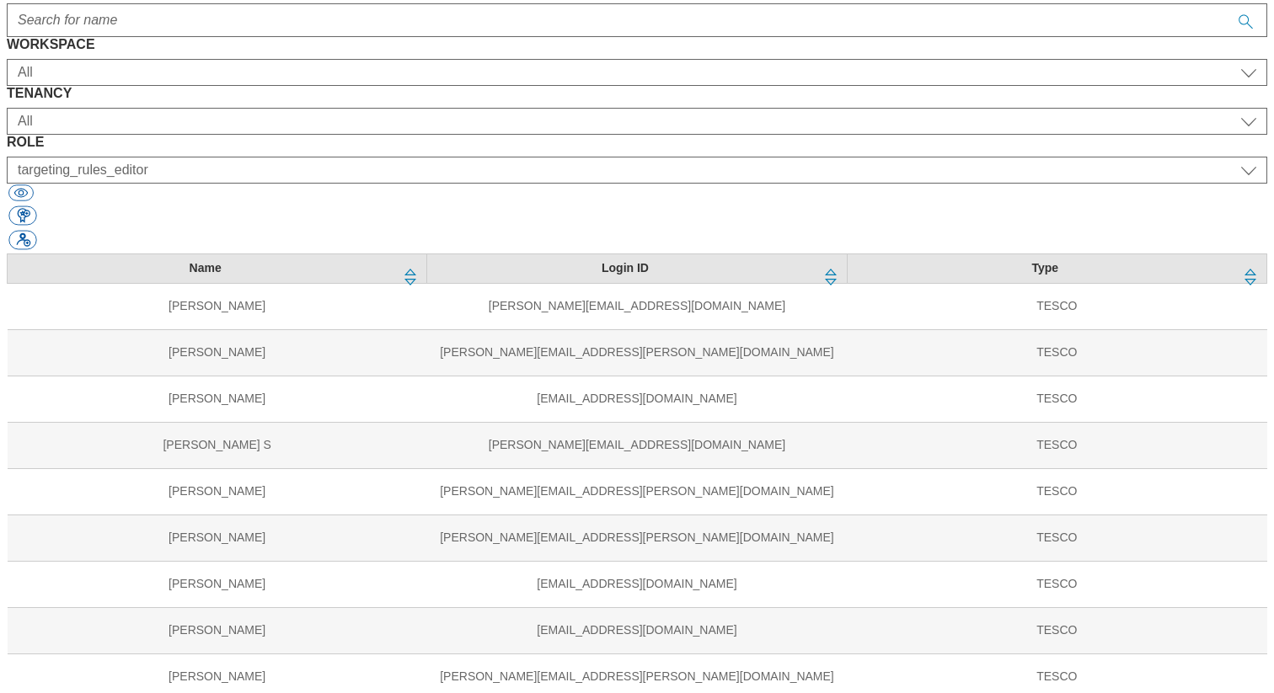
select select "dotcom-hu"
select select "targeting_rules_editor"
select select "flare-tesconow"
select select "content_read"
select select "Media"
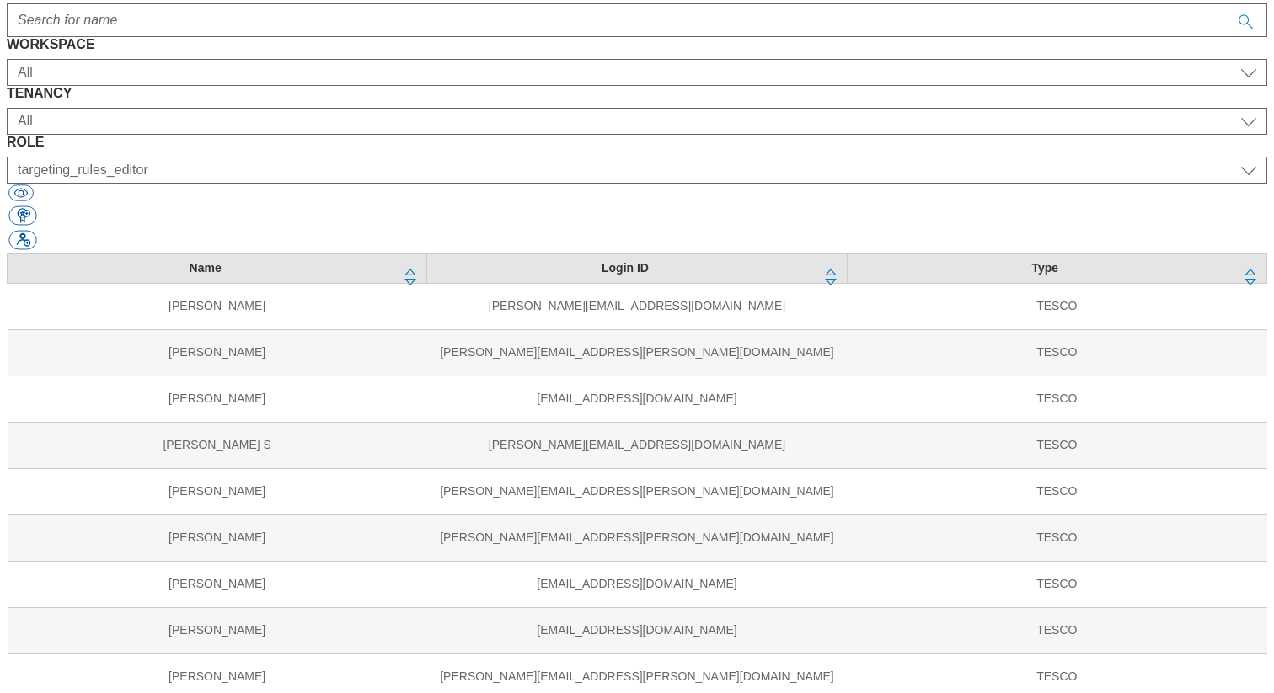
select select "flare-ighs-ce-mktg"
select select "content_editor"
select select "SK"
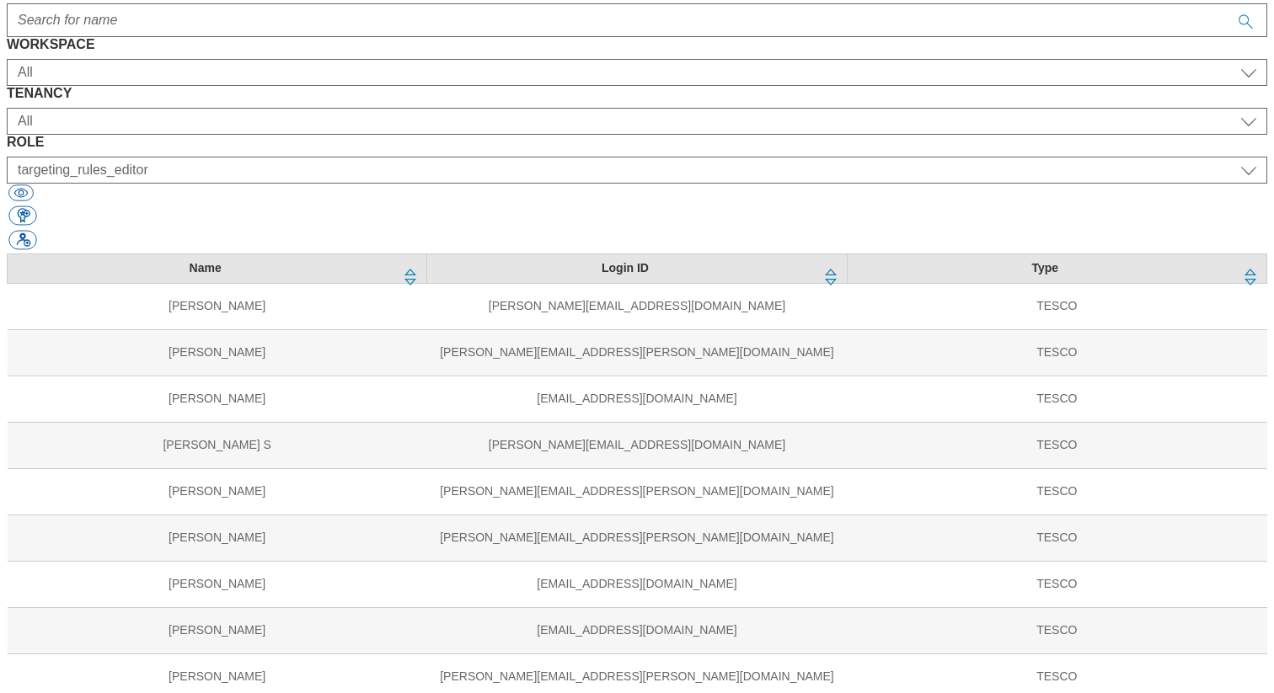
select select "HU"
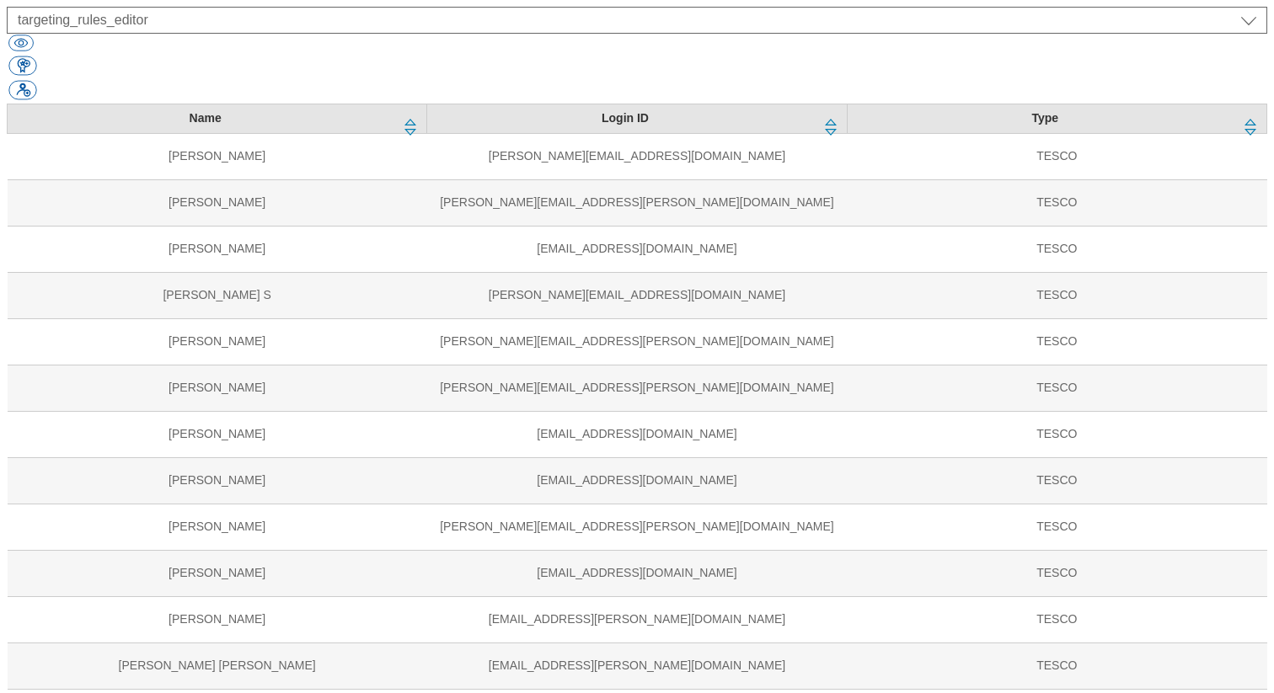
scroll to position [318, 0]
select select "SK"
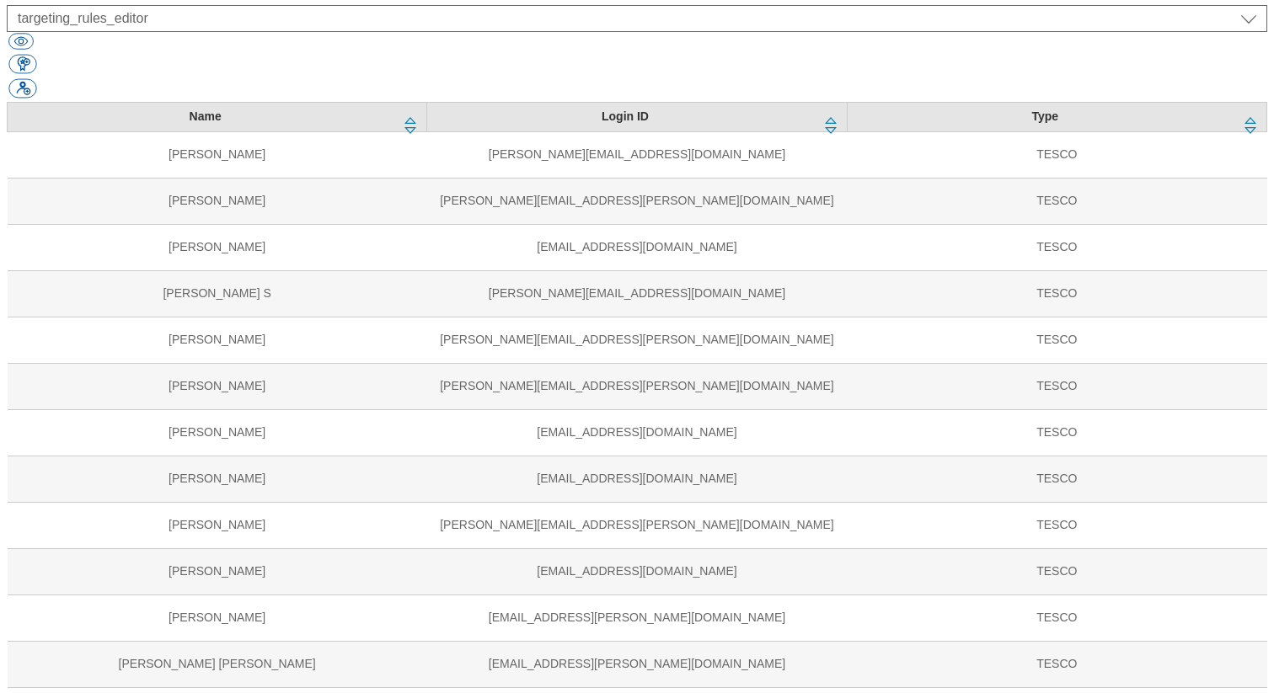
select select "ROI"
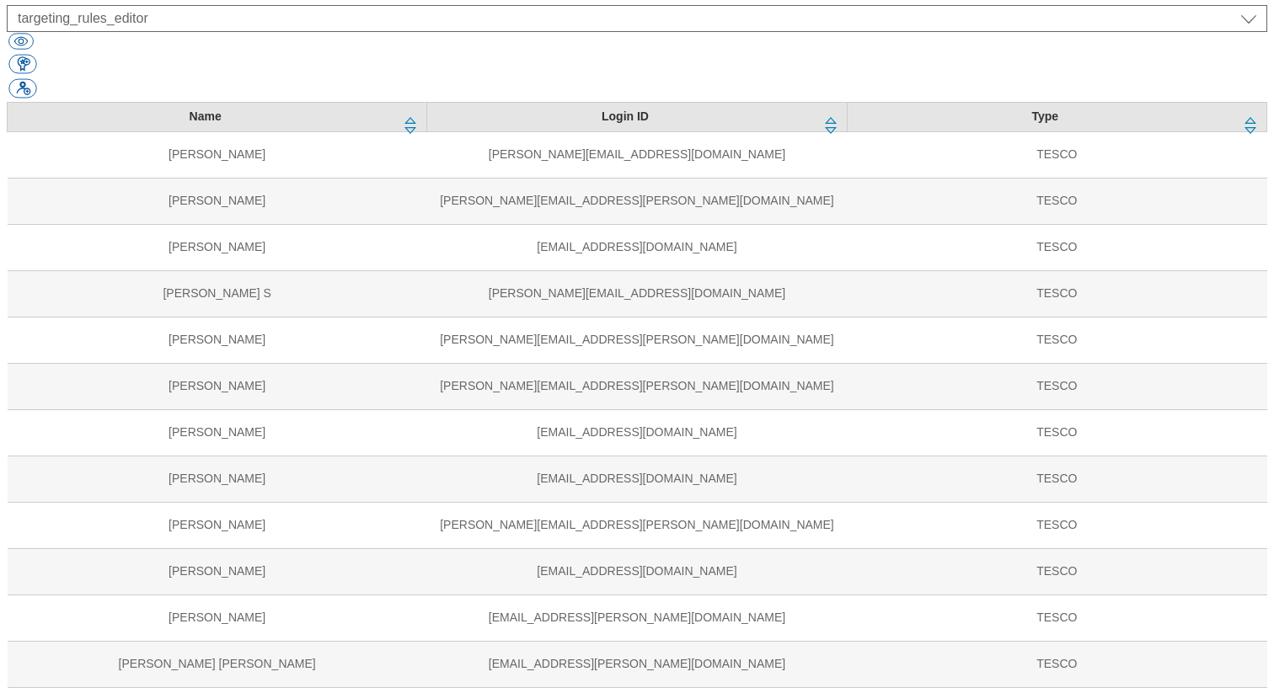
select select "flare-tesconow"
select select "content_read"
select select "Media"
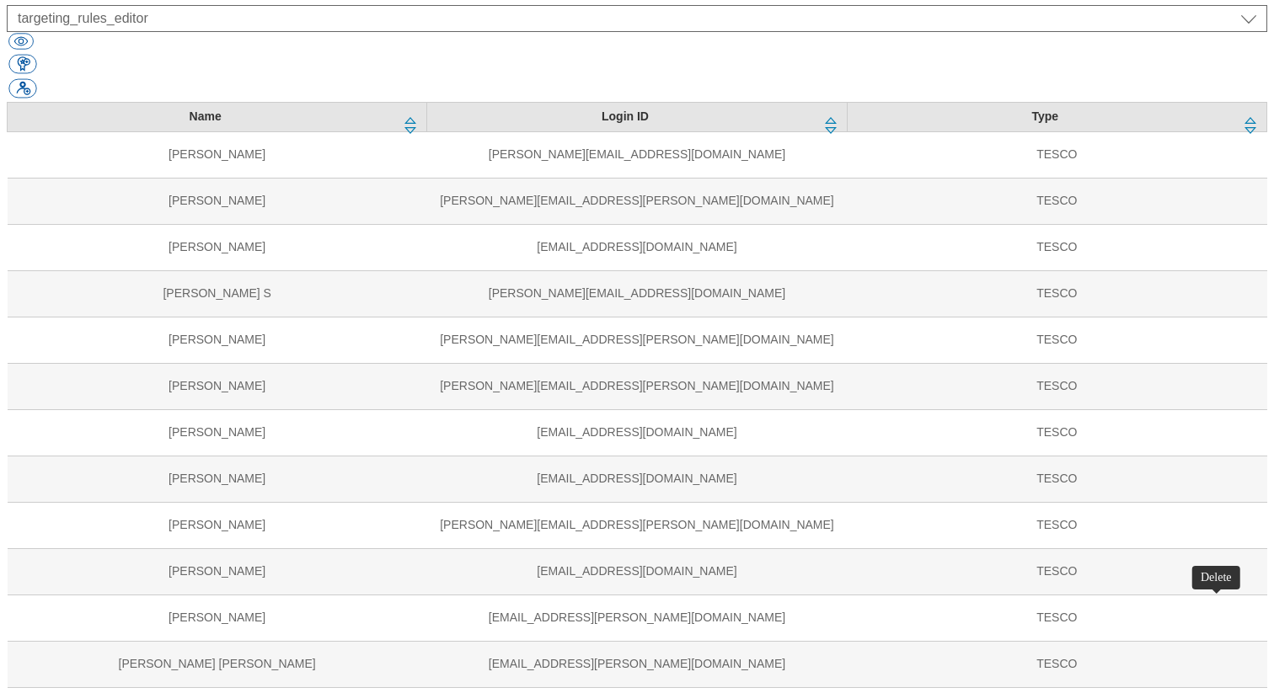
select select "flare-ighs-ce-mktg"
select select "content_editor"
select select "ROI"
select select "dotcom-cz"
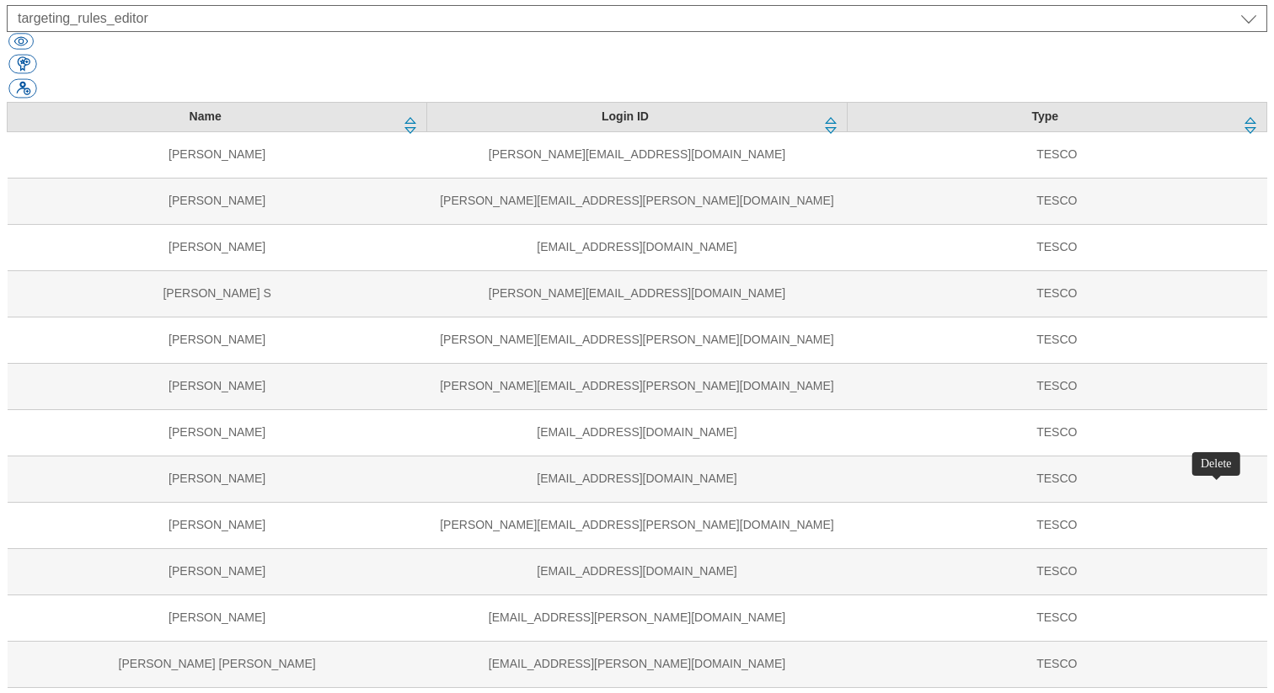
select select "flare-tesconow"
select select "content_read"
select select "Media"
select select "flare-ighs-ce-mktg"
select select "content_editor"
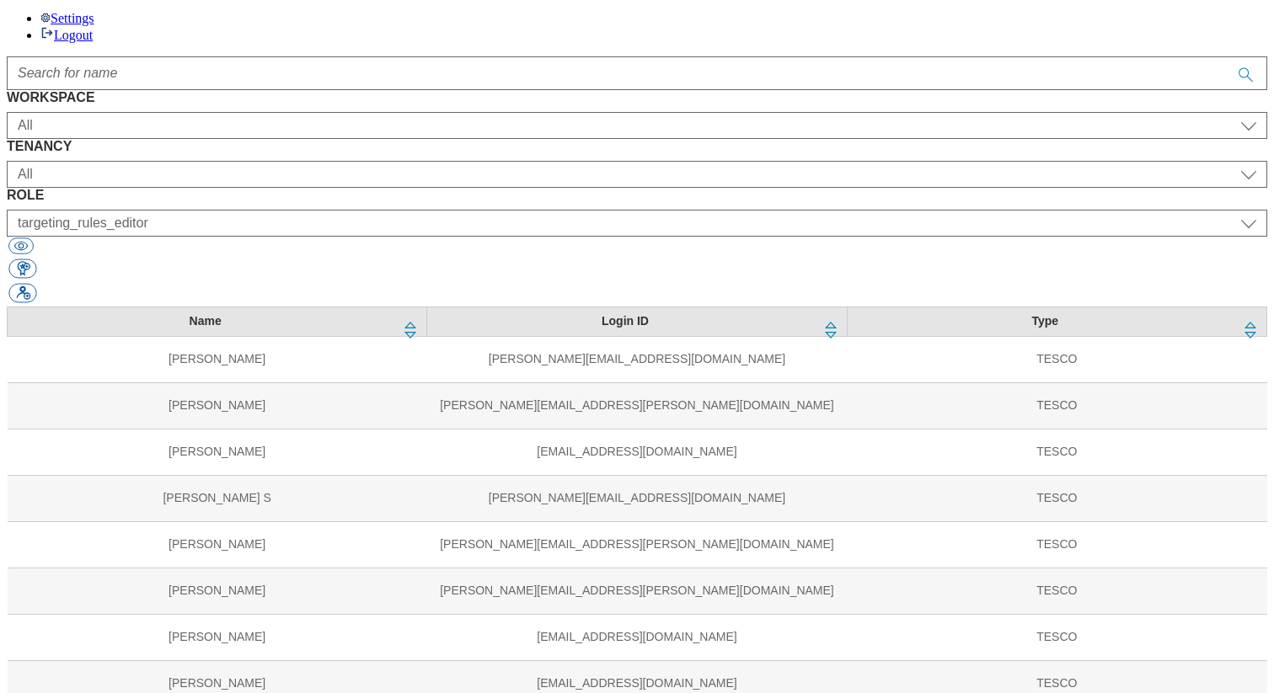
scroll to position [783, 0]
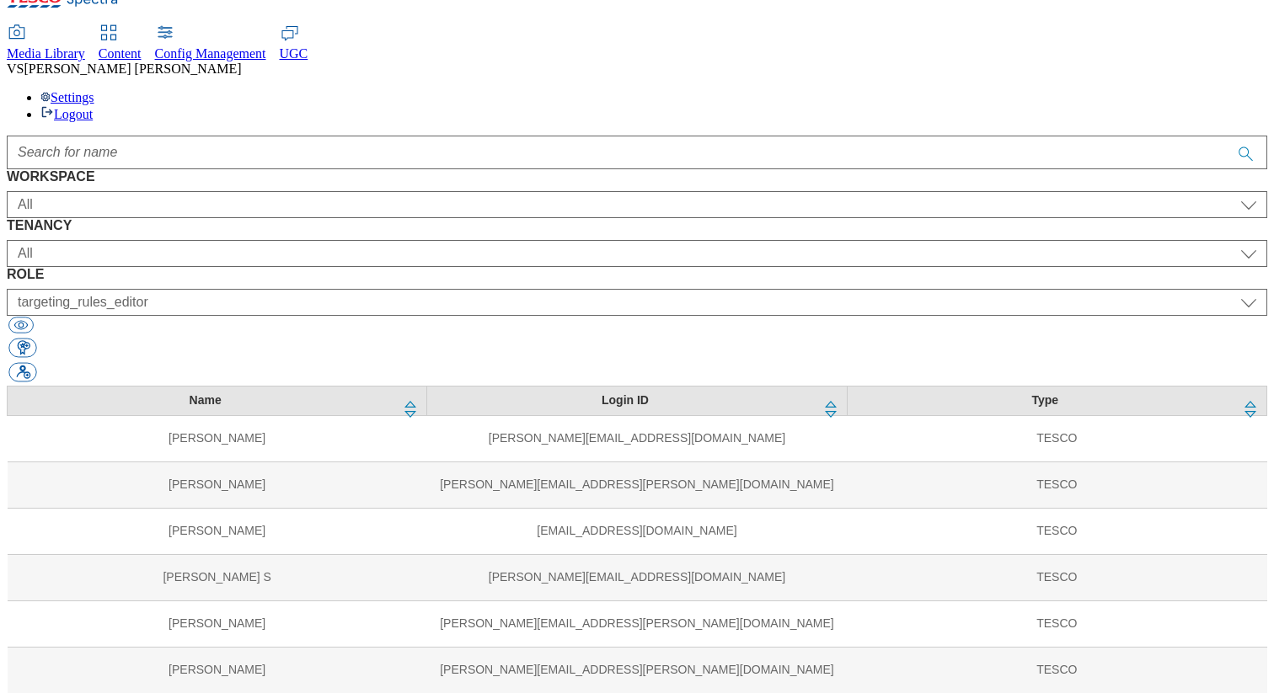
select select "ghs-[GEOGRAPHIC_DATA]"
select select "buylist_senior_editor"
select select "ghs-roi"
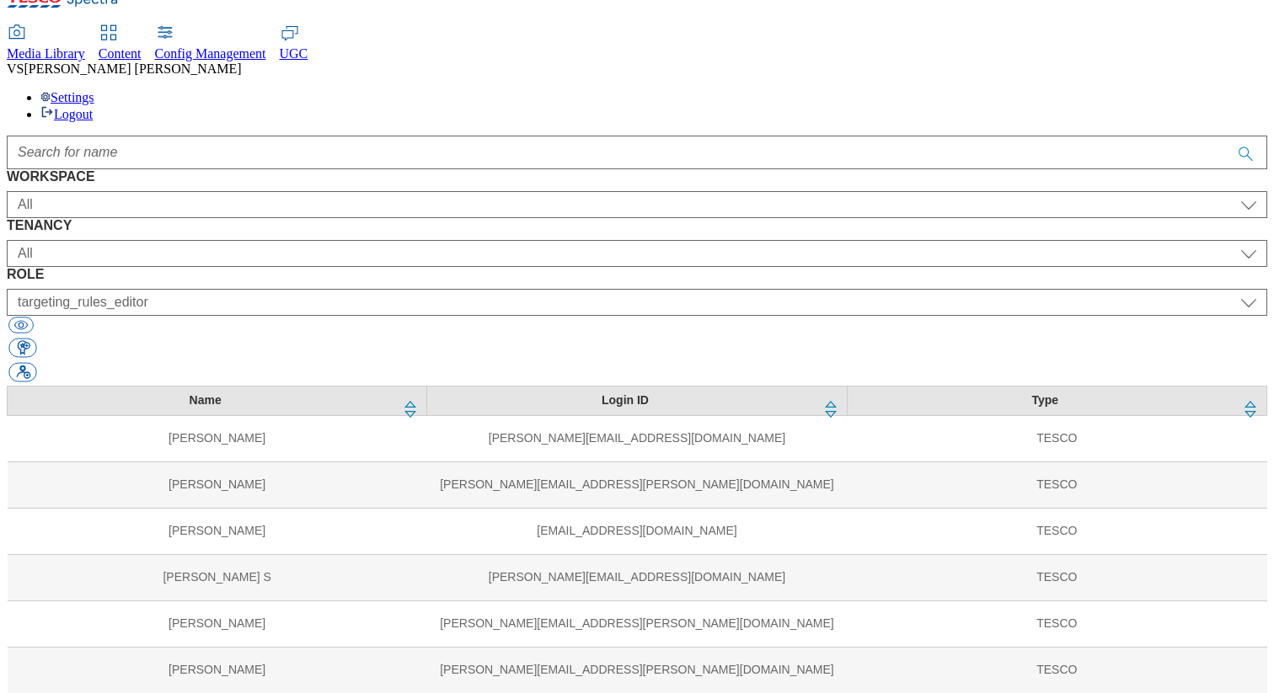
select select "buylist_senior_editor"
select select "ghs-roi"
select select "targeting_rules_editor"
select select "ghs-[GEOGRAPHIC_DATA]"
select select "targeting_rules_editor"
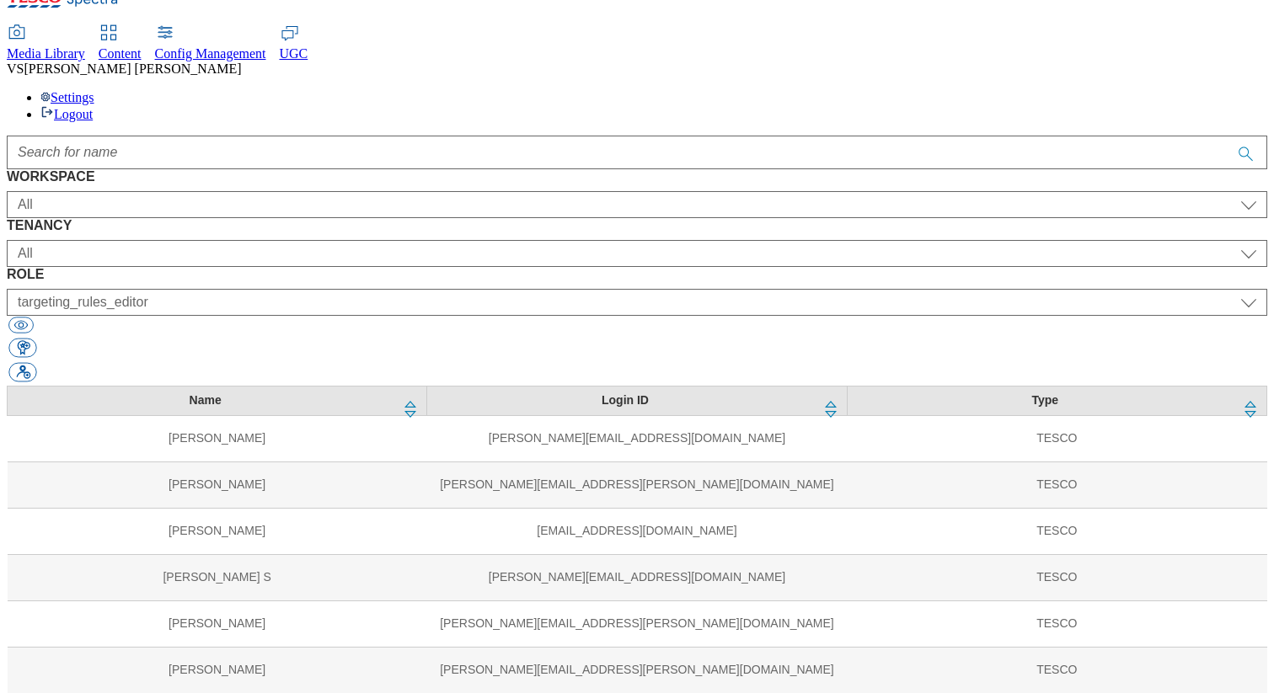
select select "Media"
select select "flare-mca-hu"
select select "content_editor"
select select "Media"
select select "flare-ighs-ce-mktg"
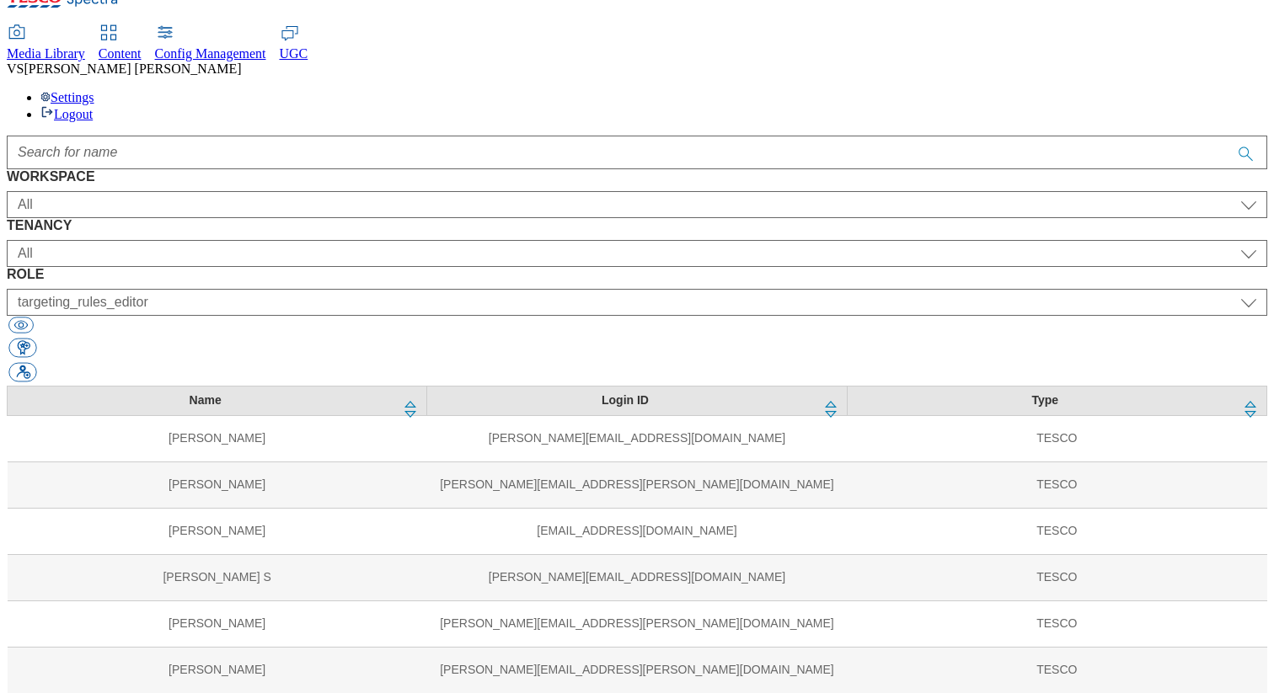
select select "content_editor"
select select "Media"
select select "flare-mca-sk"
select select "content_editor"
select select "Media"
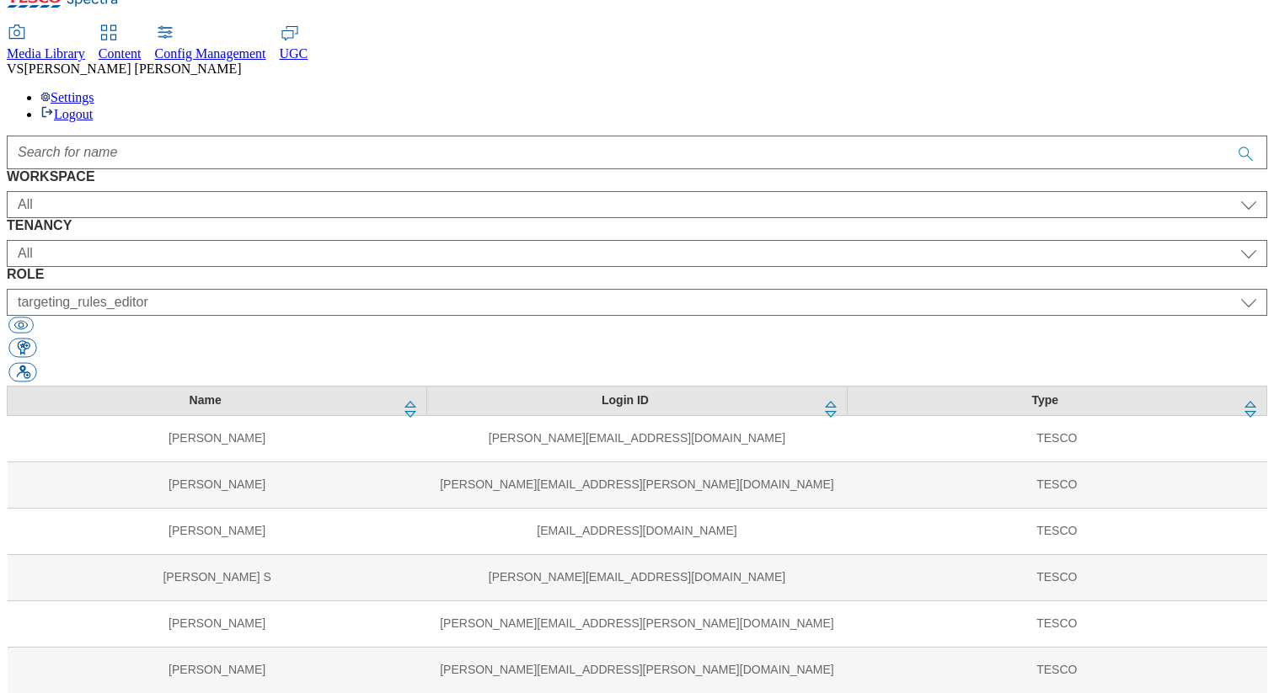
select select "flare-mca-cz"
select select "content_editor"
select select "Media"
select select "flare-ghs-mktg"
select select "tenant_admin"
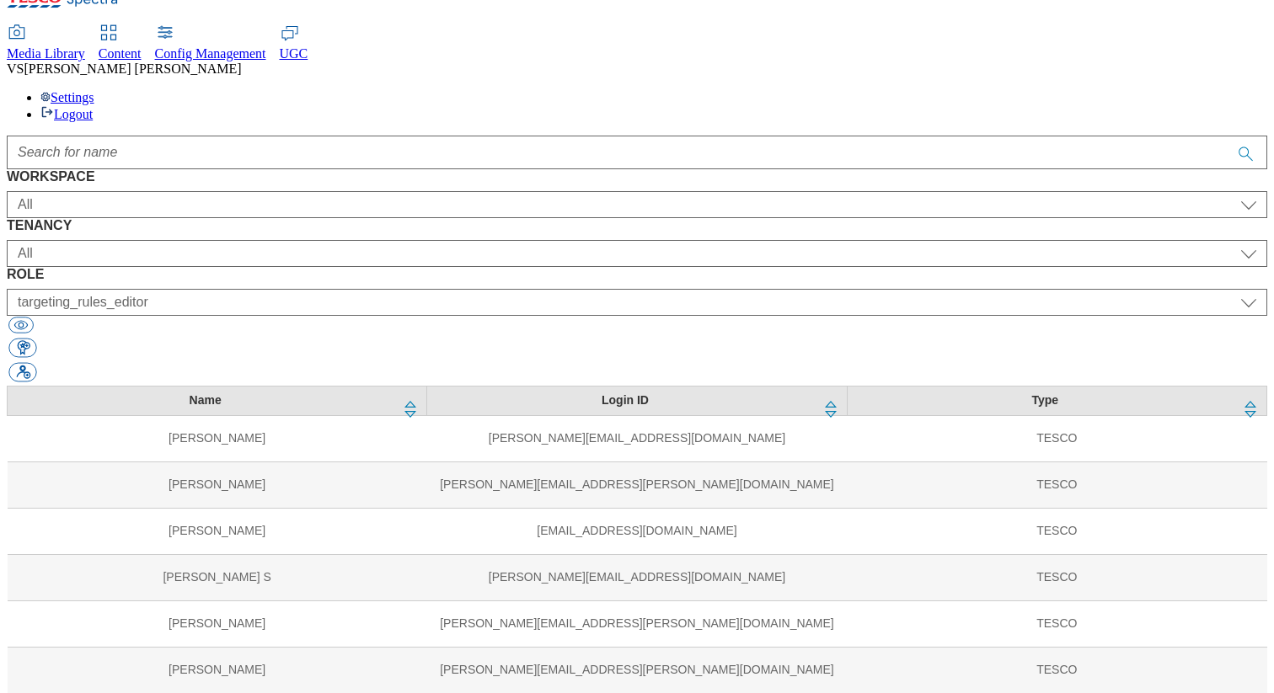
select select "Media"
select select "flare-ghs"
select select "tenant_admin"
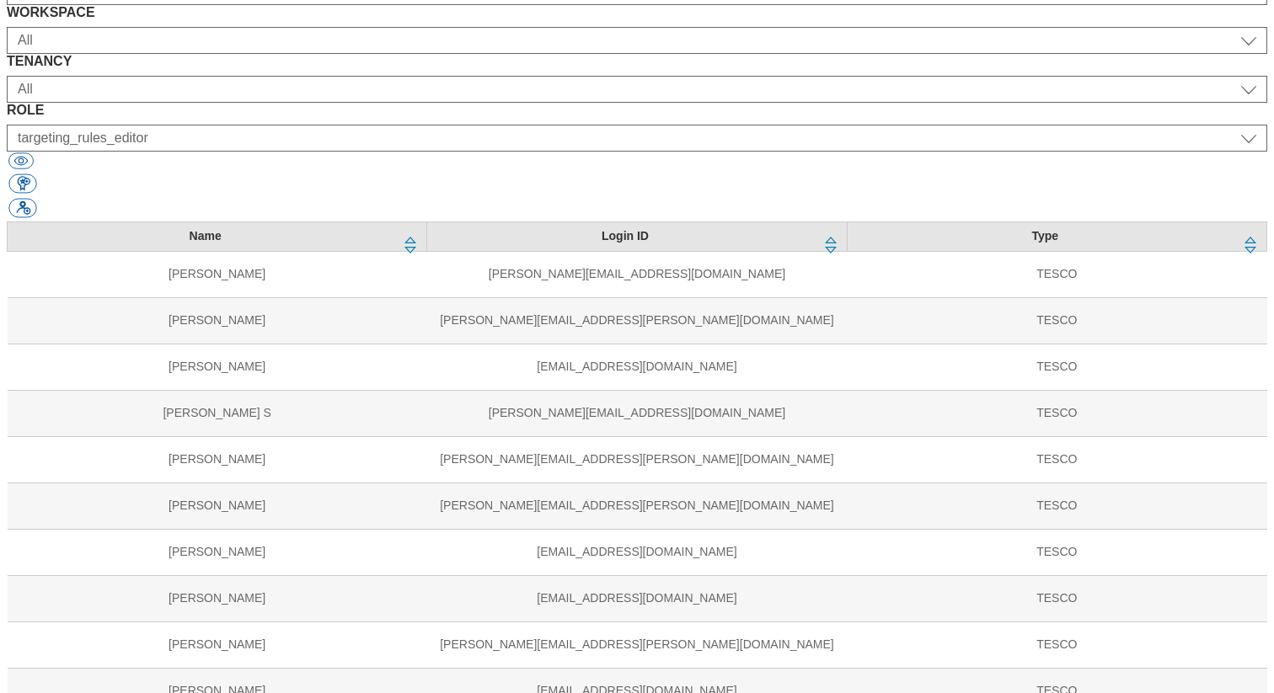
scroll to position [228, 0]
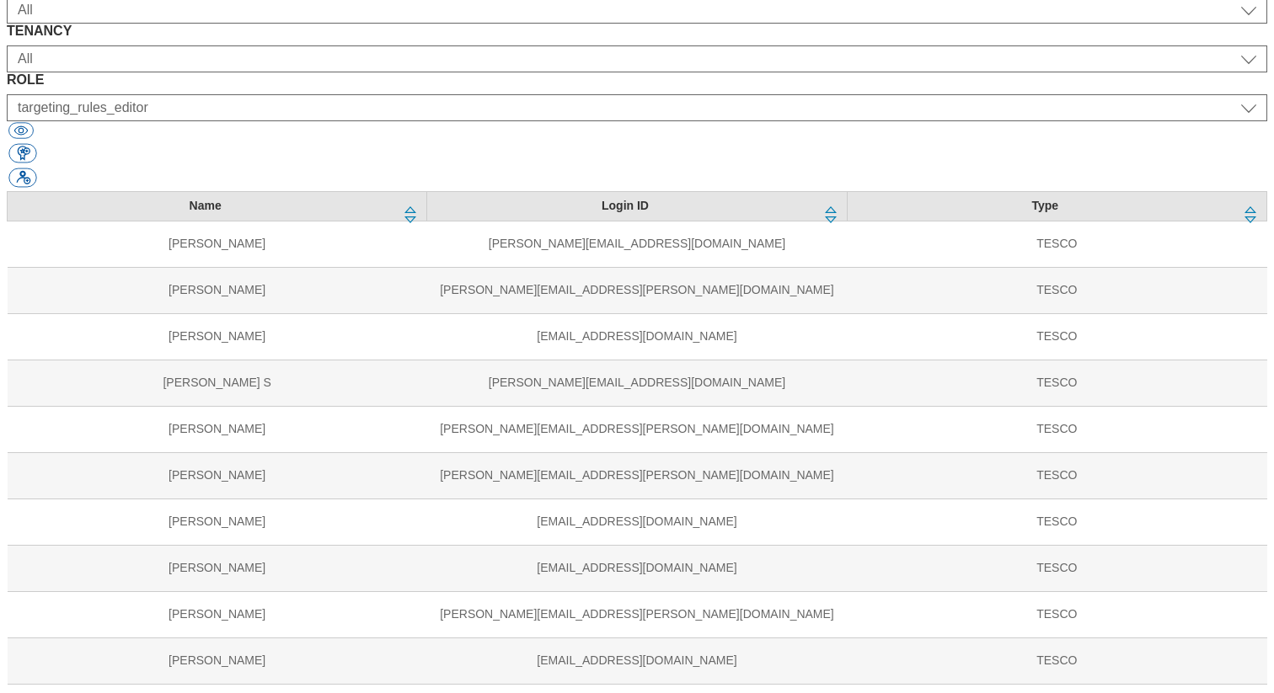
select select "ROI"
select select "UK"
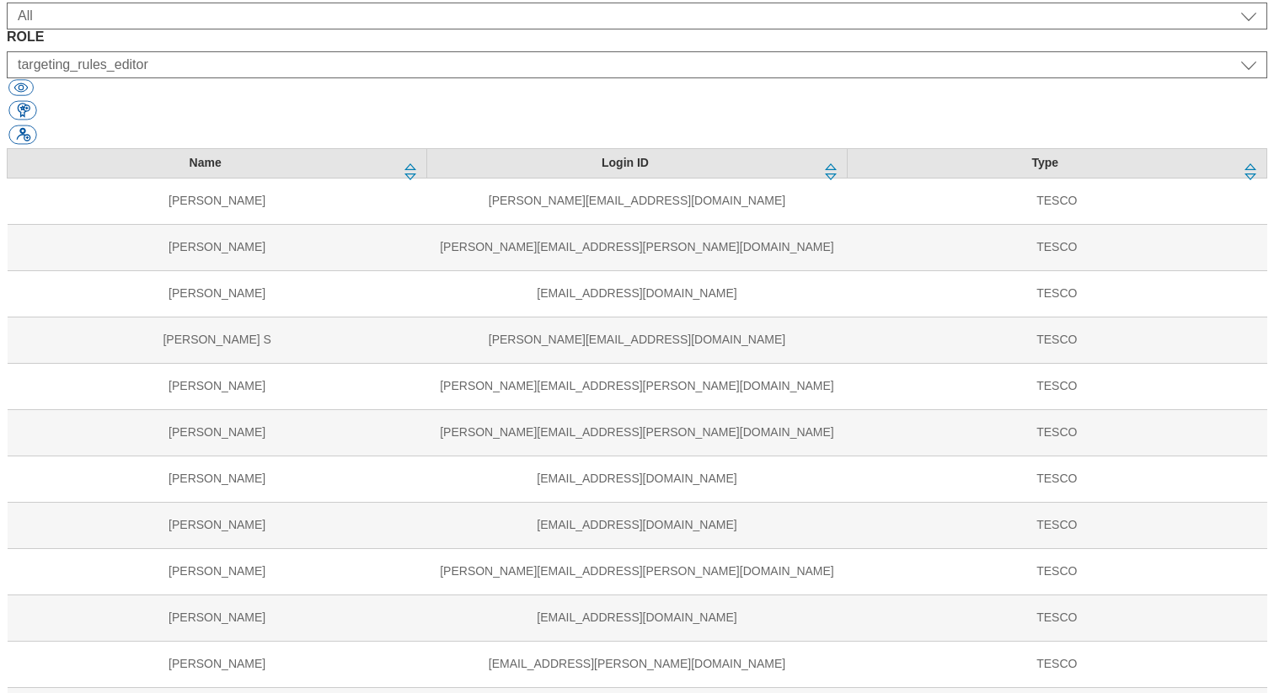
select select "phones-[GEOGRAPHIC_DATA]"
select select "buylist_junior_editor"
select select "flare-tescomobile"
select select "buylist_senior_editor"
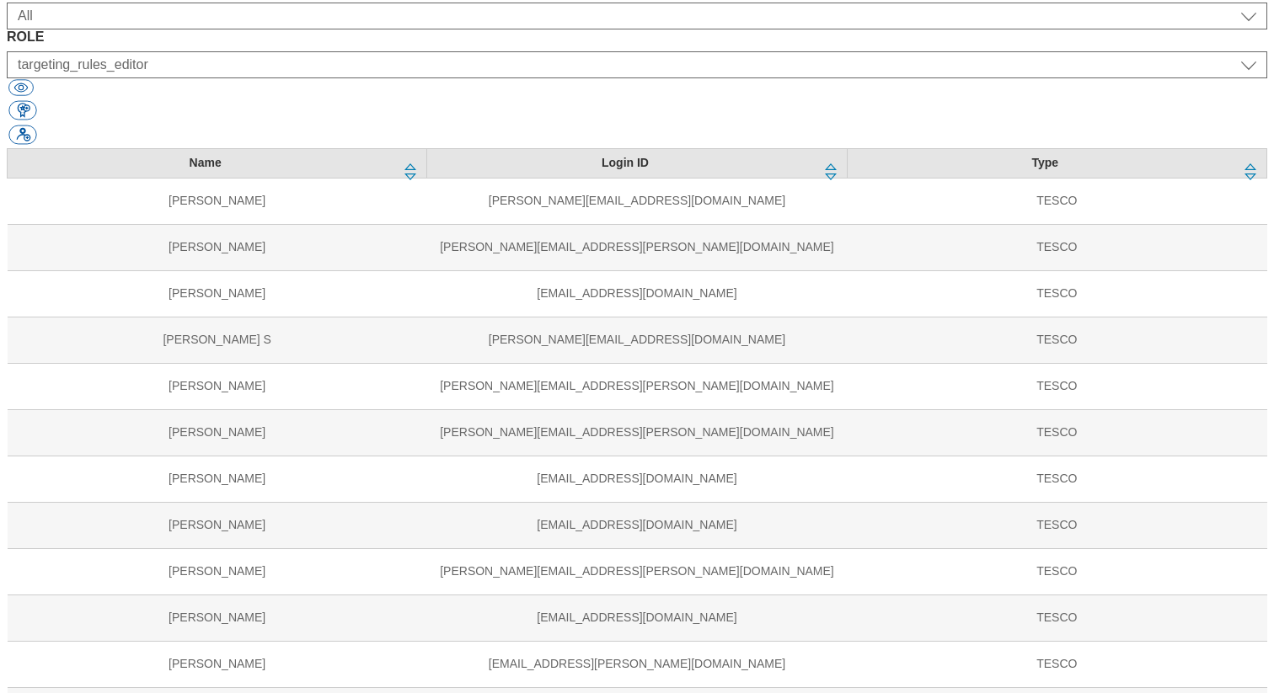
select select "ghs-[GEOGRAPHIC_DATA]"
select select "splash_senior_editor"
select select "ghs-roi"
select select "splash_senior_editor"
select select "ghs-roi"
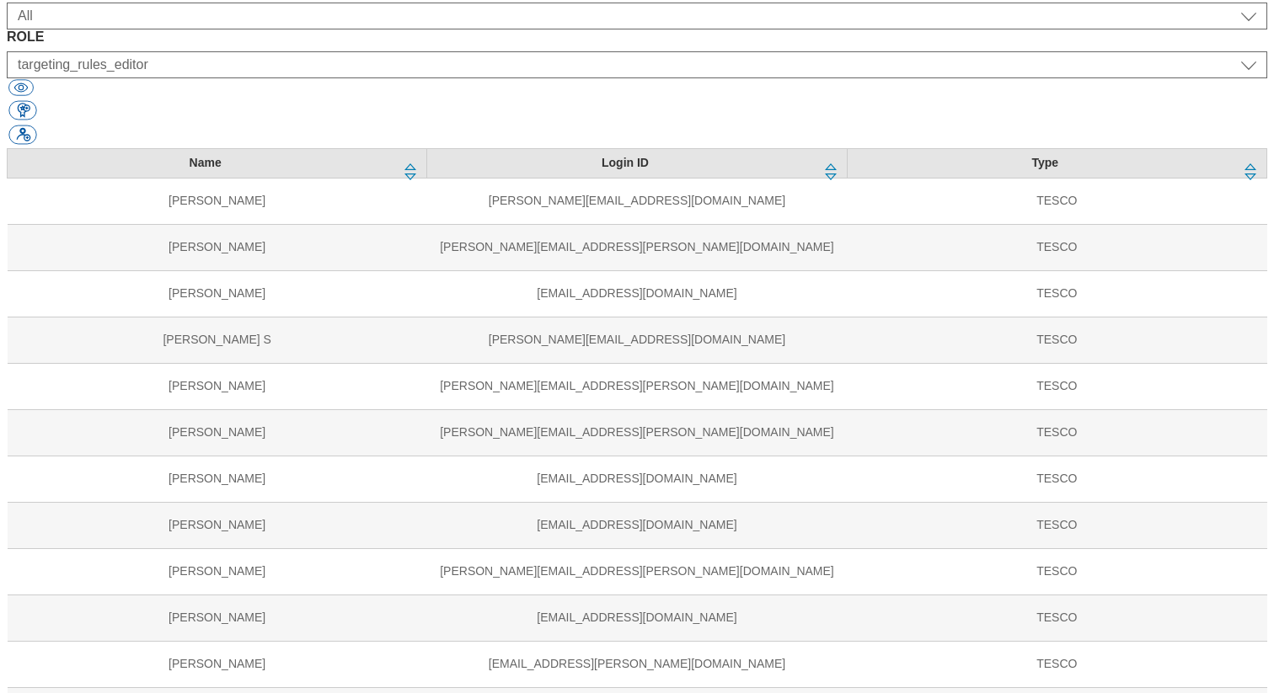
select select "buylist_senior_editor"
select select "ghs-[GEOGRAPHIC_DATA]"
select select "buylist_senior_editor"
select select "clubcard-website"
select select "targeting_rules_editor"
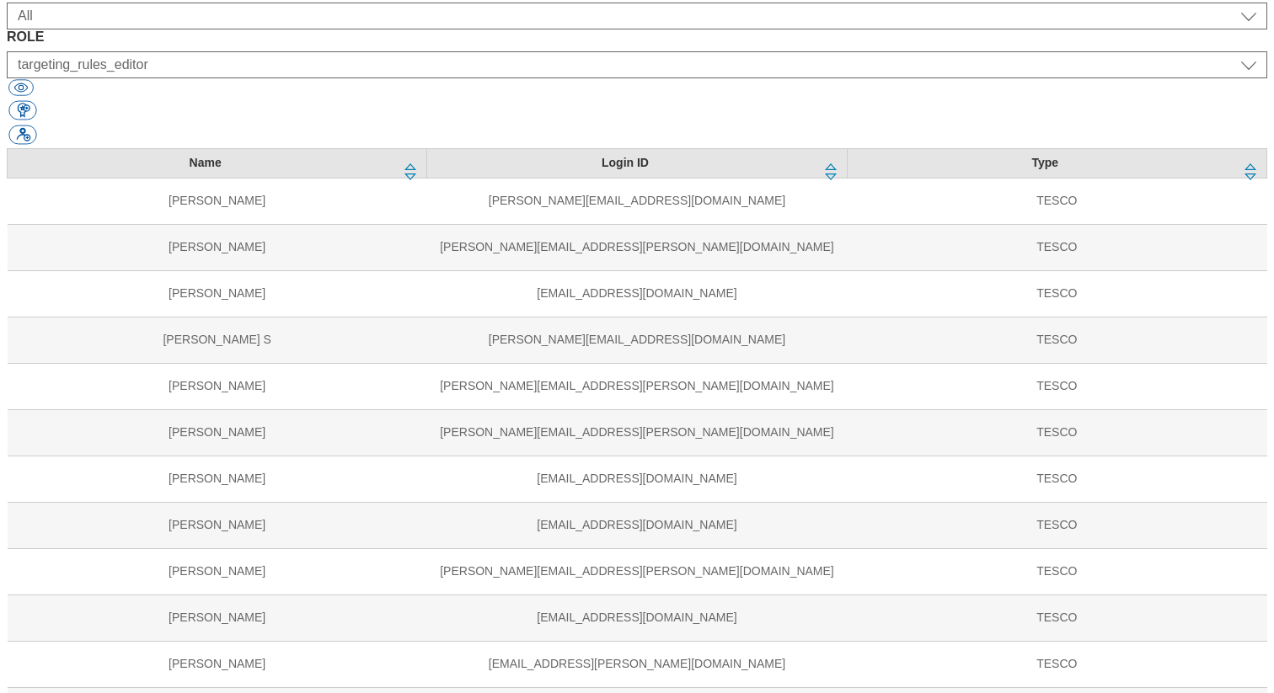
select select "ghs-[GEOGRAPHIC_DATA]"
select select "targeting_rules_editor"
select select "ghs-roi"
select select "targeting_rules_editor"
select select "All"
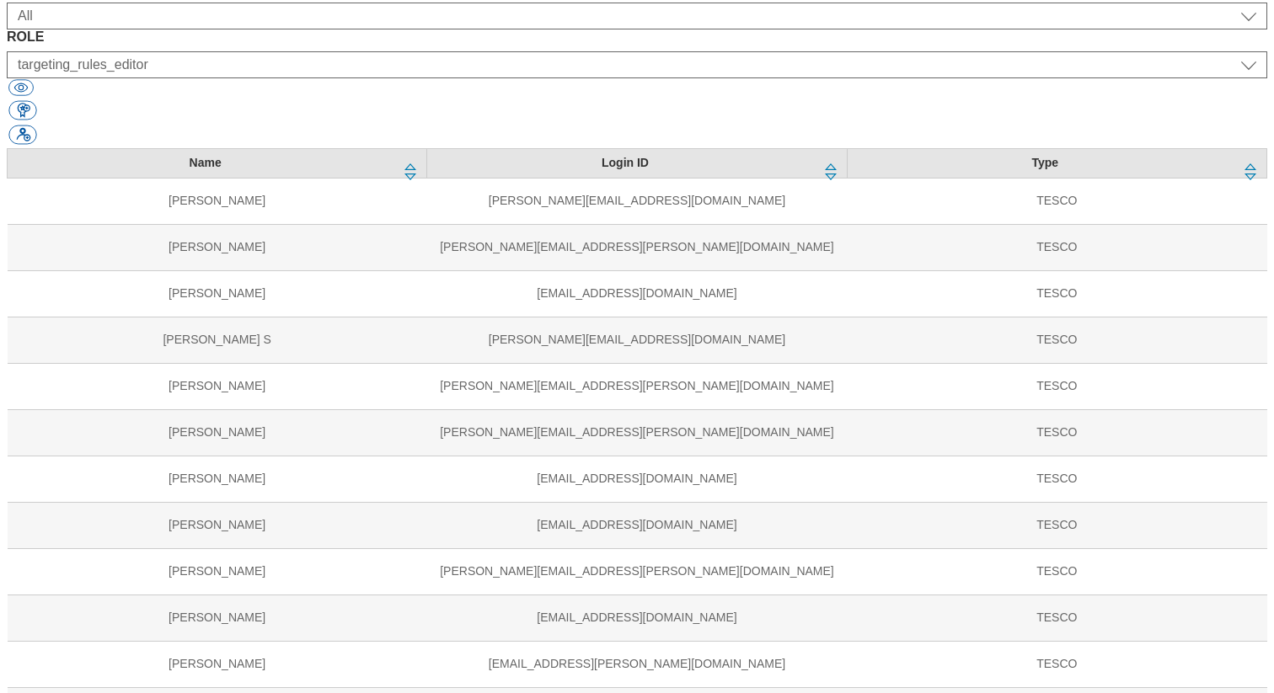
select select "content_read"
select select "Media"
select select "flare-mca-sk"
select select "content_editor"
select select "Media"
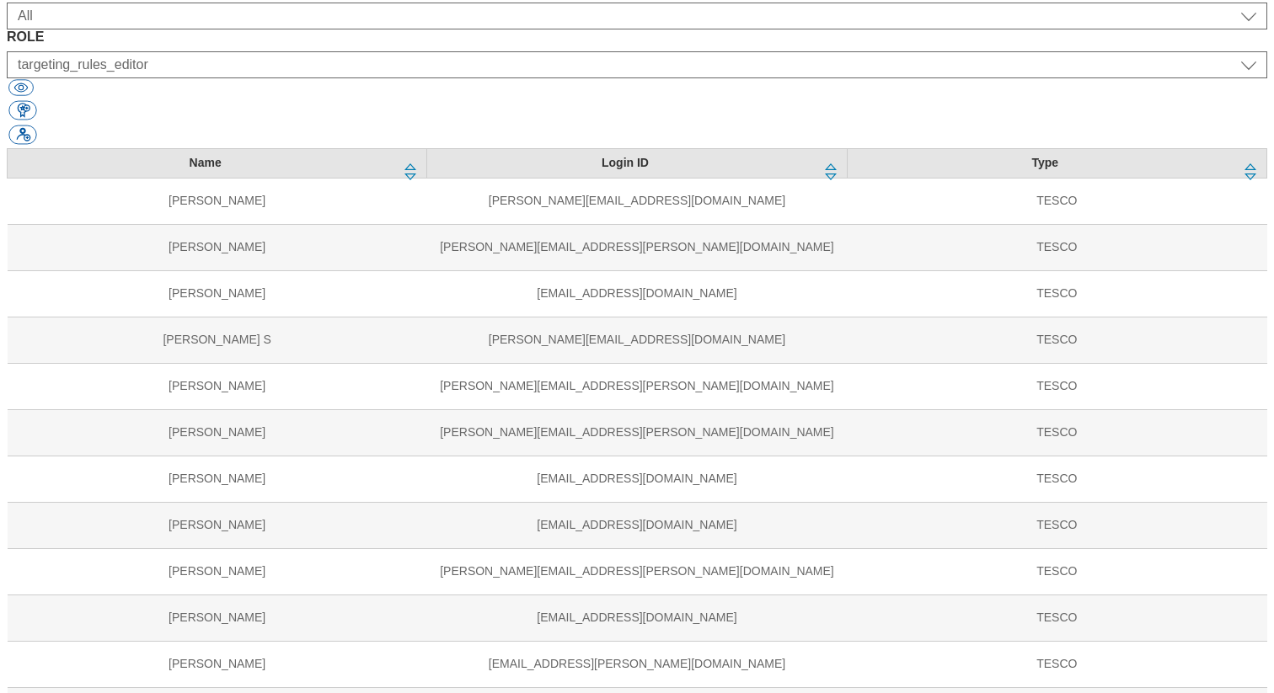
select select "flare-mca-hu"
select select "content_editor"
select select "Media"
select select "flare-mca-cz"
select select "content_editor"
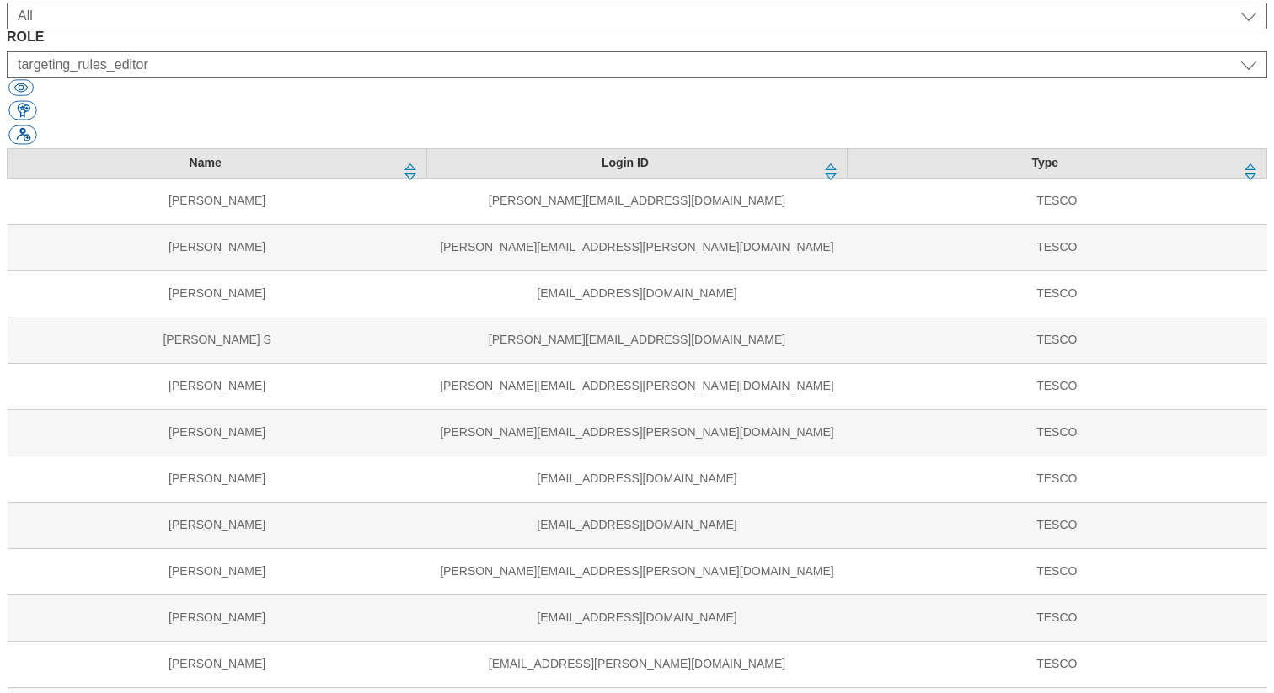
select select "Media"
select select "flare-emails"
select select "Media"
select select "flare-ghs-roi"
select select "Media"
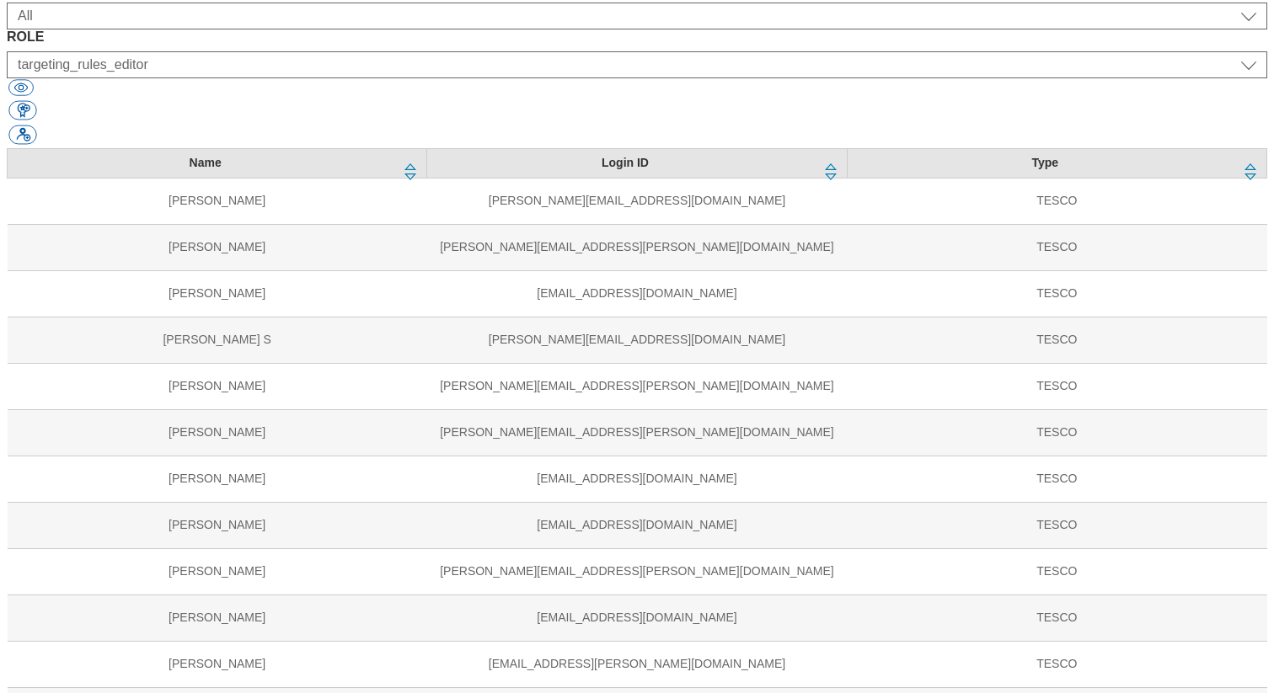
select select "flare-clubcard-mktg"
select select "Media"
select select "flare-ghs-mktg"
select select "content_editor"
select select "Media"
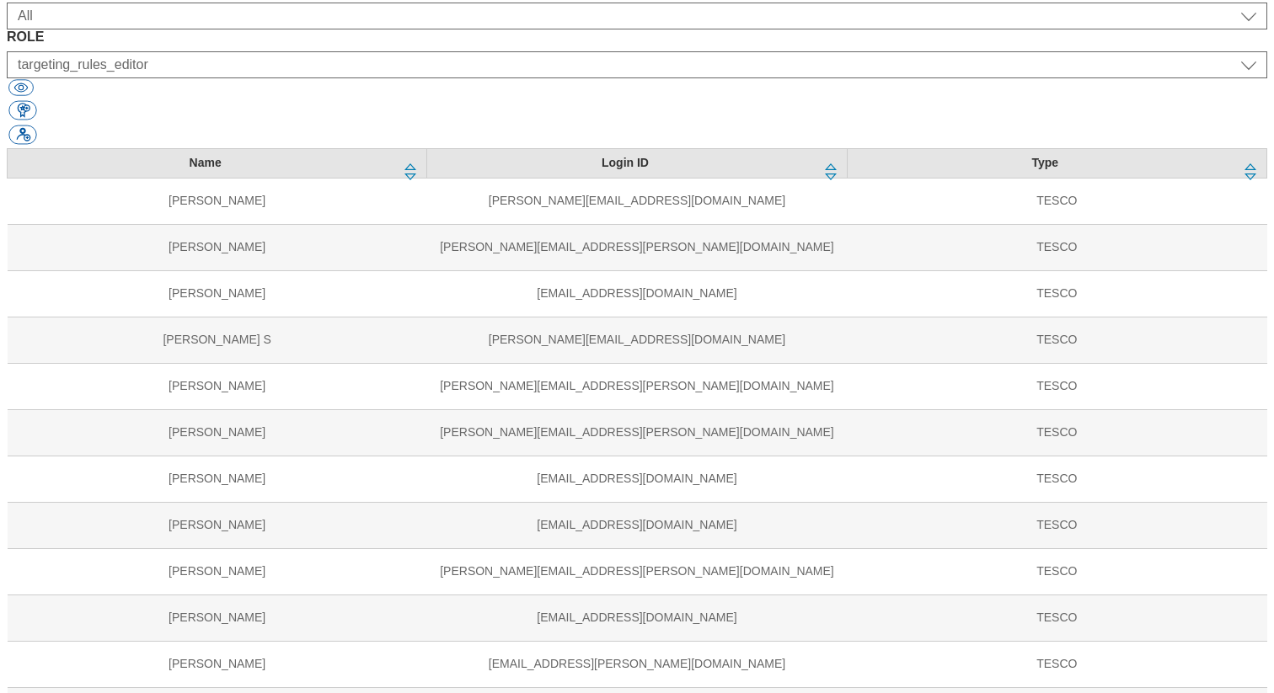
select select "flare-homepage"
select select "Media"
select select "flare-ighs-ce-mktg"
select select "content_editor"
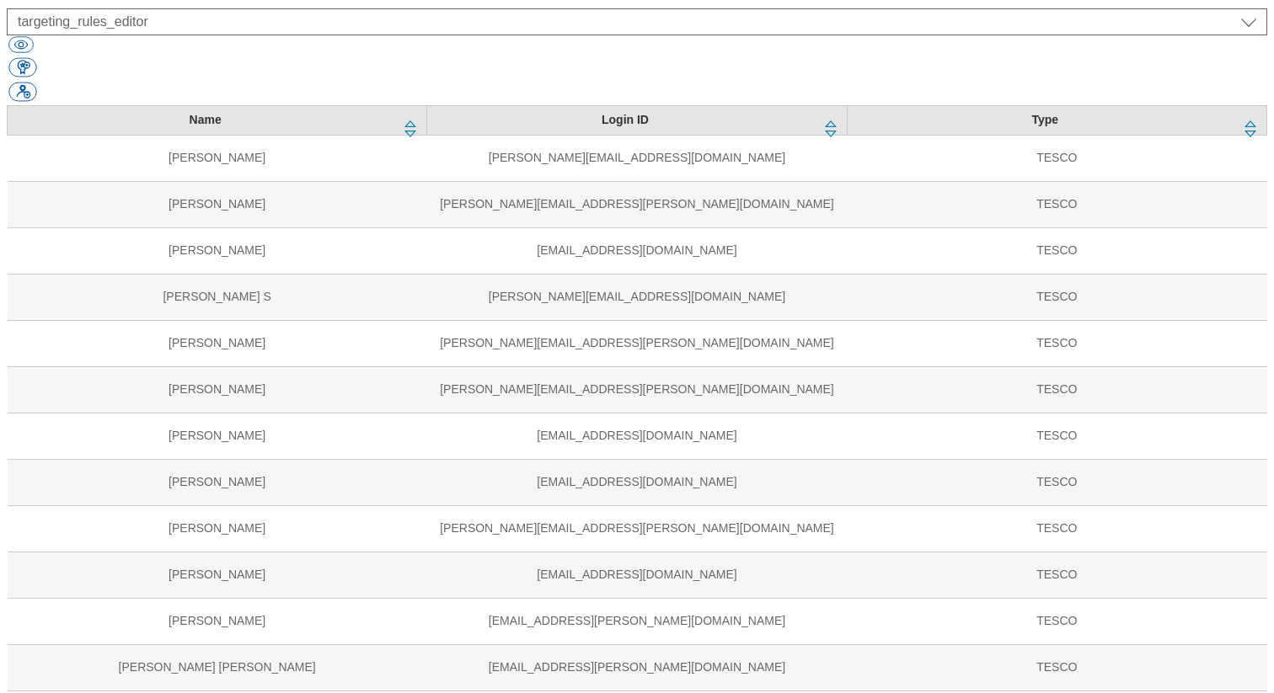
select select "UK"
select select "ghs-roi"
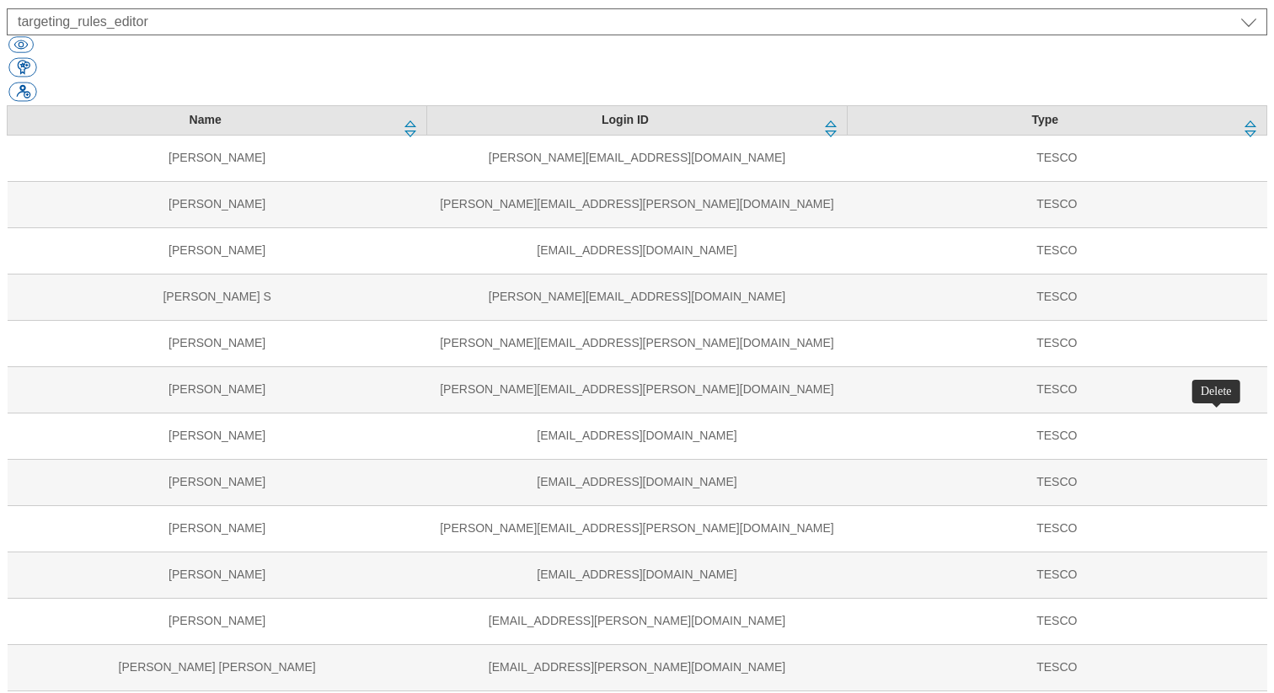
select select "All"
select select "content_read"
select select "Media"
select select "flare-mca-sk"
select select "content_editor"
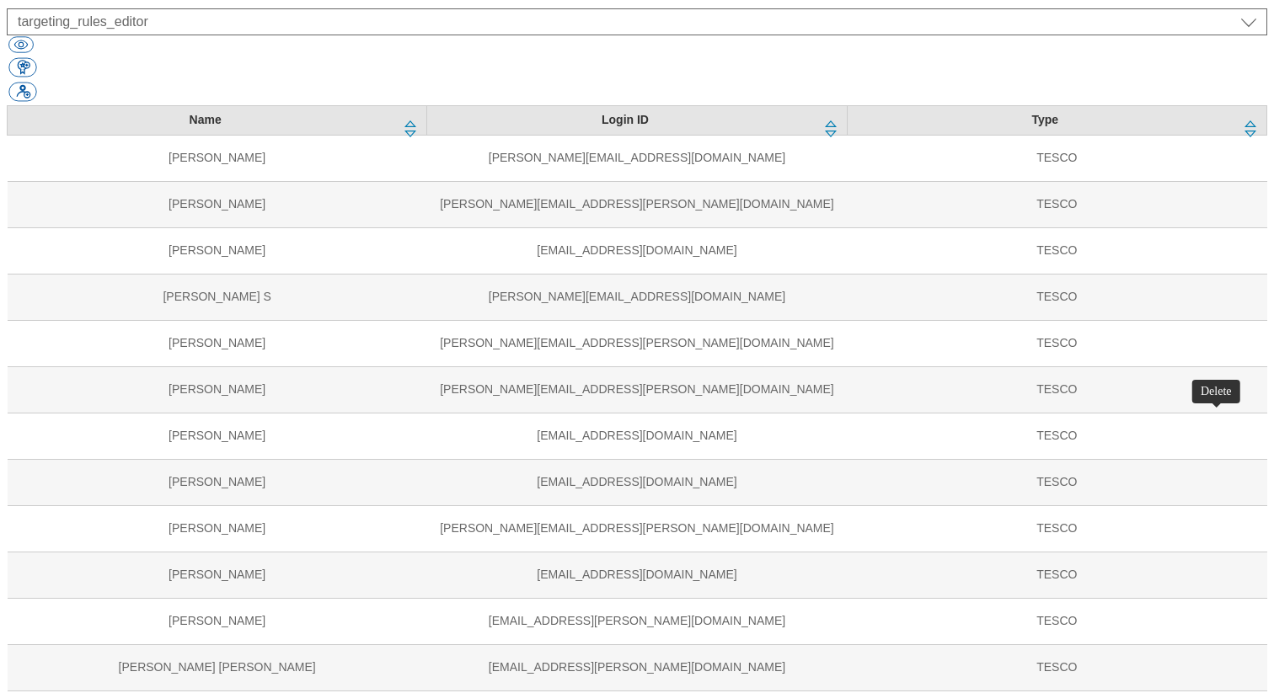
select select "flare-mca-hu"
select select "flare-mca-cz"
select select "flare-emails"
select select "content_designer"
select select "flare-ghs-roi"
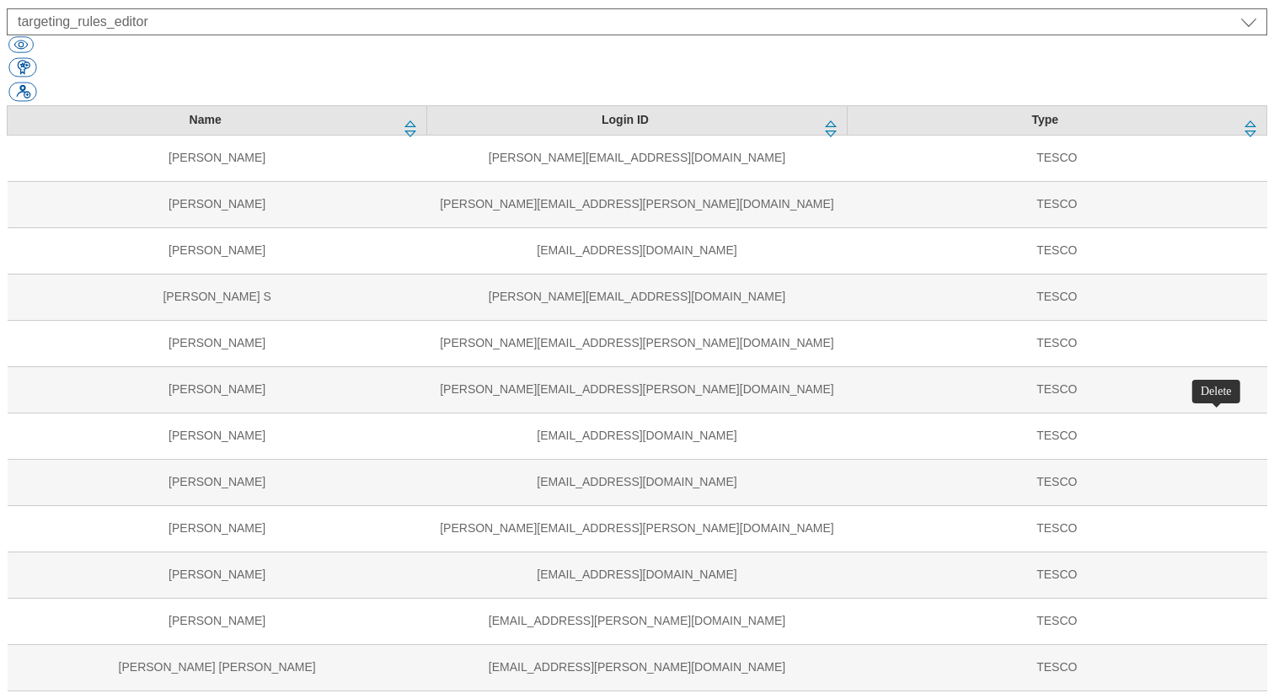
select select "flare-clubcard-mktg"
select select "flare-ghs-mktg"
select select "content_editor"
select select "flare-homepage"
select select "content_designer"
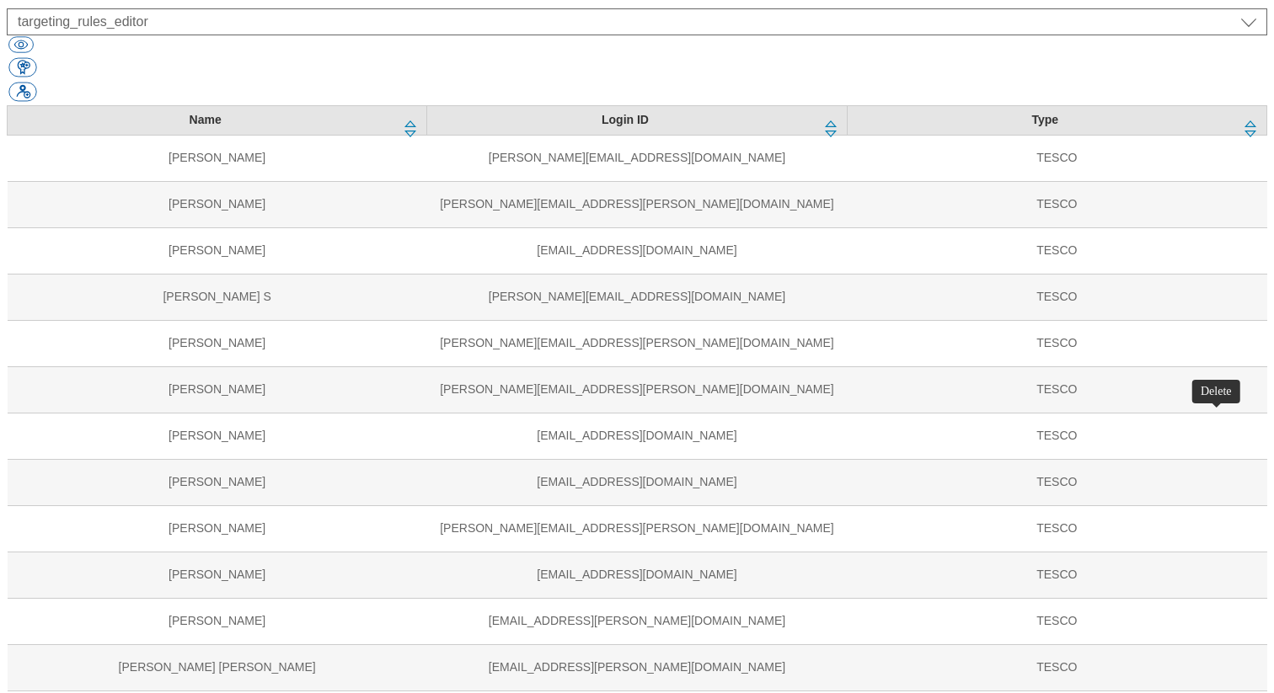
select select "flare-ighs-ce-mktg"
select select "content_editor"
select select "ROI"
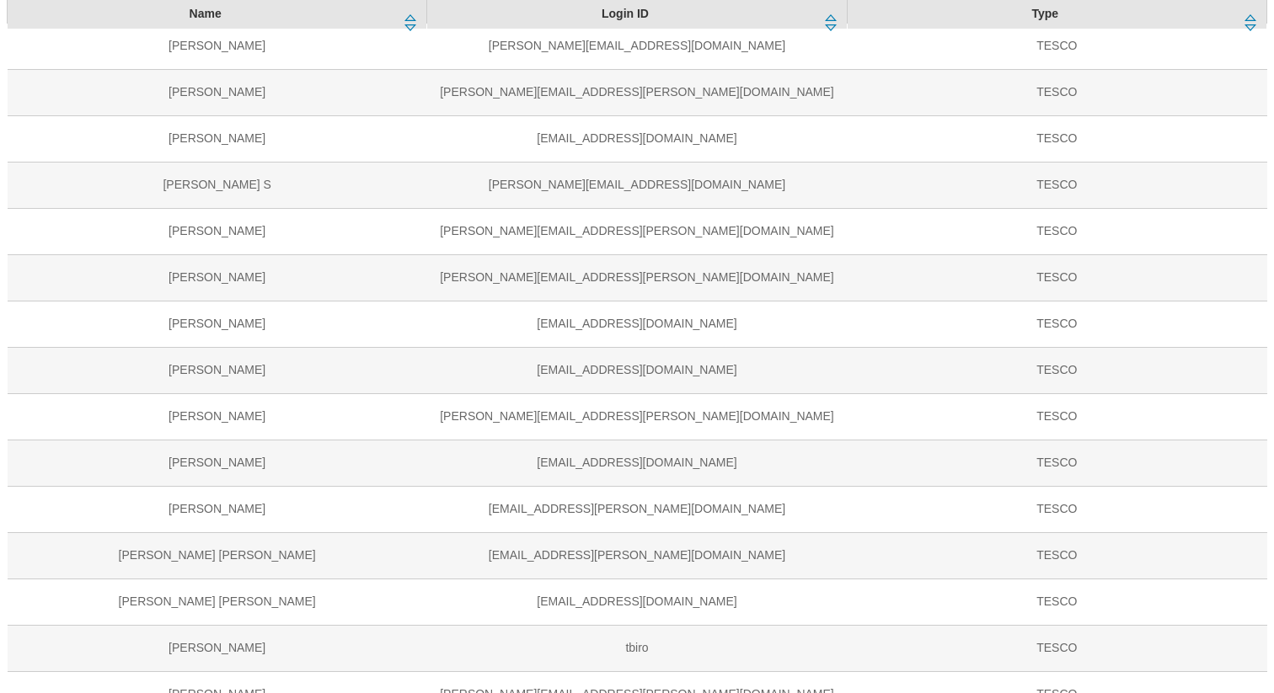
scroll to position [531, 0]
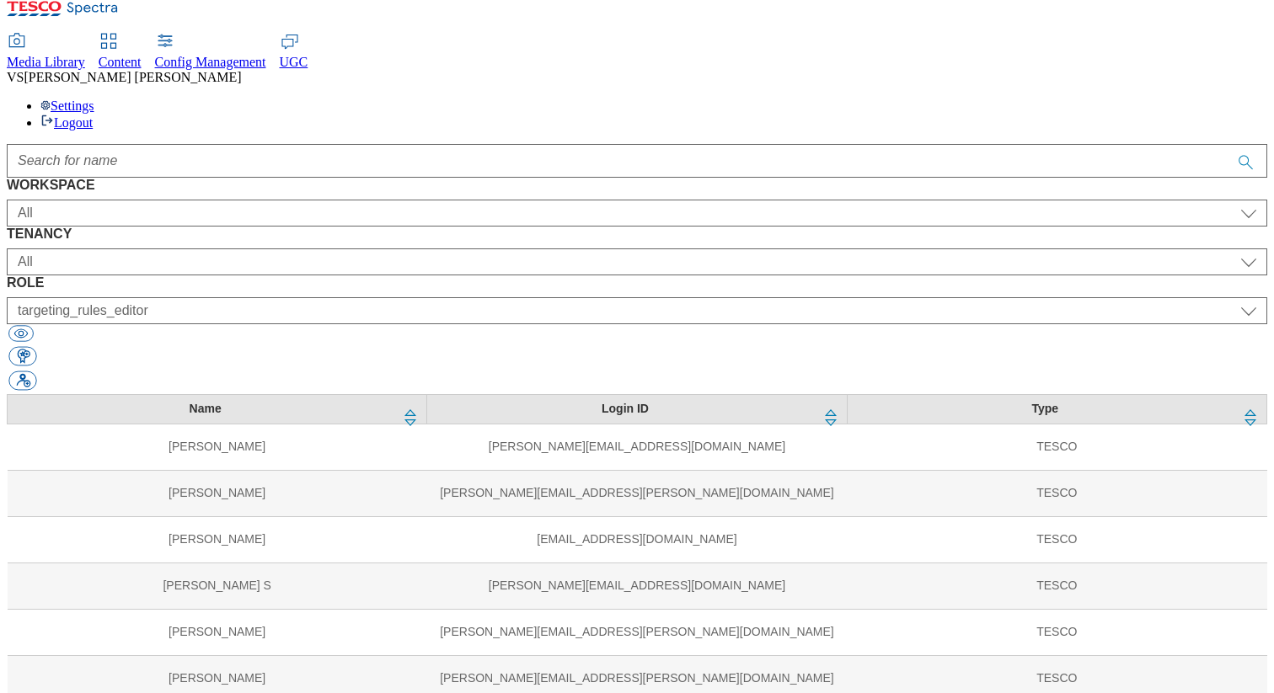
scroll to position [0, 0]
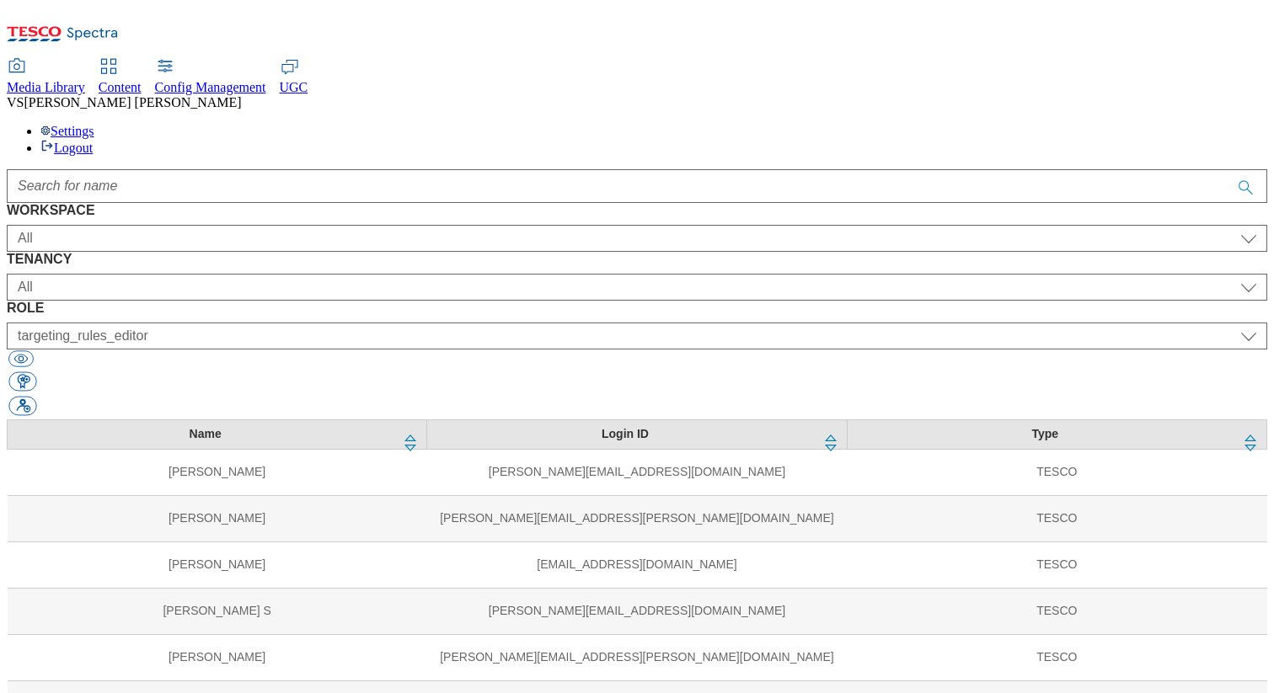
select select "Config"
select select "CONFIG-UK"
select select "config_senior_editor"
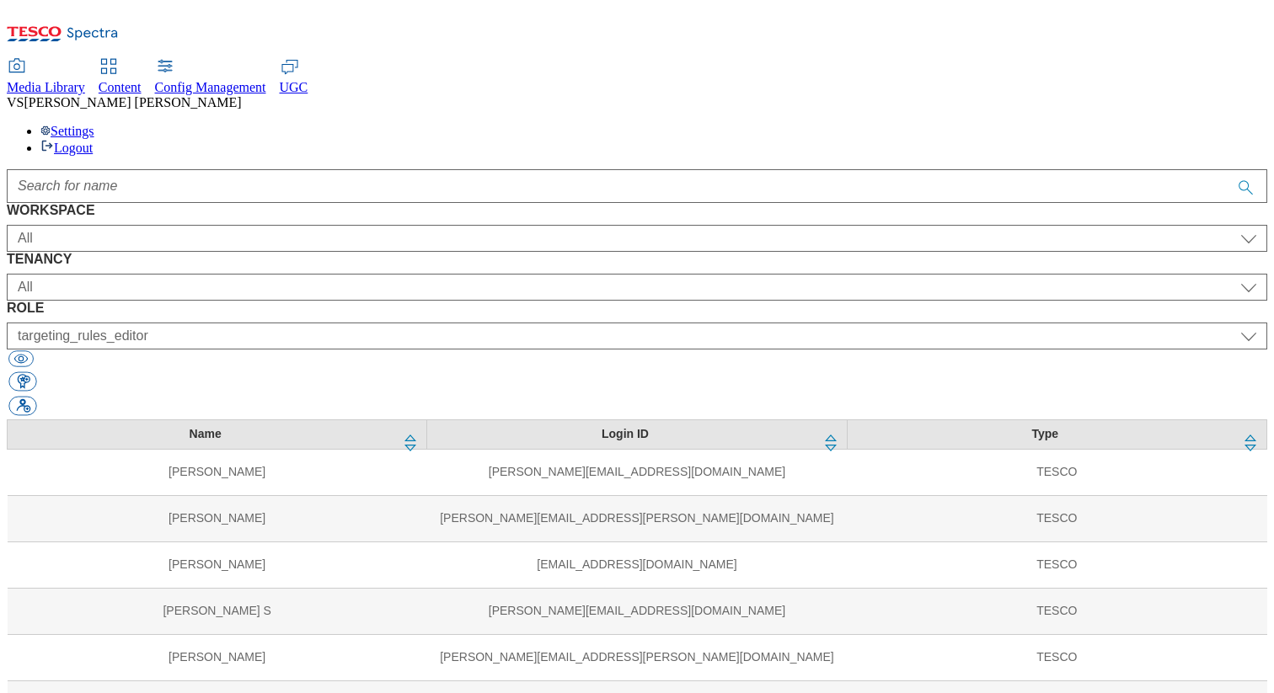
select select "customer-engagement"
select select "targeting_rules_editor"
select select "UK"
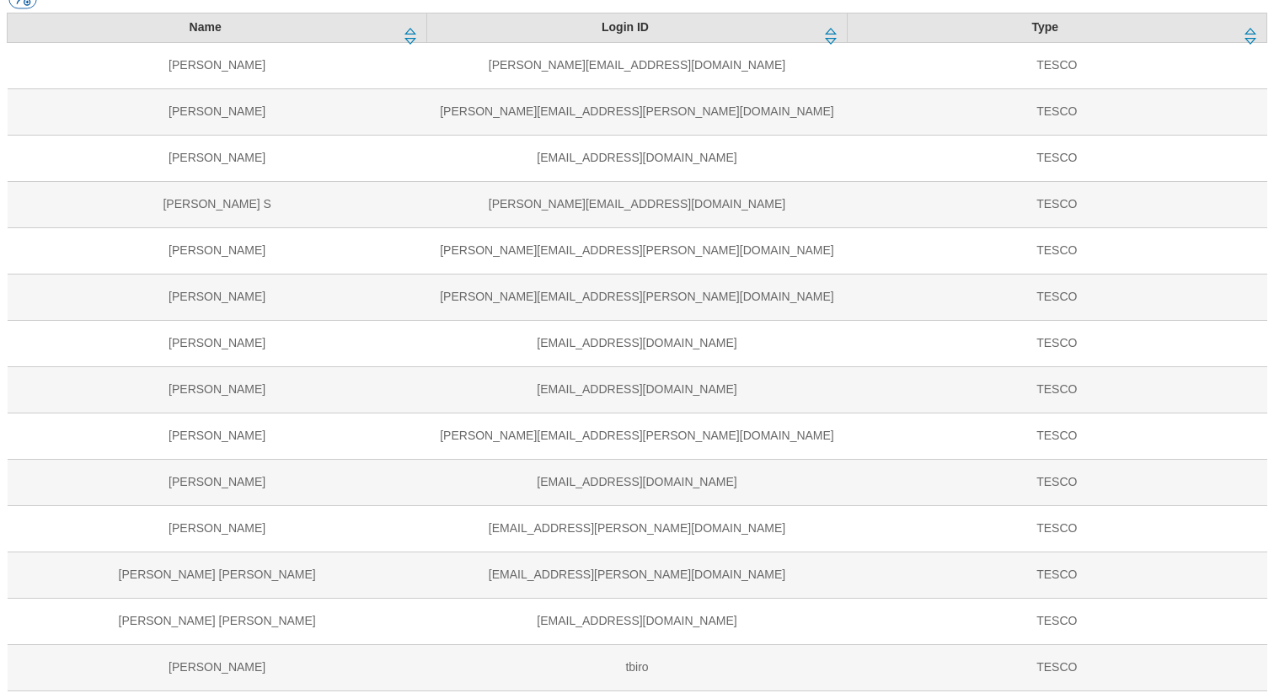
scroll to position [457, 0]
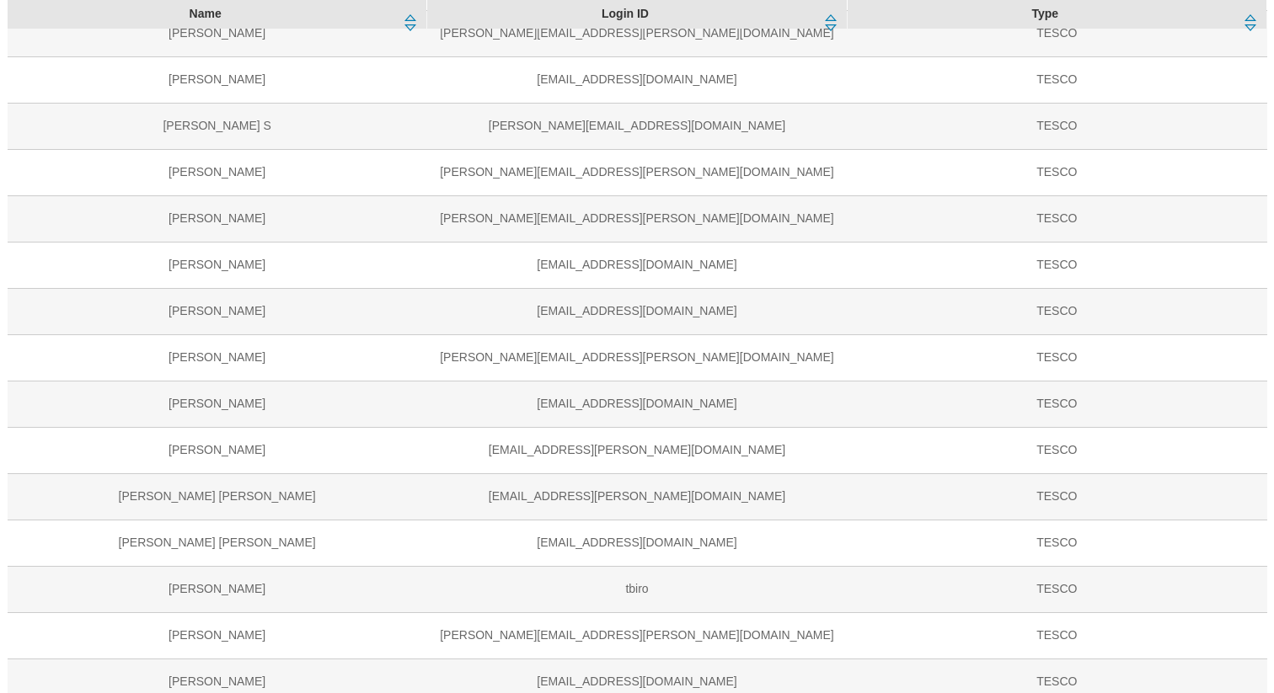
scroll to position [475, 0]
select select "clubcard-roi"
select select "targeting_rules_editor"
select select "dotcom-roi"
select select "targeting_rules_editor"
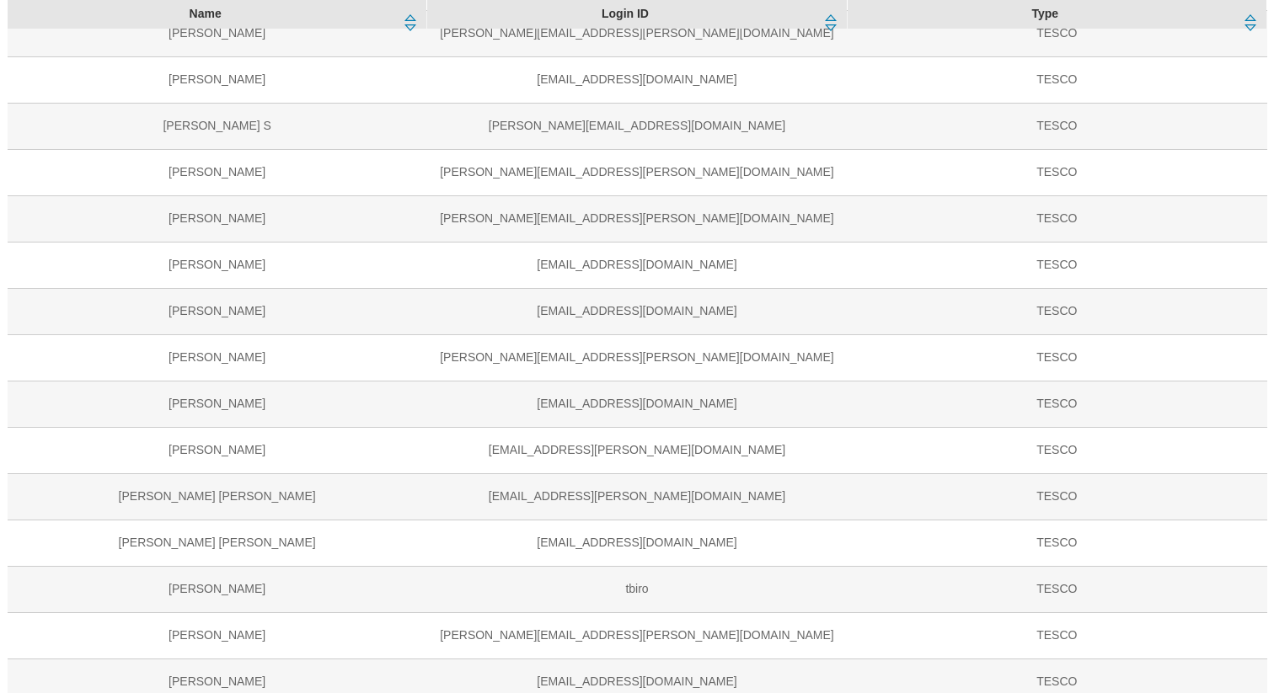
select select "customer-engagement"
select select "targeting_rules_editor"
select select "ghs-[GEOGRAPHIC_DATA]"
select select "splash_senior_editor"
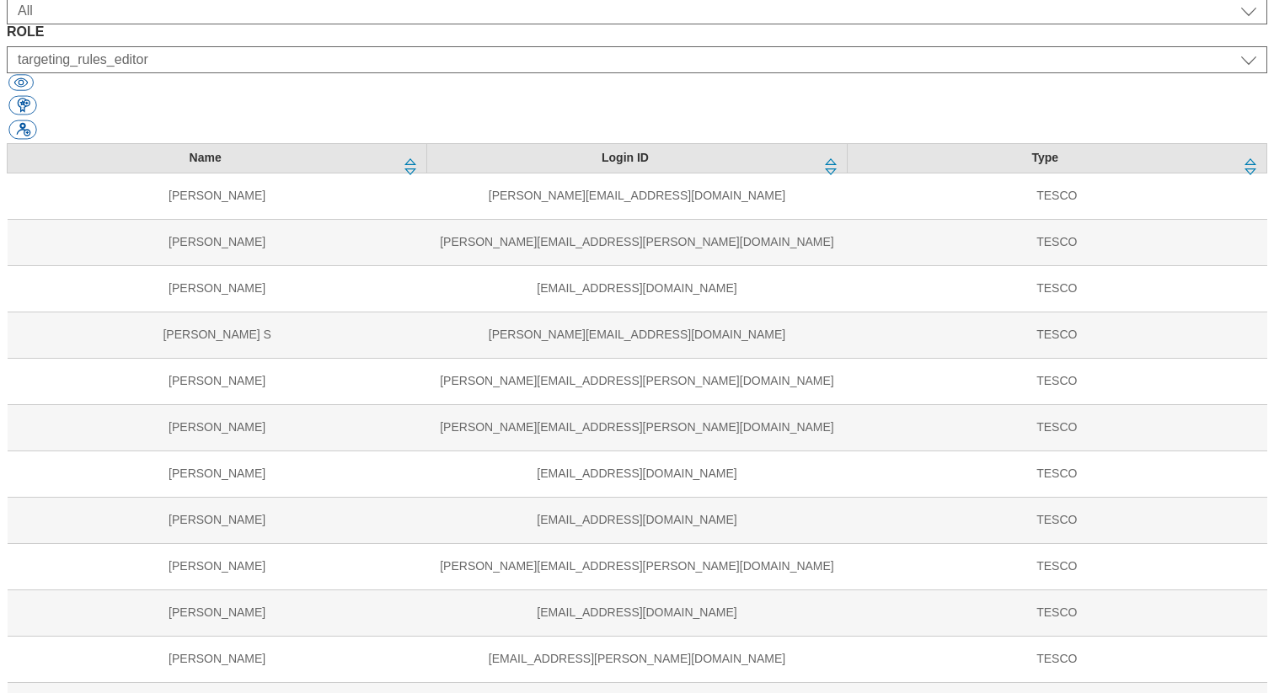
scroll to position [254, 0]
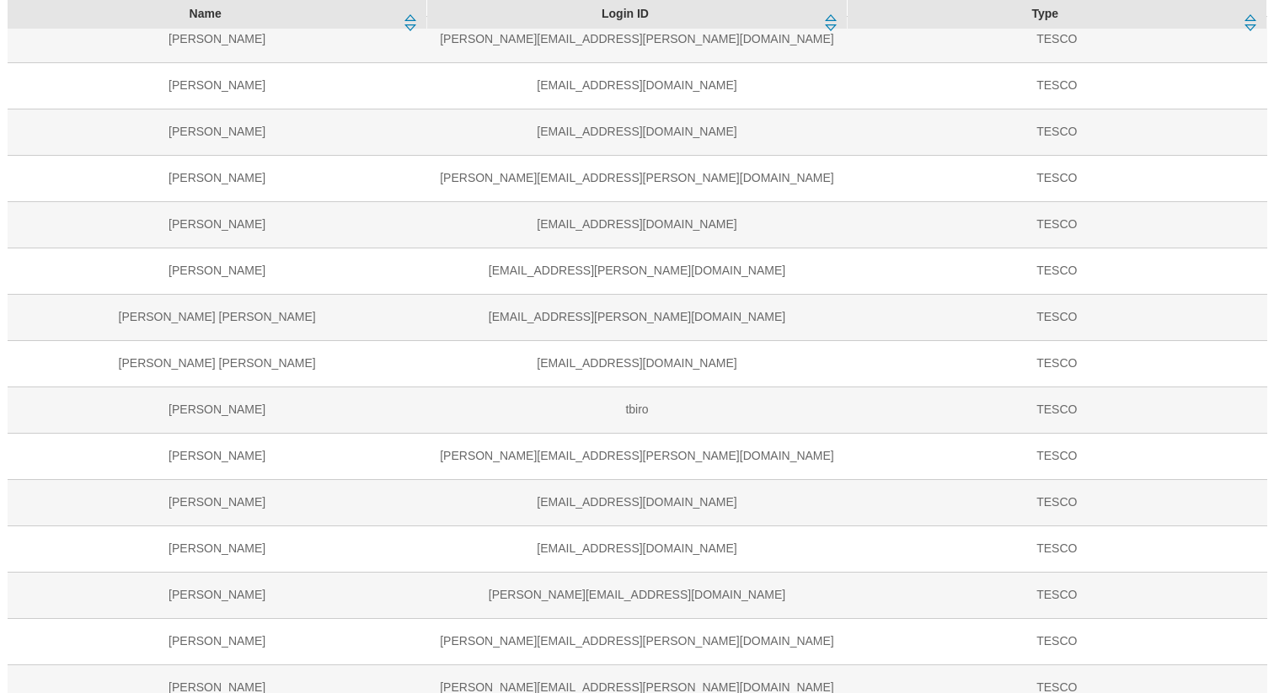
scroll to position [683, 0]
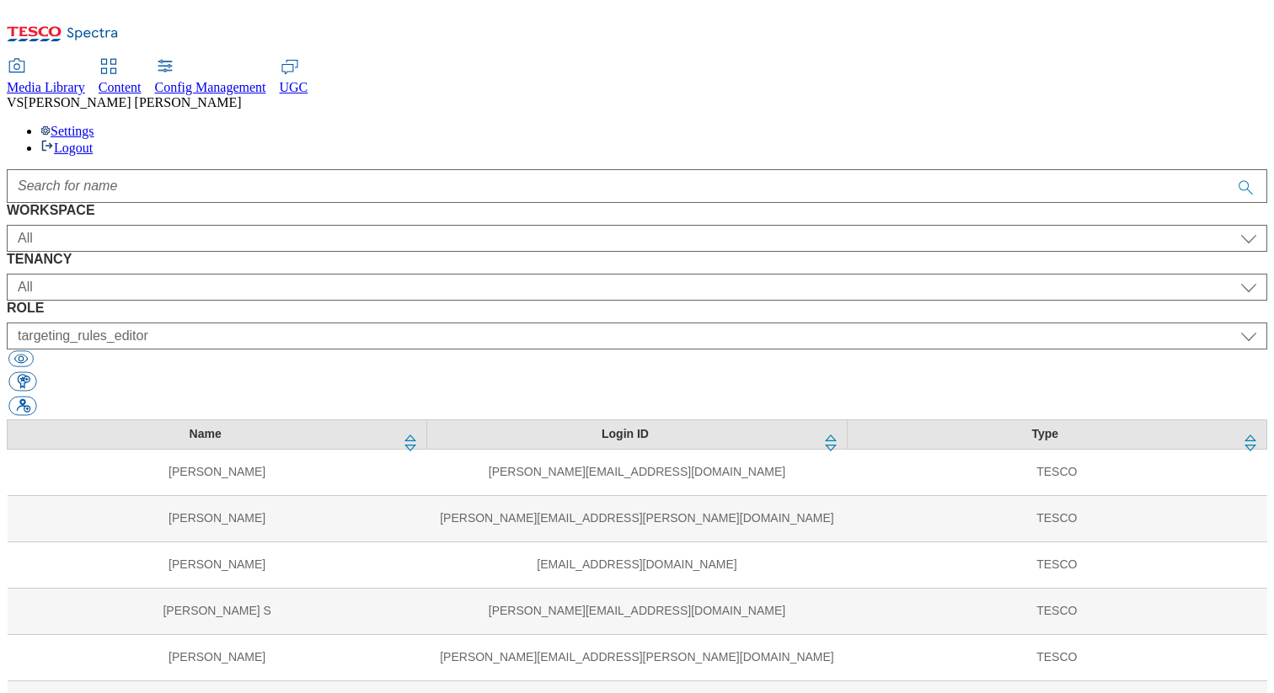
scroll to position [541, 0]
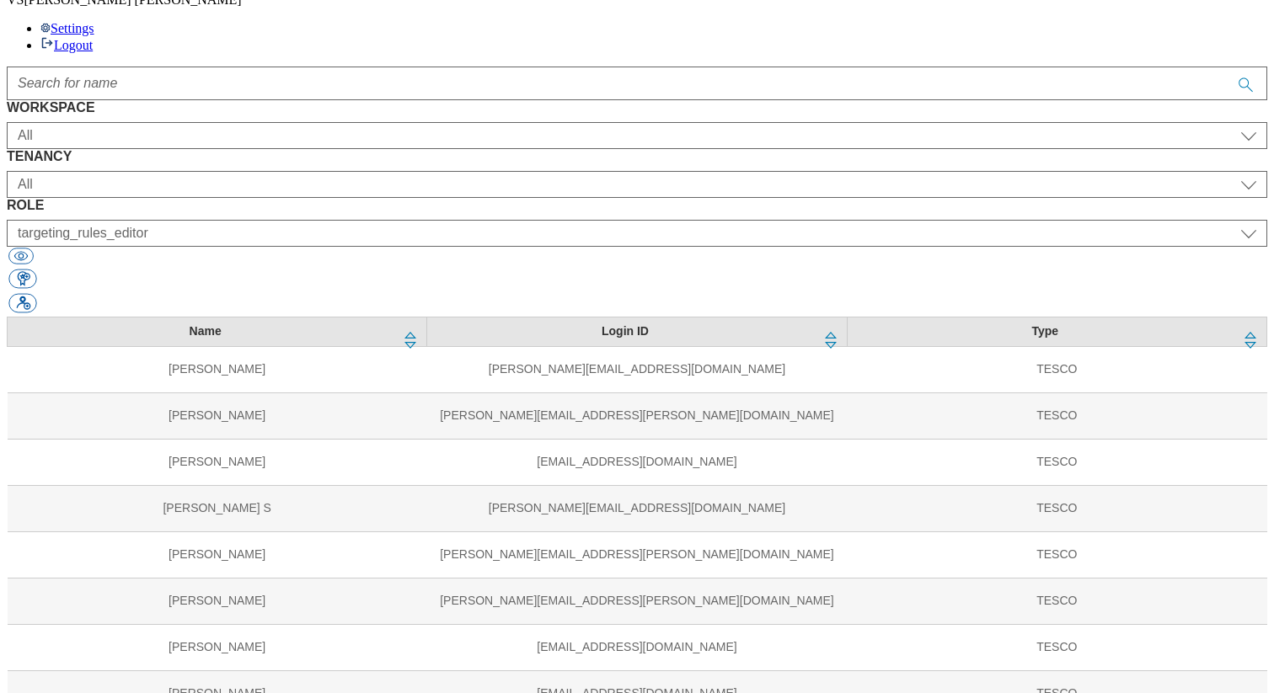
scroll to position [166, 0]
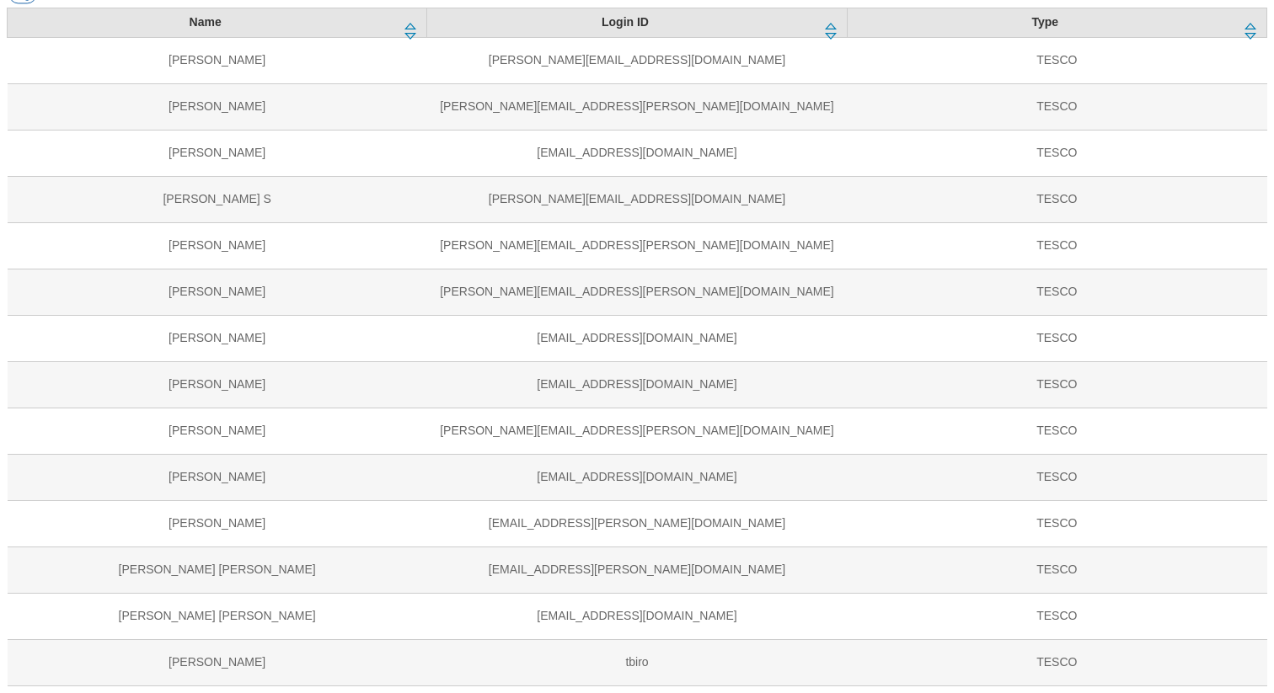
scroll to position [418, 0]
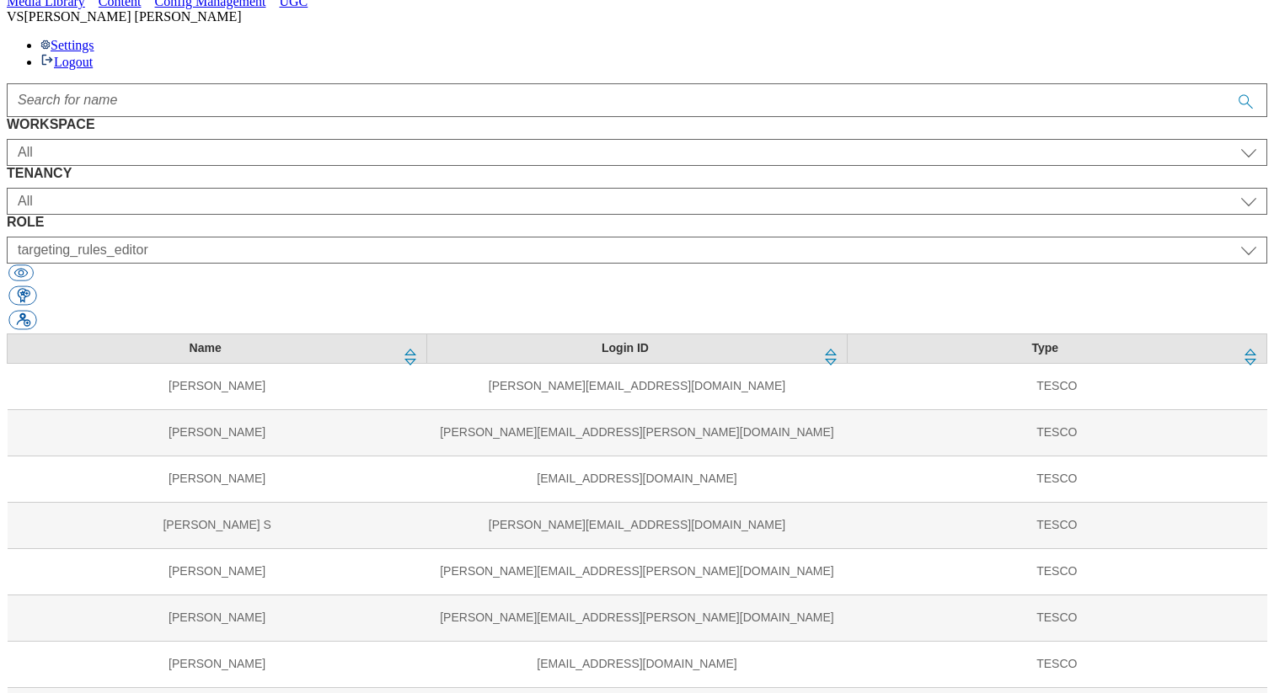
scroll to position [56, 0]
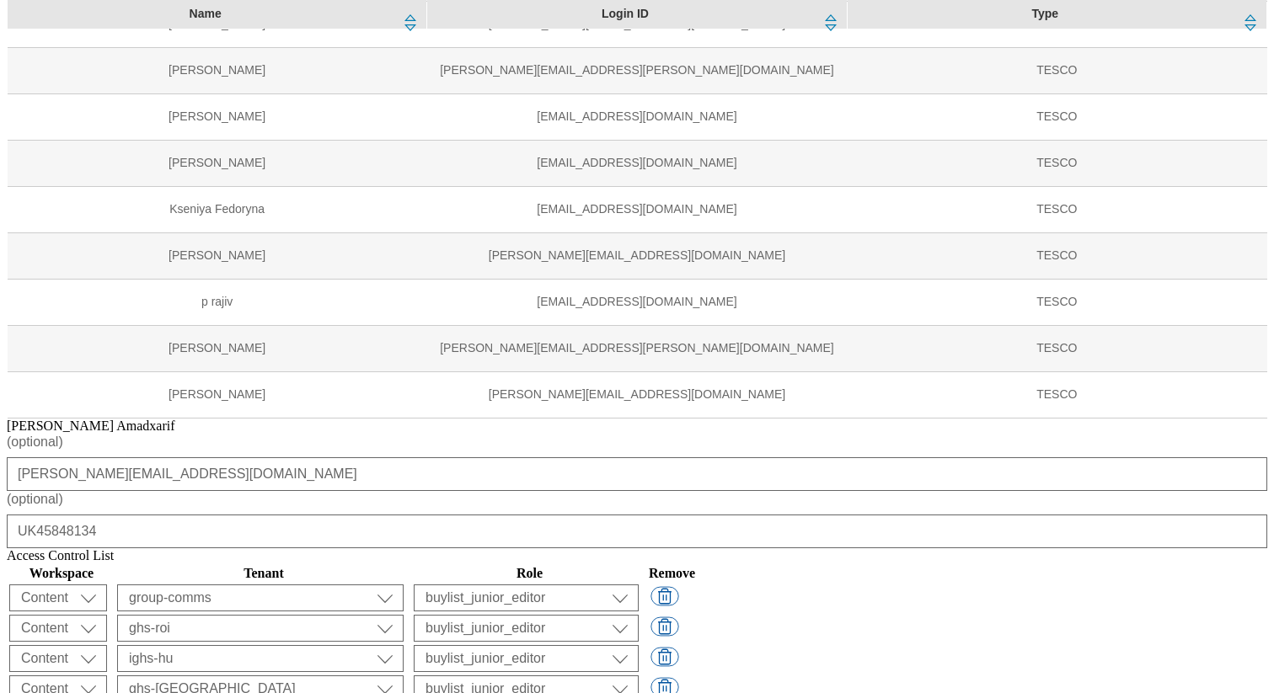
scroll to position [2313, 0]
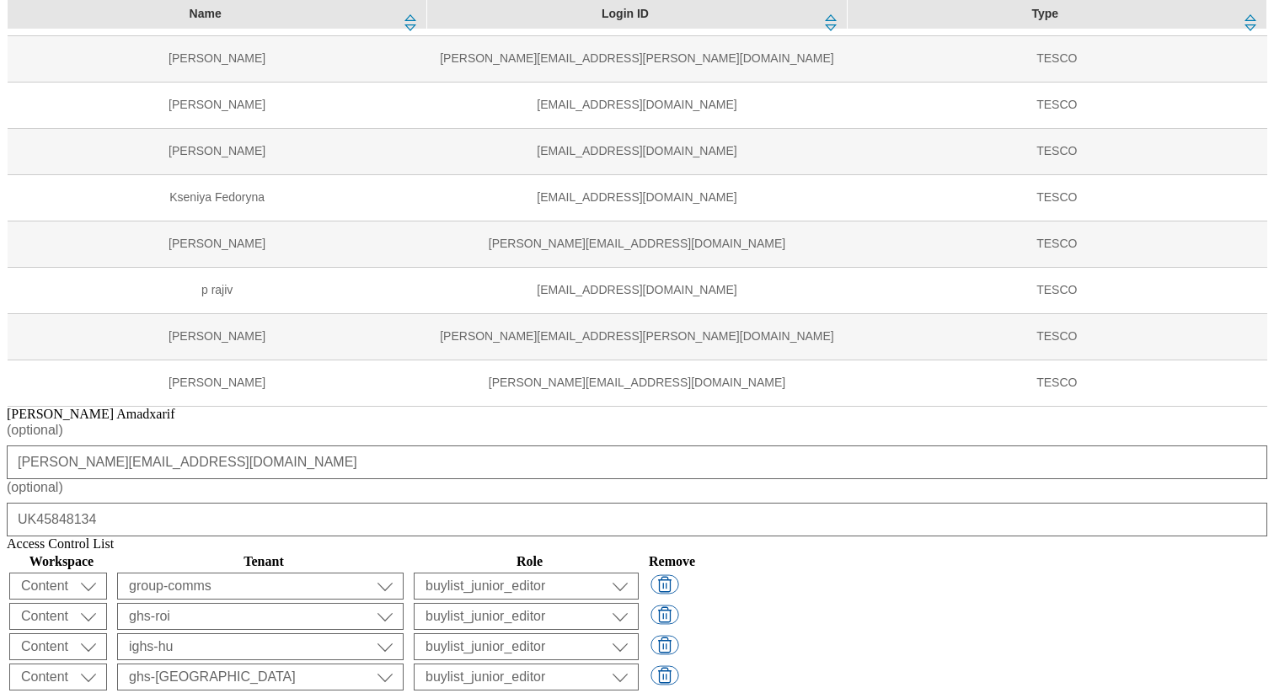
click at [403, 573] on select "ALL All all Clubcard Boost UK Clubcard Marketing Clubcard ROI clubcard-boost-uk…" at bounding box center [260, 586] width 286 height 27
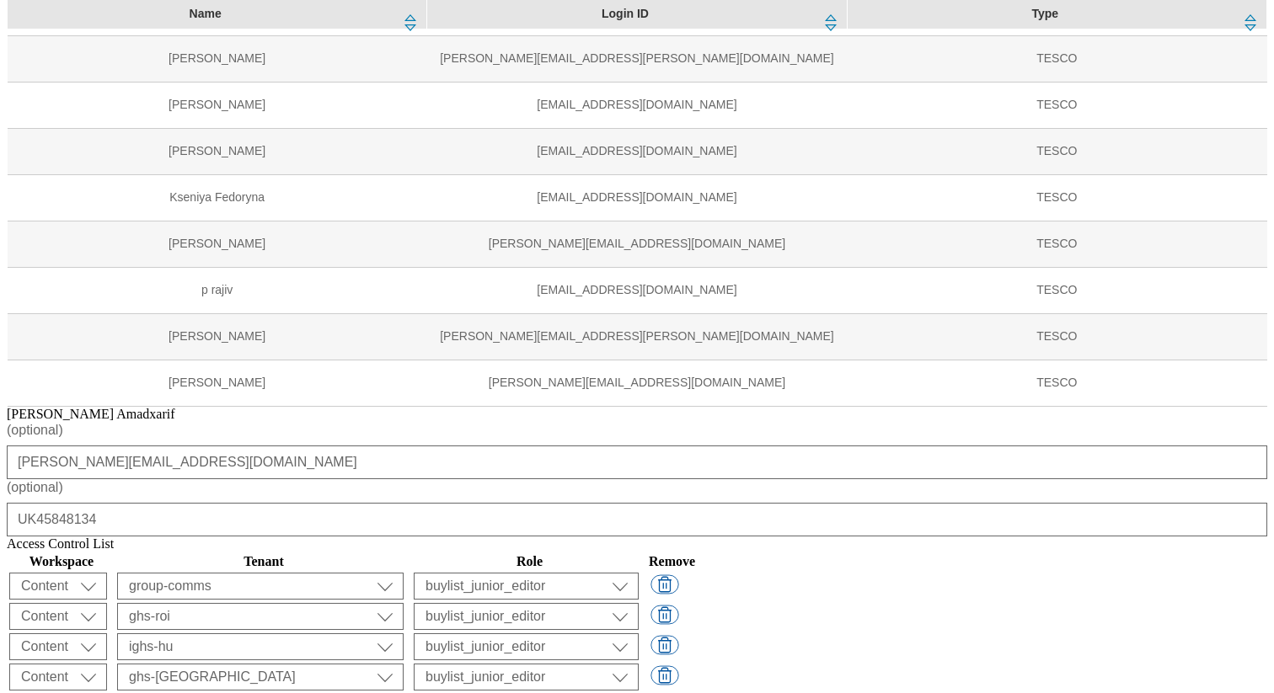
click at [403, 573] on select "ALL All all Clubcard Boost UK Clubcard Marketing Clubcard ROI clubcard-boost-uk…" at bounding box center [260, 586] width 286 height 27
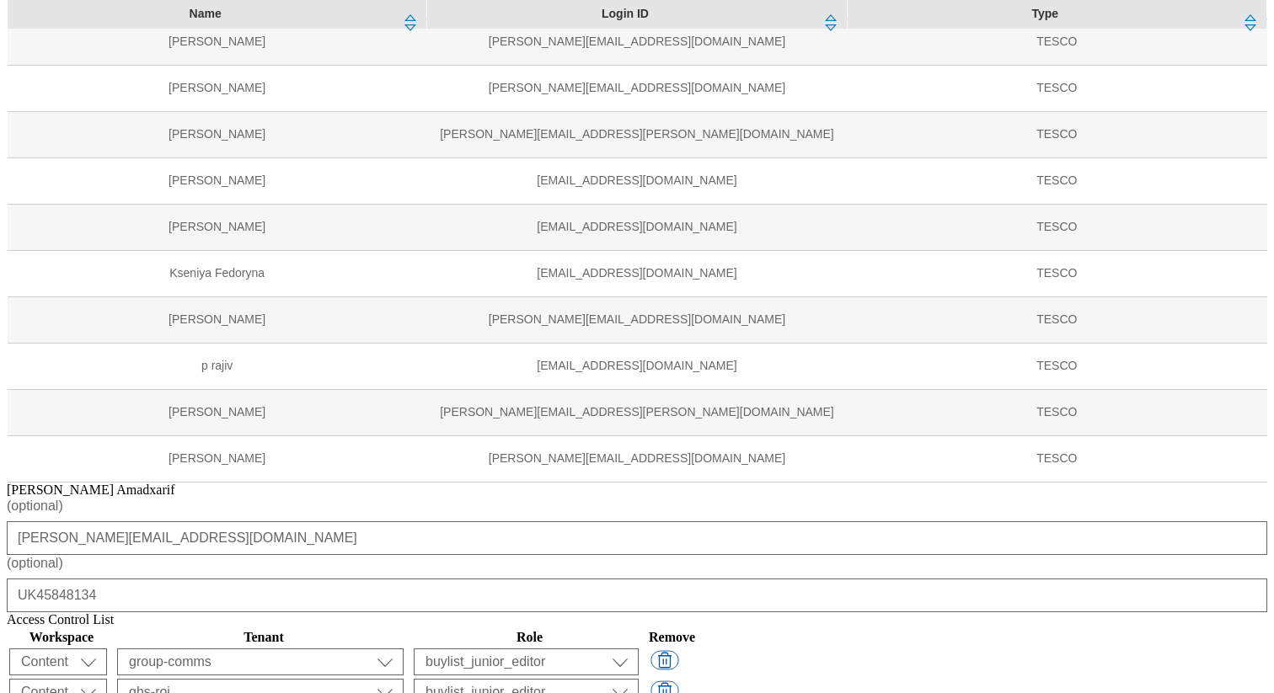
click at [403, 649] on select "ALL All all Clubcard Boost UK Clubcard Marketing Clubcard ROI clubcard-boost-uk…" at bounding box center [260, 662] width 286 height 27
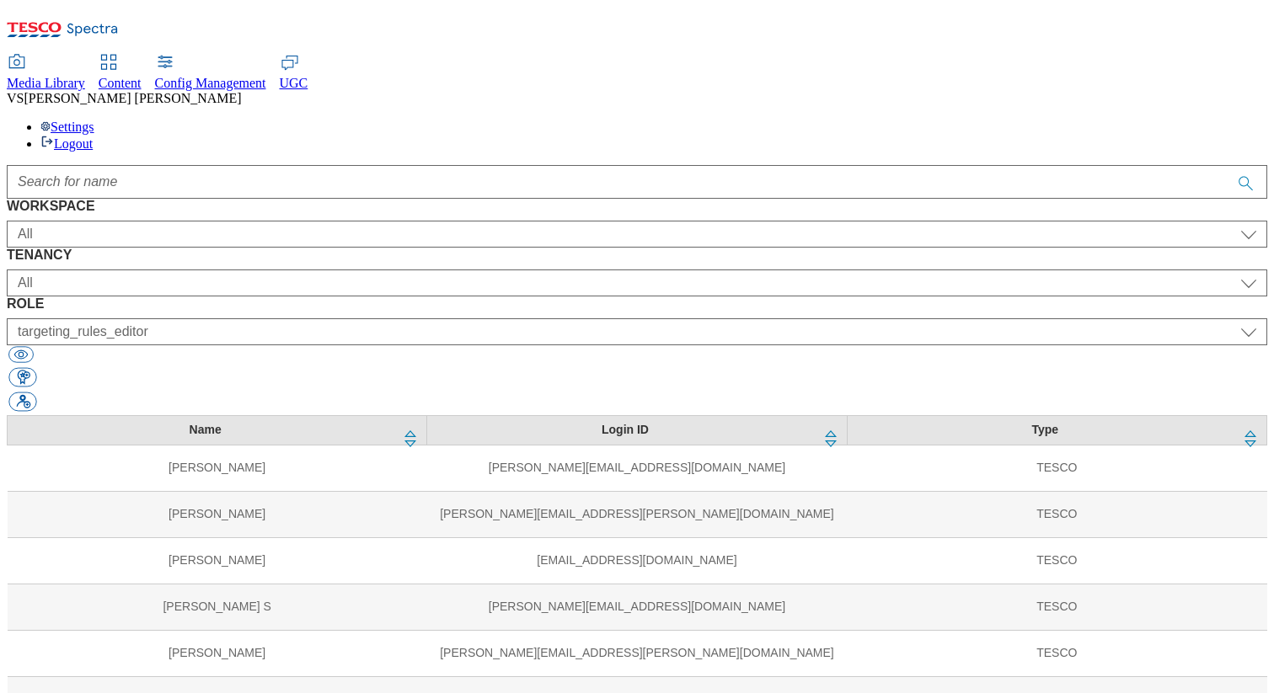
scroll to position [0, 0]
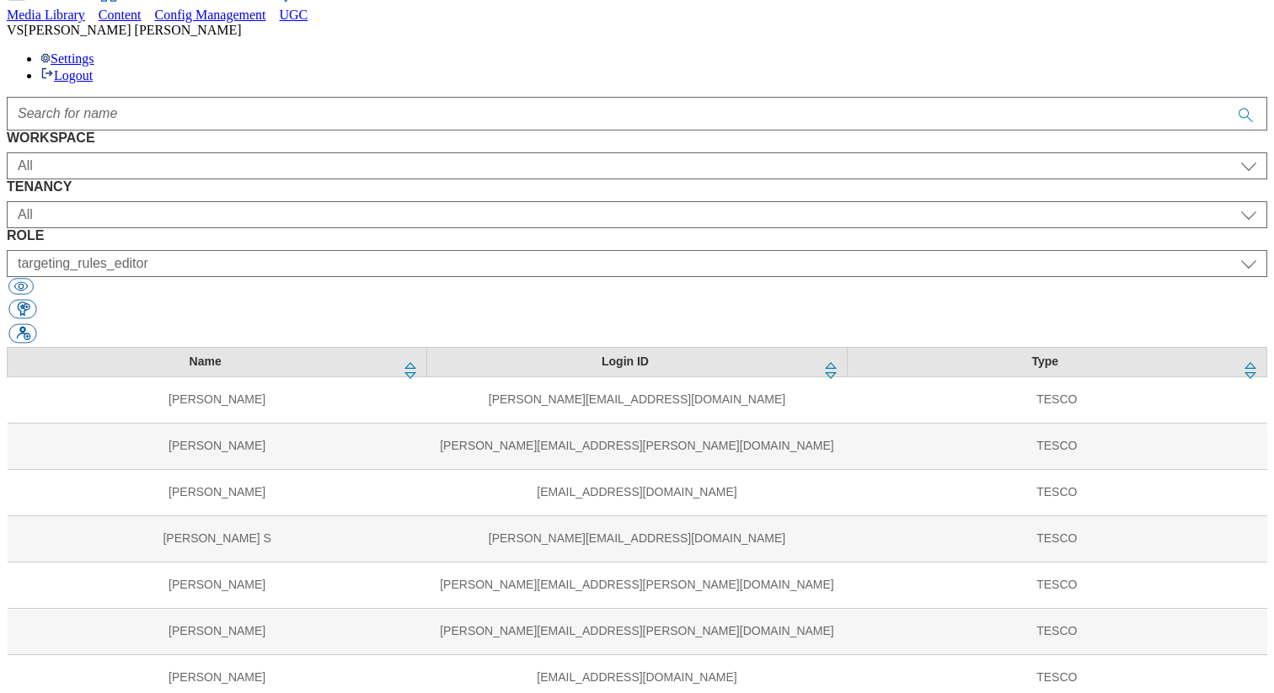
scroll to position [87, 0]
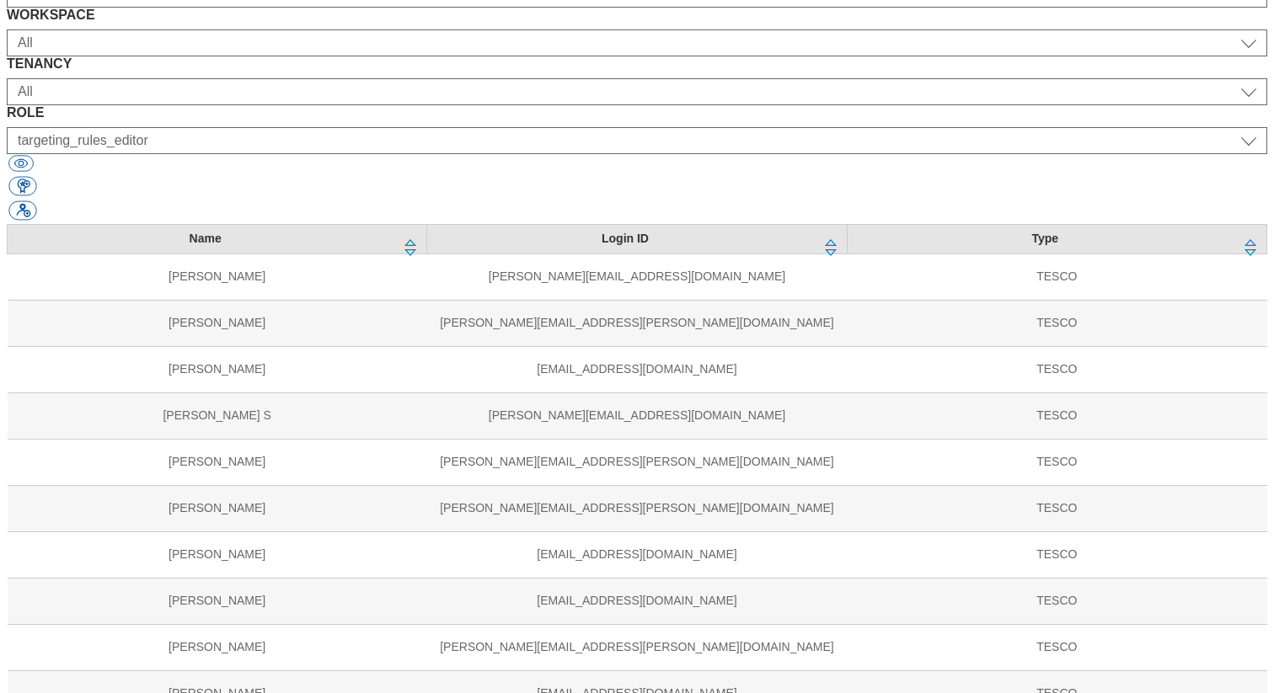
scroll to position [214, 0]
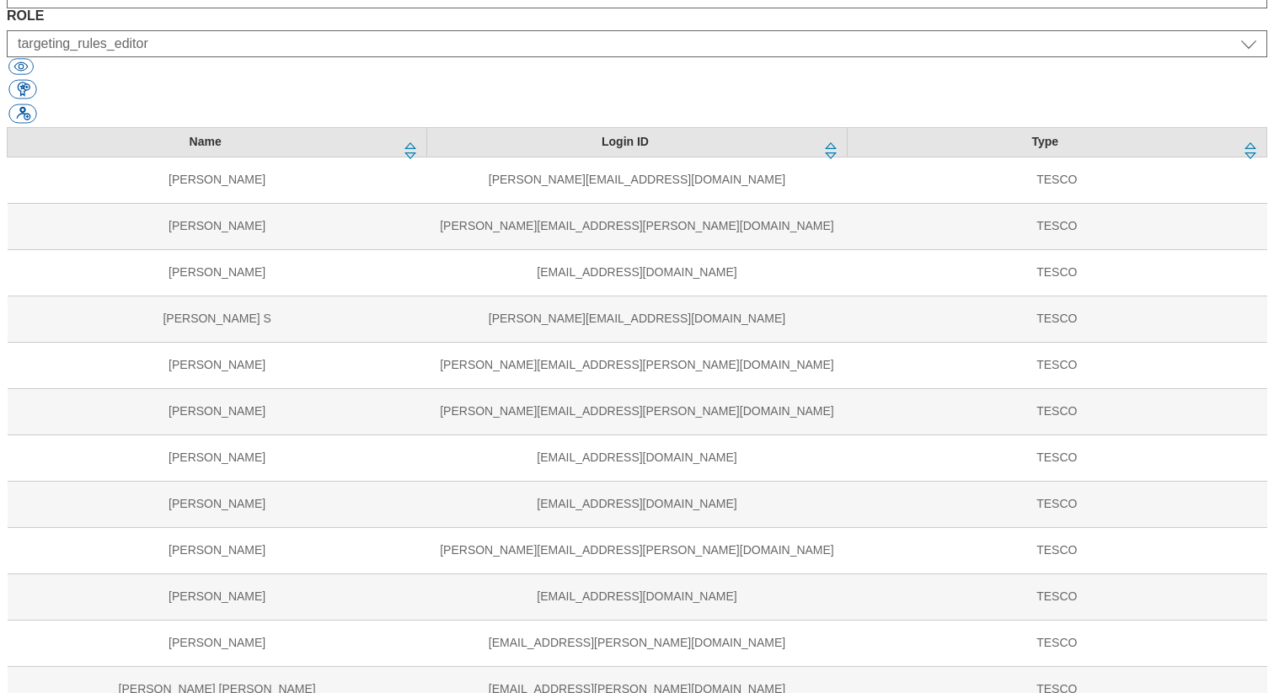
scroll to position [304, 0]
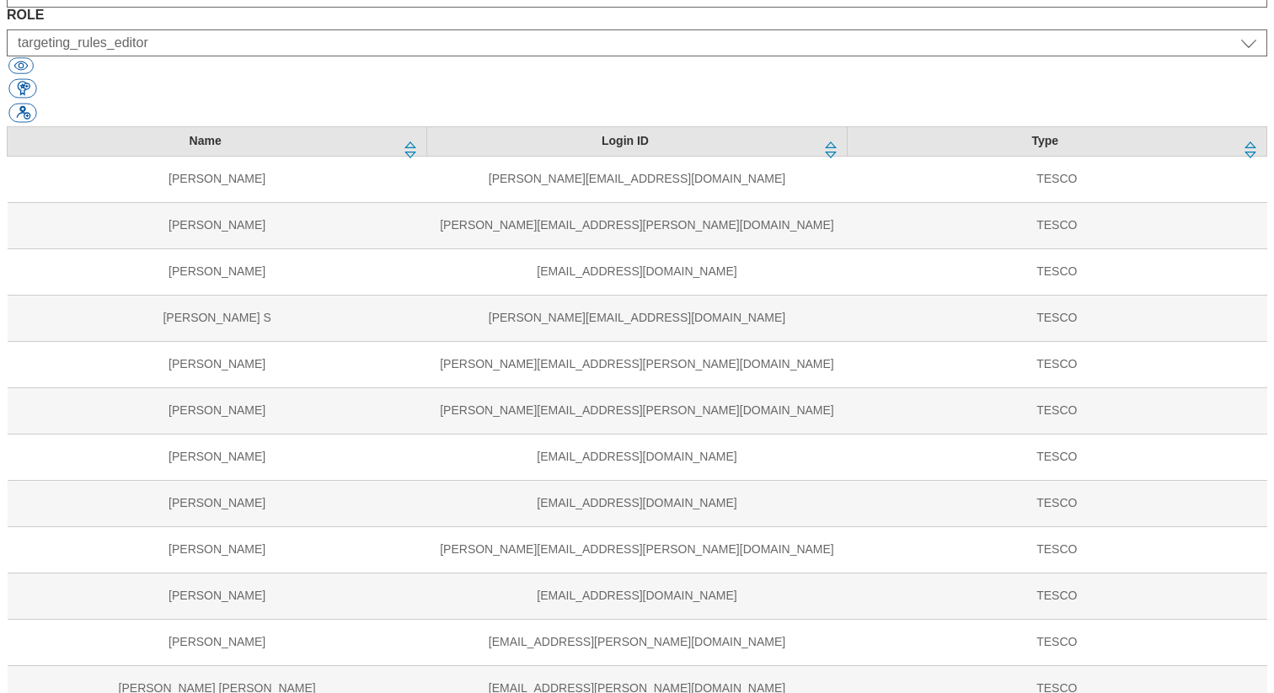
scroll to position [351, 0]
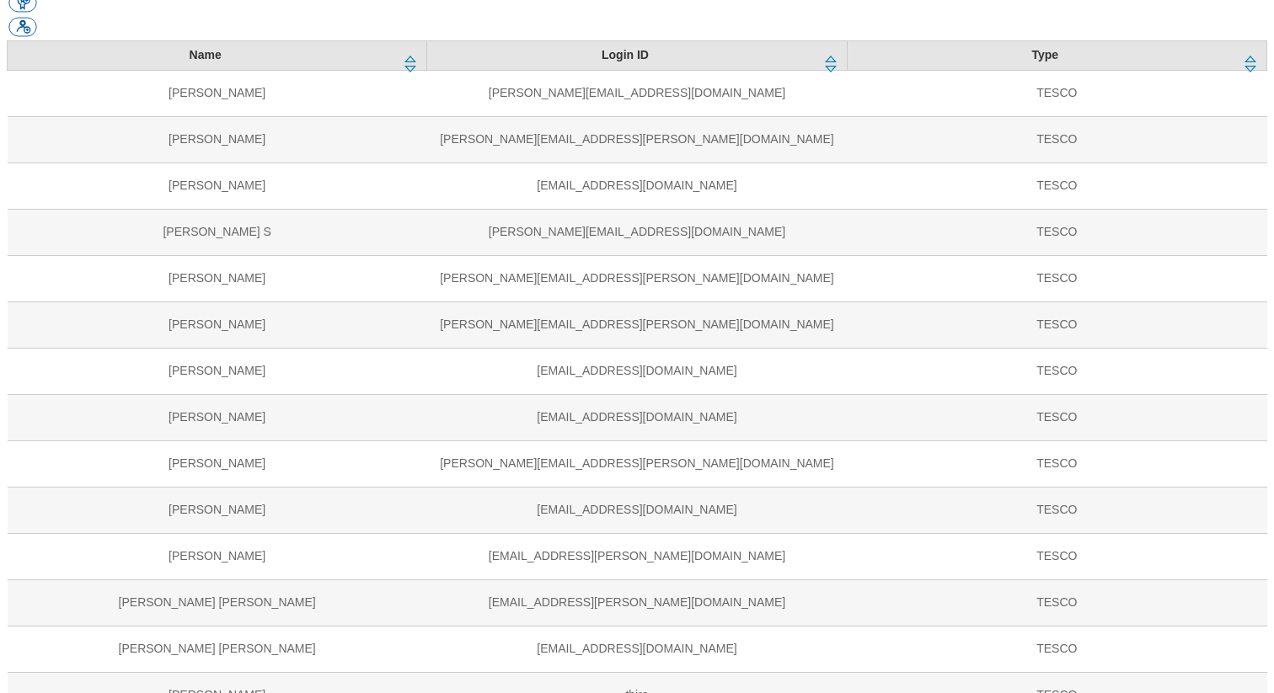
scroll to position [569, 0]
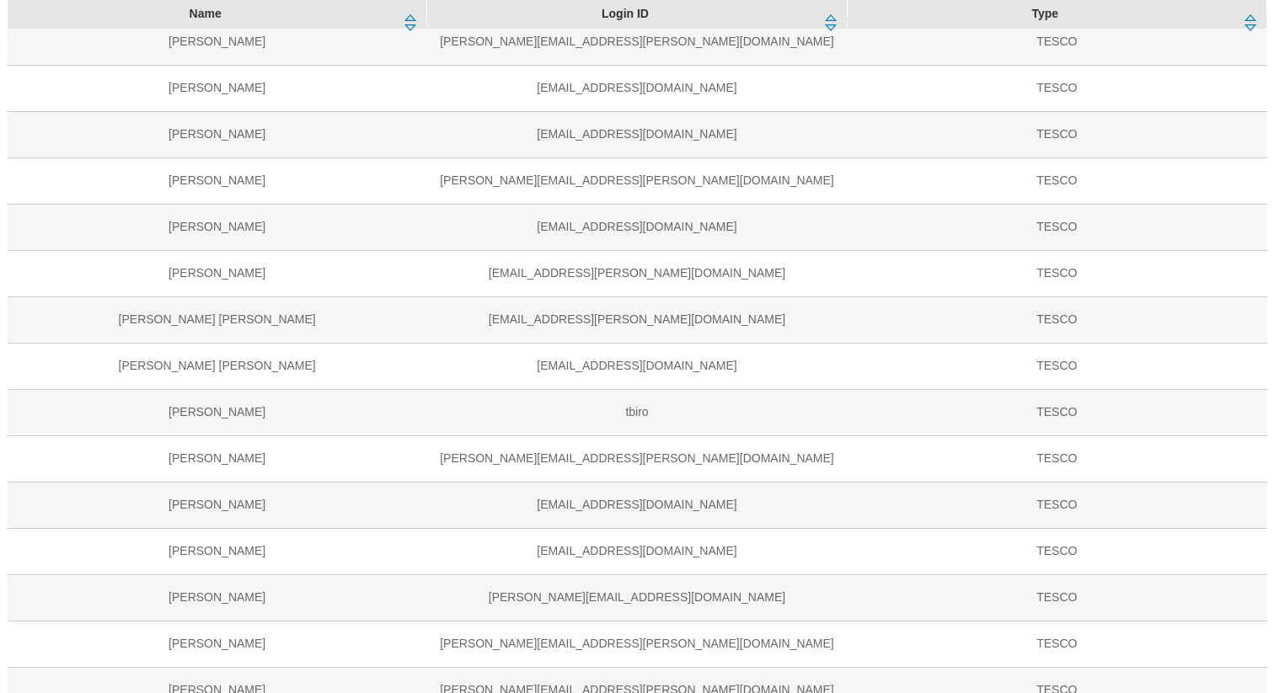
scroll to position [683, 0]
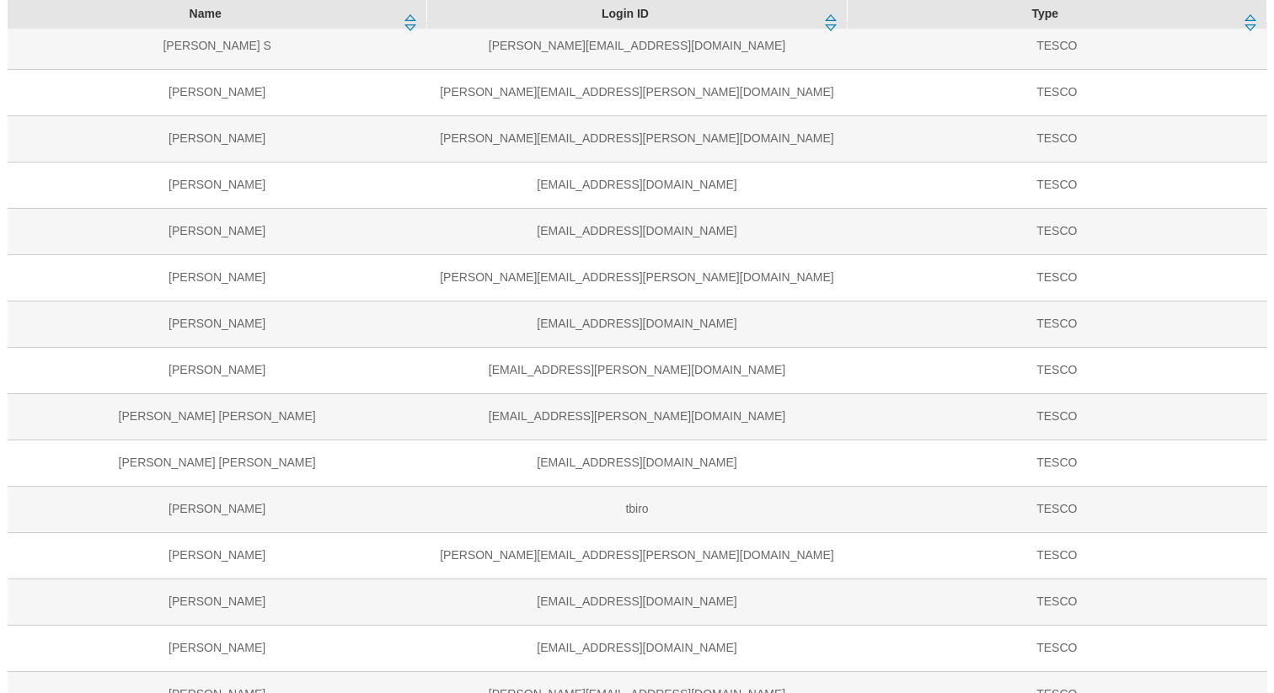
scroll to position [645, 0]
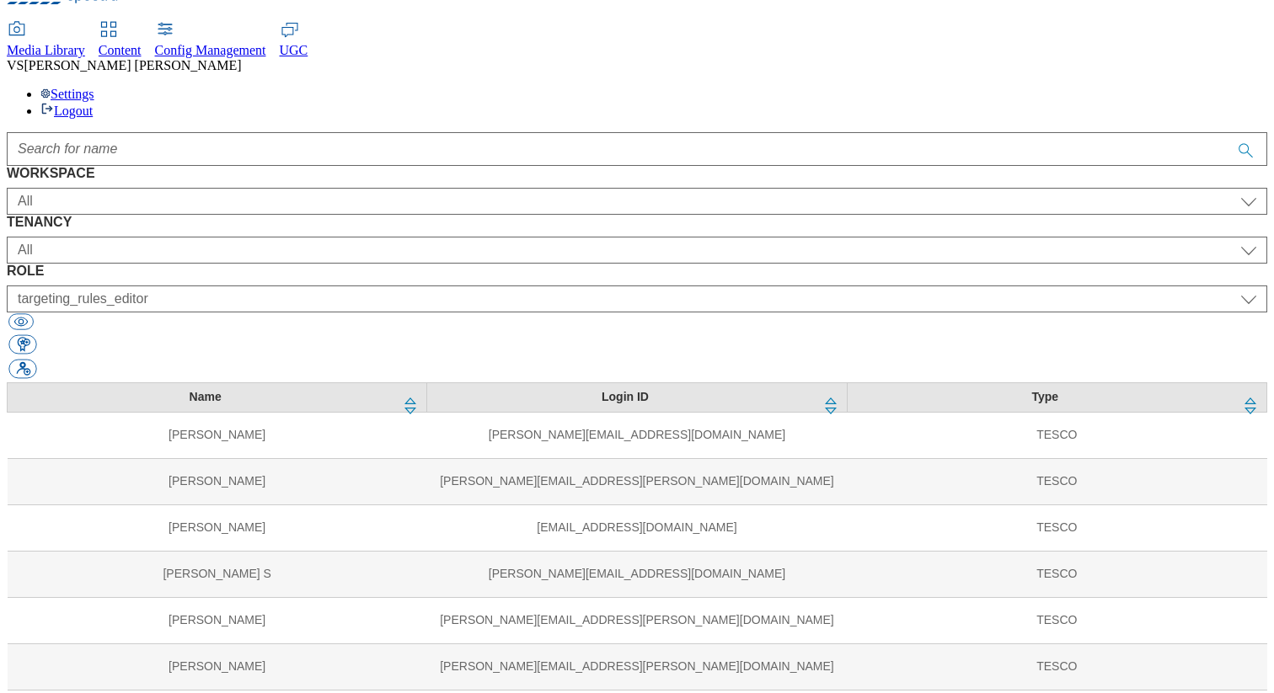
scroll to position [0, 0]
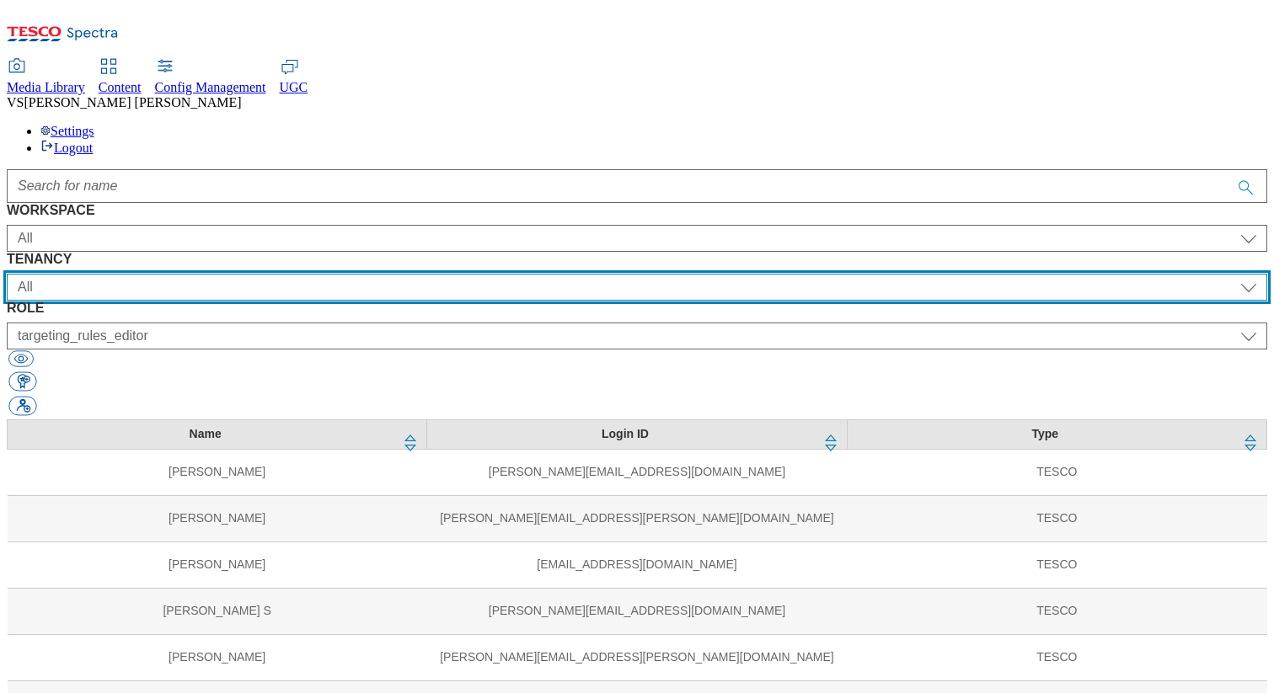
click at [425, 274] on select "All ALL All all Clubcard Boost UK Clubcard Marketing Clubcard ROI clubcard-boos…" at bounding box center [637, 287] width 1260 height 27
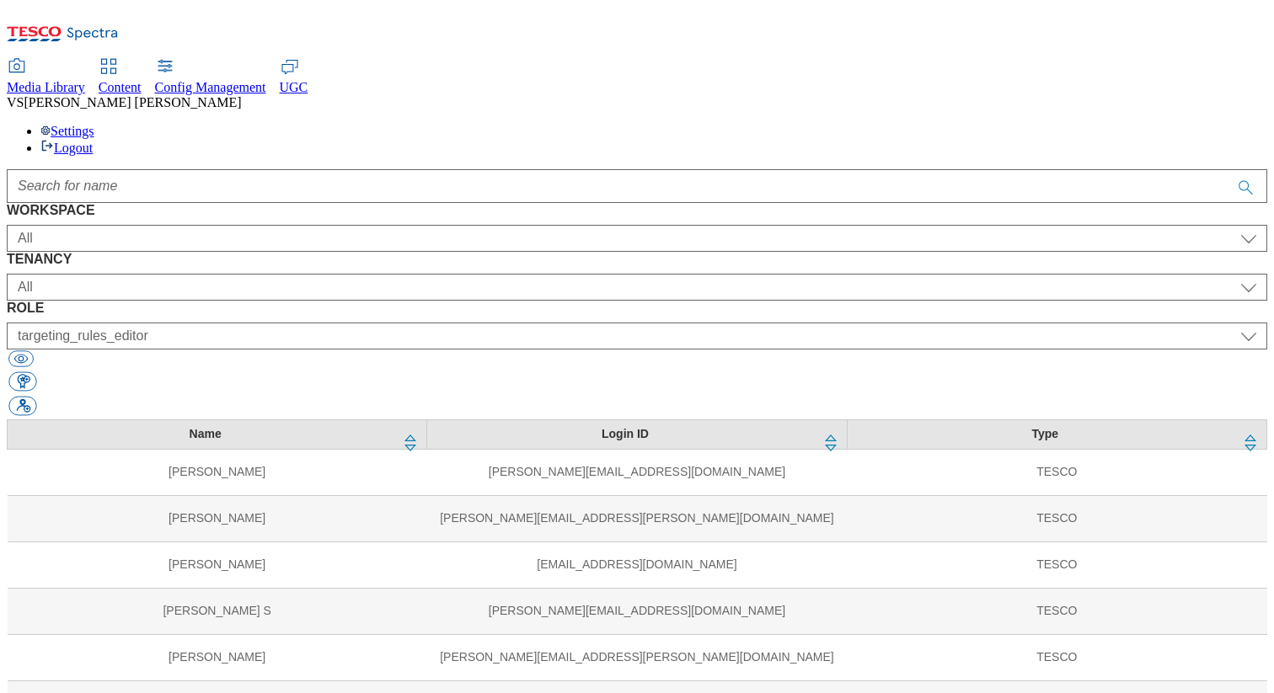
click at [665, 203] on div "WORKSPACE All Content Media Spectra UGC Config All TENANCY All ALL All all Club…" at bounding box center [637, 311] width 1260 height 216
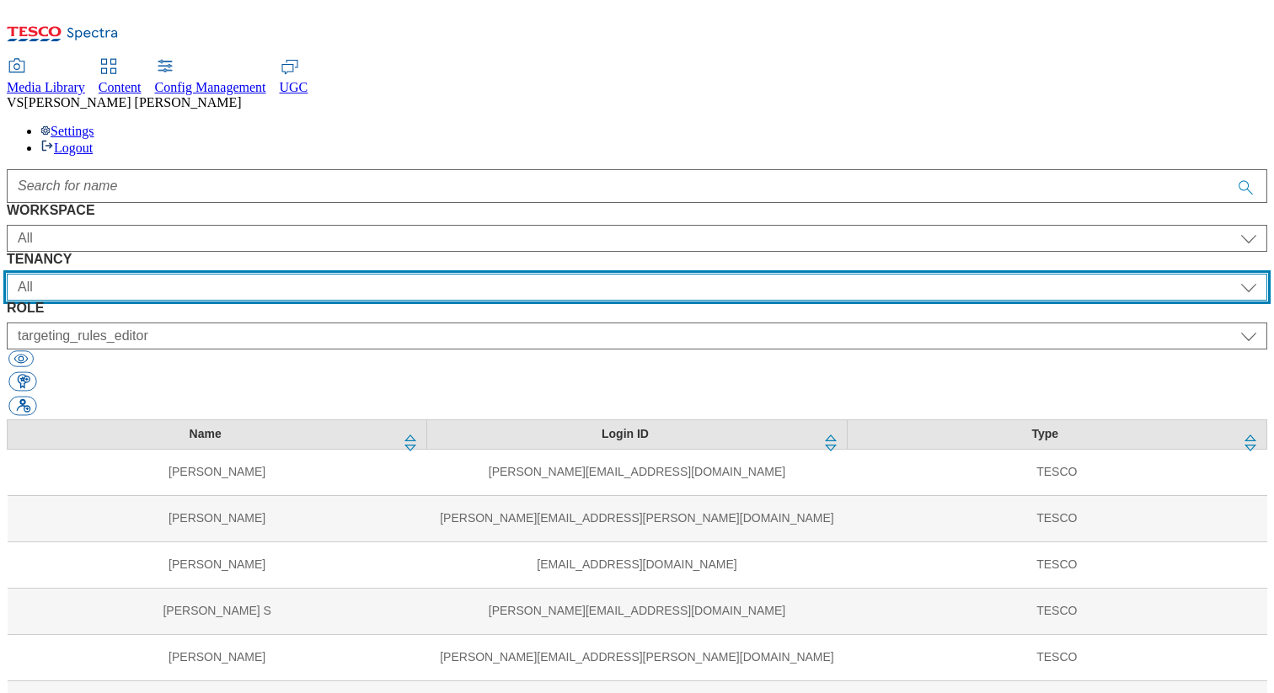
click at [571, 274] on select "All ALL All all Clubcard Boost UK Clubcard Marketing Clubcard ROI clubcard-boos…" at bounding box center [637, 287] width 1260 height 27
click at [539, 274] on select "All ALL All all Clubcard Boost UK Clubcard Marketing Clubcard ROI clubcard-boos…" at bounding box center [637, 287] width 1260 height 27
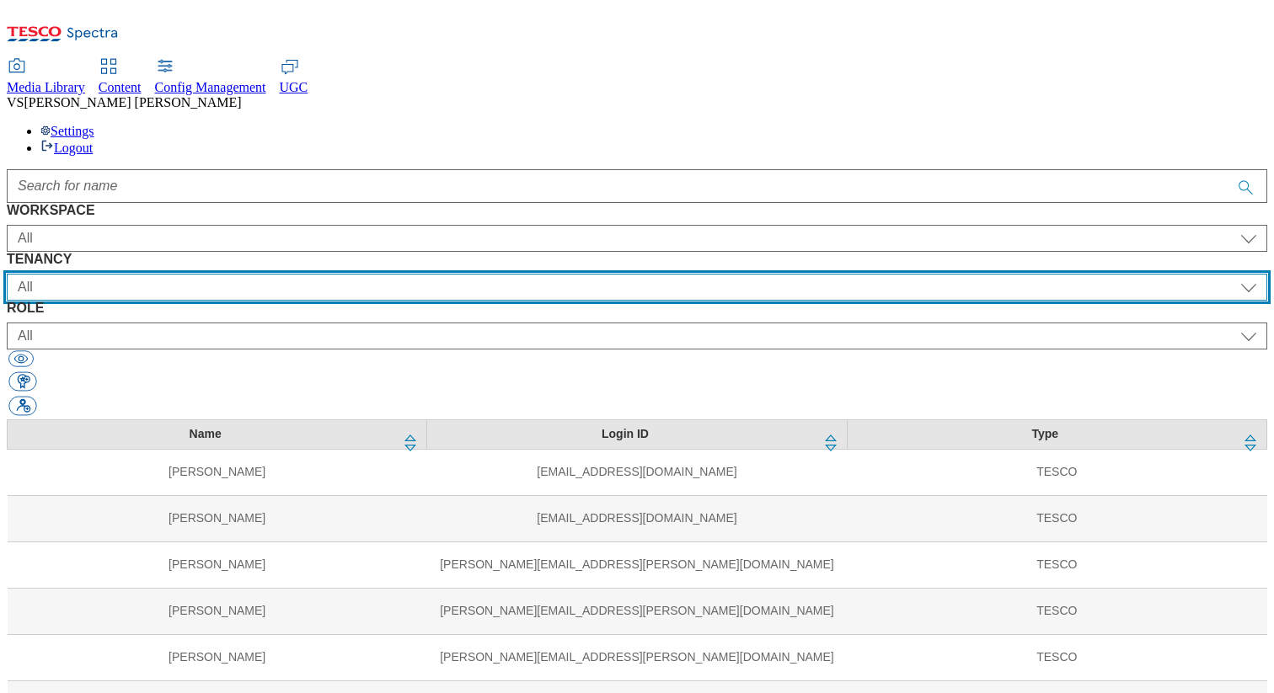
click at [493, 274] on select "All ALL All all Clubcard Boost UK Clubcard Marketing Clubcard ROI clubcard-boos…" at bounding box center [637, 287] width 1260 height 27
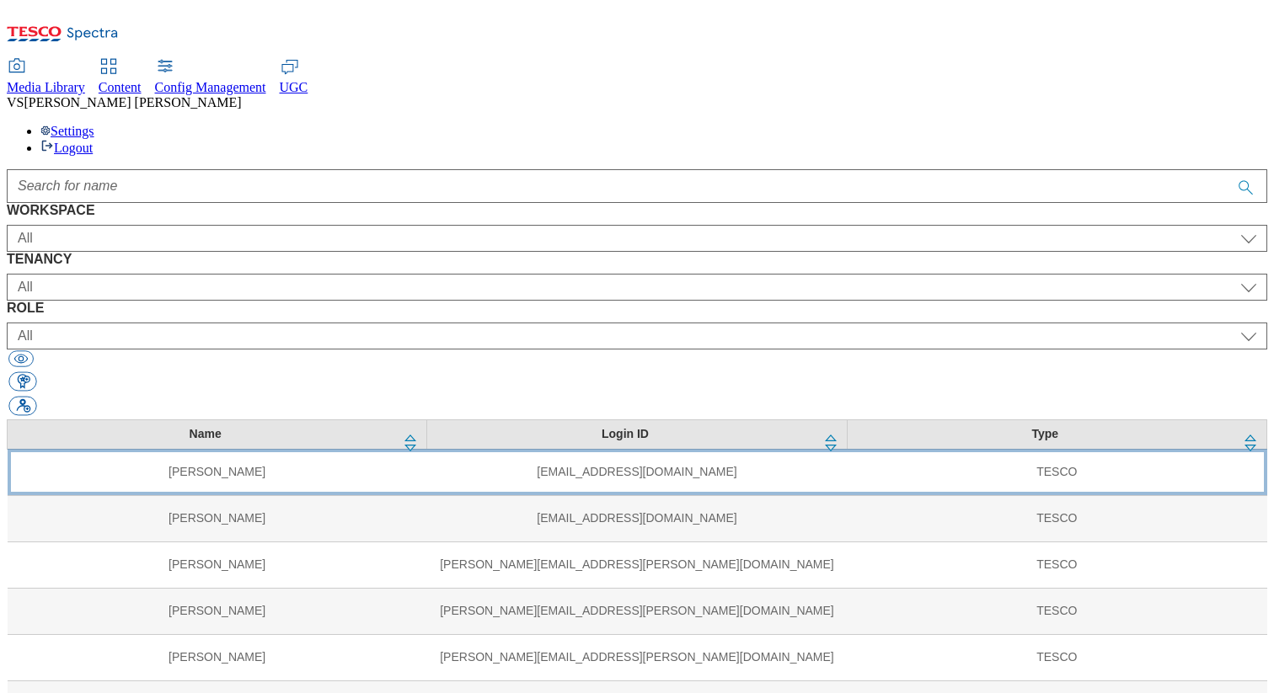
click at [555, 449] on td "[EMAIL_ADDRESS][DOMAIN_NAME]" at bounding box center [636, 472] width 419 height 46
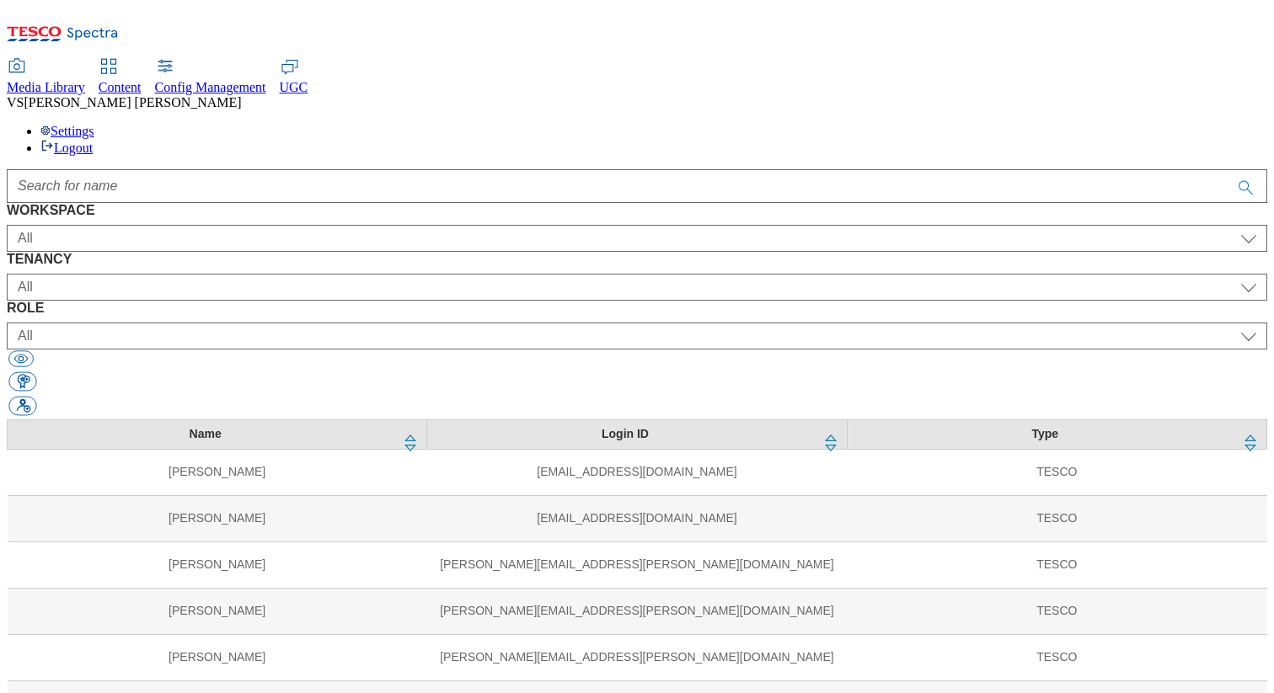
select select "Config"
select select "CONFIG-[PERSON_NAME]"
select select "config_senior_editor"
select select "Config"
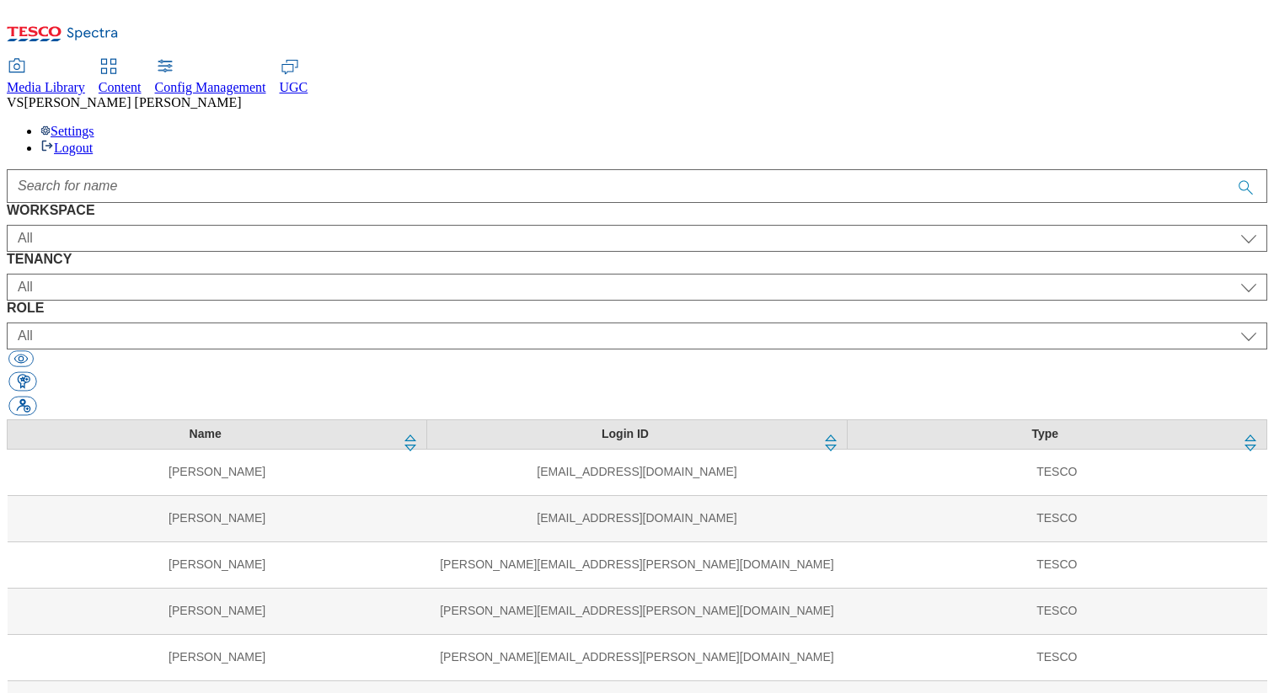
select select "CONFIG-SK"
select select "config_senior_editor"
select select "Config"
select select "CONFIG-IE"
select select "config_senior_editor"
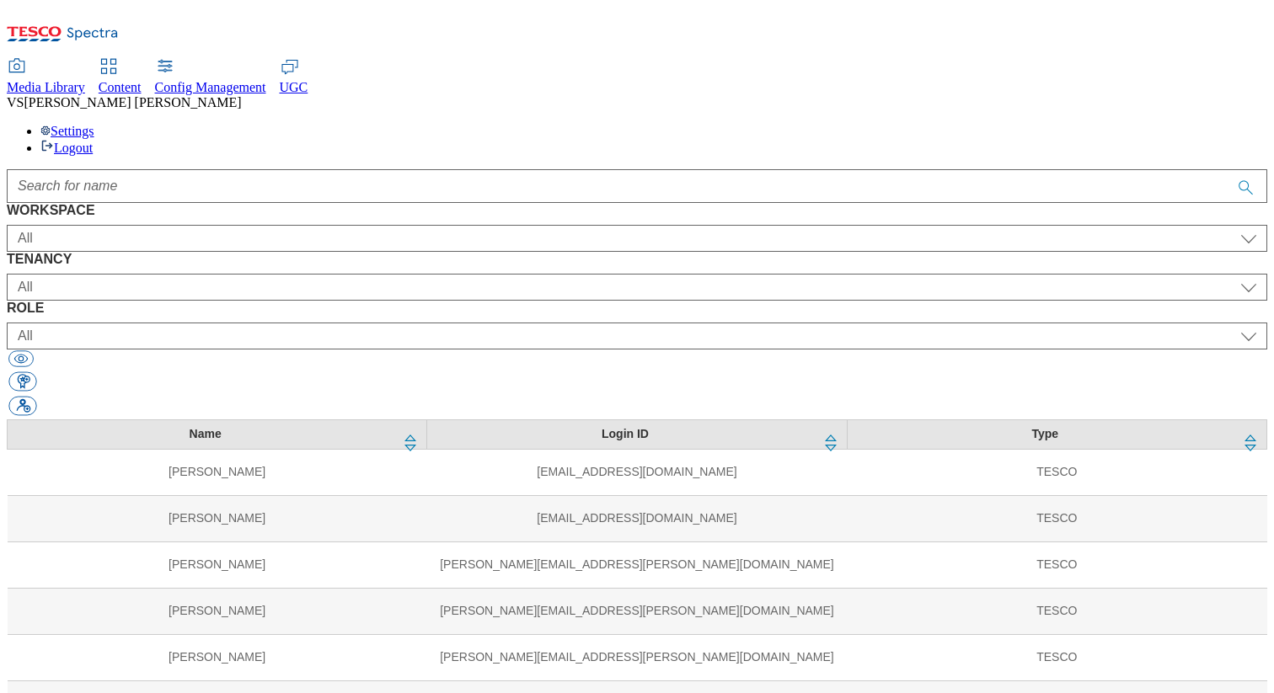
select select "Config"
select select "CONFIG-UK"
select select "config_senior_editor"
select select "Config"
select select "CONFIG-CZ"
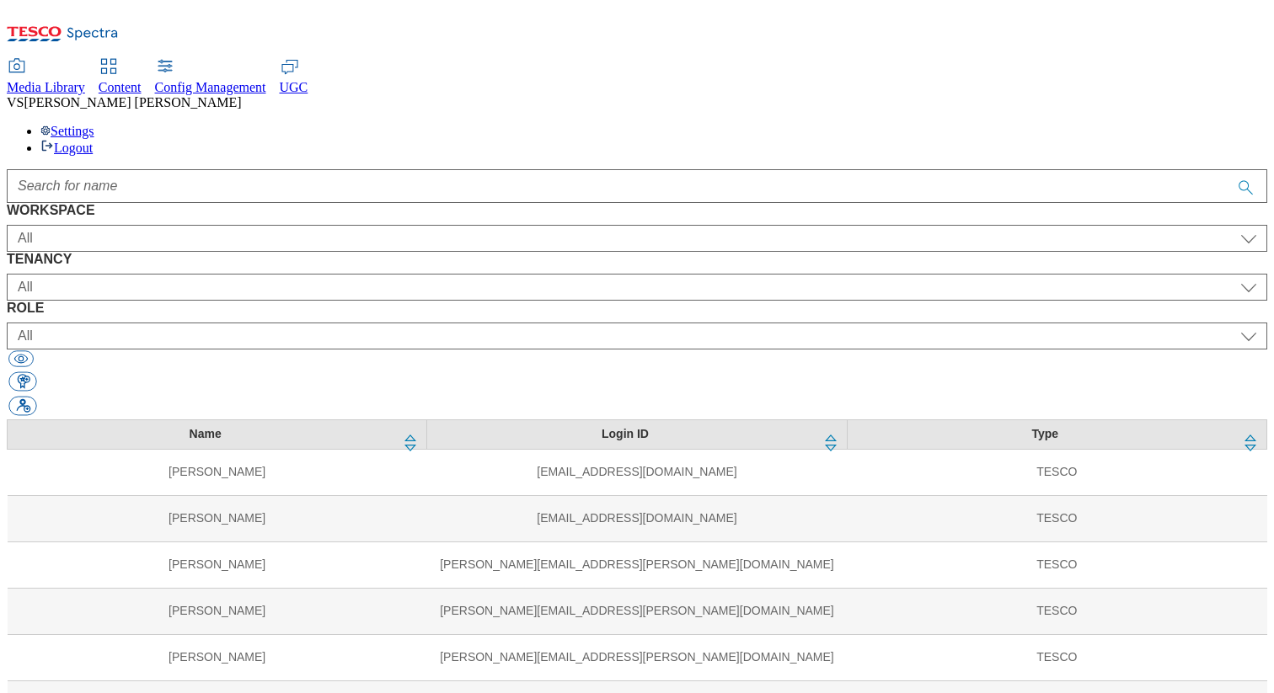
select select "config_senior_editor"
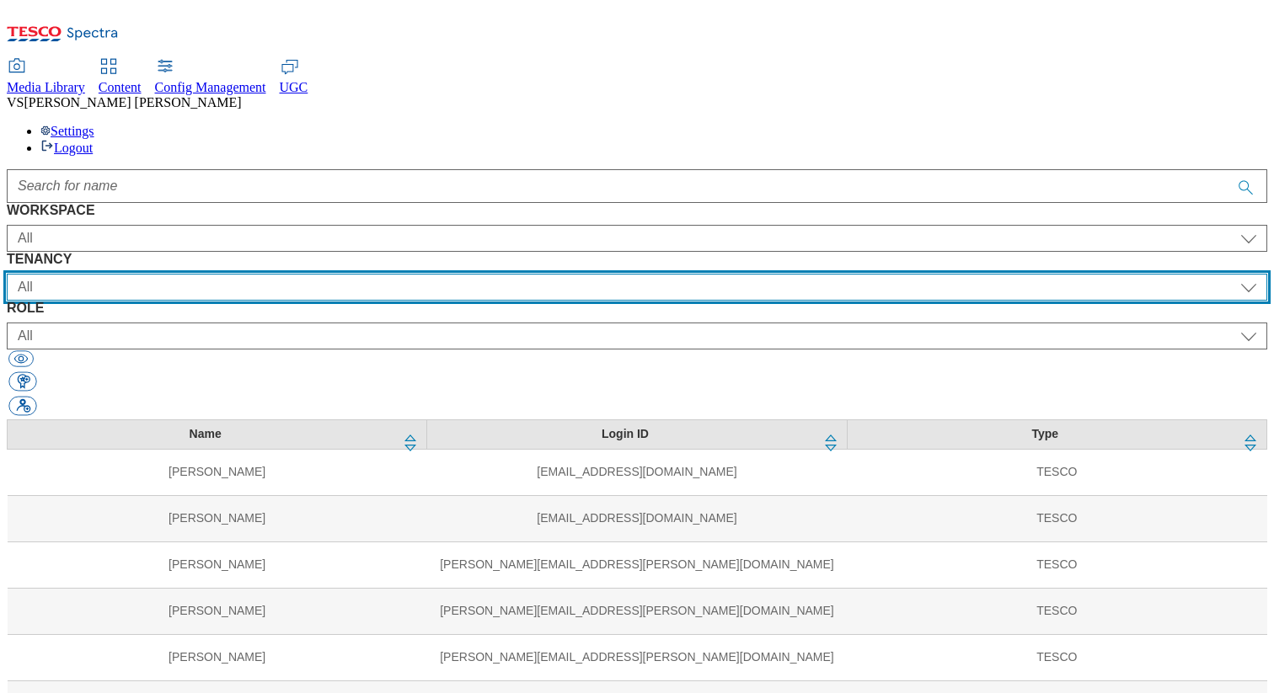
click at [443, 274] on select "All ALL All all Clubcard Boost UK Clubcard Marketing Clubcard ROI clubcard-boos…" at bounding box center [637, 287] width 1260 height 27
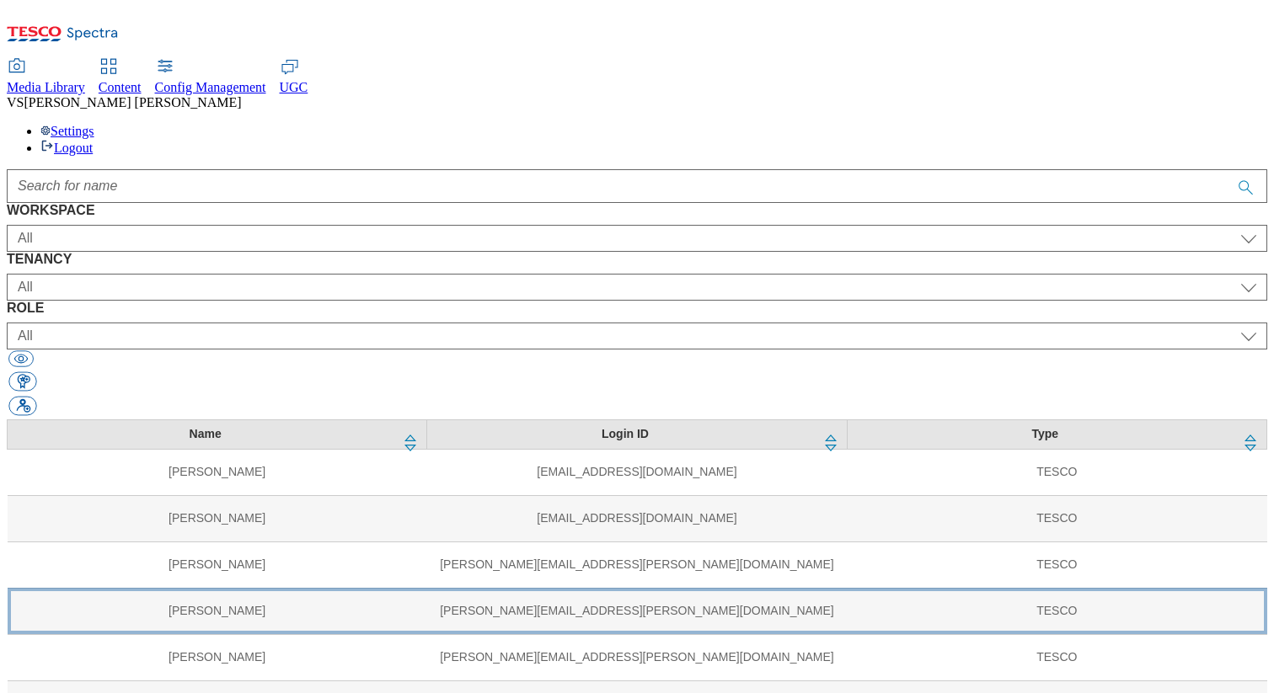
click at [165, 588] on td "[PERSON_NAME]" at bounding box center [217, 611] width 419 height 46
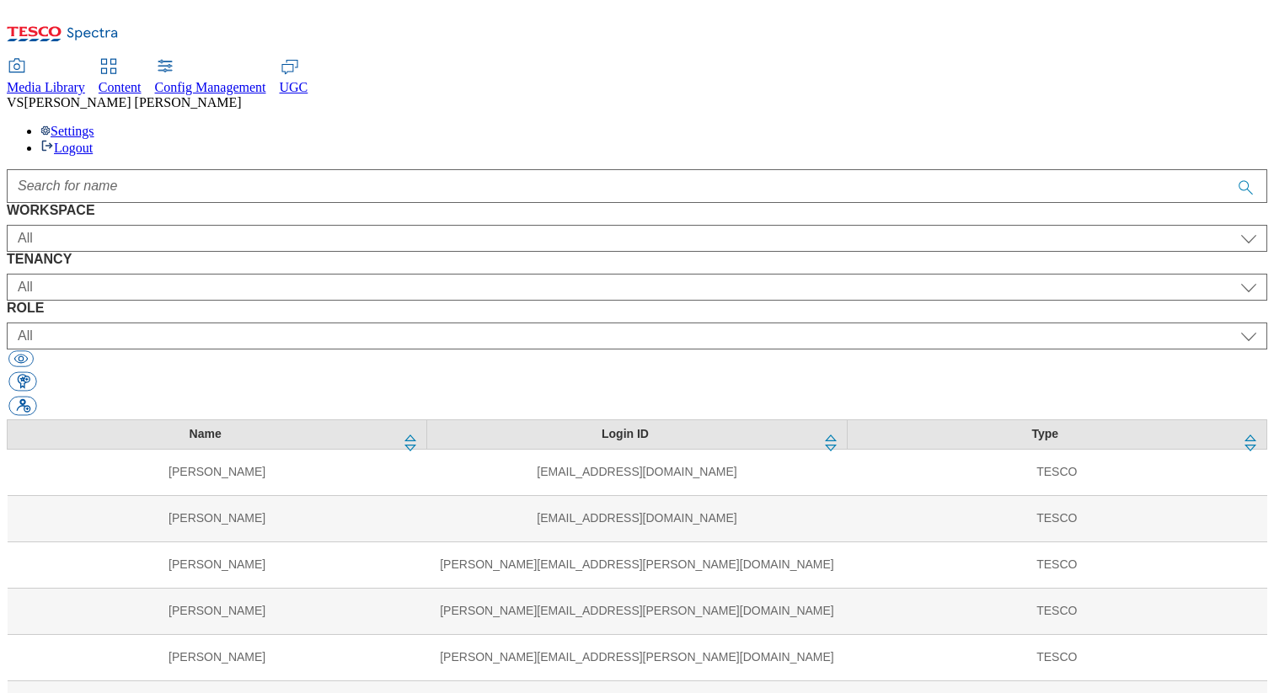
select select "Media"
select select "flare-tescomobile"
select select "Media"
select select "do-not-use"
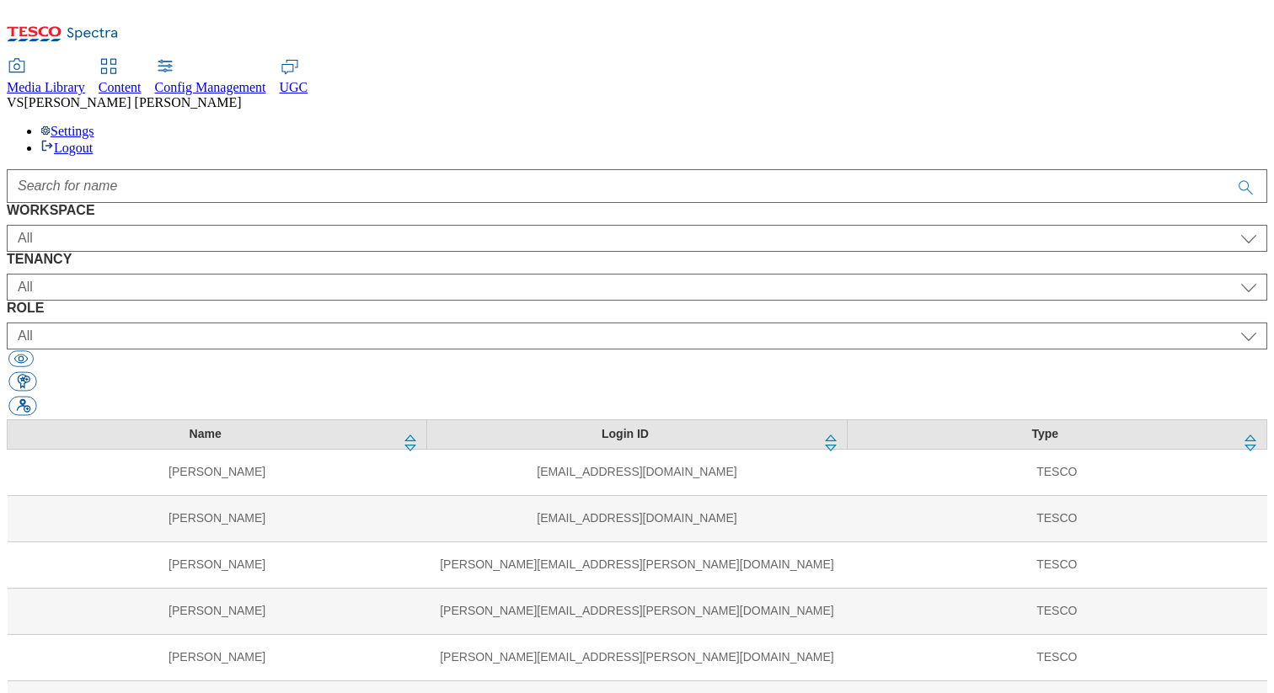
select select "guest"
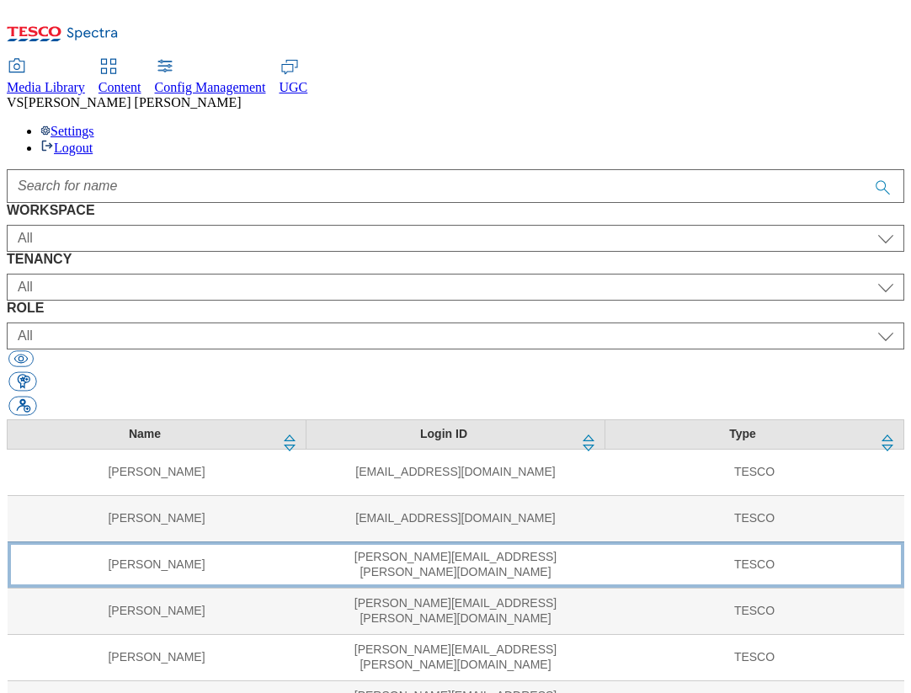
click at [339, 542] on td "[PERSON_NAME][EMAIL_ADDRESS][PERSON_NAME][DOMAIN_NAME]" at bounding box center [456, 565] width 299 height 46
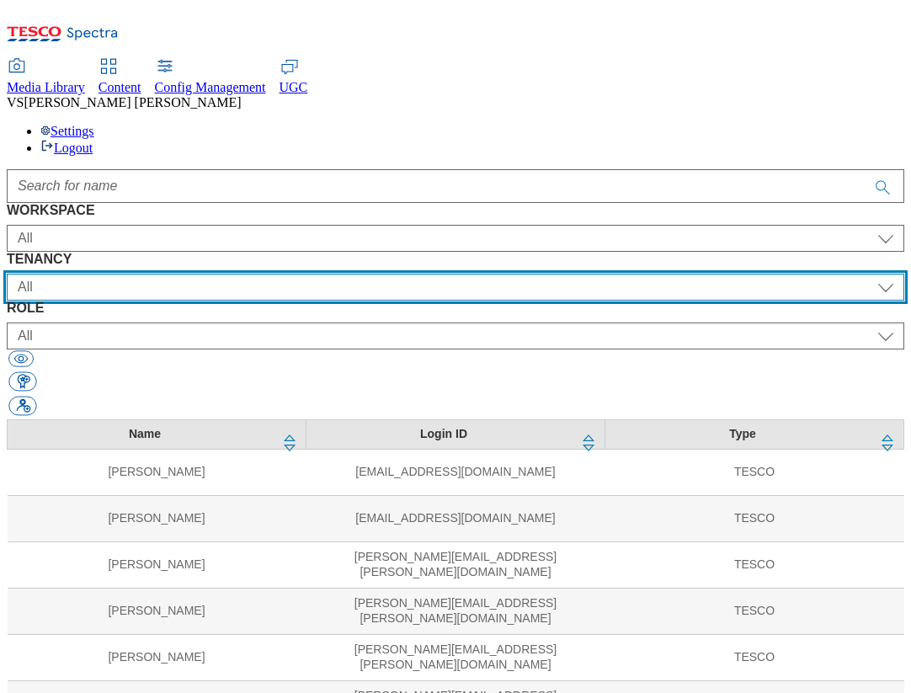
click at [391, 274] on select "All ALL All all CE Clubcard Boost UK Clubcard Marketing Clubcard ROI clubcard-b…" at bounding box center [456, 287] width 898 height 27
select select "ighs-hu"
click at [225, 274] on select "All ALL All all CE Clubcard Boost UK Clubcard Marketing Clubcard ROI clubcard-b…" at bounding box center [456, 287] width 898 height 27
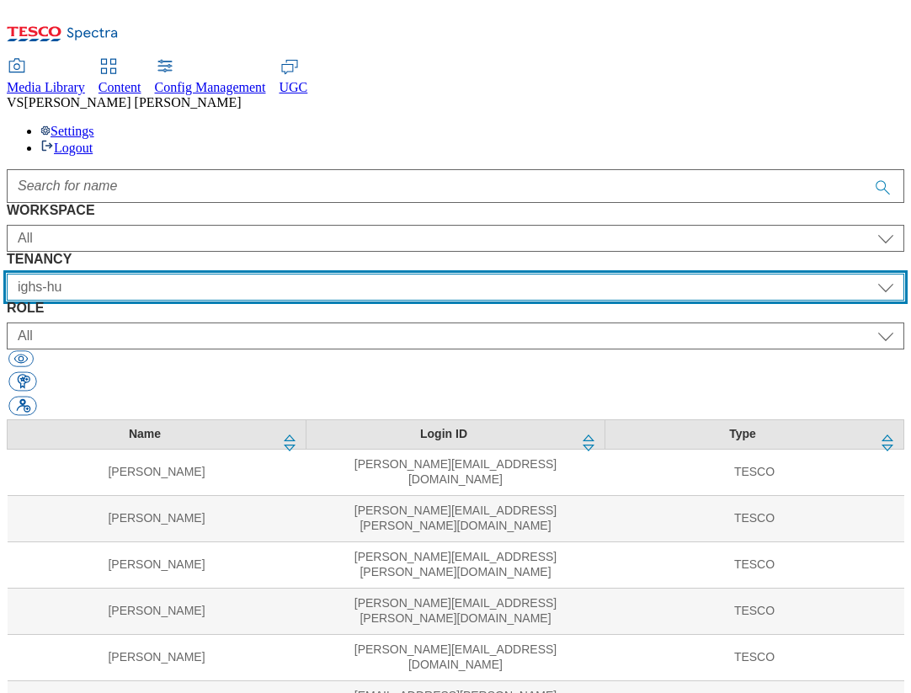
scroll to position [128, 0]
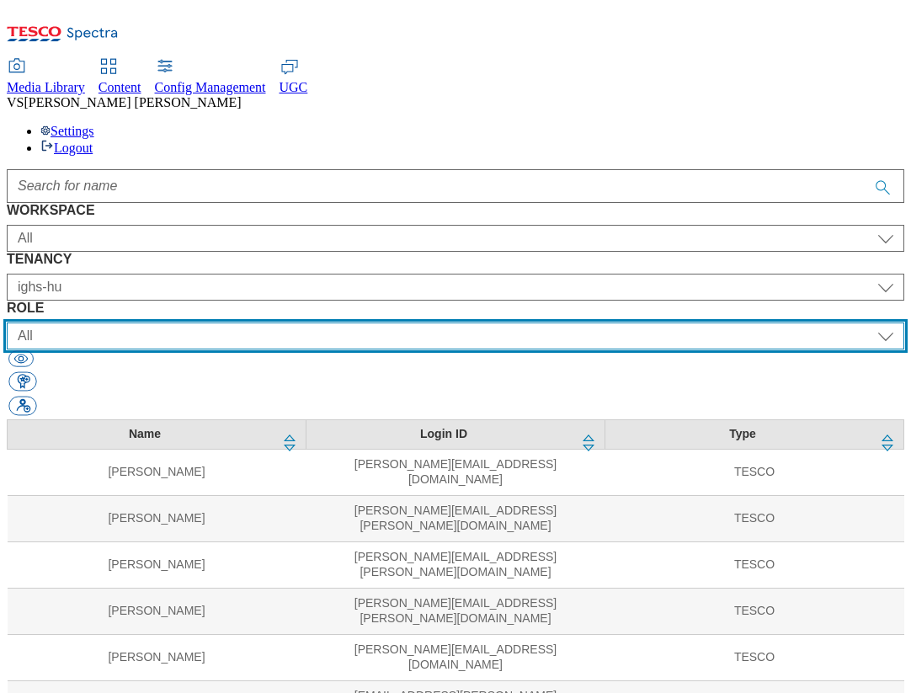
click at [612, 323] on select "All content_designer content_editor content_read developer guest media_admin mo…" at bounding box center [456, 336] width 898 height 27
select select "targeting_rules_editor"
click at [510, 323] on select "All content_designer content_editor content_read developer guest media_admin mo…" at bounding box center [456, 336] width 898 height 27
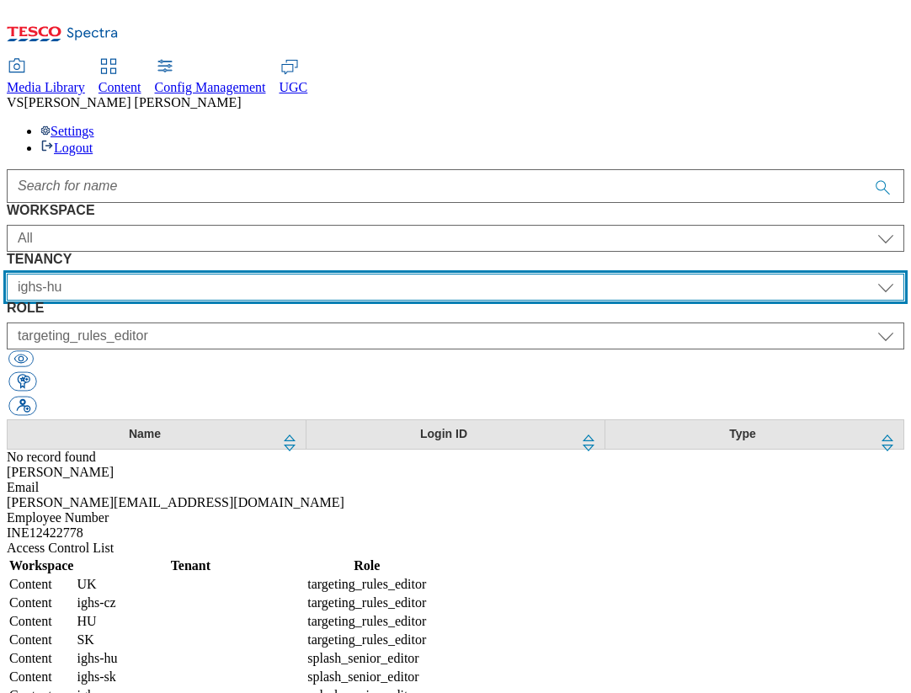
click at [280, 274] on select "All ALL All all CE Clubcard Boost UK Clubcard Marketing Clubcard ROI clubcard-b…" at bounding box center [456, 287] width 898 height 27
select select "ighs-sk"
click at [225, 274] on select "All ALL All all CE Clubcard Boost UK Clubcard Marketing Clubcard ROI clubcard-b…" at bounding box center [456, 287] width 898 height 27
click at [299, 274] on select "All ALL All all CE Clubcard Boost UK Clubcard Marketing Clubcard ROI clubcard-b…" at bounding box center [456, 287] width 898 height 27
click at [429, 274] on select "All ALL All all CE Clubcard Boost UK Clubcard Marketing Clubcard ROI clubcard-b…" at bounding box center [456, 287] width 898 height 27
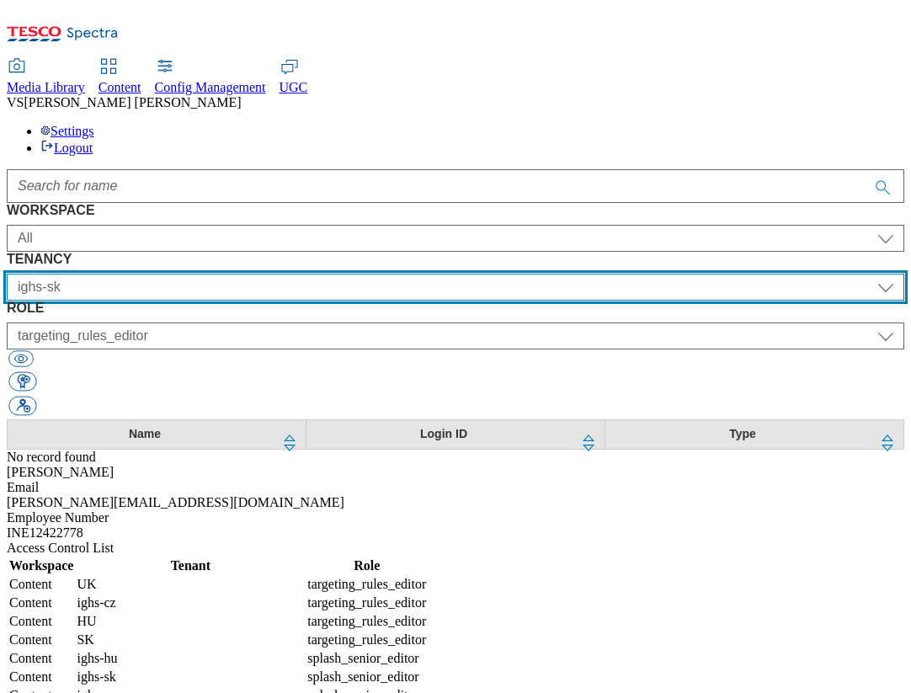
click at [431, 274] on select "All ALL All all CE Clubcard Boost UK Clubcard Marketing Clubcard ROI clubcard-b…" at bounding box center [456, 287] width 898 height 27
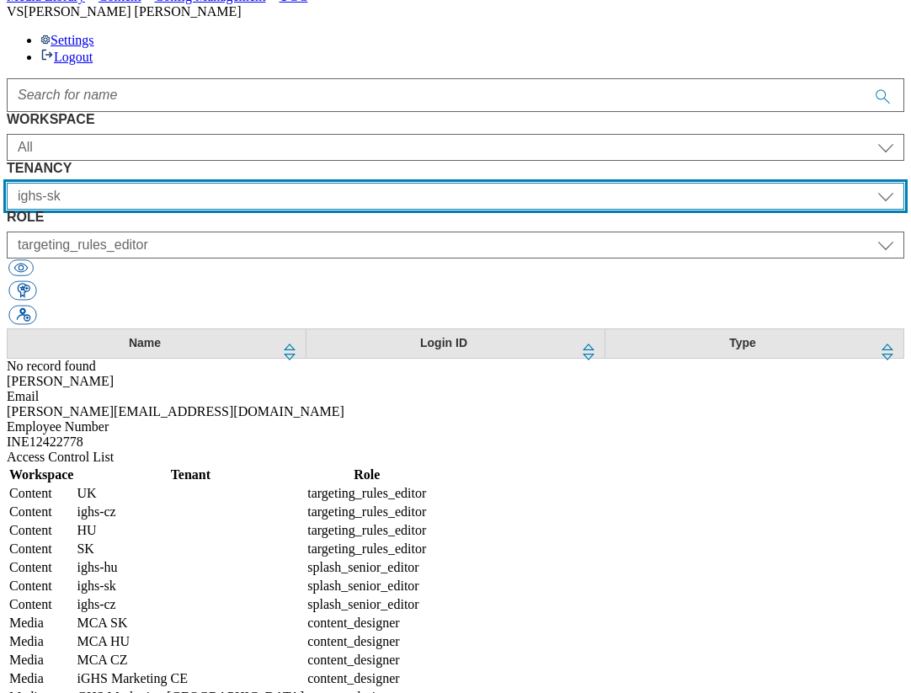
scroll to position [117, 0]
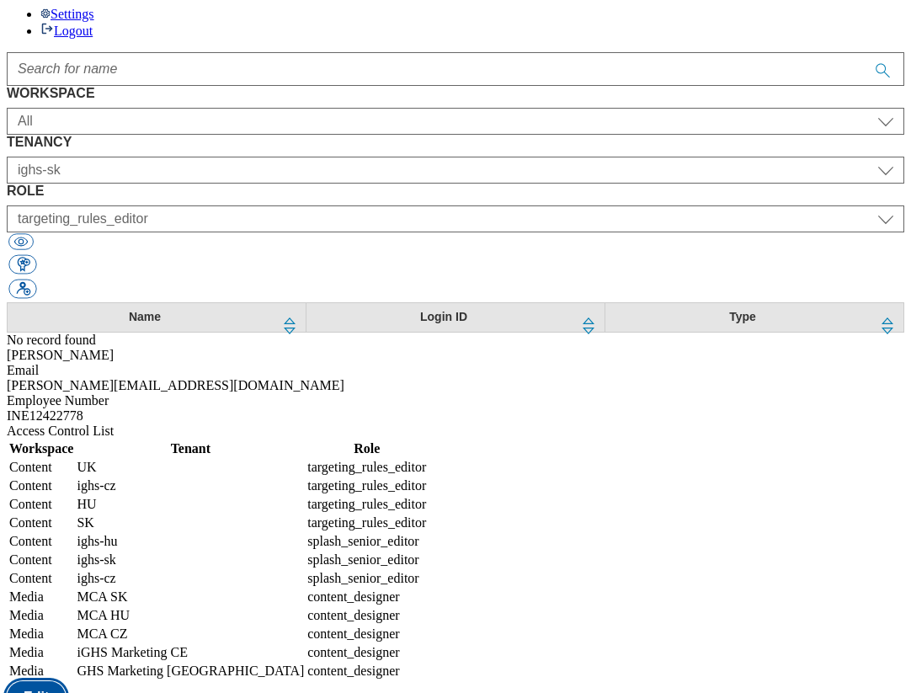
click at [66, 681] on button "Edit" at bounding box center [36, 697] width 59 height 32
select select "UK"
select select "targeting_rules_editor"
select select "ighs-cz"
select select "targeting_rules_editor"
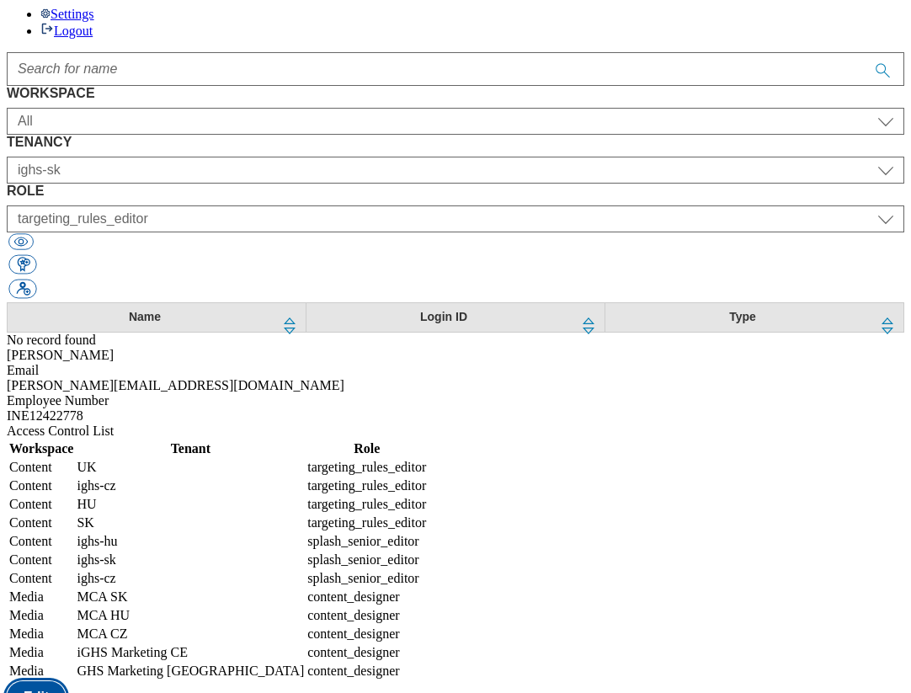
select select "HU"
select select "targeting_rules_editor"
select select "SK"
select select "targeting_rules_editor"
select select "ighs-hu"
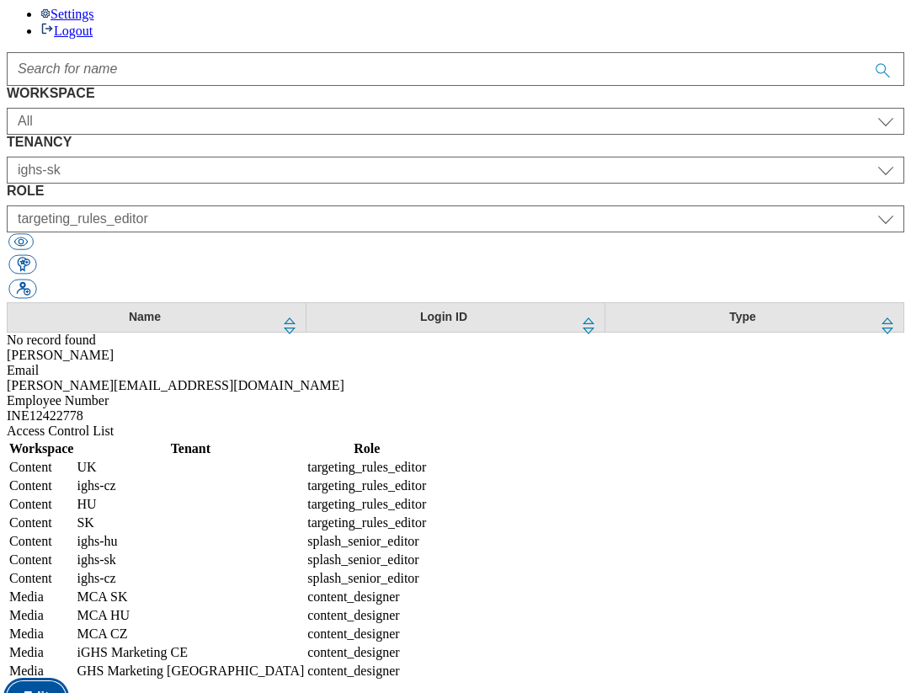
select select "splash_senior_editor"
select select "ighs-sk"
select select "splash_senior_editor"
select select "ighs-cz"
select select "splash_senior_editor"
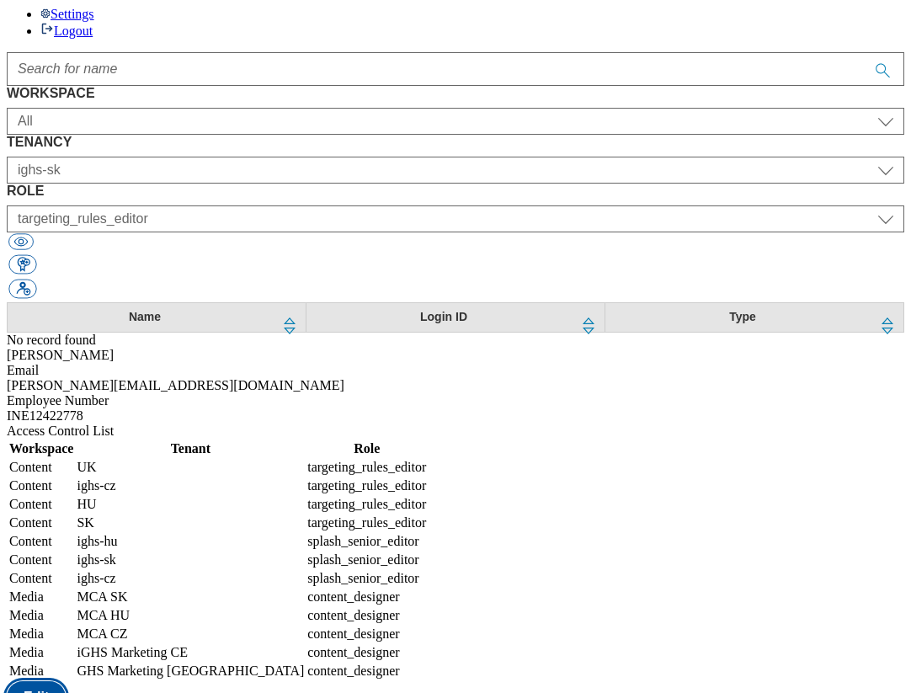
select select "Media"
select select "flare-mca-sk"
select select "Media"
select select "flare-mca-hu"
select select "Media"
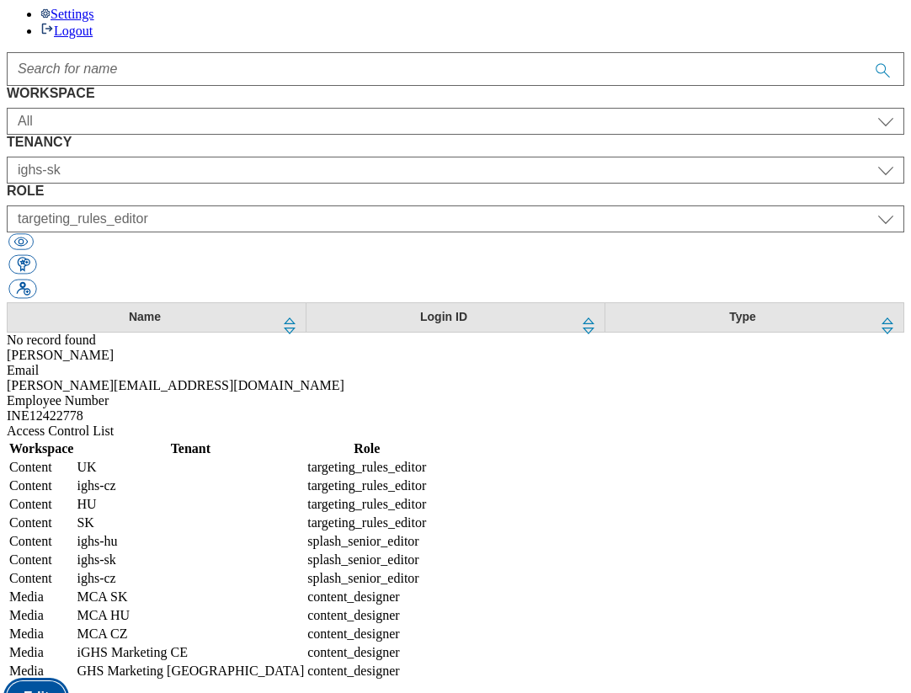
select select "flare-mca-cz"
select select "Media"
select select "flare-ighs-ce-mktg"
select select "Media"
select select "flare-ghs-mktg"
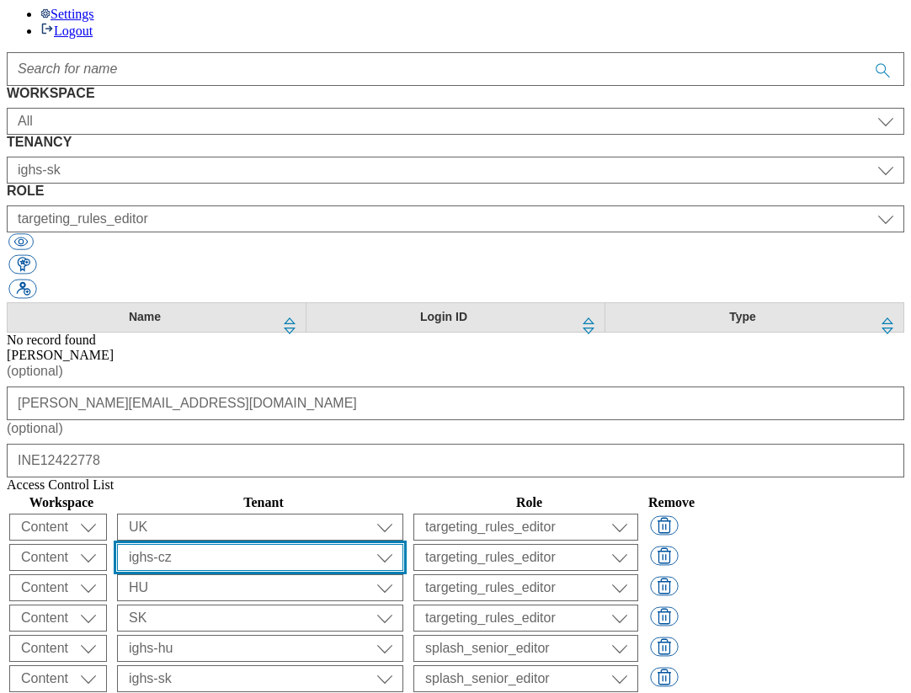
click at [403, 514] on select "ALL All all CE Clubcard Boost UK Clubcard Marketing Clubcard ROI clubcard-boost…" at bounding box center [260, 527] width 286 height 27
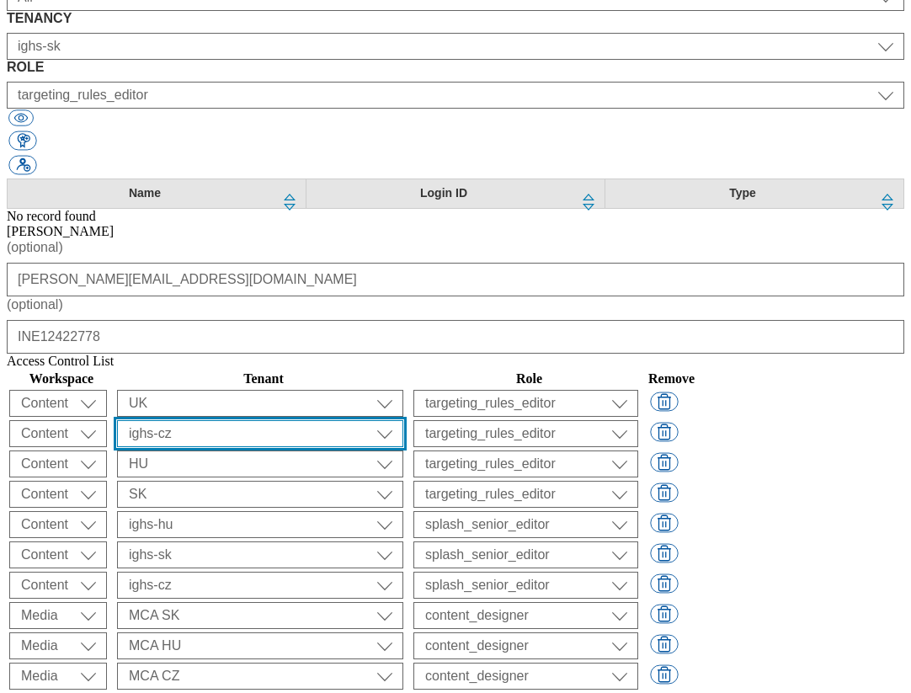
scroll to position [304, 0]
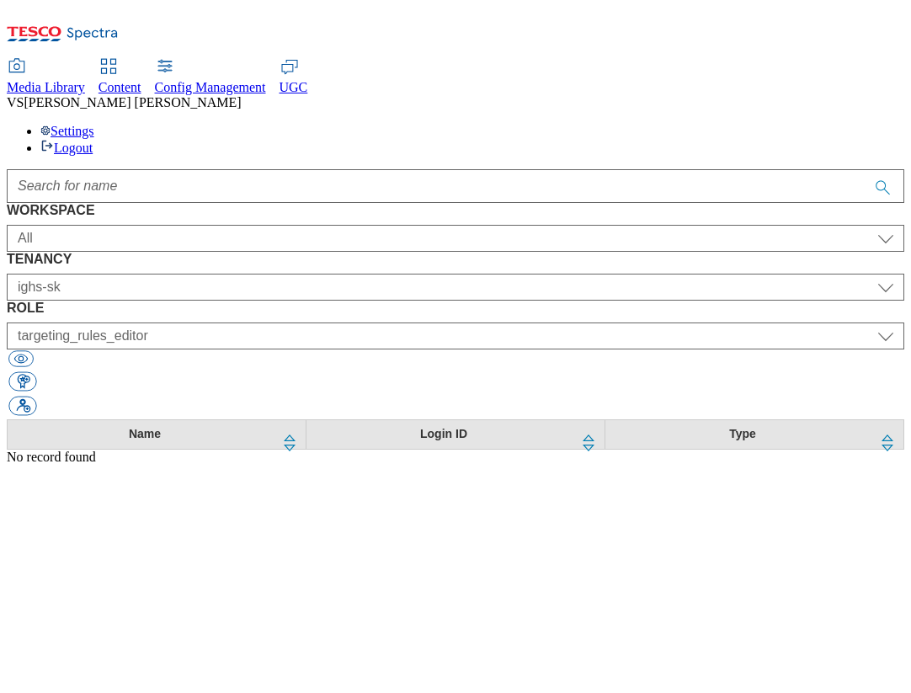
scroll to position [0, 0]
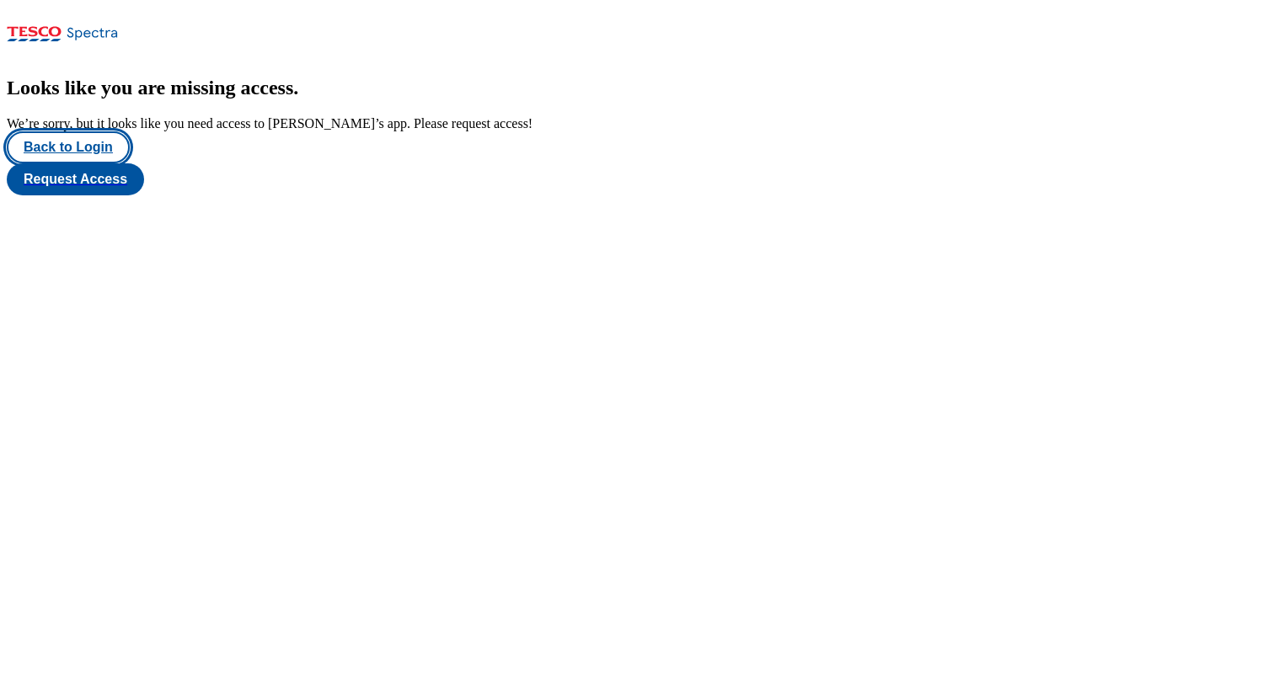
click at [72, 163] on button "Back to Login" at bounding box center [68, 147] width 123 height 32
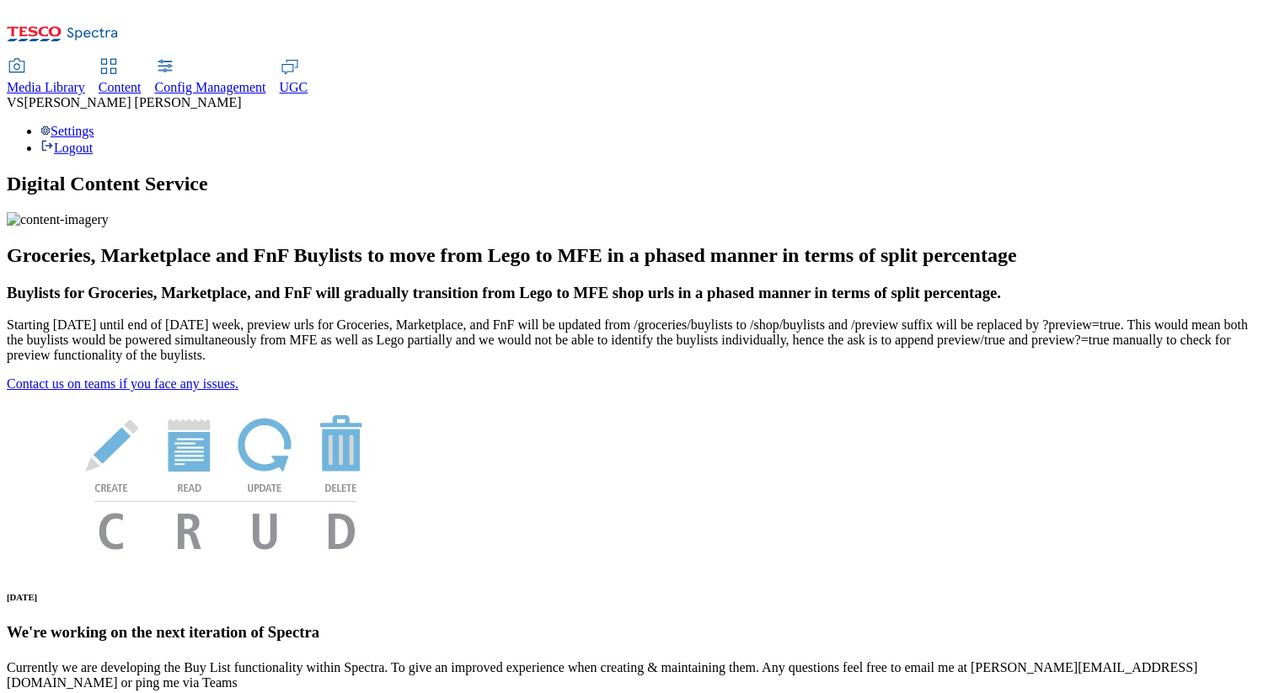
click at [1194, 124] on div "Settings Logout" at bounding box center [637, 140] width 1260 height 32
click at [94, 124] on link "Settings" at bounding box center [67, 131] width 54 height 14
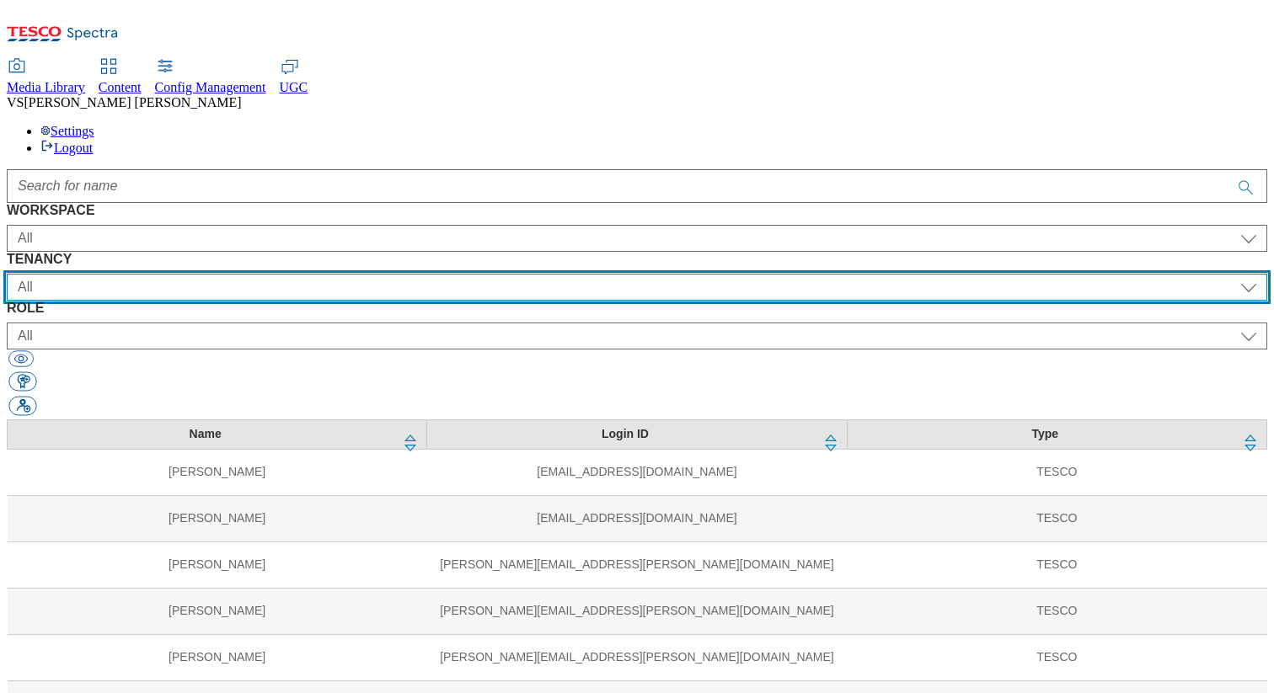
click at [558, 274] on select "All ALL All all CE Clubcard Boost UK Clubcard Marketing Clubcard ROI clubcard-b…" at bounding box center [637, 287] width 1260 height 27
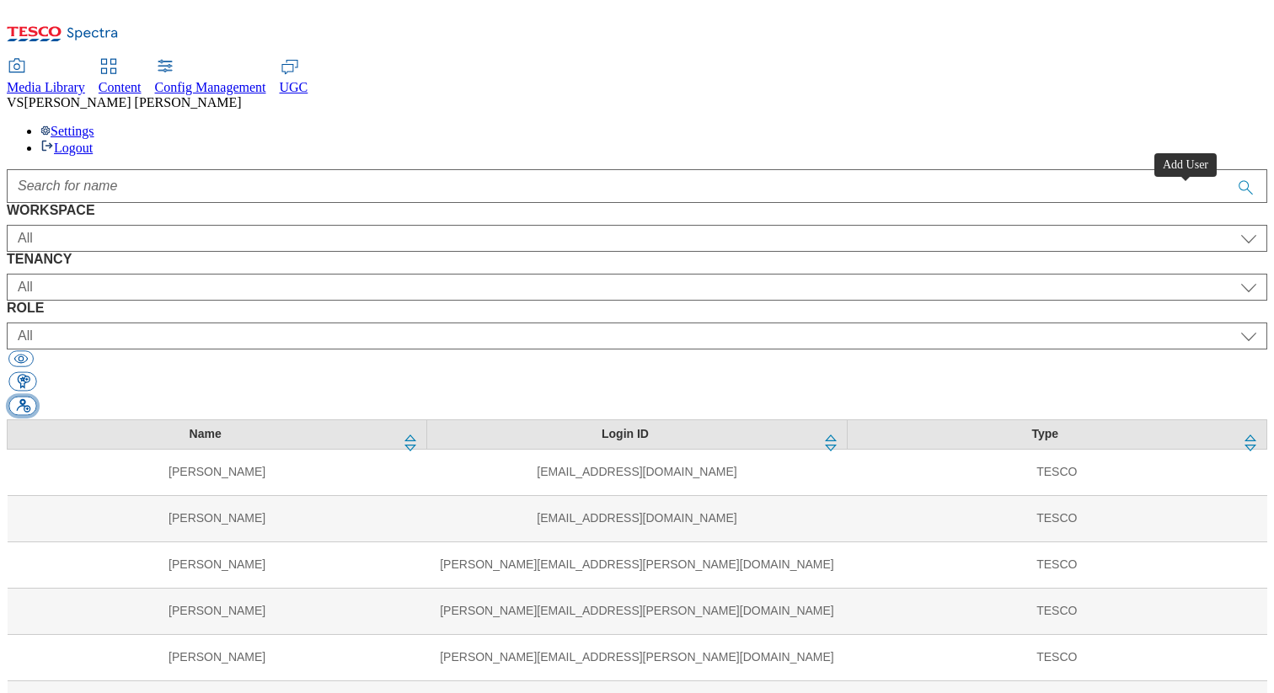
click at [36, 397] on button "button" at bounding box center [22, 406] width 28 height 19
select select "Content"
select select "CZ"
select select "content_designer"
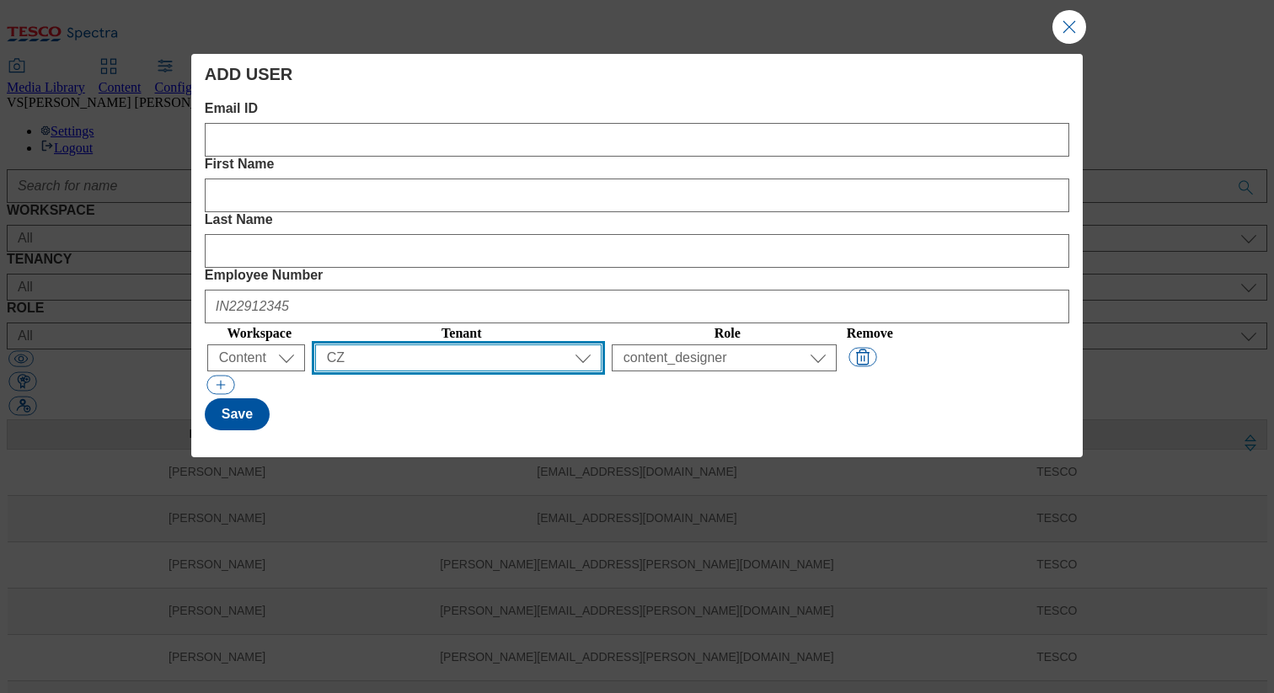
click at [550, 345] on select "All ALL All all CE Clubcard Boost UK Clubcard Marketing Clubcard ROI clubcard-b…" at bounding box center [458, 358] width 286 height 27
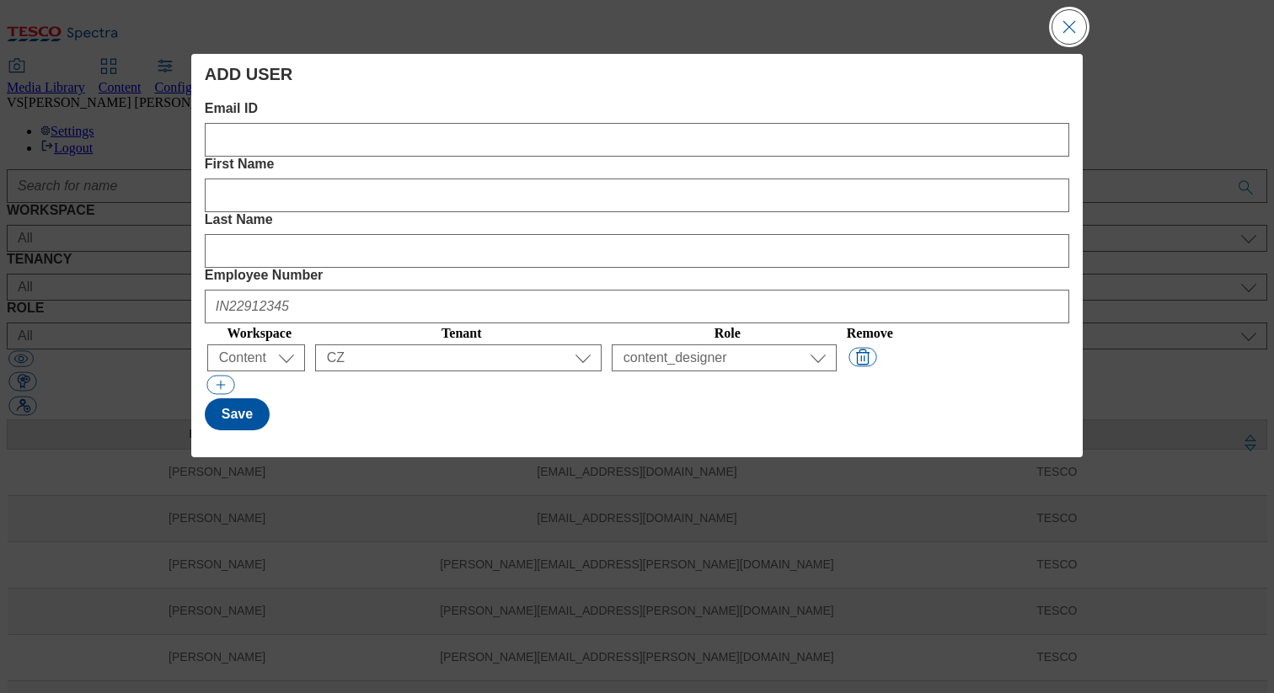
click at [1062, 34] on button "Close Modal" at bounding box center [1069, 27] width 34 height 34
